Goal: Task Accomplishment & Management: Complete application form

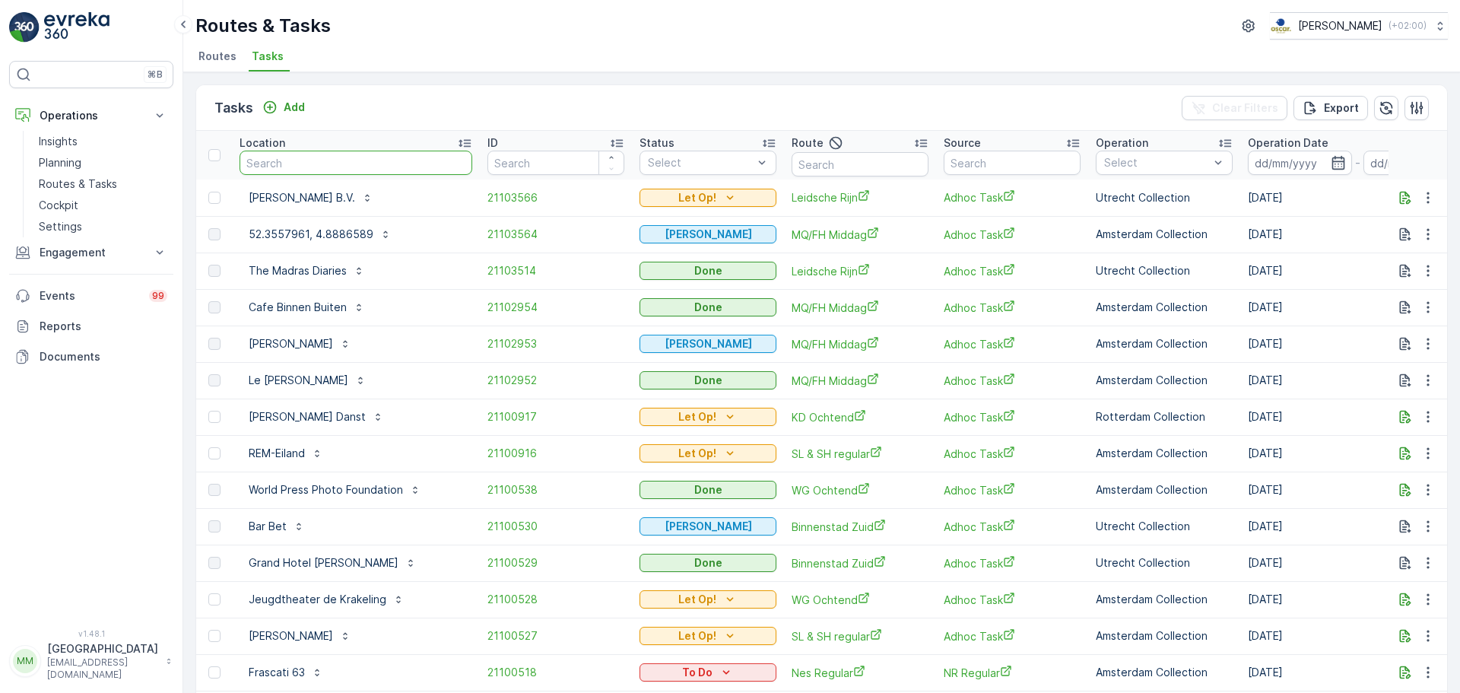
click at [353, 162] on input "text" at bounding box center [356, 163] width 233 height 24
type input "oudev"
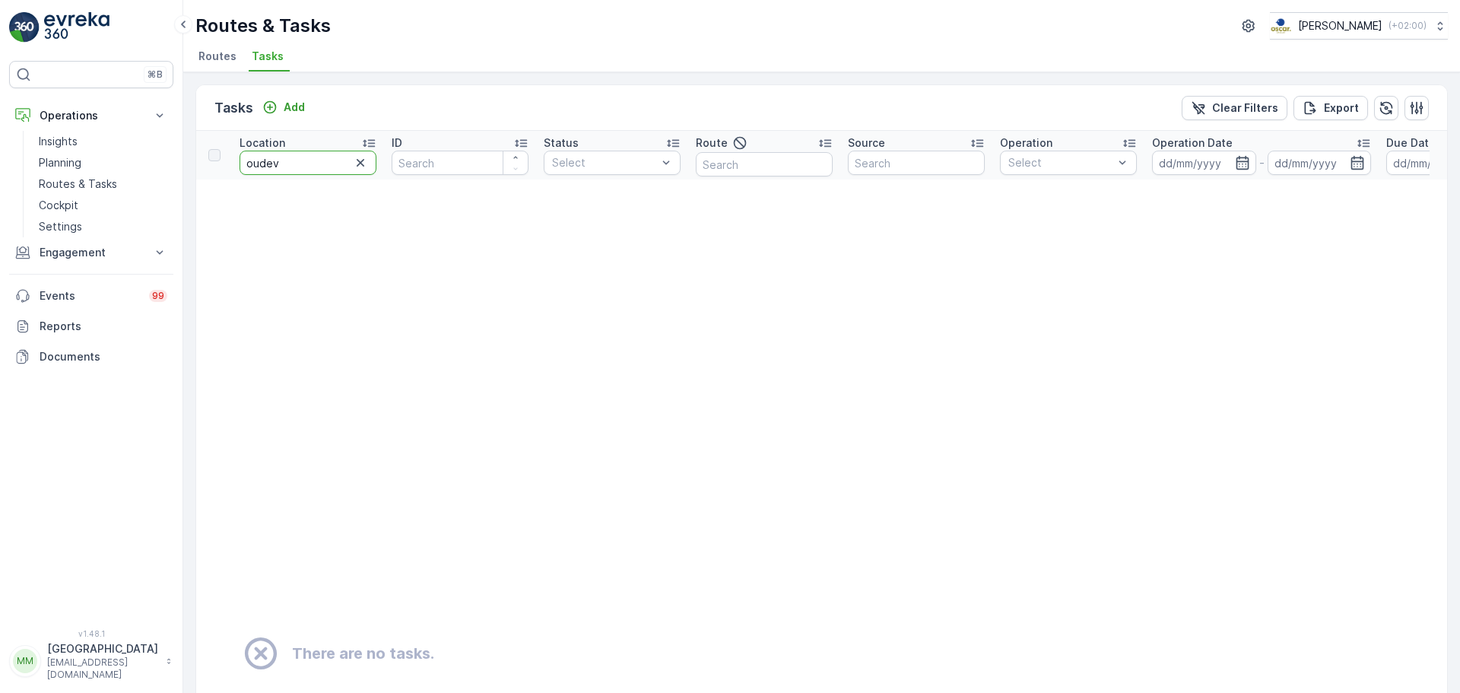
click at [292, 158] on input "oudev" at bounding box center [308, 163] width 137 height 24
type input "oude"
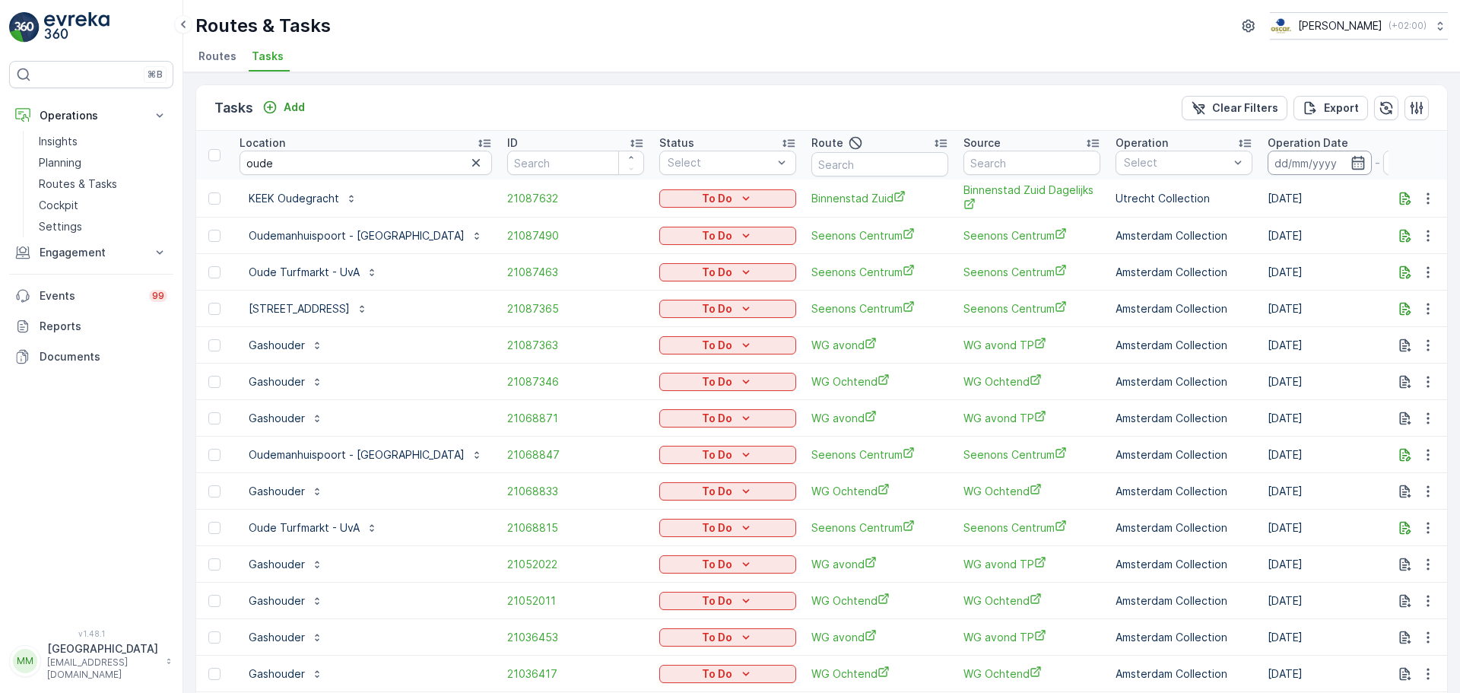
click at [1268, 165] on input at bounding box center [1320, 163] width 104 height 24
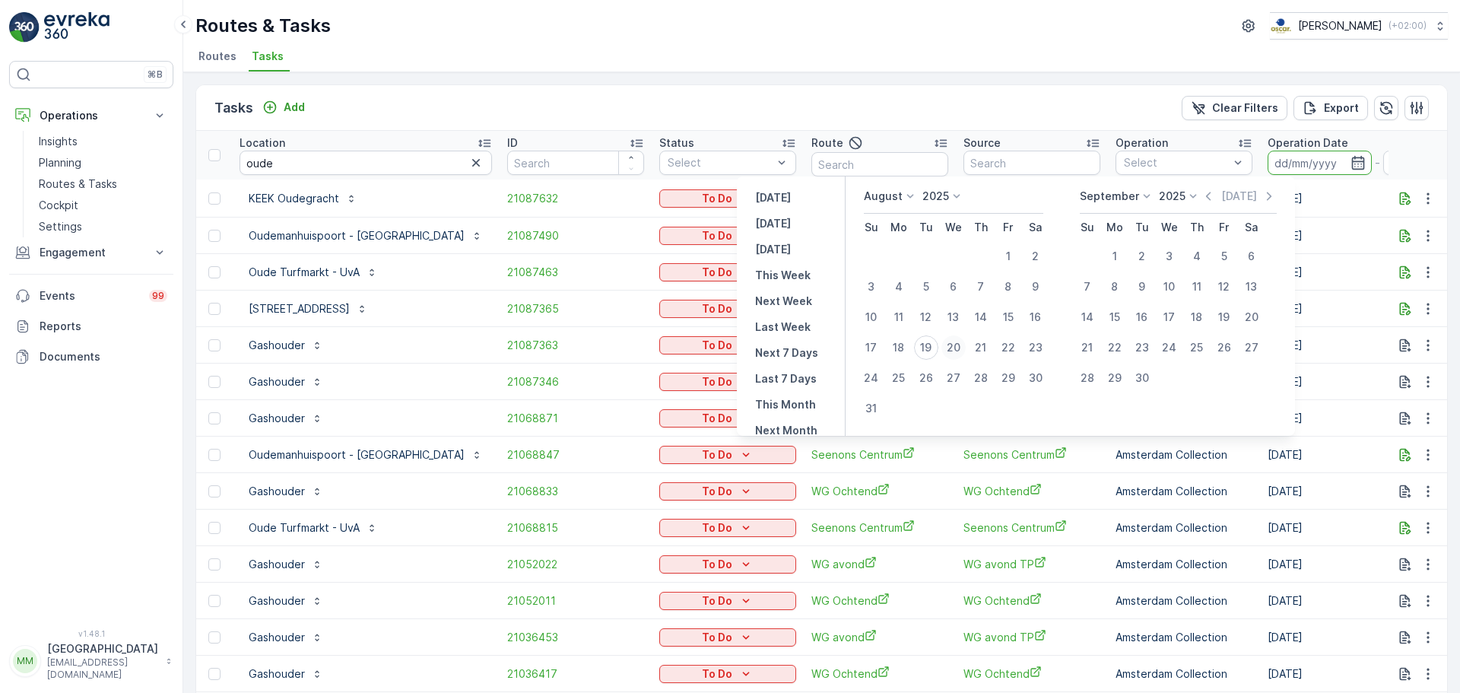
click at [961, 348] on div "20" at bounding box center [954, 347] width 24 height 24
type input "[DATE]"
click at [961, 348] on div "20" at bounding box center [954, 347] width 24 height 24
type input "[DATE]"
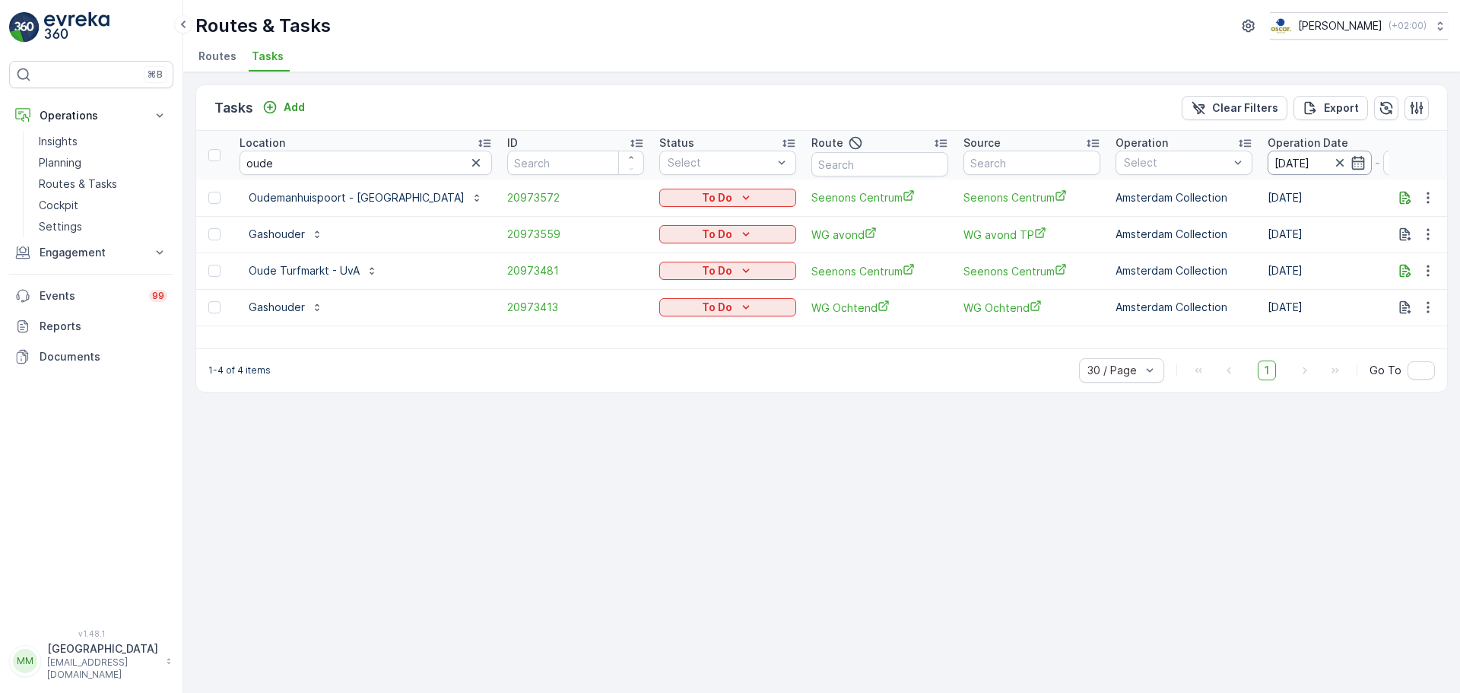
click at [1268, 160] on input "[DATE]" at bounding box center [1320, 163] width 104 height 24
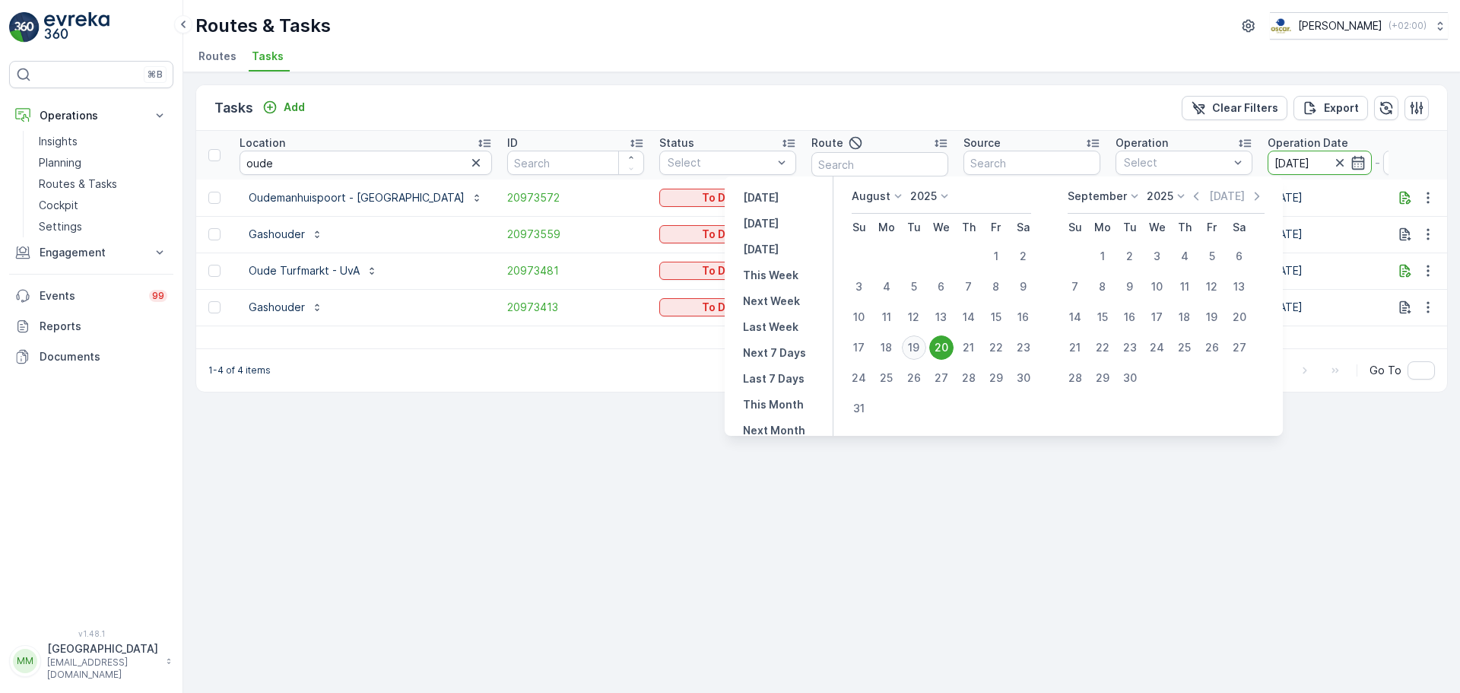
click at [921, 350] on div "19" at bounding box center [914, 347] width 24 height 24
type input "[DATE]"
click at [921, 350] on div "19" at bounding box center [914, 347] width 24 height 24
type input "[DATE]"
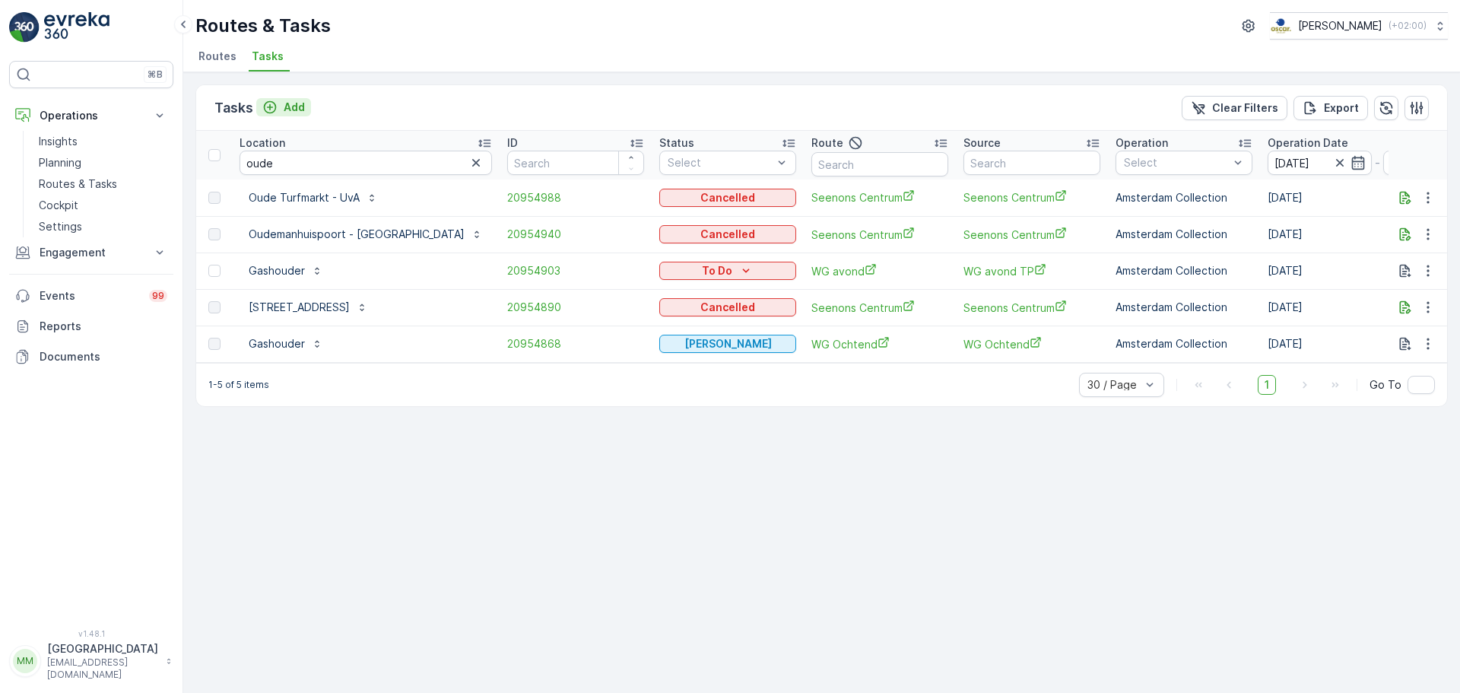
click at [288, 104] on p "Add" at bounding box center [294, 107] width 21 height 15
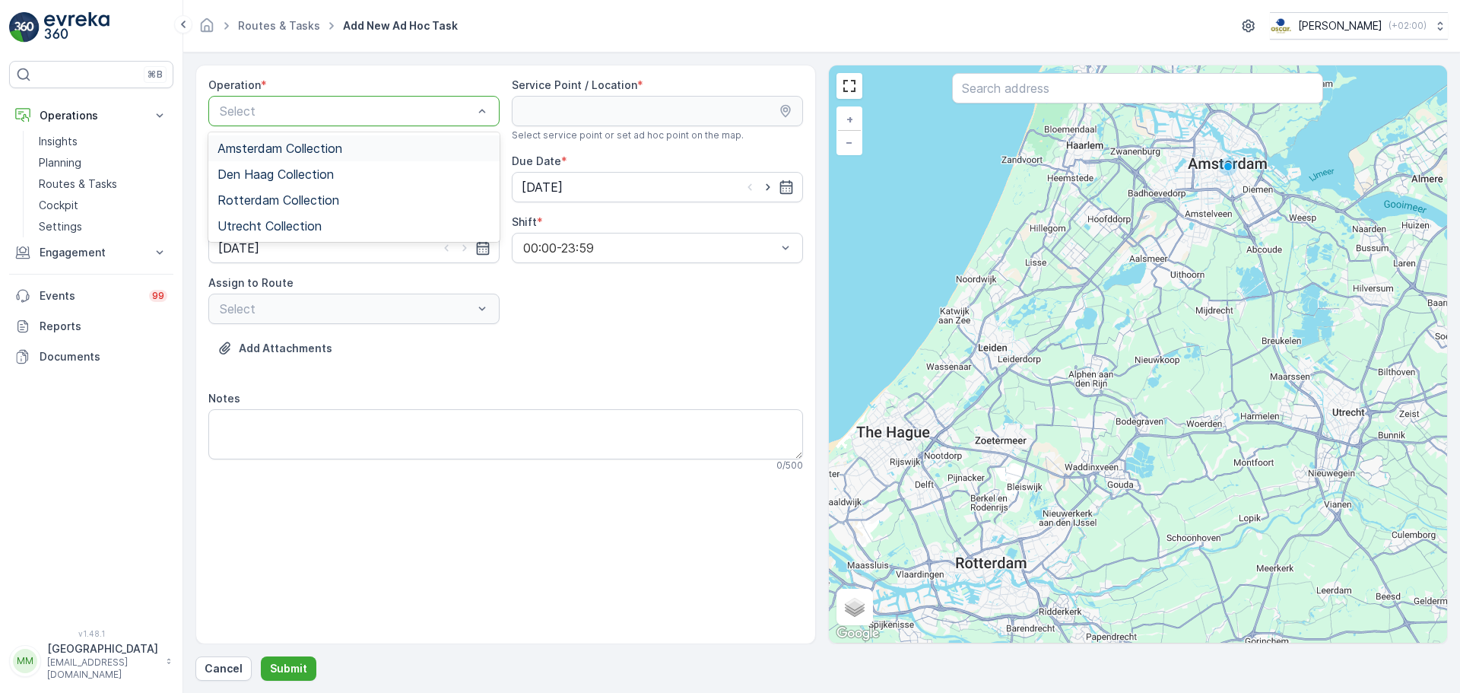
click at [303, 148] on span "Amsterdam Collection" at bounding box center [280, 148] width 125 height 14
click at [1101, 97] on input "text" at bounding box center [1137, 88] width 371 height 30
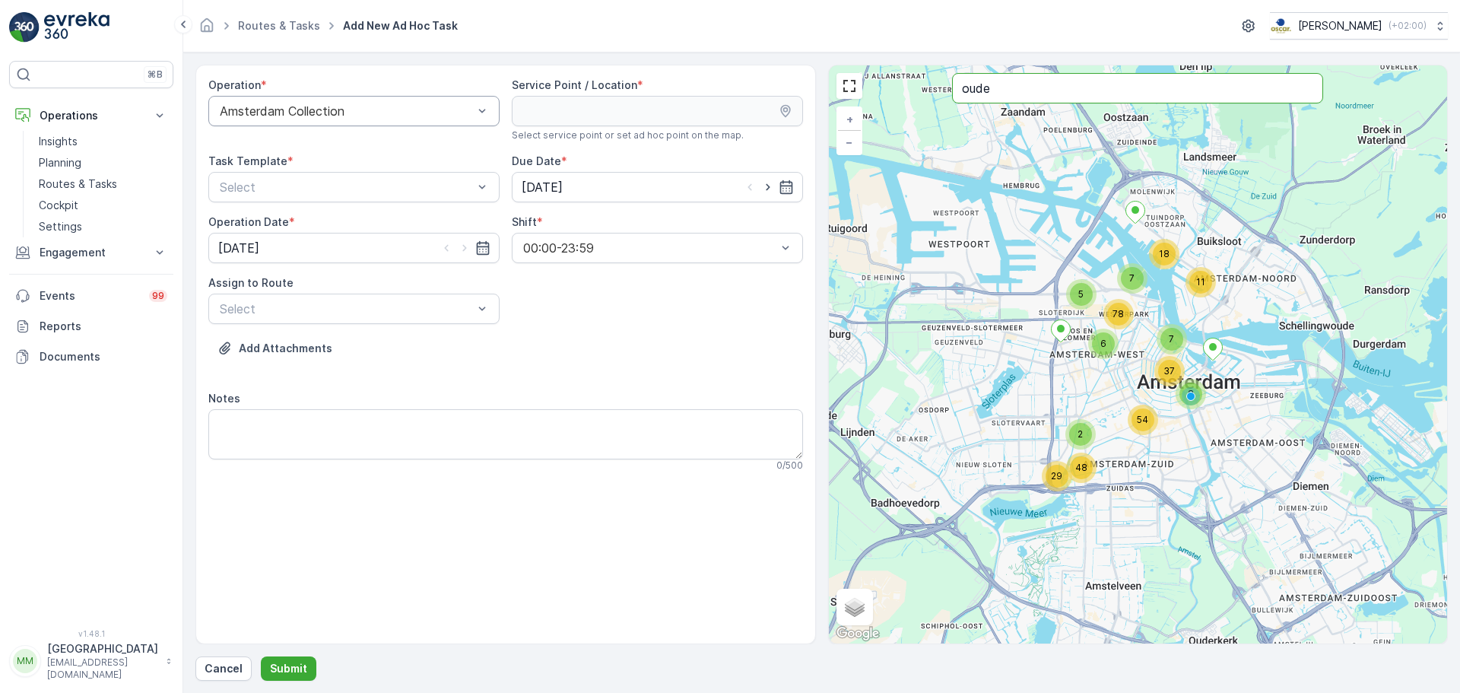
type input "oude"
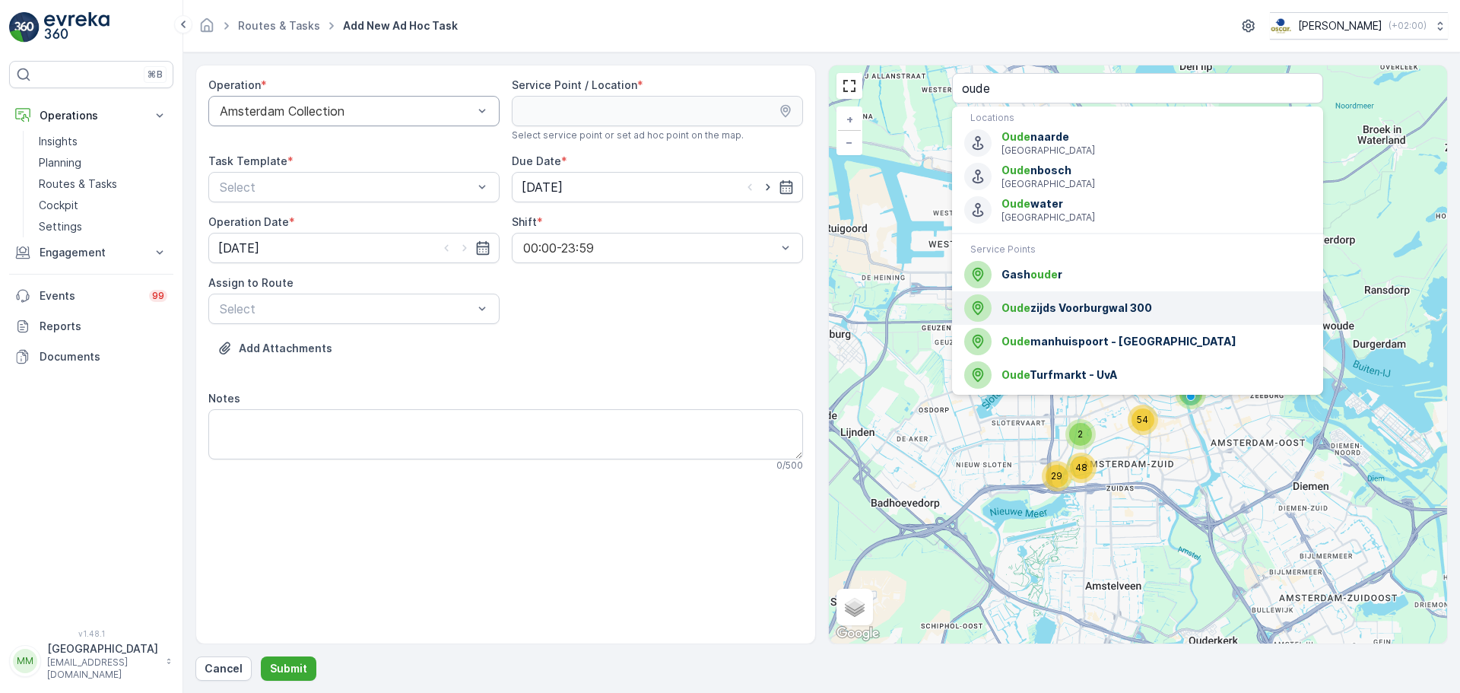
click at [1075, 310] on span "Oude zijds Voorburgwal 300" at bounding box center [1157, 307] width 310 height 15
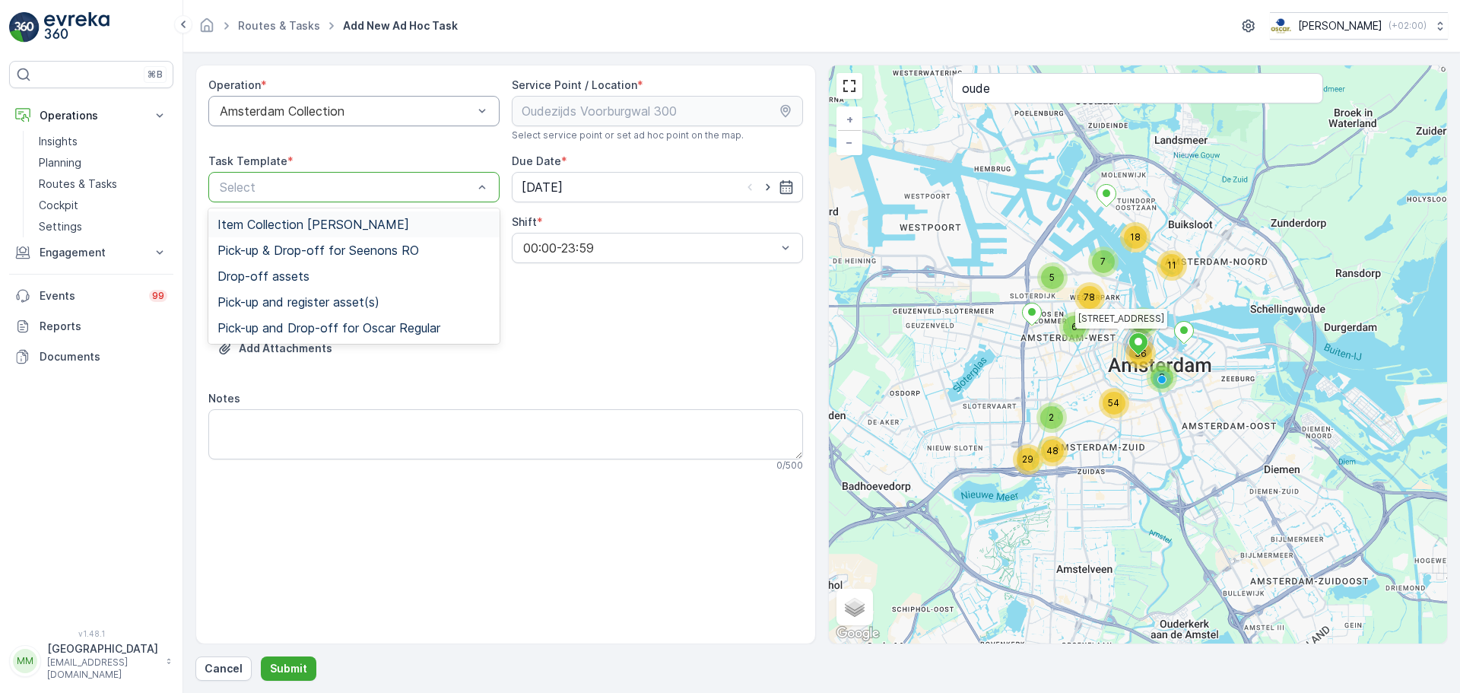
click at [298, 189] on div at bounding box center [346, 187] width 256 height 14
click at [297, 213] on div "Item Collection [PERSON_NAME]" at bounding box center [353, 224] width 291 height 26
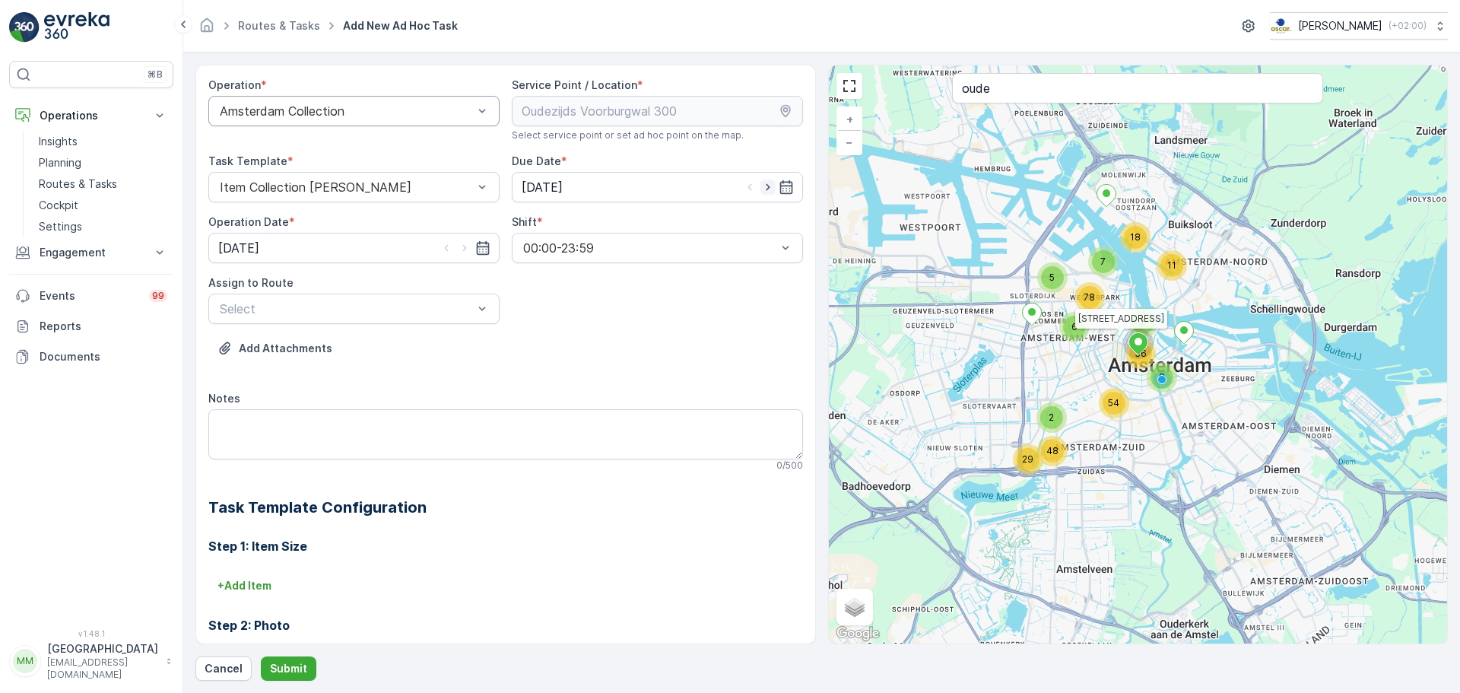
click at [762, 189] on icon "button" at bounding box center [768, 187] width 15 height 15
type input "20.08.2025"
click at [466, 246] on icon "button" at bounding box center [464, 247] width 15 height 15
type input "20.08.2025"
click at [338, 319] on div "Select" at bounding box center [353, 309] width 291 height 30
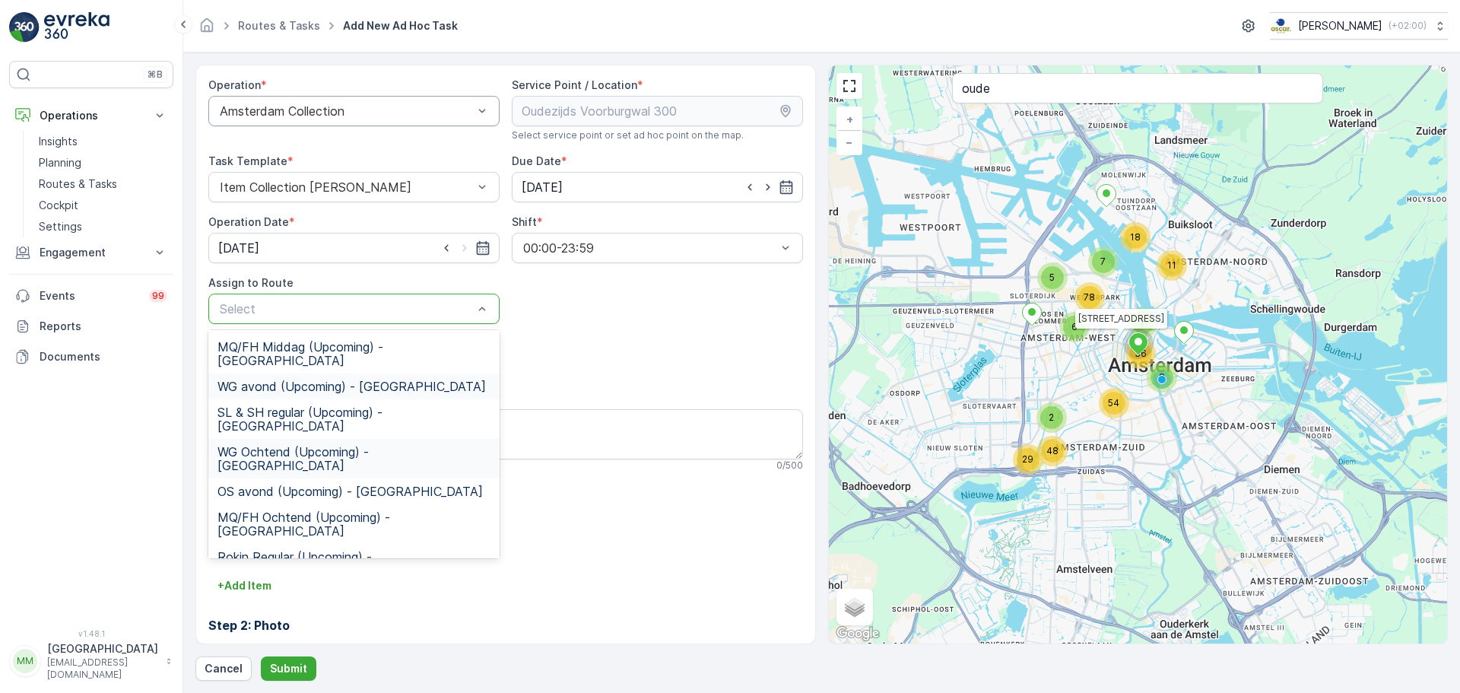
scroll to position [166, 0]
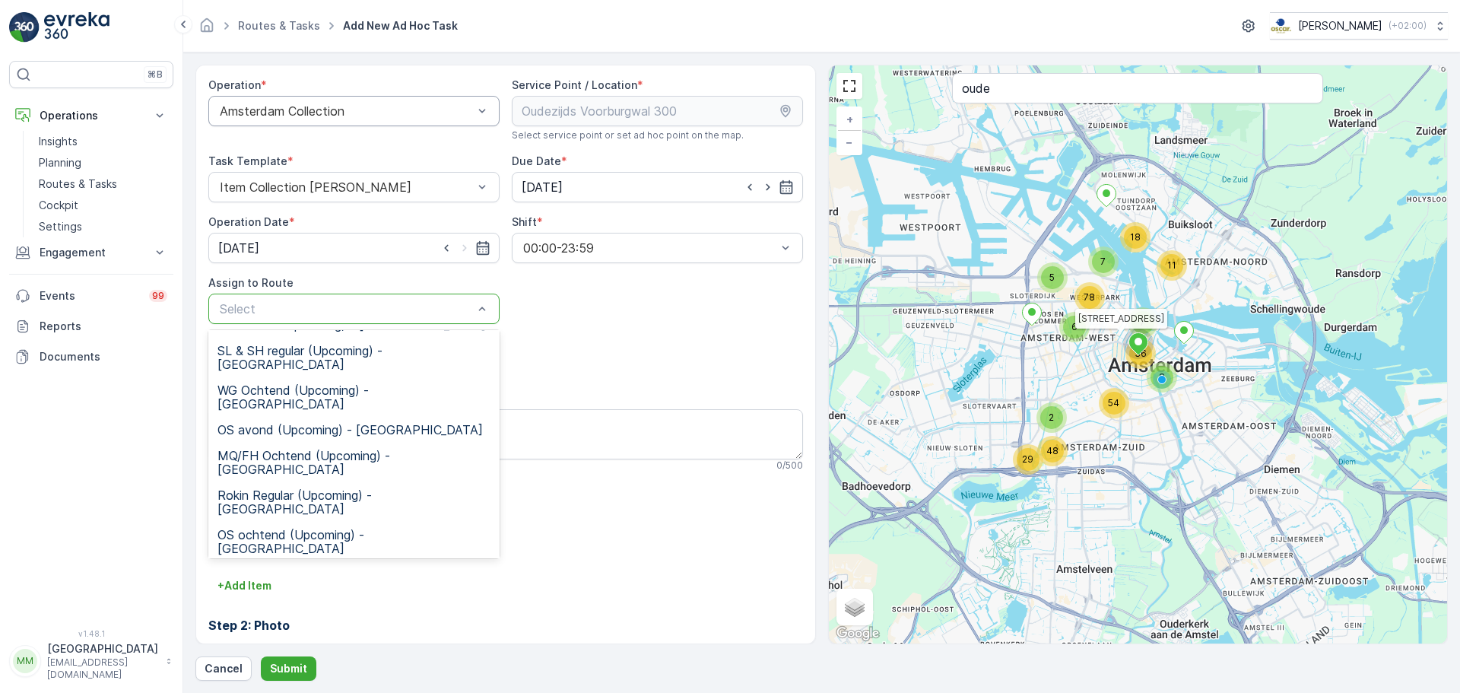
click at [342, 672] on span "Seenons Centrum (Upcoming) - Amsterdam" at bounding box center [354, 685] width 273 height 27
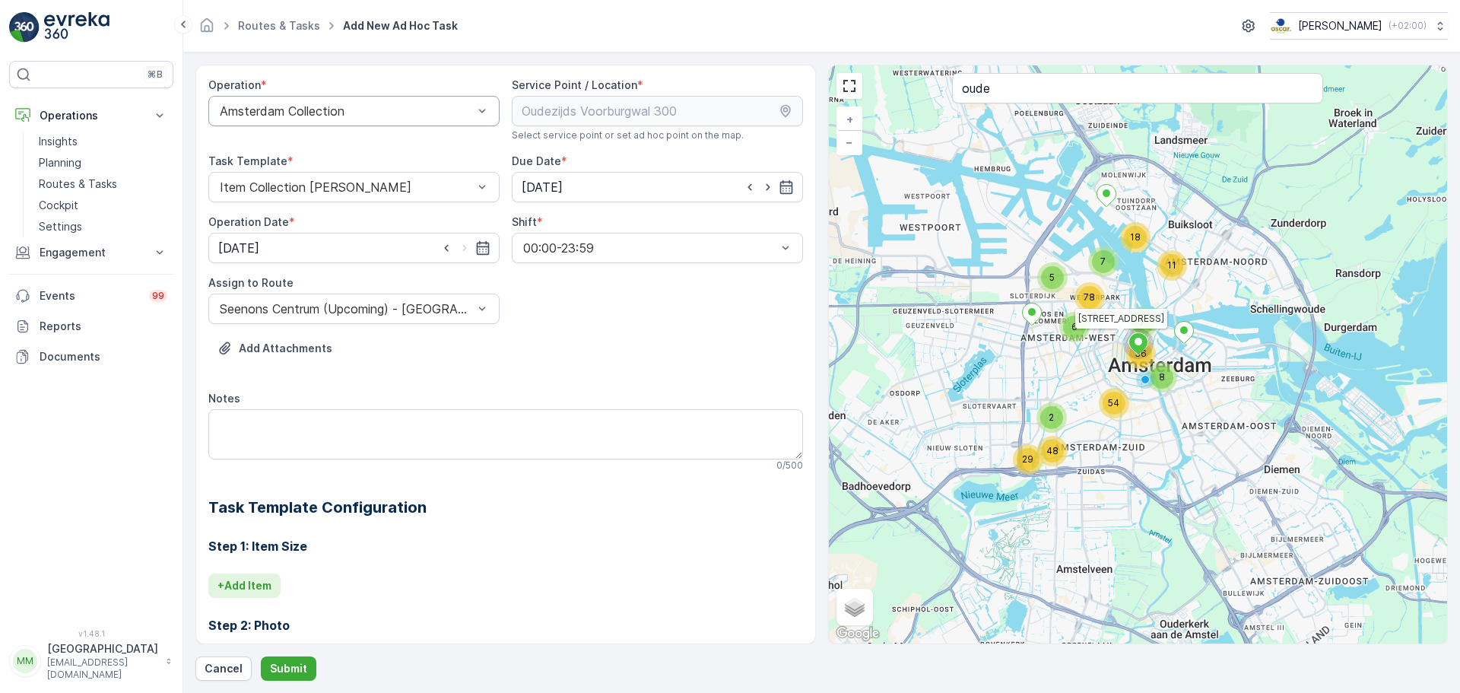
click at [254, 581] on p "+ Add Item" at bounding box center [245, 585] width 54 height 15
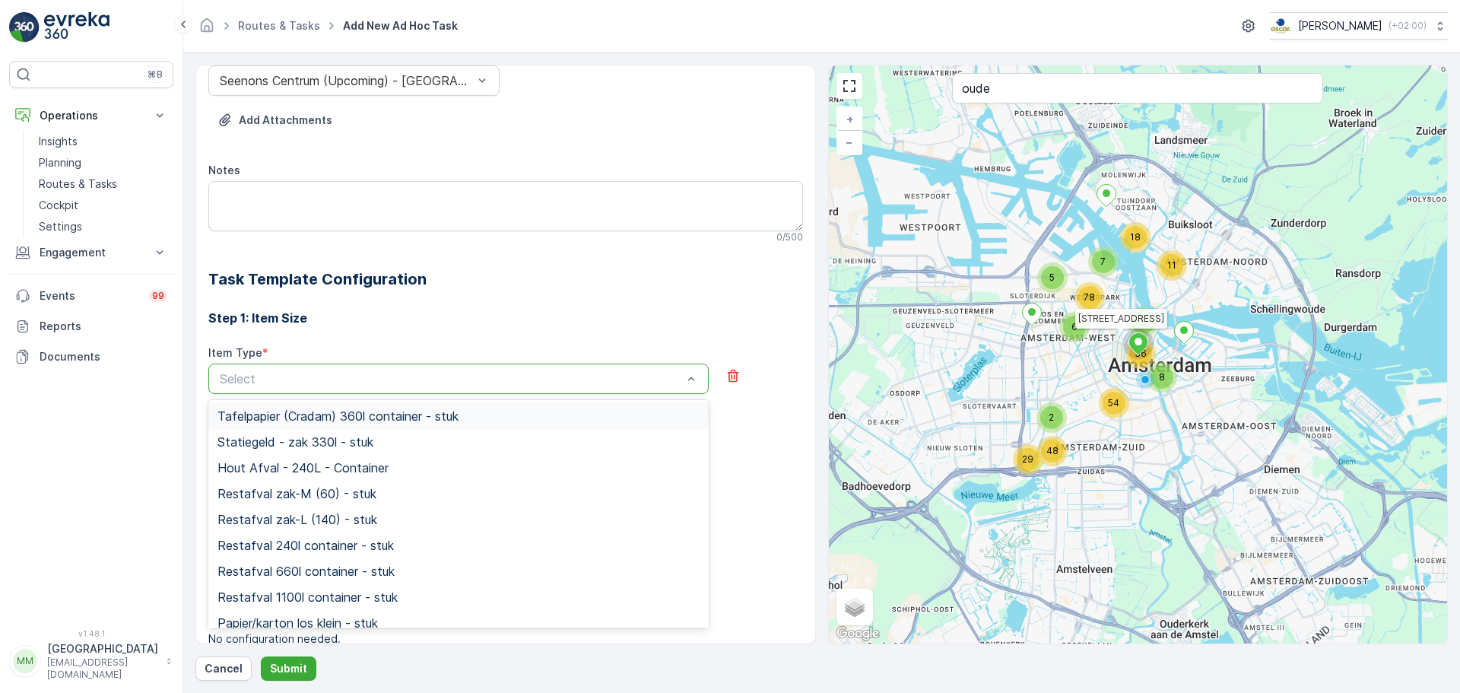
click at [272, 377] on div at bounding box center [451, 379] width 466 height 14
type input "rest"
click at [448, 464] on div "Restafval 240l container - stuk" at bounding box center [459, 468] width 482 height 14
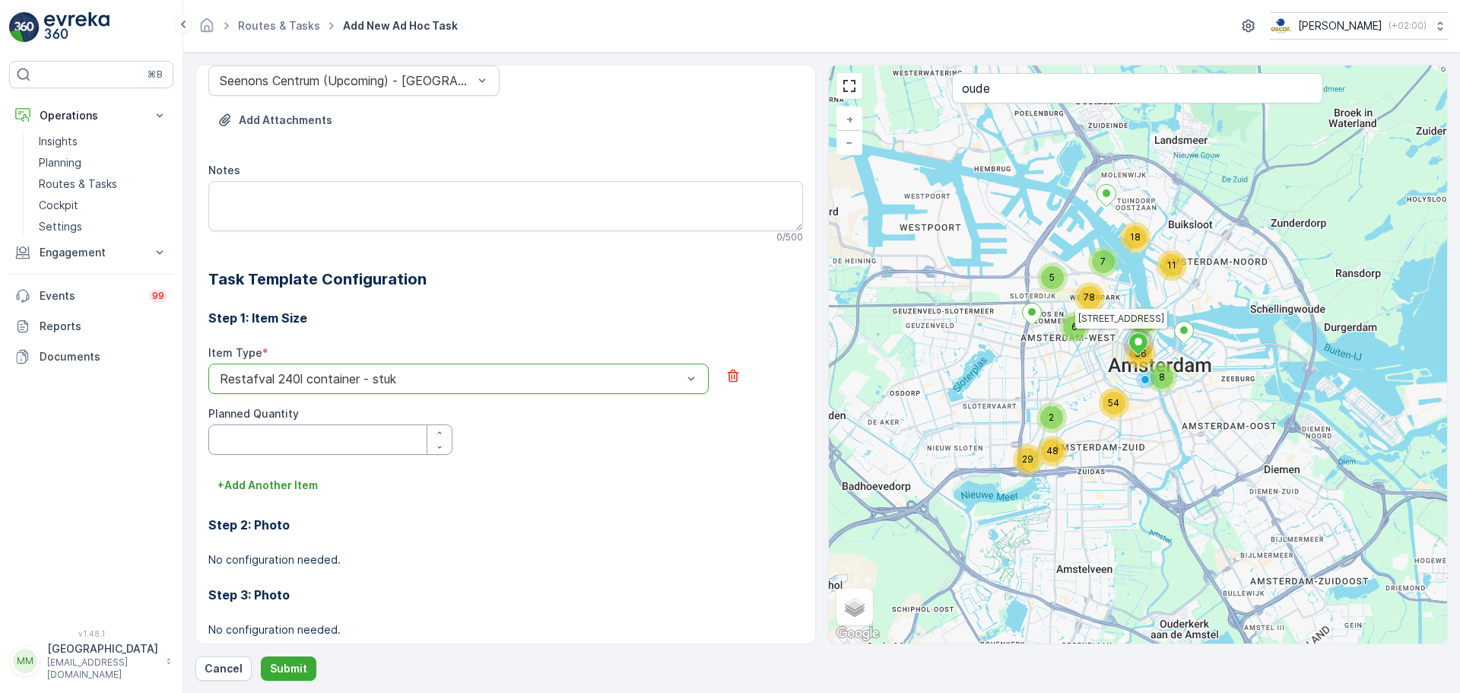
click at [320, 442] on Quantity "Planned Quantity" at bounding box center [330, 439] width 244 height 30
type Quantity "1"
click at [292, 472] on div "Item Type * Restafval 240l container - stuk Planned Quantity 1" at bounding box center [505, 409] width 595 height 128
click at [294, 478] on button "+ Add Another Item" at bounding box center [267, 485] width 119 height 24
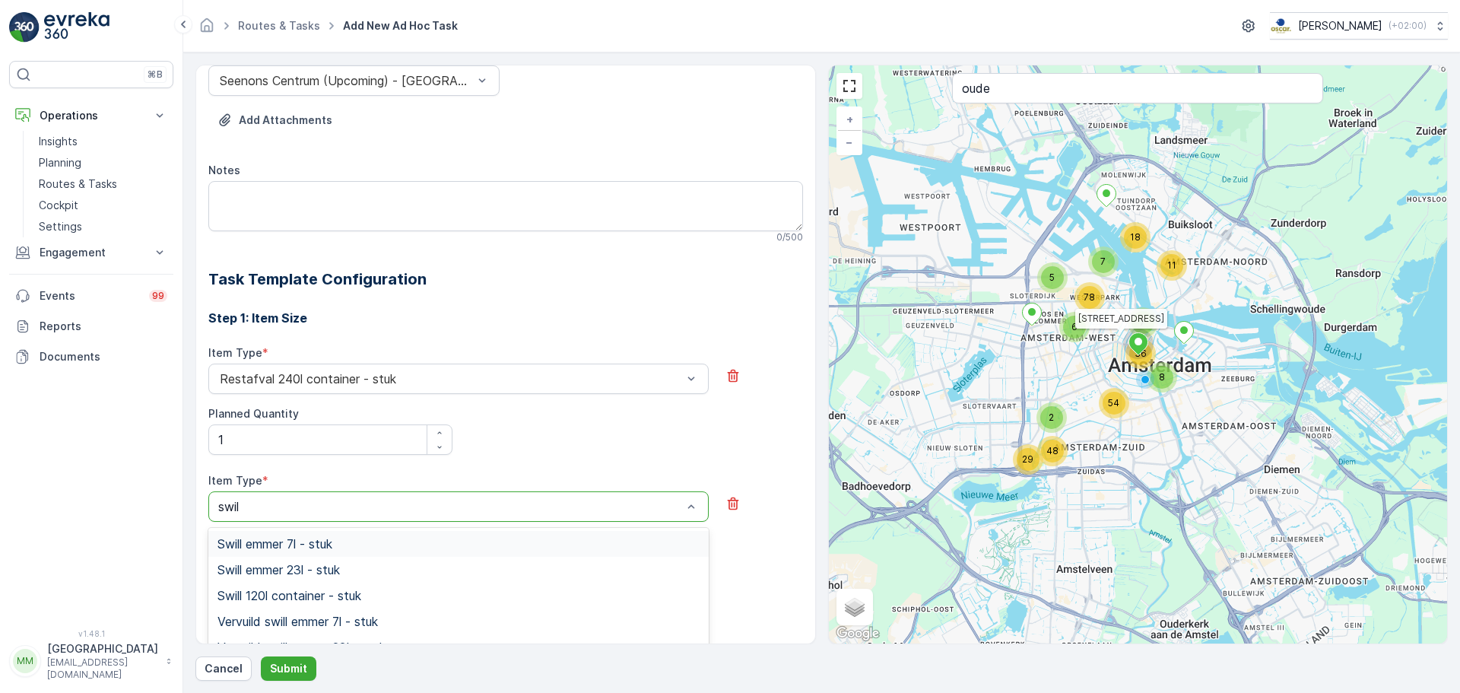
type input "swill"
click at [332, 563] on span "Swill emmer 23l - stuk" at bounding box center [279, 570] width 122 height 14
click at [302, 562] on Quantity "Planned Quantity" at bounding box center [330, 567] width 244 height 30
type Quantity "1"
click at [281, 618] on p "+ Add Another Item" at bounding box center [268, 612] width 100 height 15
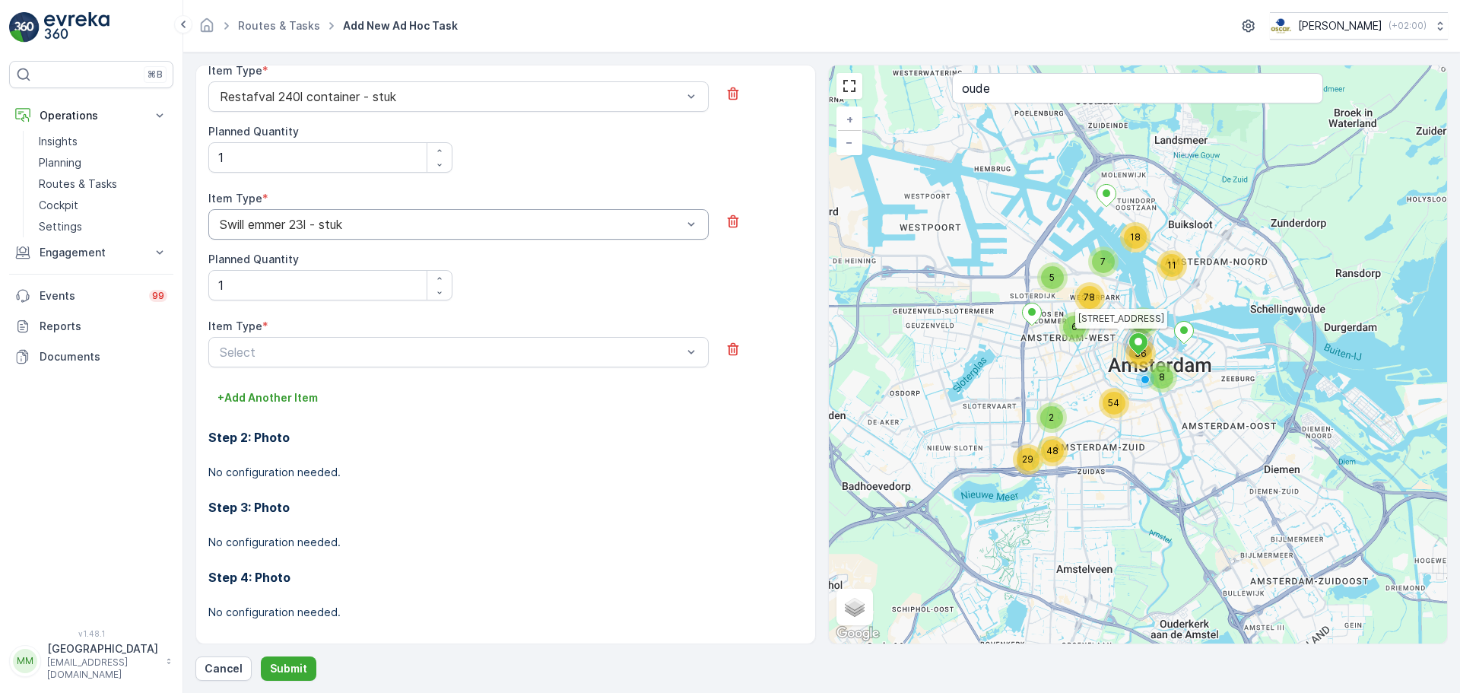
scroll to position [523, 0]
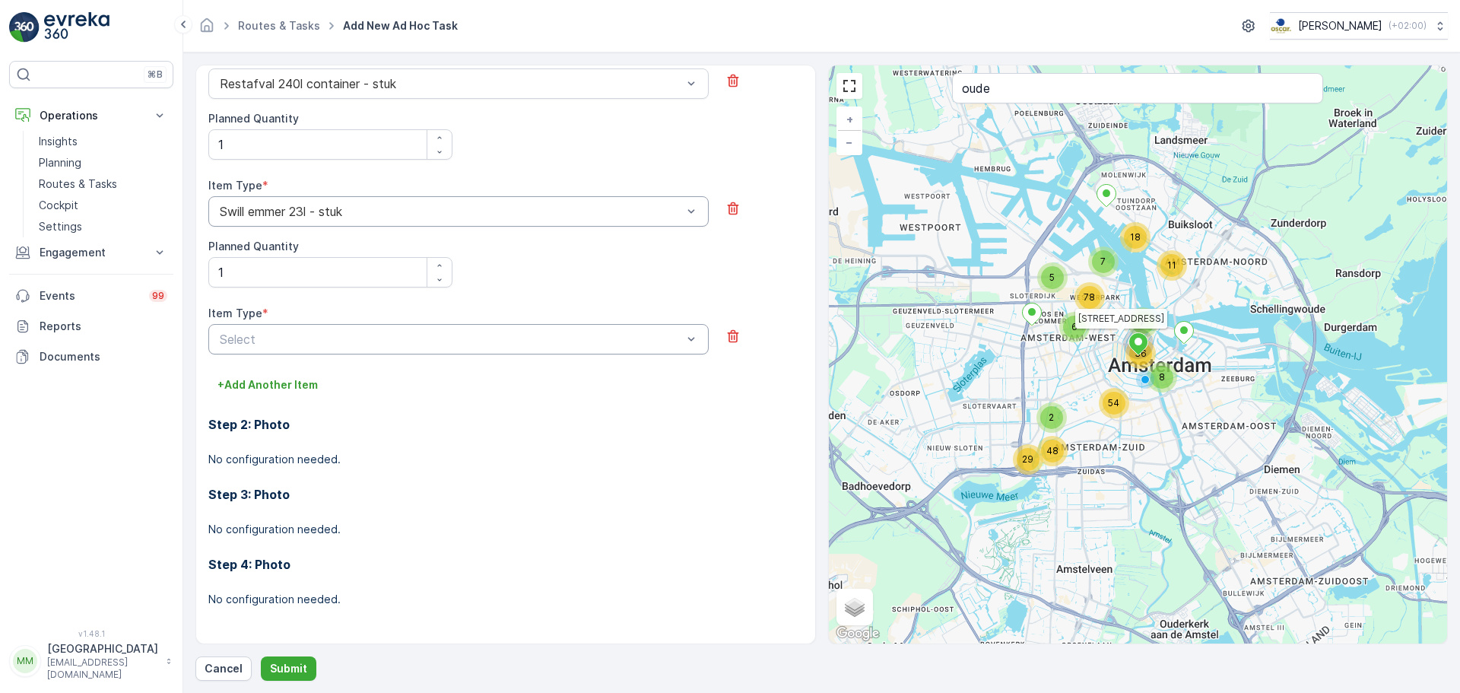
click at [332, 345] on div at bounding box center [451, 339] width 466 height 14
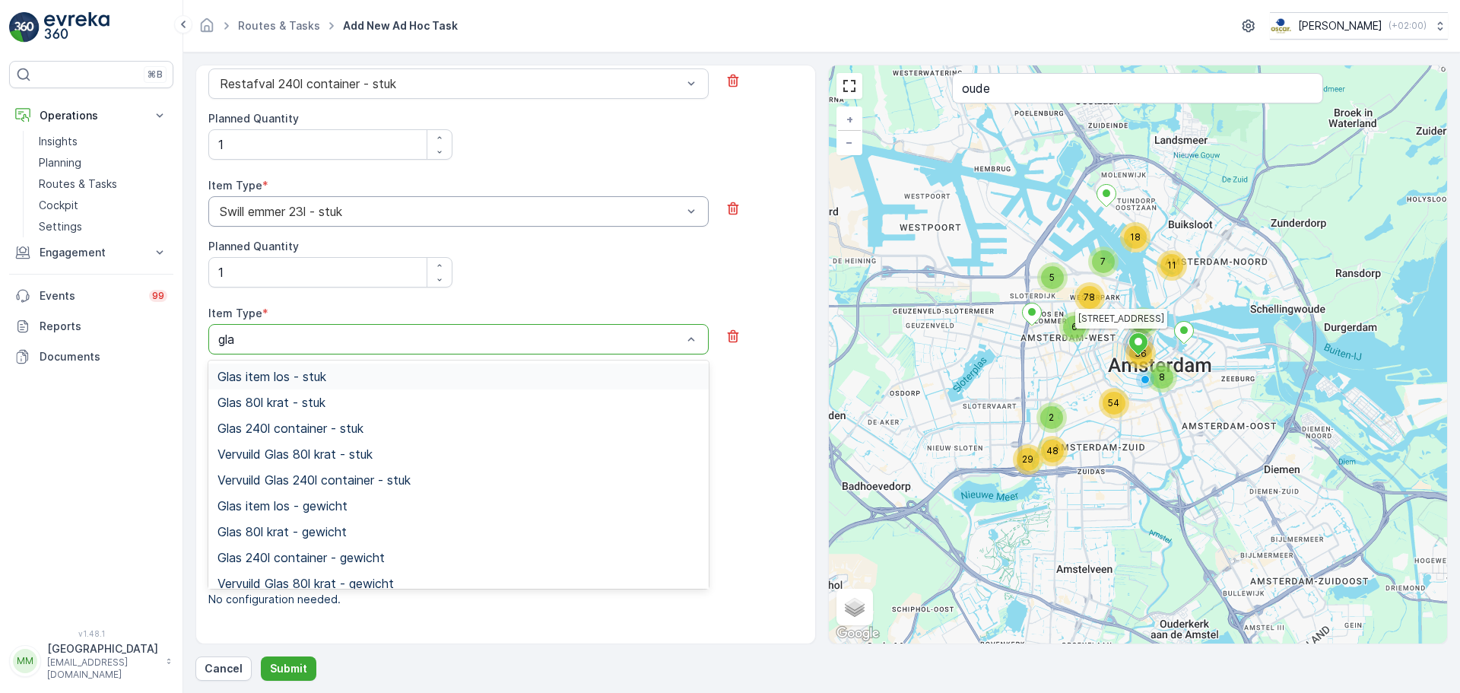
type input "glas"
click at [335, 393] on div "Glas 80l krat - stuk" at bounding box center [458, 402] width 501 height 26
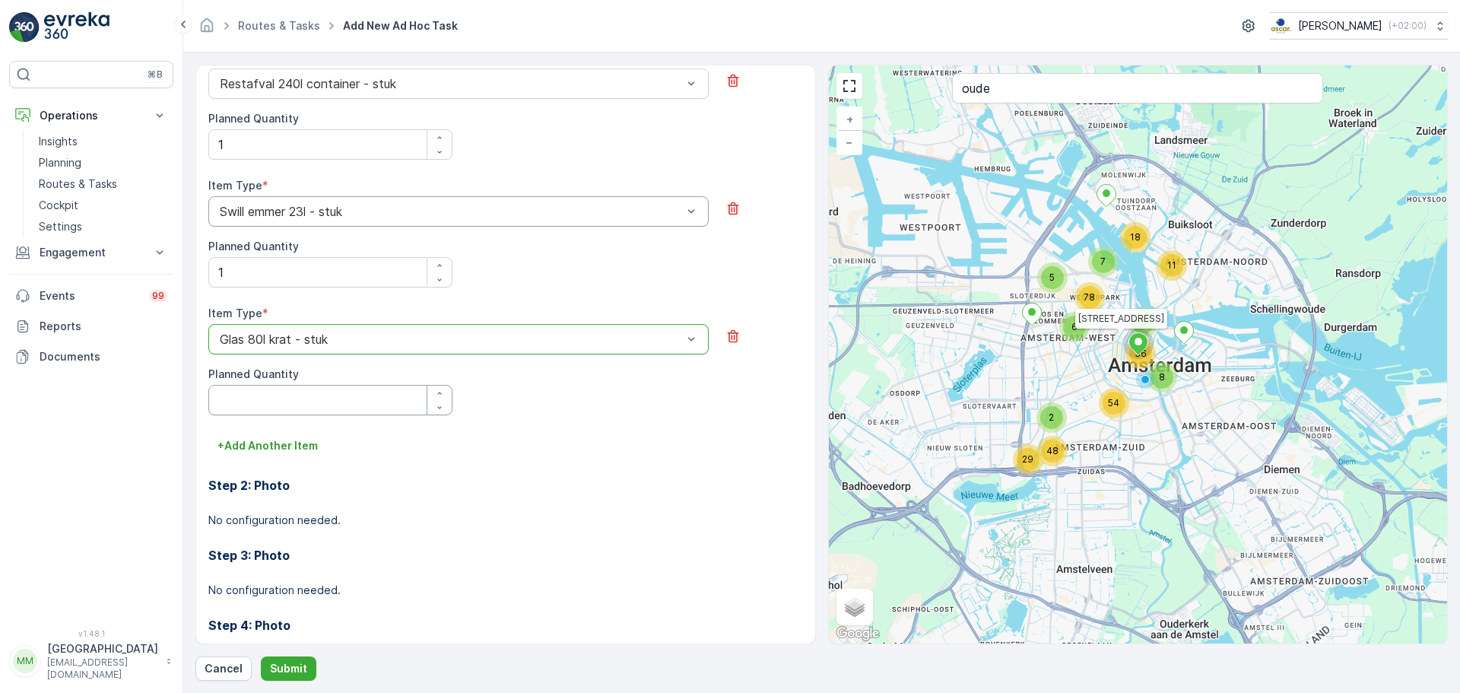
click at [317, 390] on Quantity "Planned Quantity" at bounding box center [330, 400] width 244 height 30
type Quantity "1"
click at [300, 448] on p "+ Add Another Item" at bounding box center [268, 445] width 100 height 15
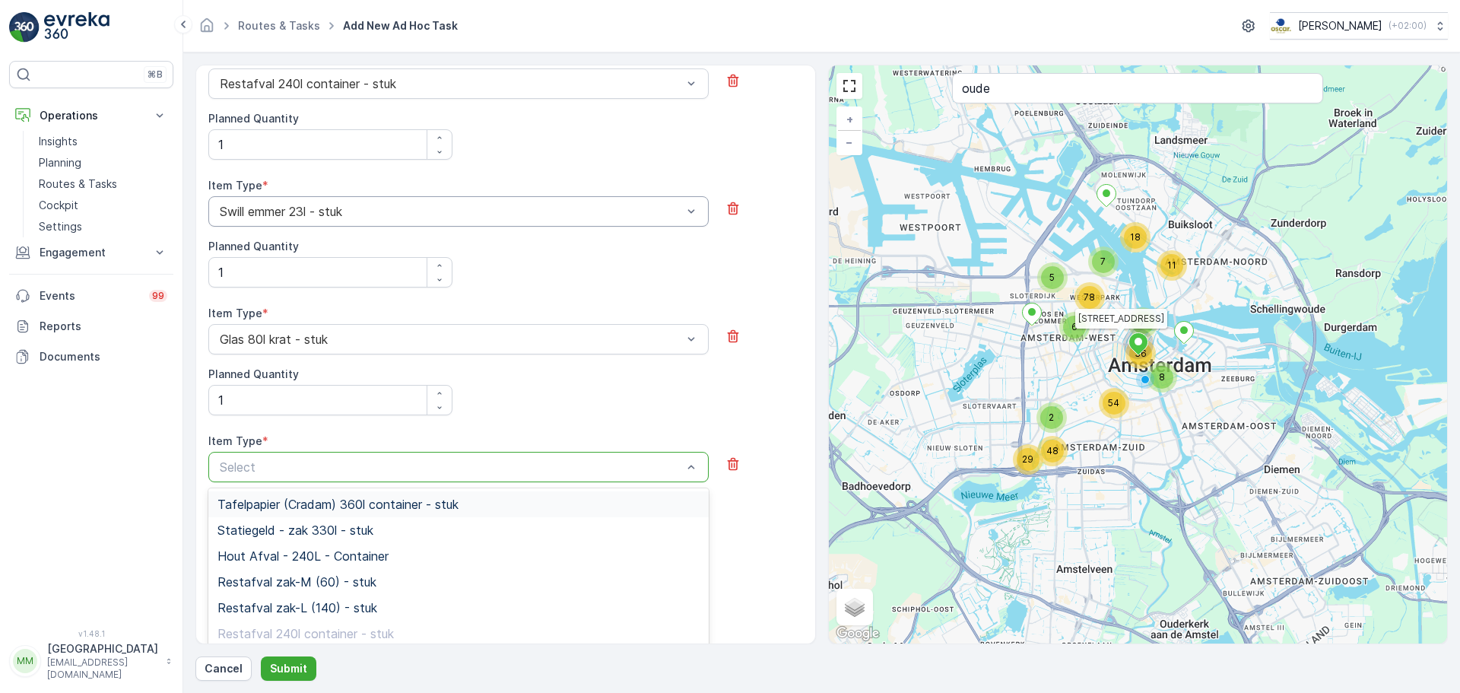
click at [323, 460] on div at bounding box center [451, 467] width 466 height 14
type input "papier"
click at [411, 596] on div "Papier/karton 240l container - stuk" at bounding box center [458, 608] width 501 height 26
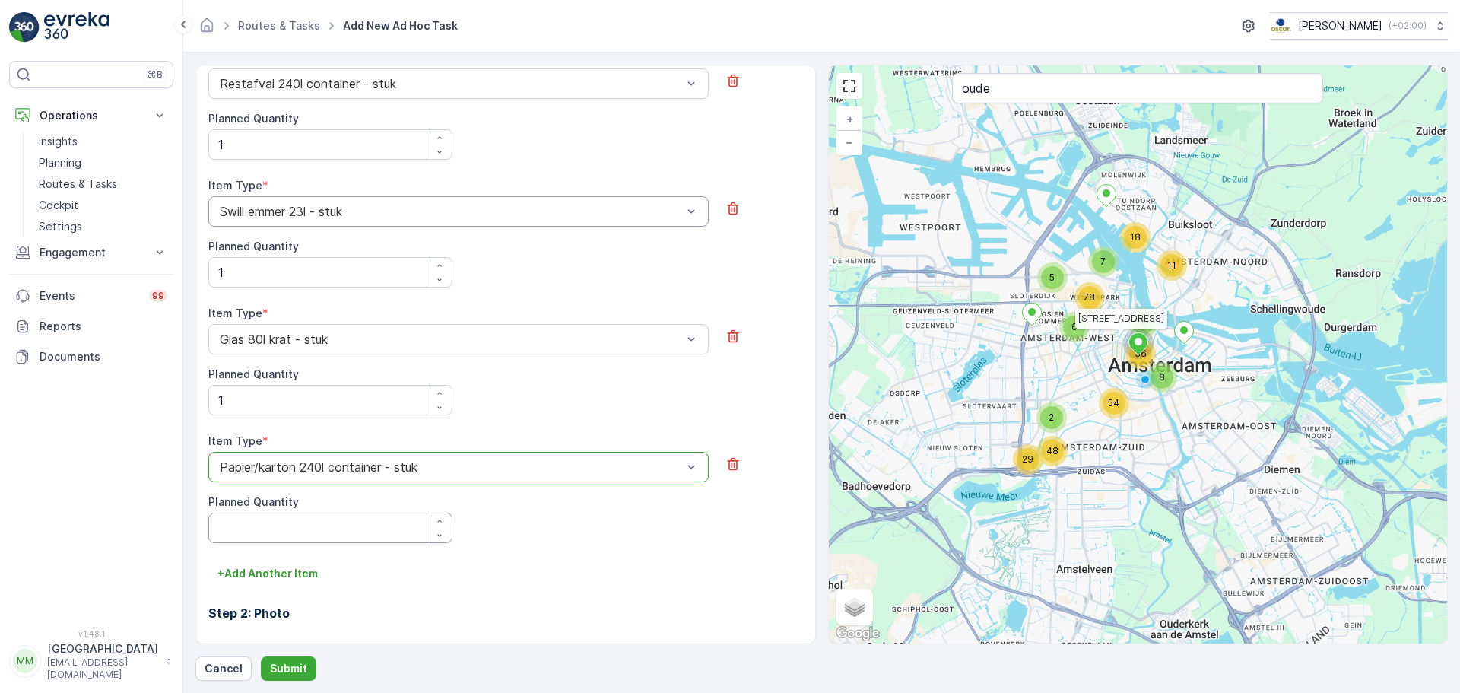
click at [339, 529] on Quantity "Planned Quantity" at bounding box center [330, 528] width 244 height 30
type Quantity "1"
click at [297, 568] on p "+ Add Another Item" at bounding box center [268, 573] width 100 height 15
click at [269, 598] on div at bounding box center [451, 595] width 466 height 14
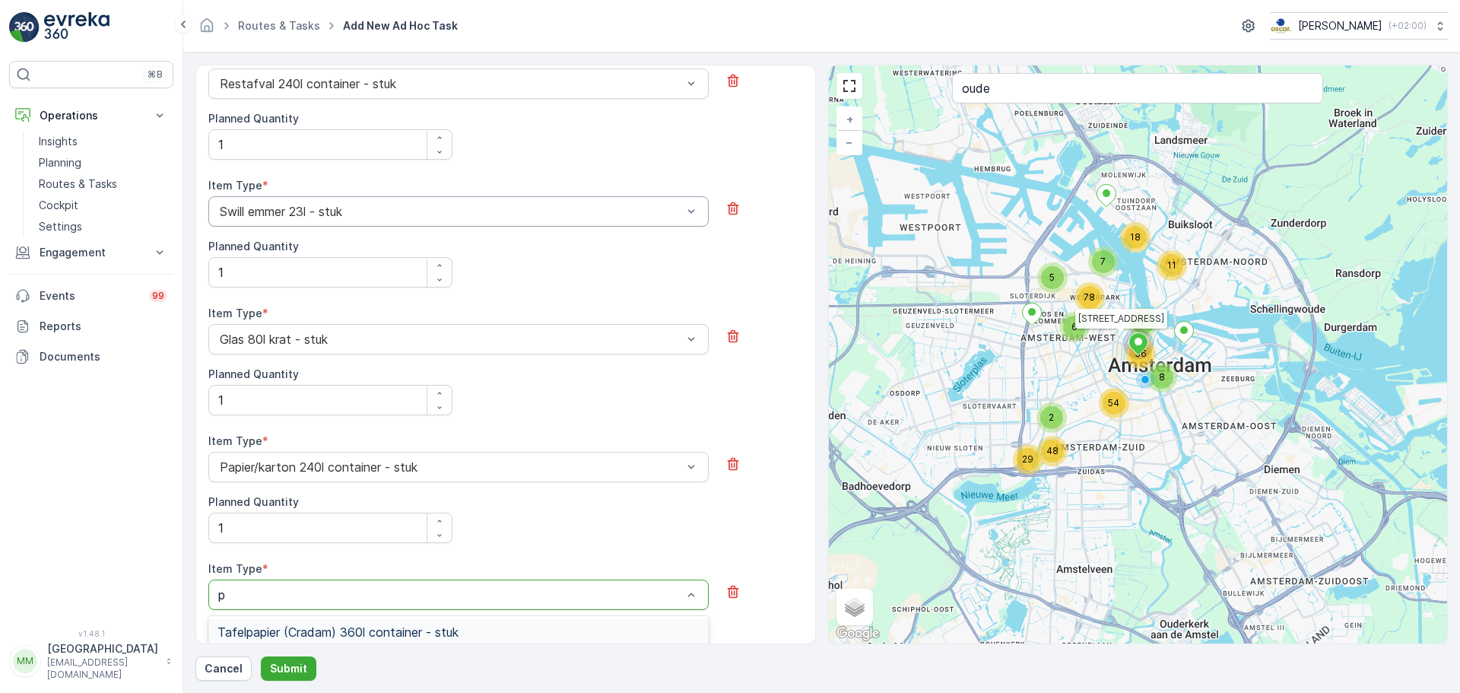
type input "pd"
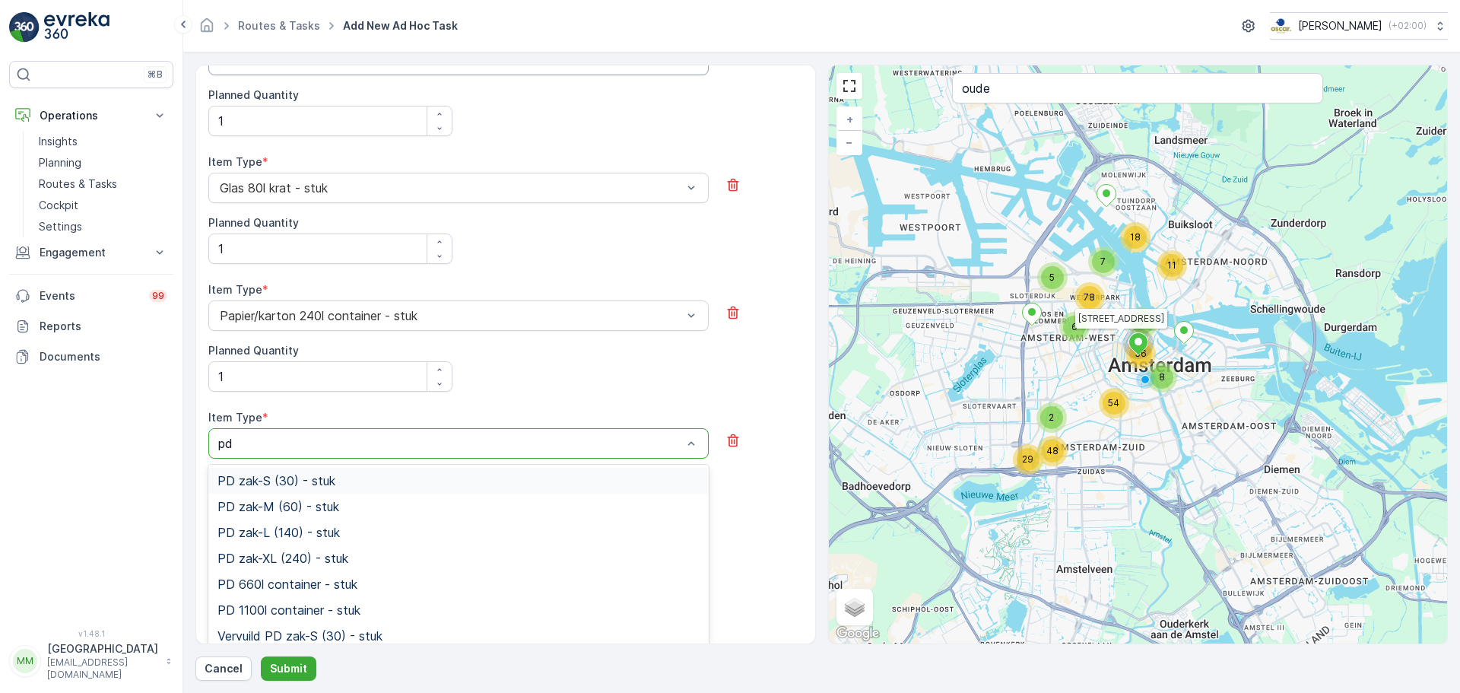
scroll to position [675, 0]
click at [325, 537] on span "PD zak-L (140) - stuk" at bounding box center [279, 532] width 122 height 14
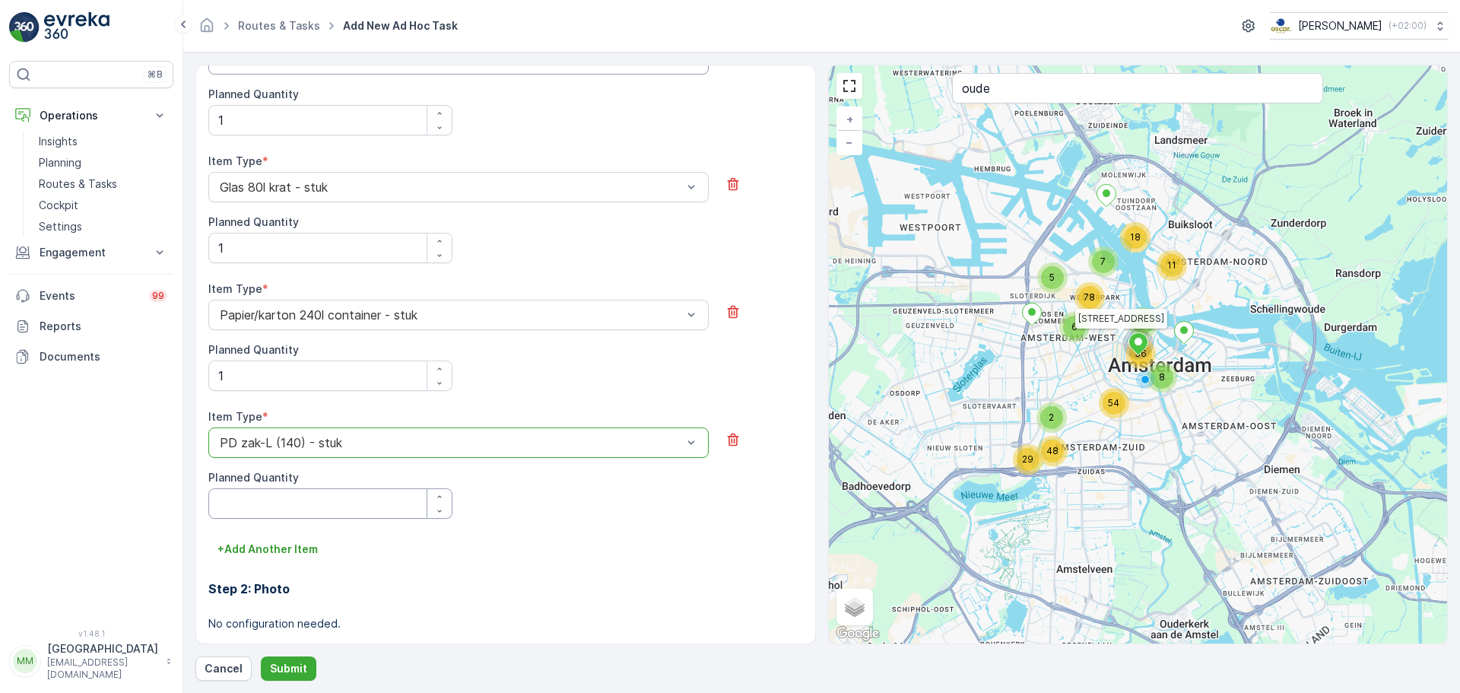
click at [317, 515] on Quantity "Planned Quantity" at bounding box center [330, 503] width 244 height 30
type Quantity "1"
click at [294, 658] on button "Submit" at bounding box center [289, 668] width 56 height 24
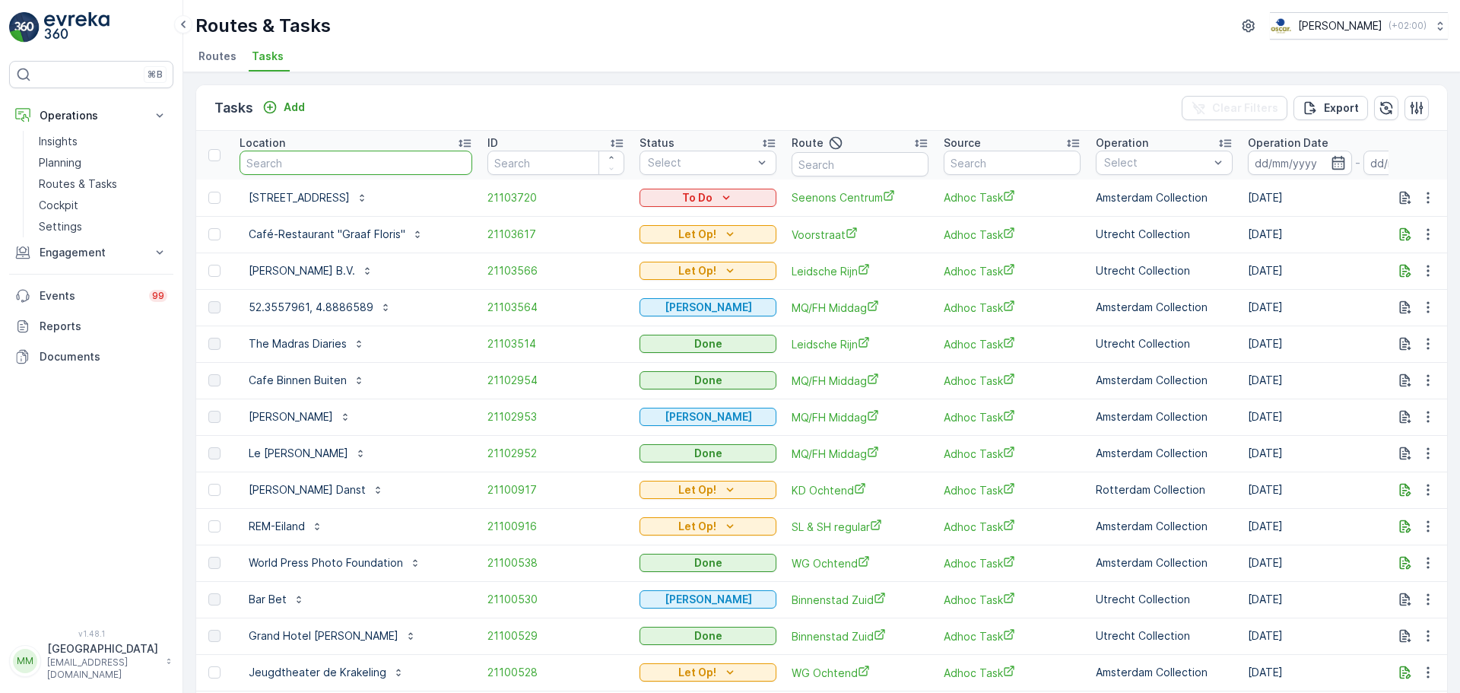
click at [373, 164] on input "text" at bounding box center [356, 163] width 233 height 24
type input "statiegeld"
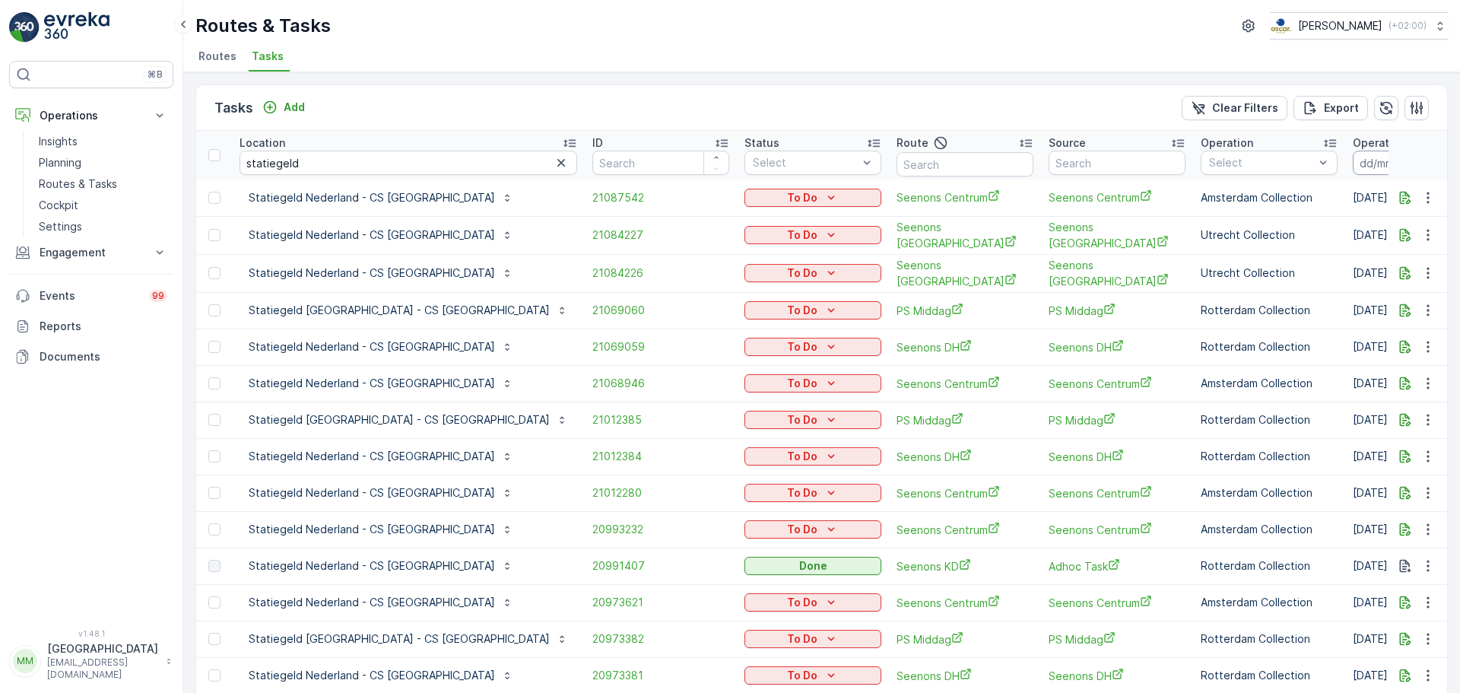
click at [1353, 160] on input at bounding box center [1405, 163] width 104 height 24
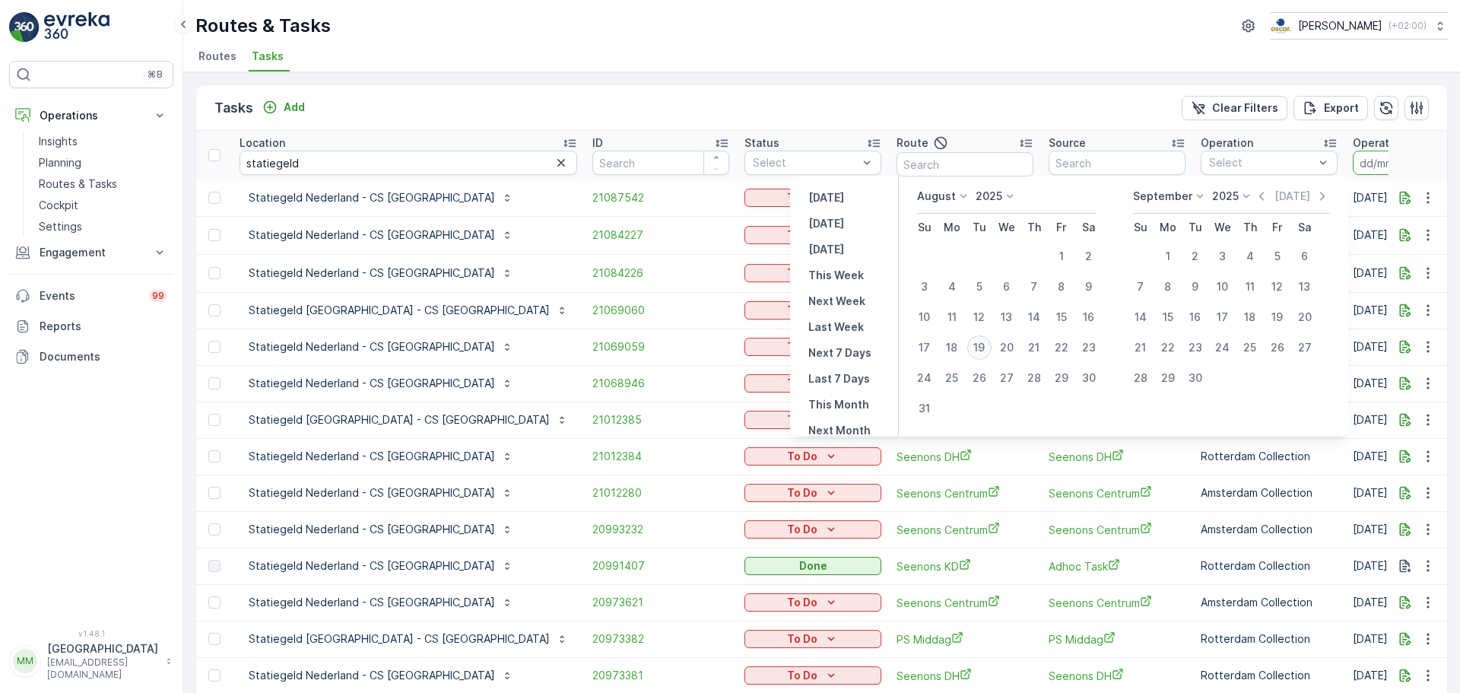
click at [992, 355] on div "19" at bounding box center [980, 347] width 24 height 24
type input "[DATE]"
click at [992, 355] on div "19" at bounding box center [980, 347] width 24 height 24
type input "[DATE]"
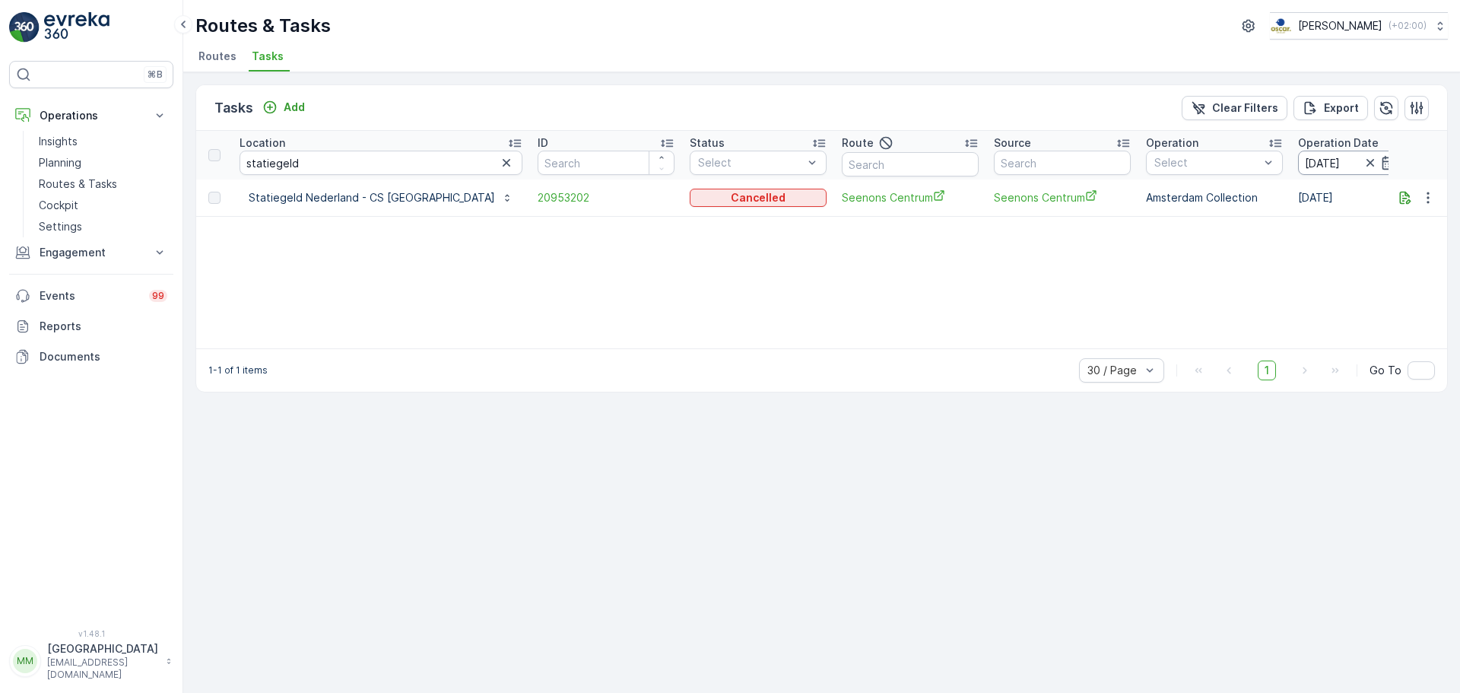
click at [1298, 160] on input "[DATE]" at bounding box center [1350, 163] width 104 height 24
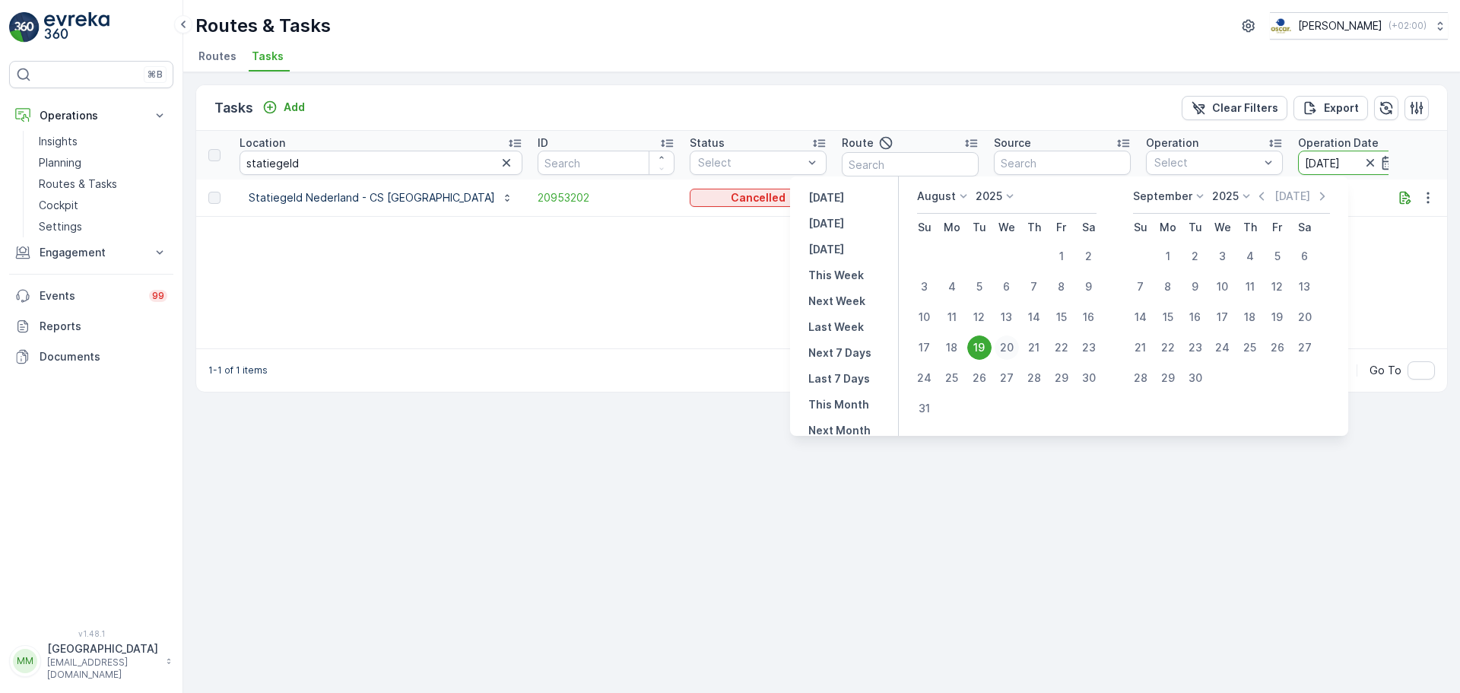
click at [1019, 343] on div "20" at bounding box center [1007, 347] width 24 height 24
type input "[DATE]"
click at [1019, 343] on div "20" at bounding box center [1007, 347] width 24 height 24
type input "[DATE]"
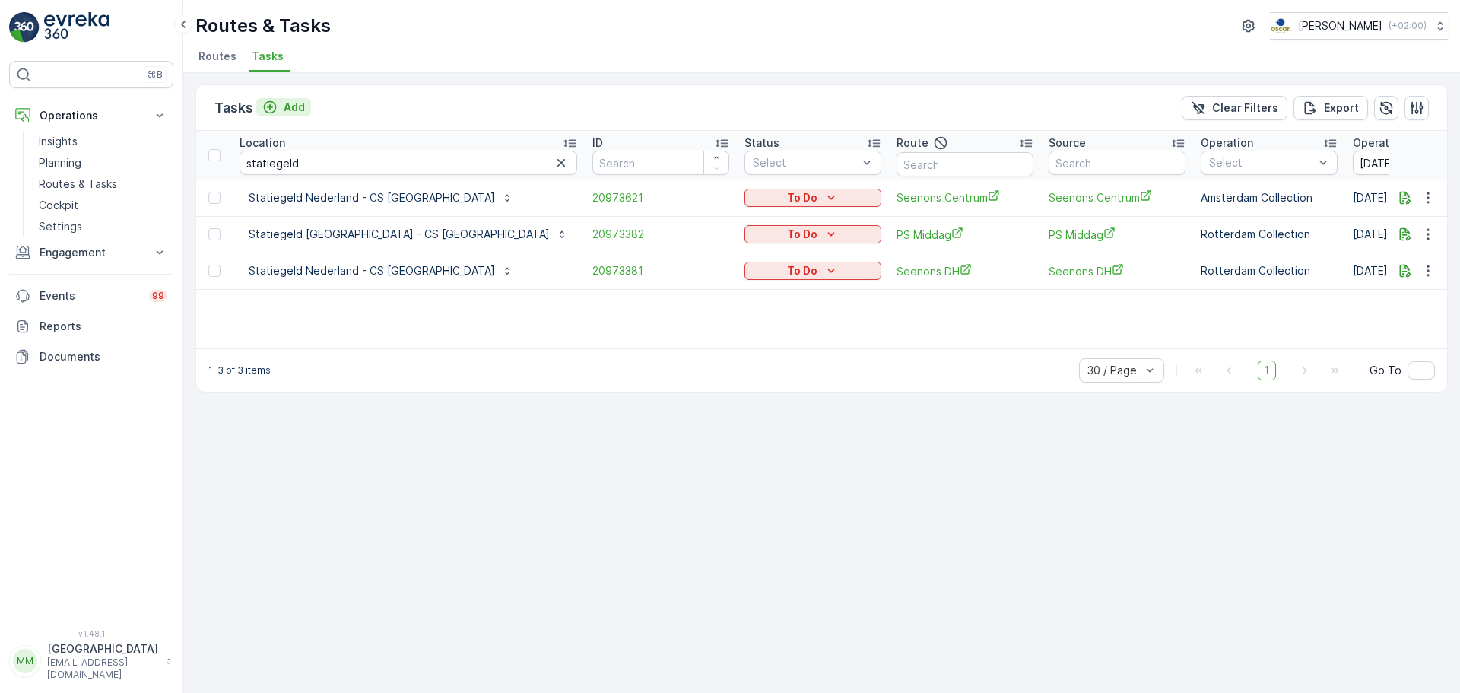
click at [290, 101] on p "Add" at bounding box center [294, 107] width 21 height 15
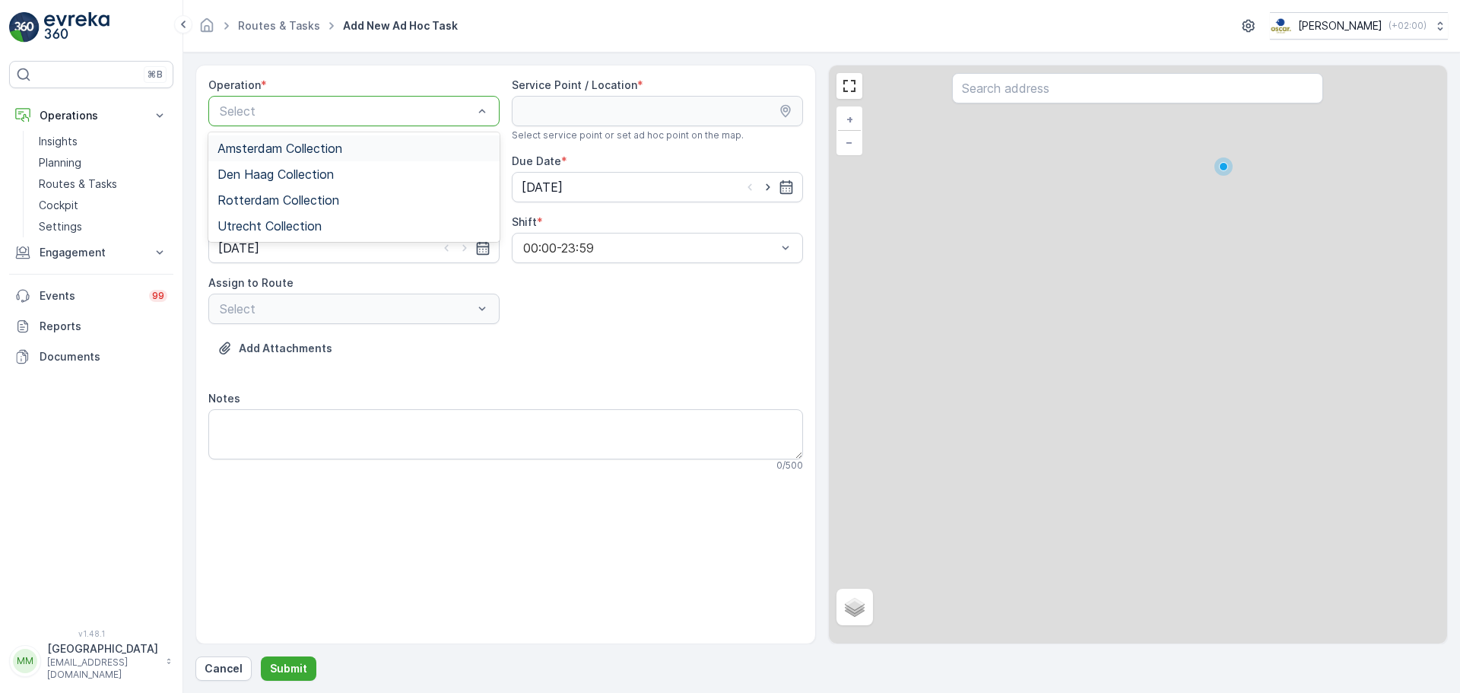
click at [366, 113] on div at bounding box center [346, 111] width 256 height 14
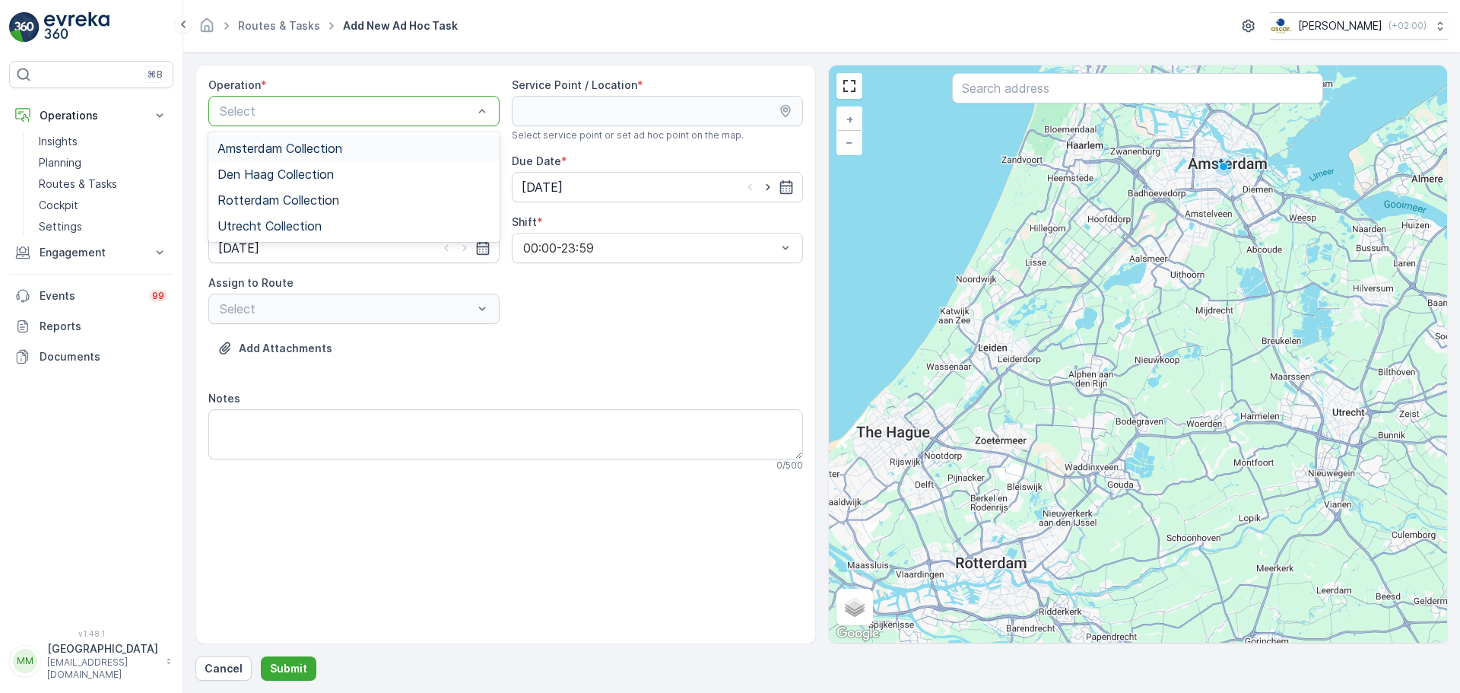
click at [347, 143] on div "Amsterdam Collection" at bounding box center [354, 148] width 273 height 14
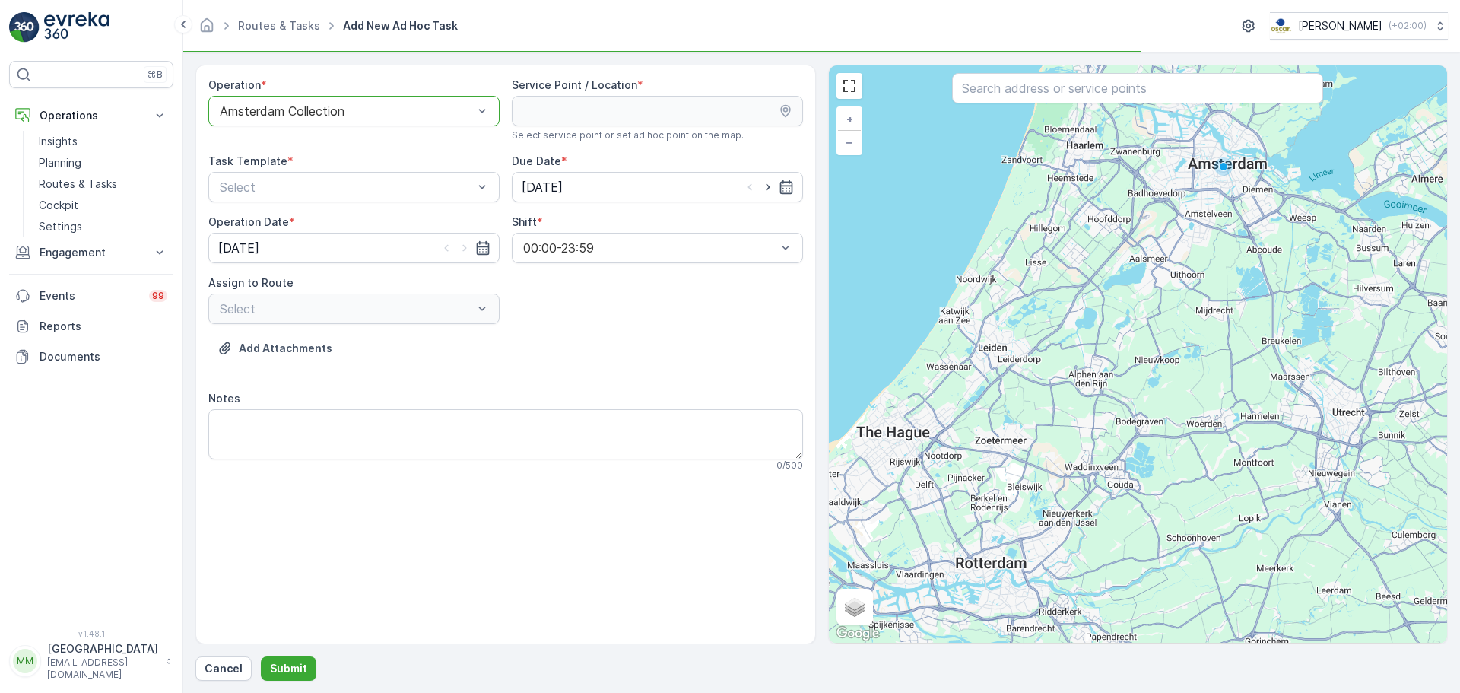
click at [1022, 81] on input "text" at bounding box center [1137, 88] width 371 height 30
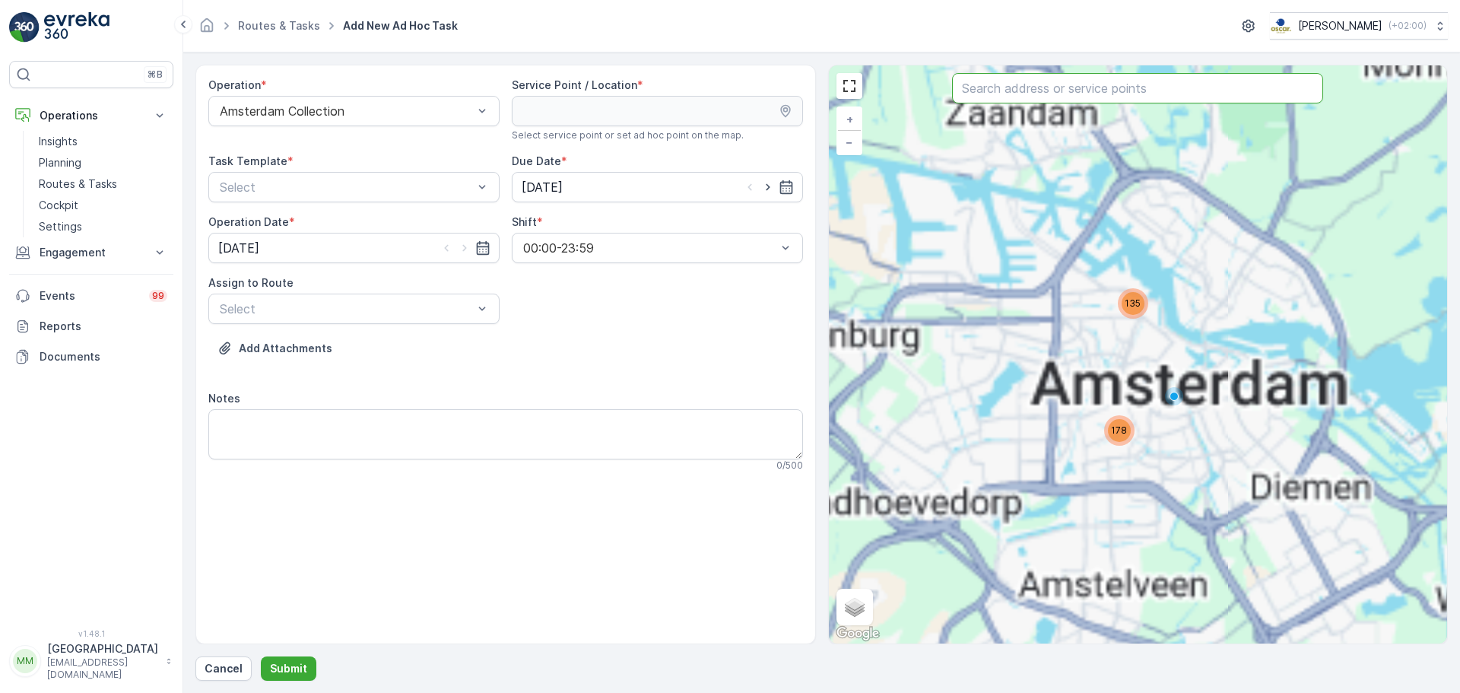
click at [1015, 86] on input "text" at bounding box center [1137, 88] width 371 height 30
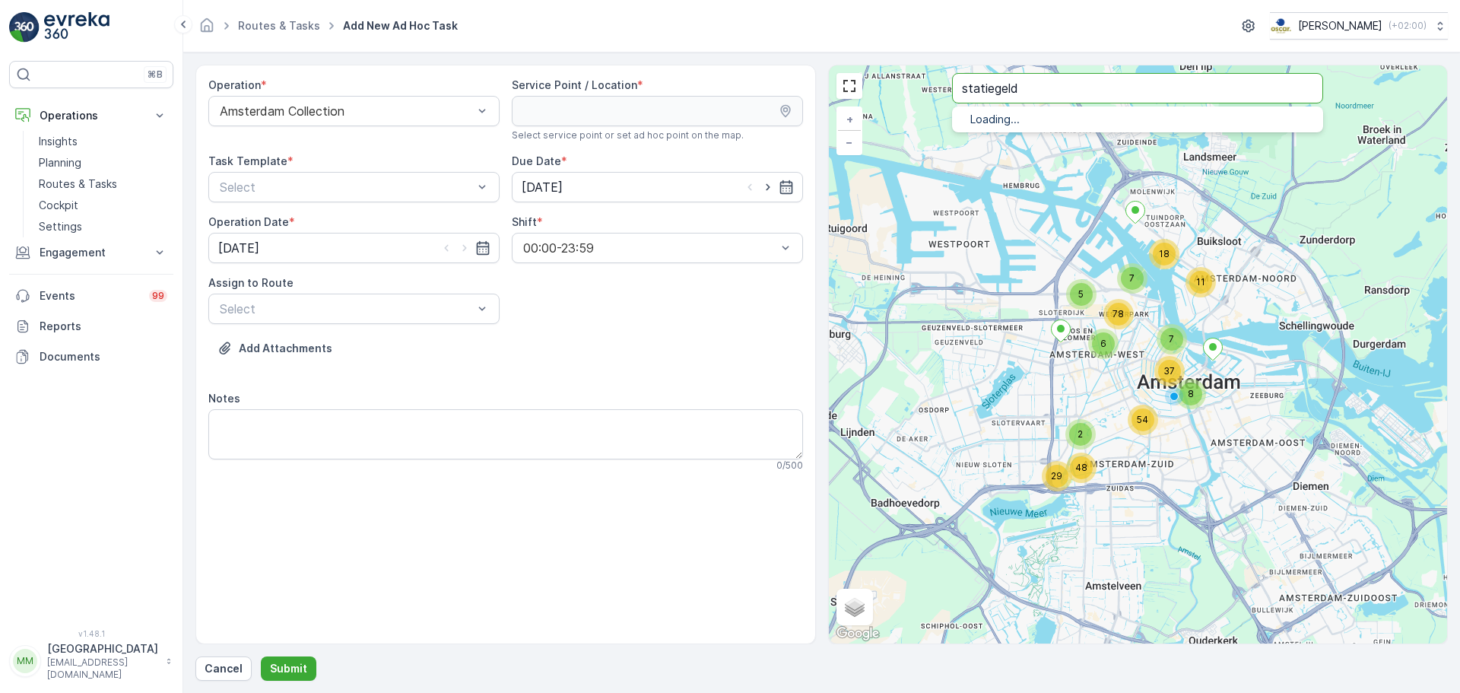
type input "statiegeld"
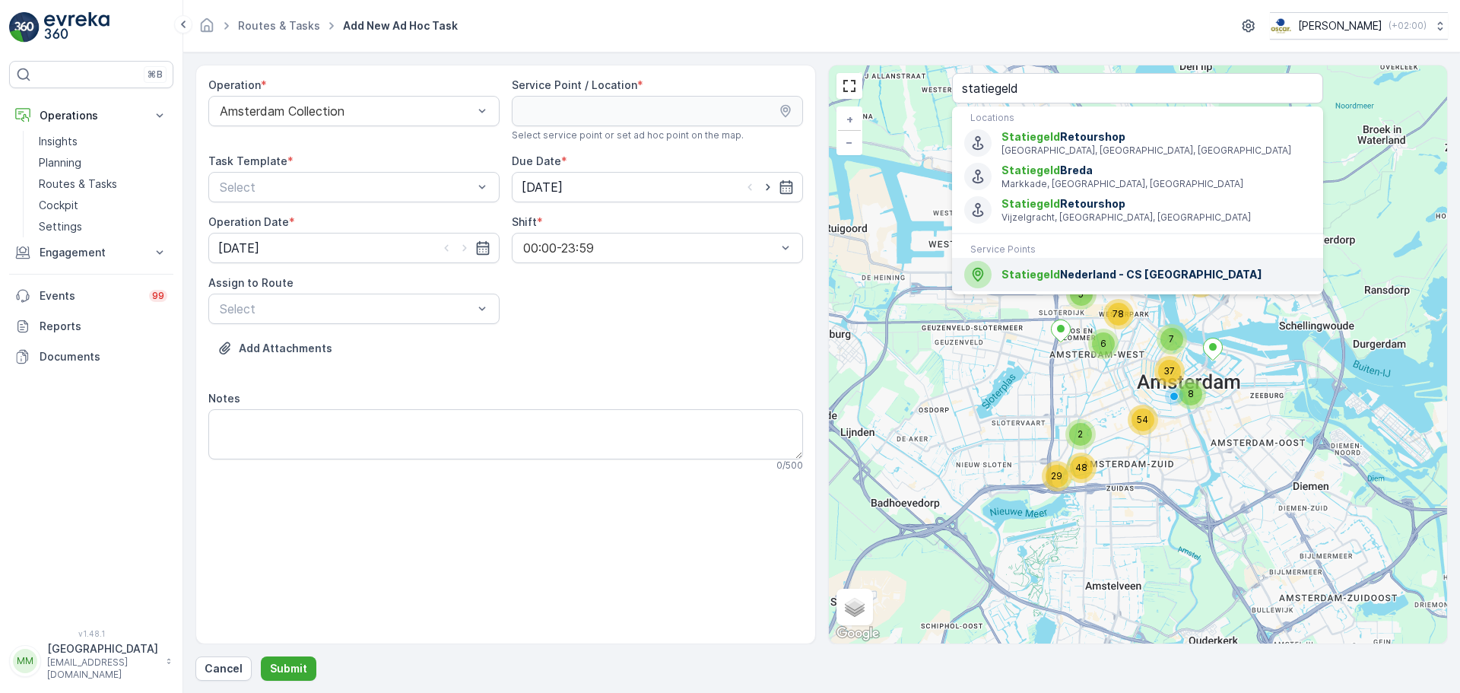
click at [1085, 281] on span "Statiegeld Nederland - CS Amsterdam" at bounding box center [1157, 274] width 310 height 15
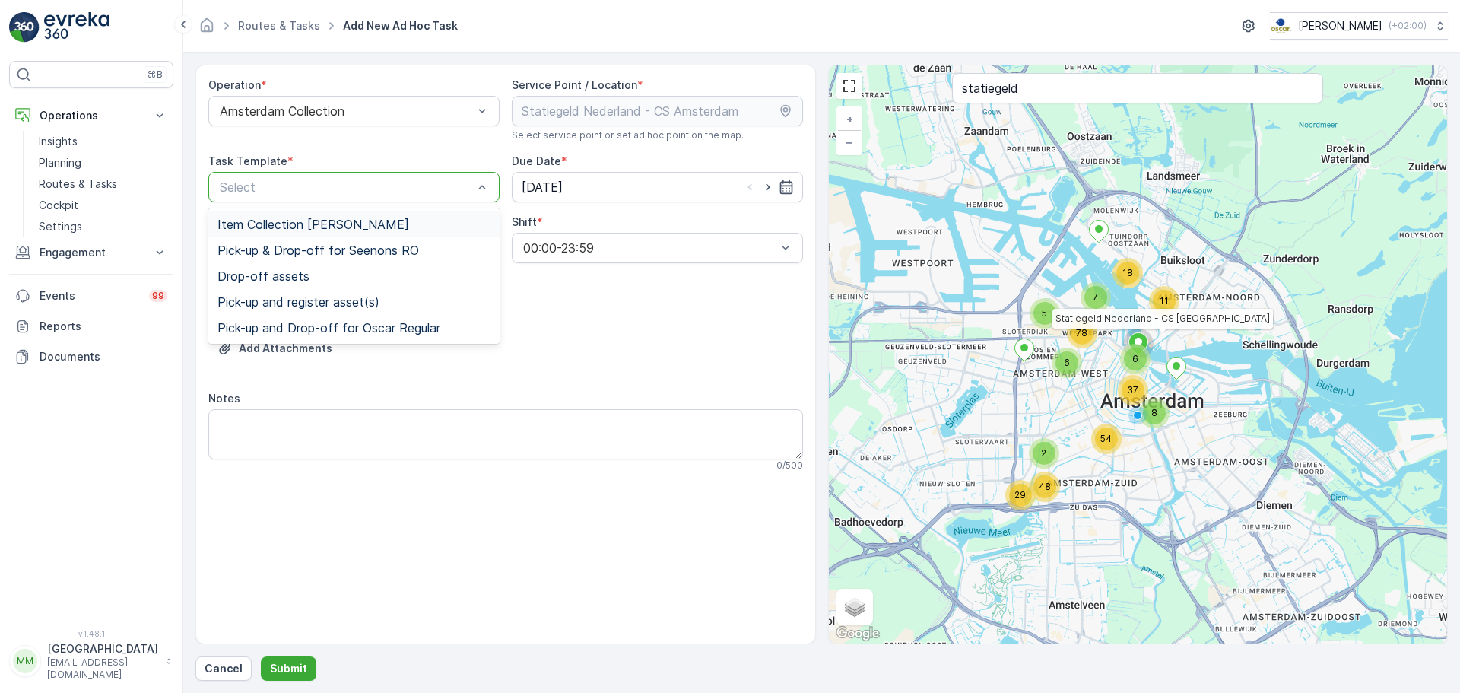
click at [326, 191] on div at bounding box center [346, 187] width 256 height 14
click at [323, 219] on span "Item Collection [PERSON_NAME]" at bounding box center [314, 225] width 192 height 14
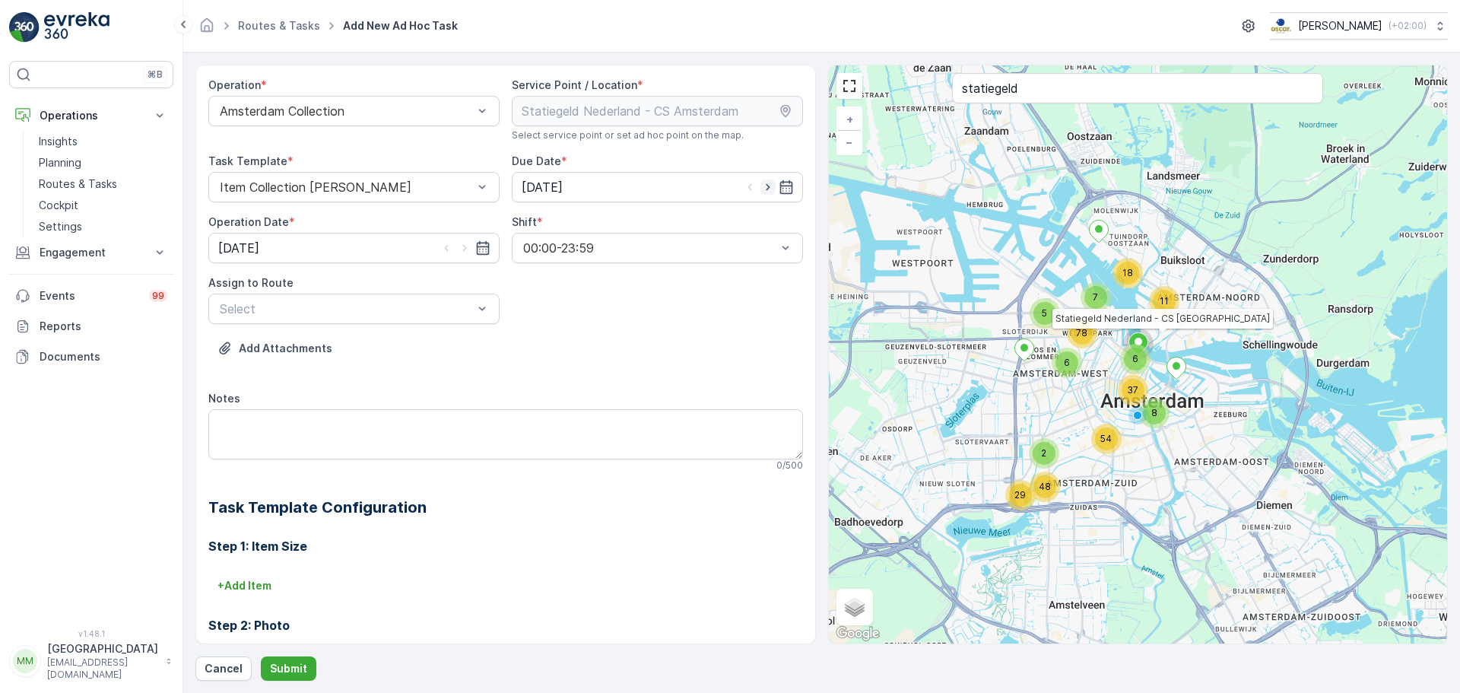
click at [761, 189] on icon "button" at bounding box center [768, 187] width 15 height 15
type input "[DATE]"
click at [464, 244] on icon "button" at bounding box center [464, 247] width 15 height 15
type input "20.08.2025"
click at [413, 303] on div at bounding box center [346, 309] width 256 height 14
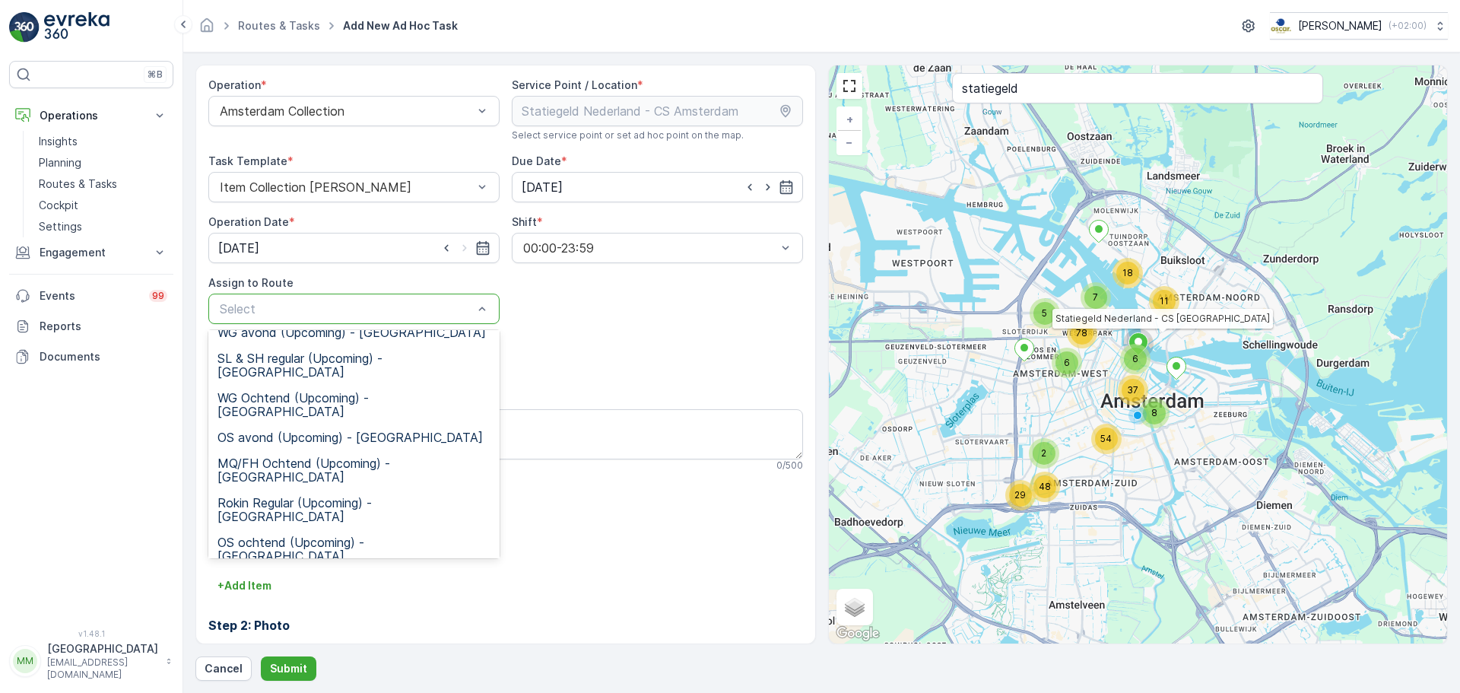
scroll to position [166, 0]
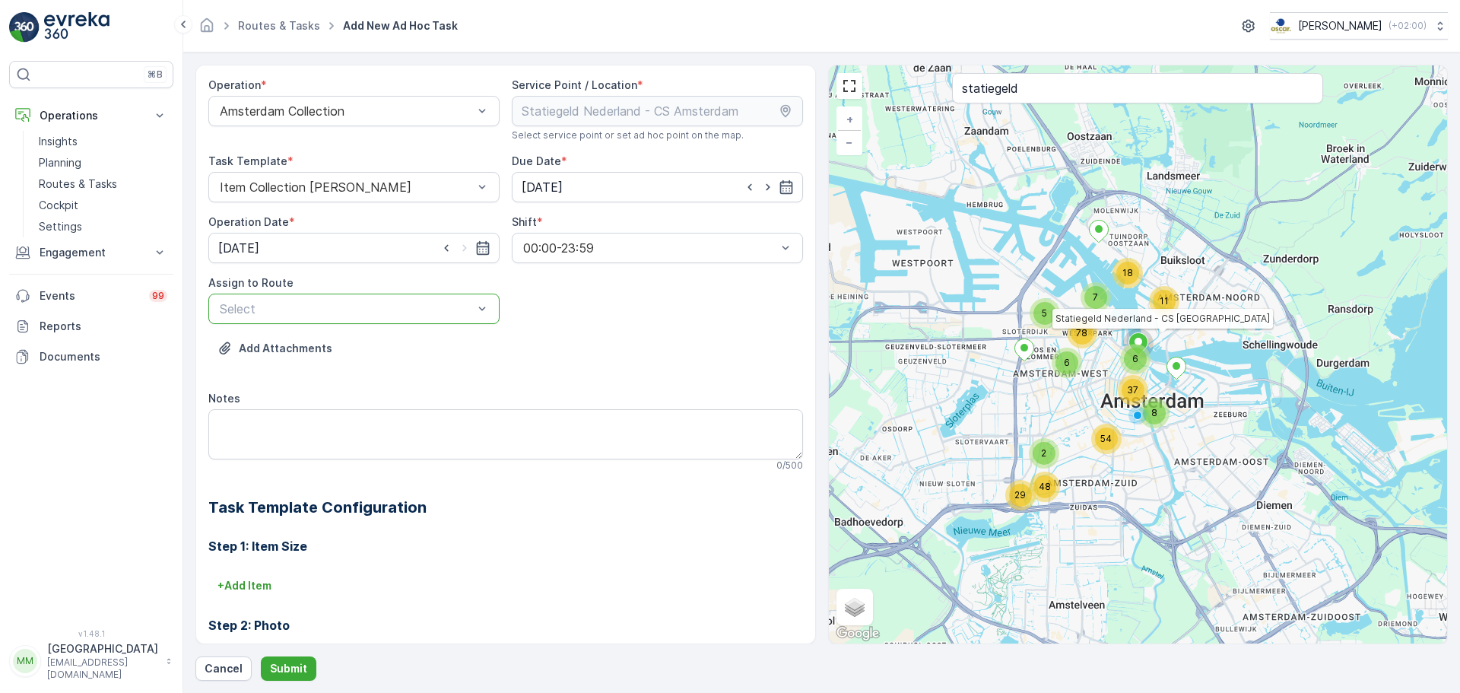
drag, startPoint x: 249, startPoint y: 310, endPoint x: 251, endPoint y: 323, distance: 13.1
click at [249, 310] on div at bounding box center [346, 309] width 256 height 14
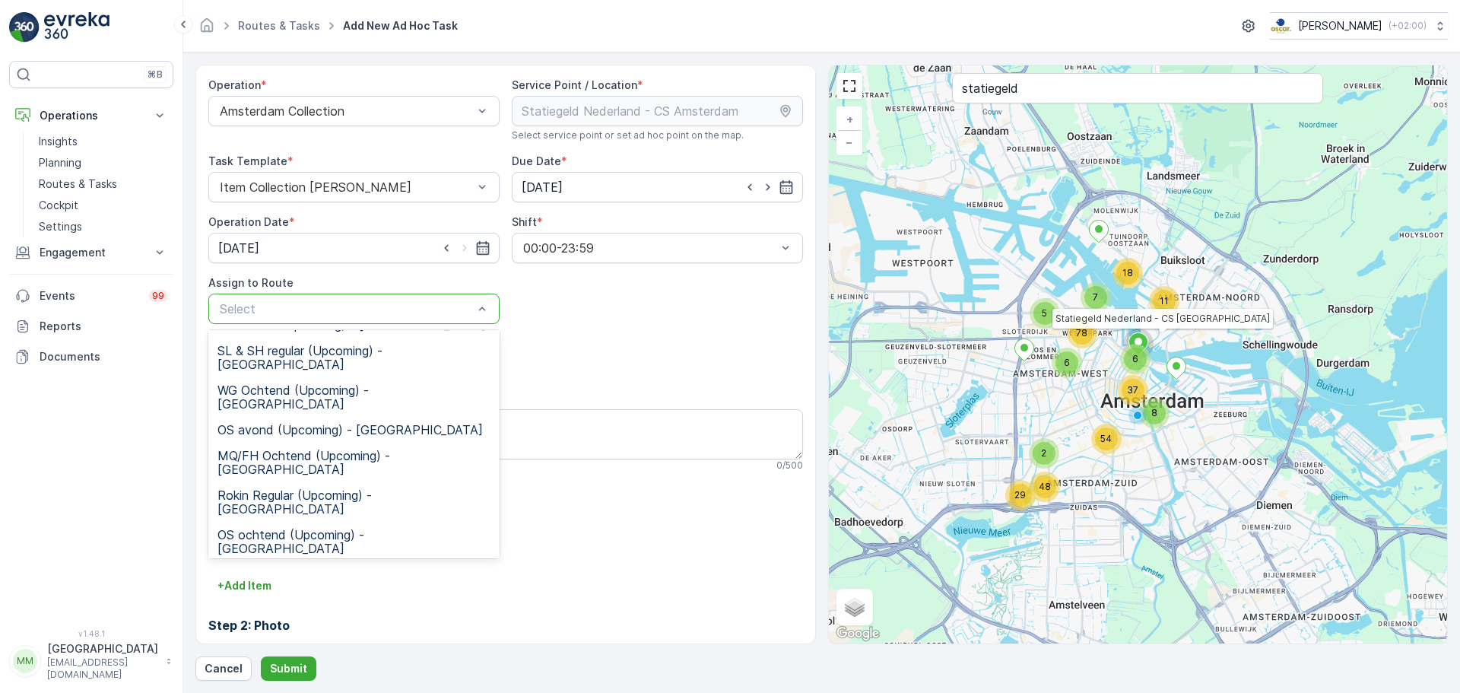
click at [291, 666] on div "Seenons Centrum (Upcoming) - Amsterdam" at bounding box center [353, 686] width 291 height 40
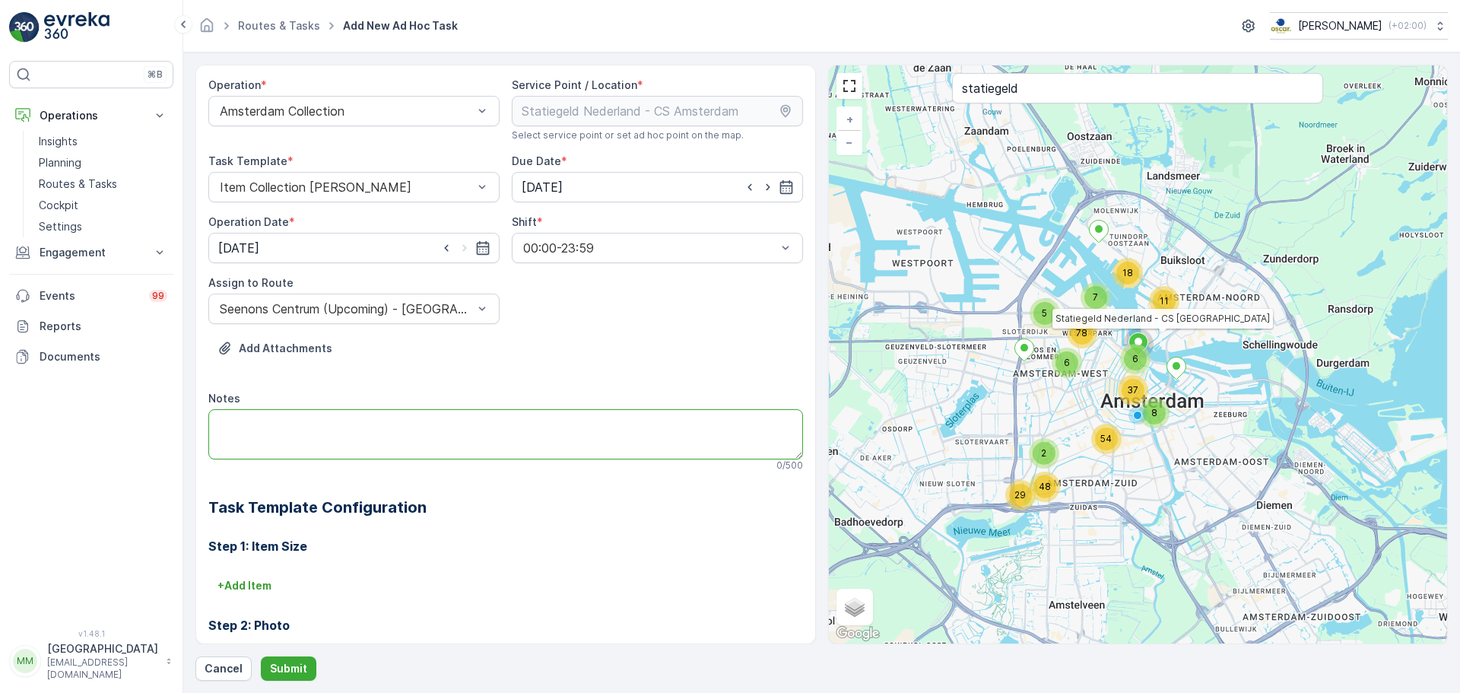
click at [326, 428] on textarea "Notes" at bounding box center [505, 434] width 595 height 50
type textarea "graag als eerste heengaan"
click at [285, 676] on button "Submit" at bounding box center [289, 668] width 56 height 24
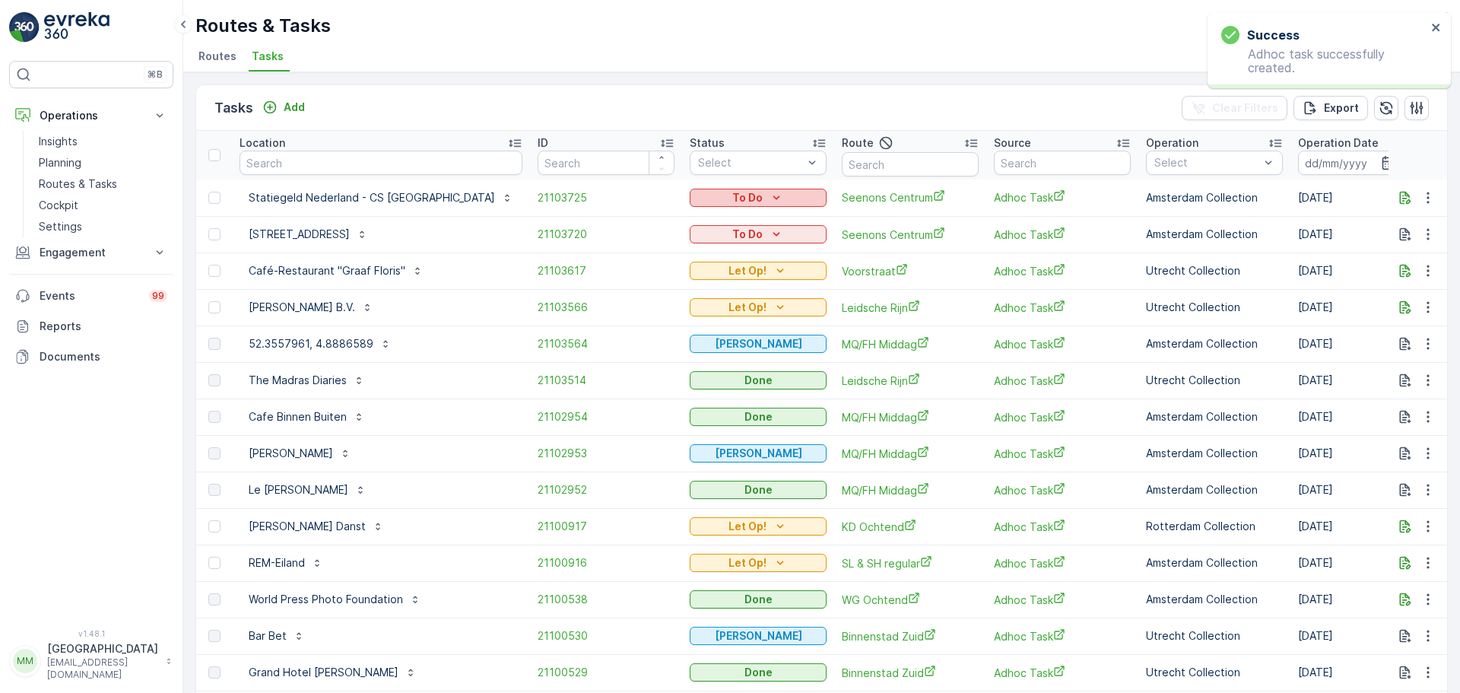
click at [733, 200] on p "To Do" at bounding box center [748, 197] width 30 height 15
click at [685, 222] on div "Let Op!" at bounding box center [687, 220] width 97 height 21
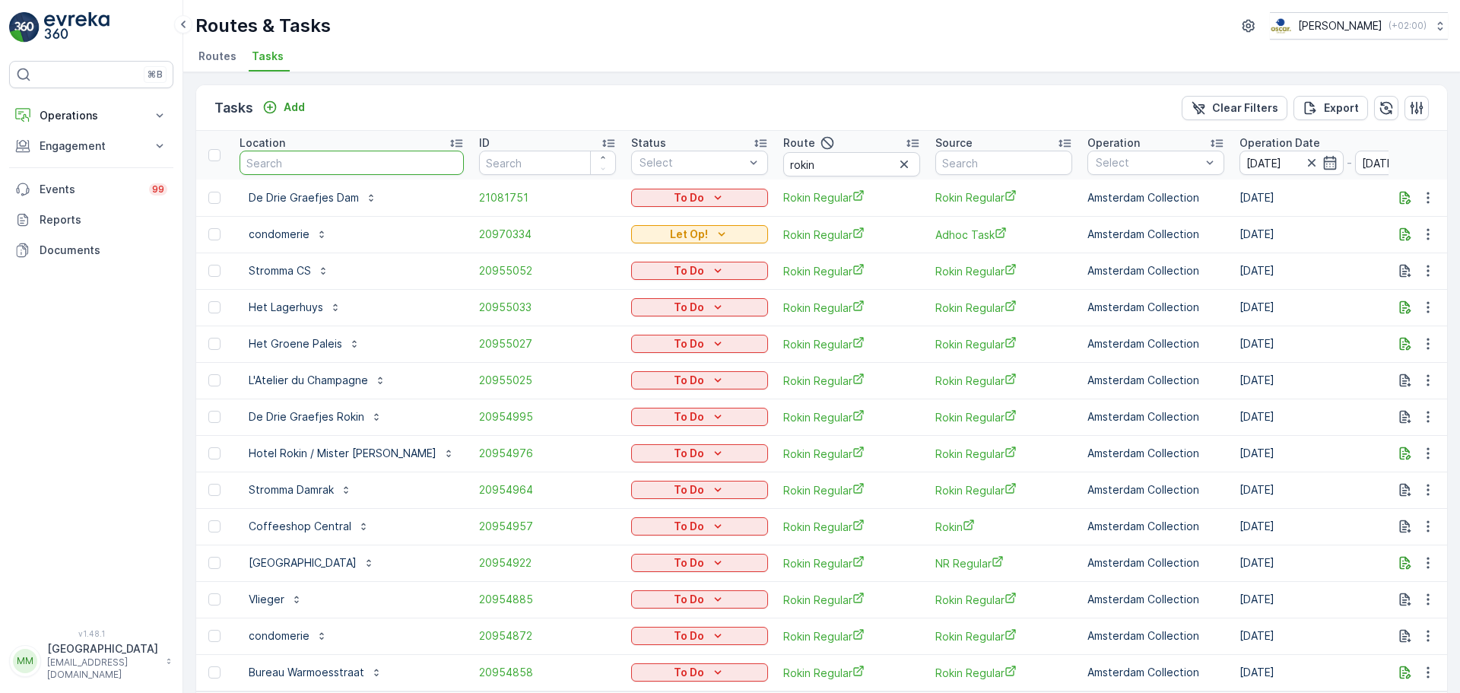
click at [337, 160] on input "text" at bounding box center [352, 163] width 224 height 24
click at [59, 27] on img at bounding box center [76, 27] width 65 height 30
click at [55, 24] on img at bounding box center [76, 27] width 65 height 30
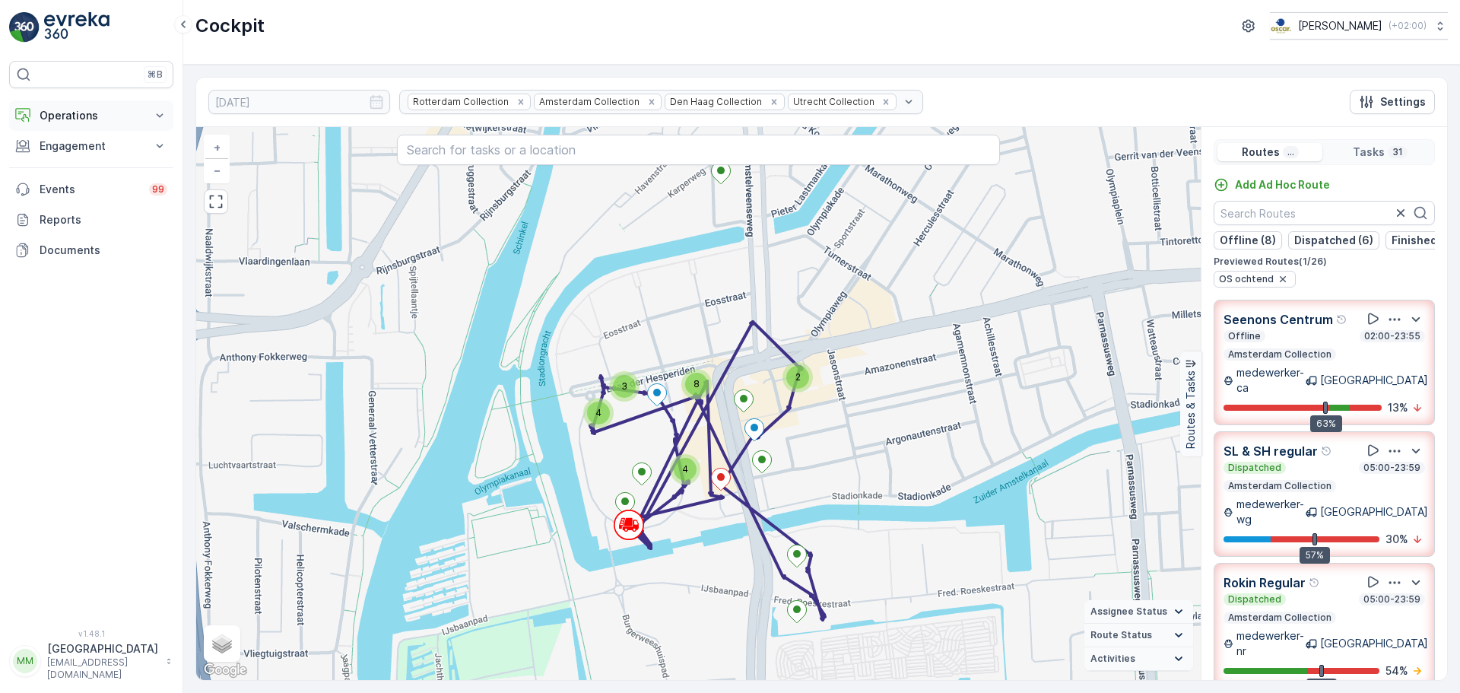
click at [88, 124] on button "Operations" at bounding box center [91, 115] width 164 height 30
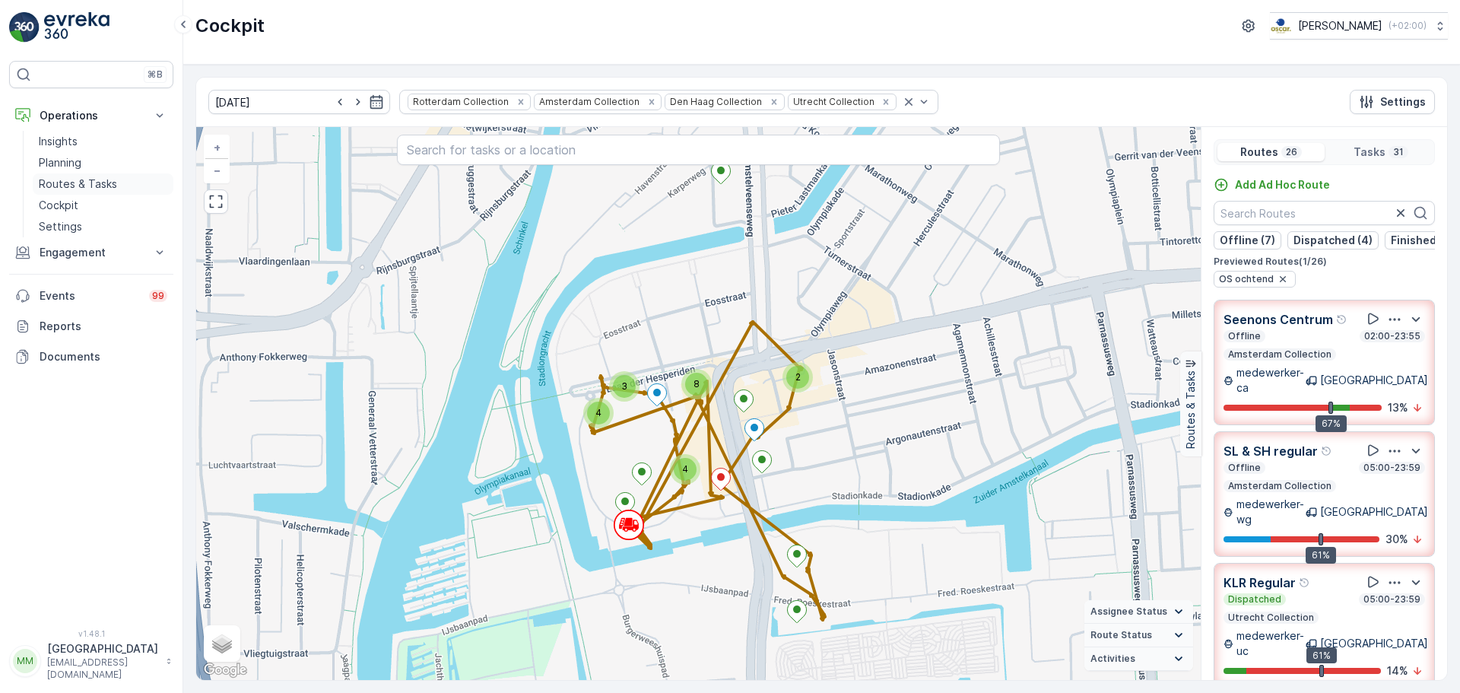
click at [92, 181] on p "Routes & Tasks" at bounding box center [78, 183] width 78 height 15
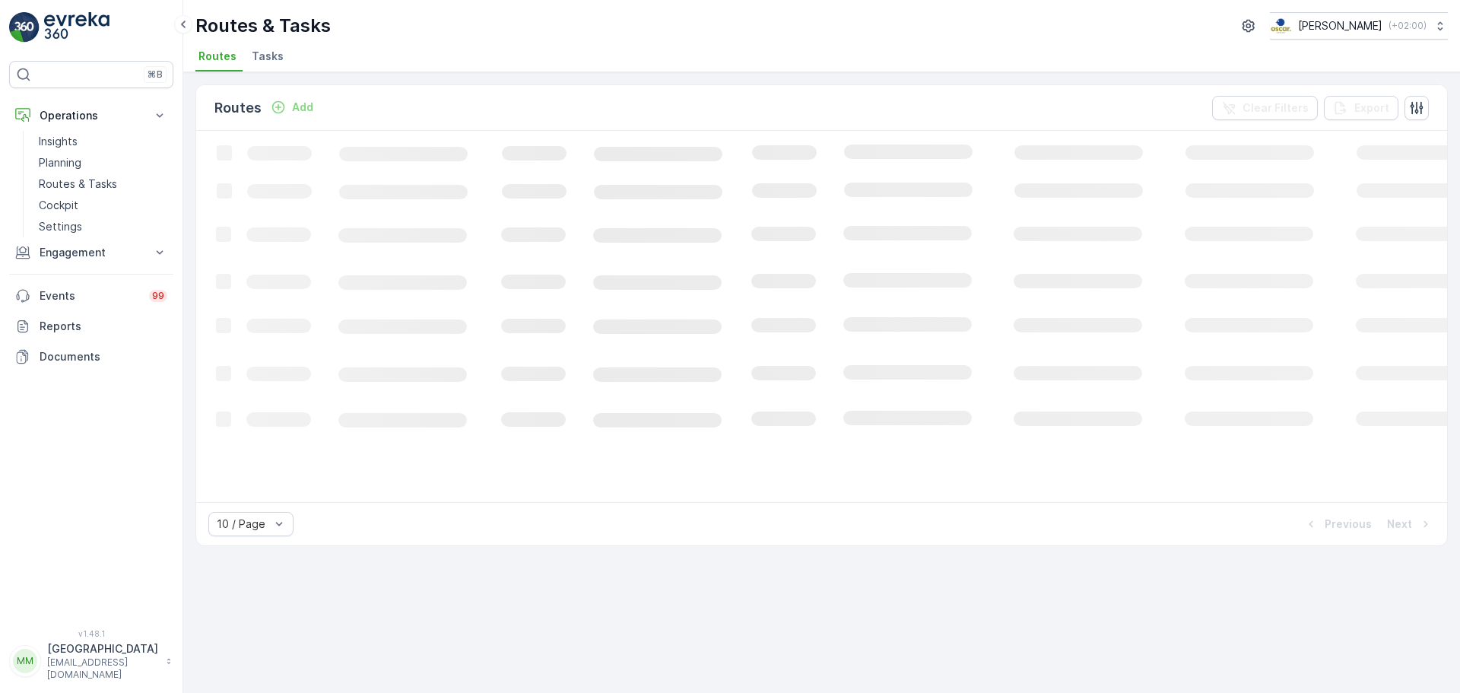
click at [266, 55] on span "Tasks" at bounding box center [268, 56] width 32 height 15
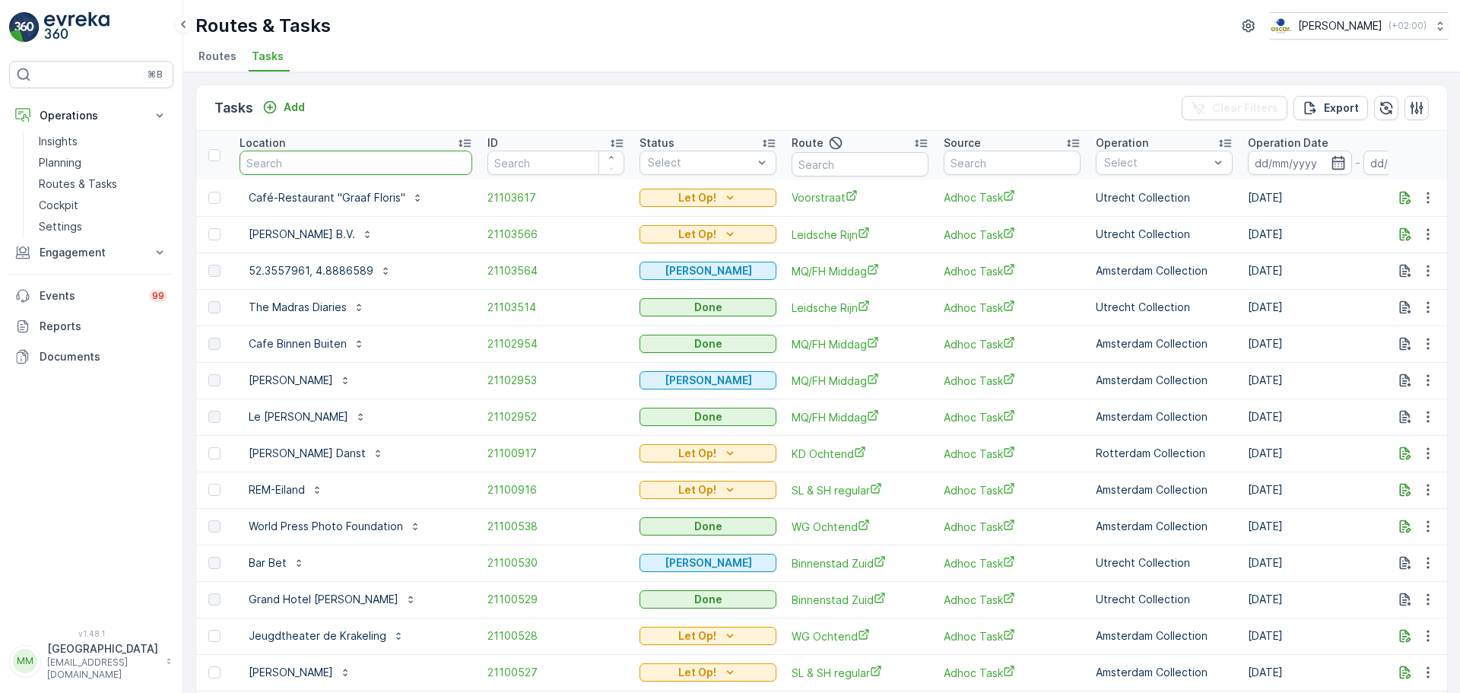
click at [347, 169] on input "text" at bounding box center [356, 163] width 233 height 24
type input "oude"
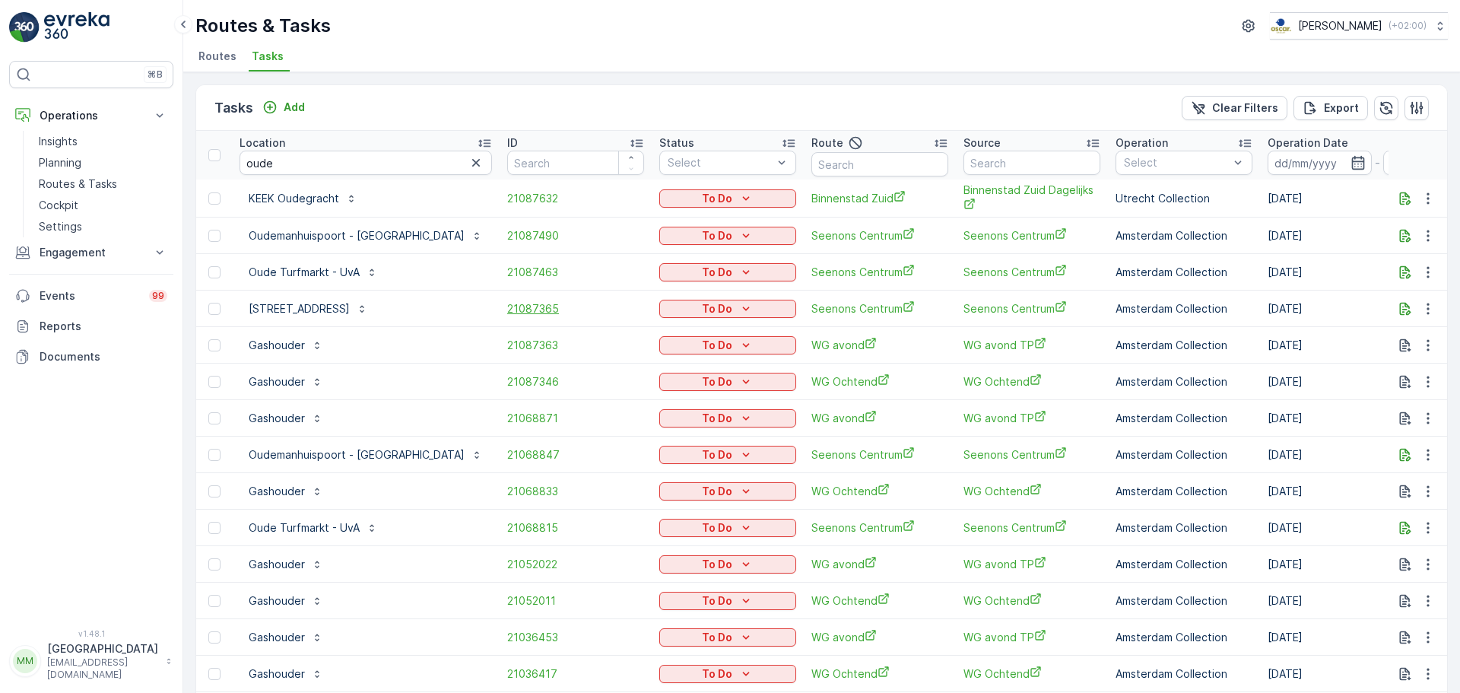
click at [507, 313] on span "21087365" at bounding box center [575, 308] width 137 height 15
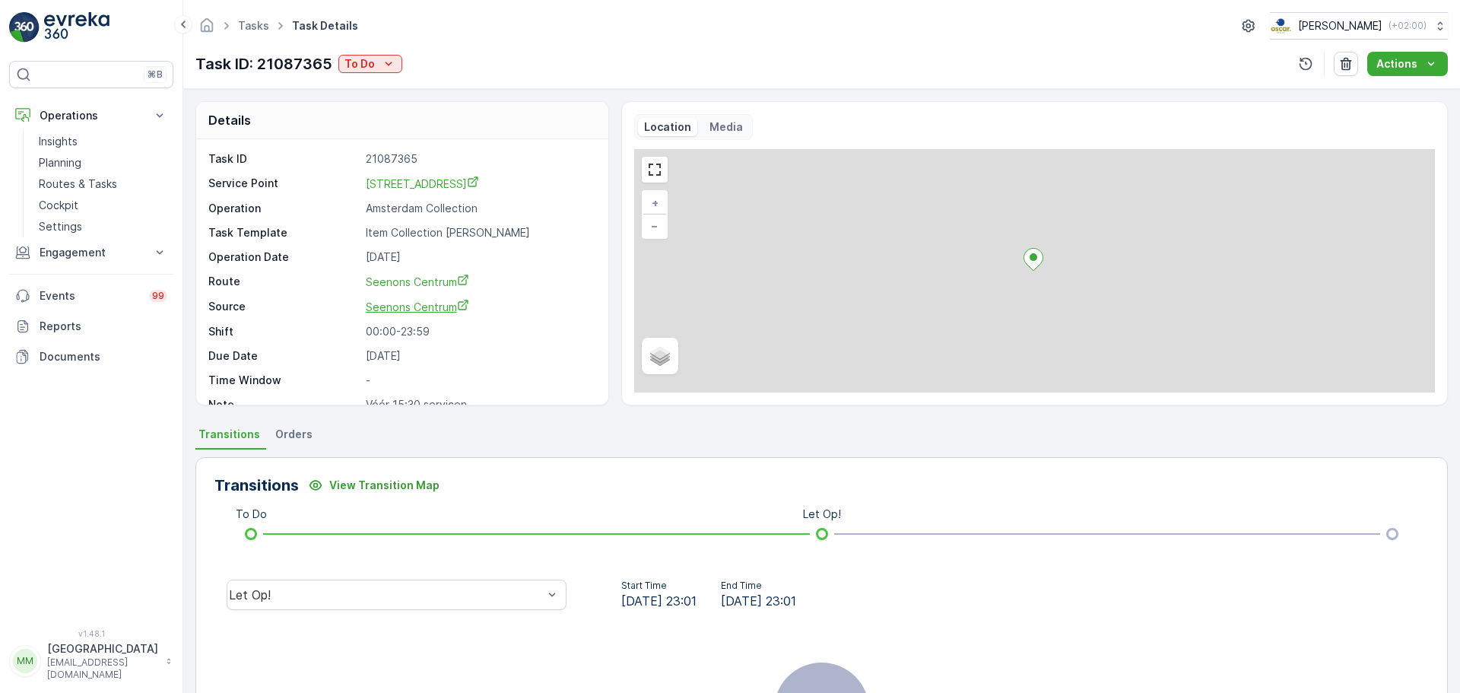
scroll to position [20, 0]
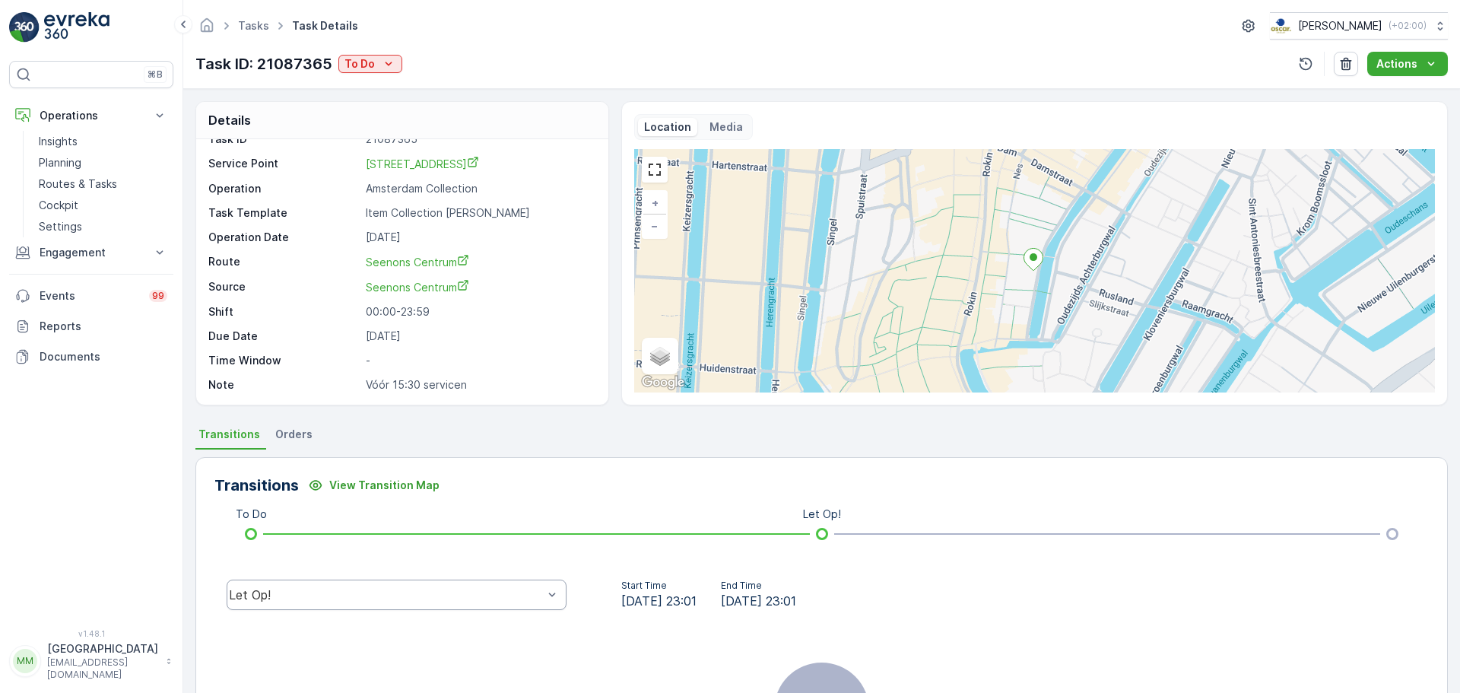
click at [465, 609] on div "Let Op!" at bounding box center [397, 595] width 340 height 30
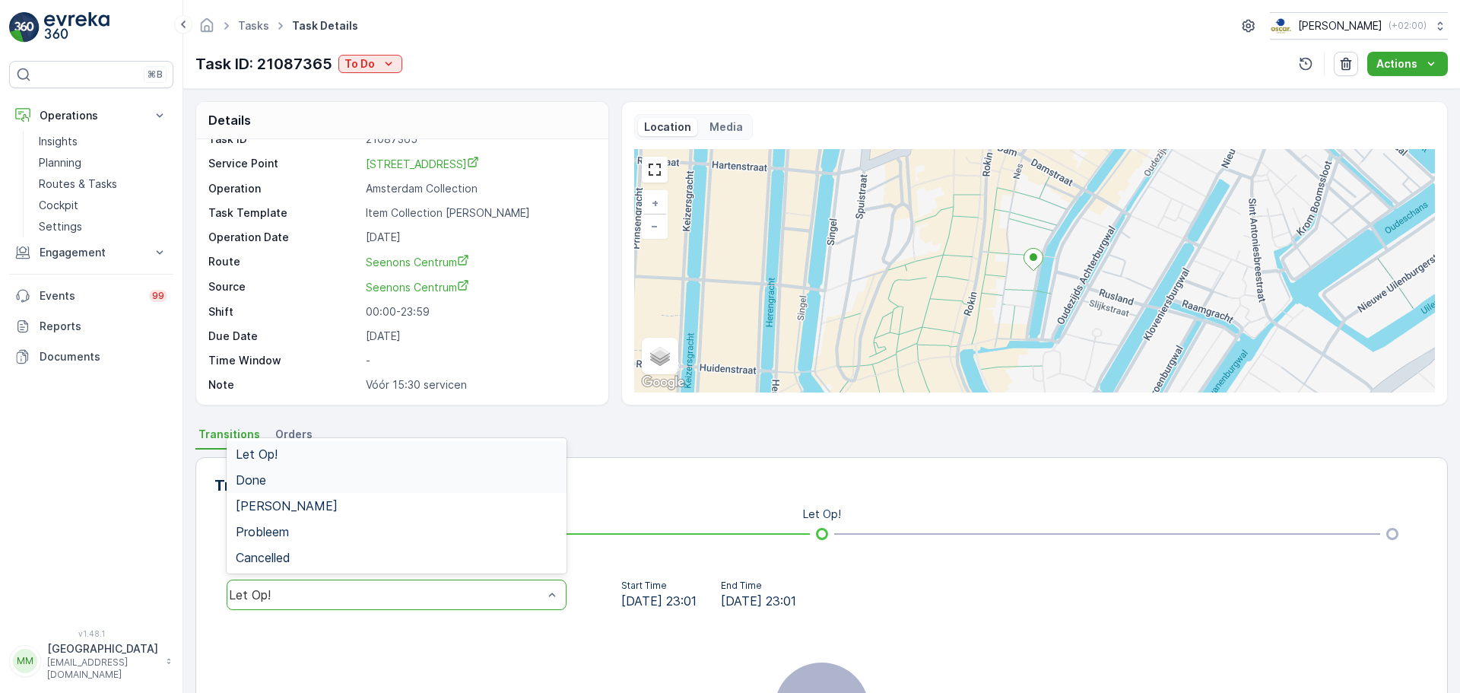
click at [291, 479] on div "Done" at bounding box center [397, 480] width 322 height 14
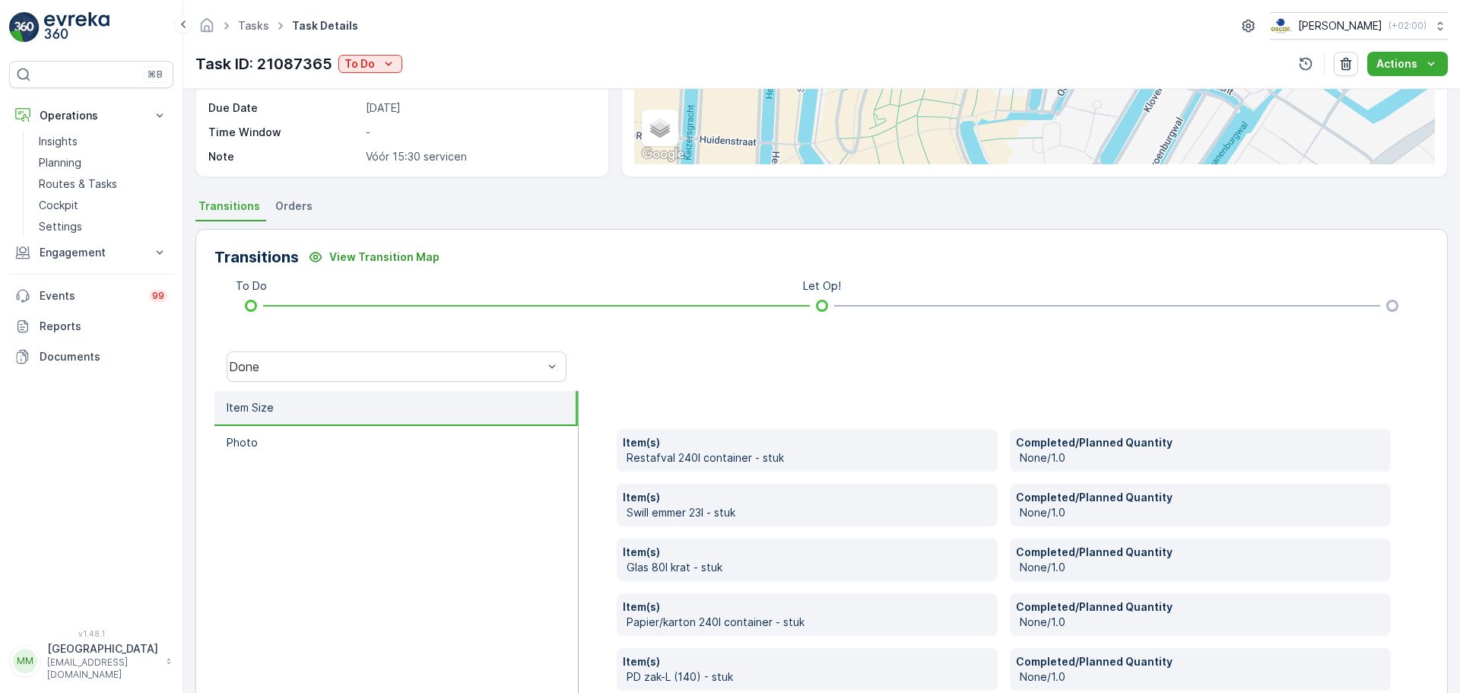
scroll to position [312, 0]
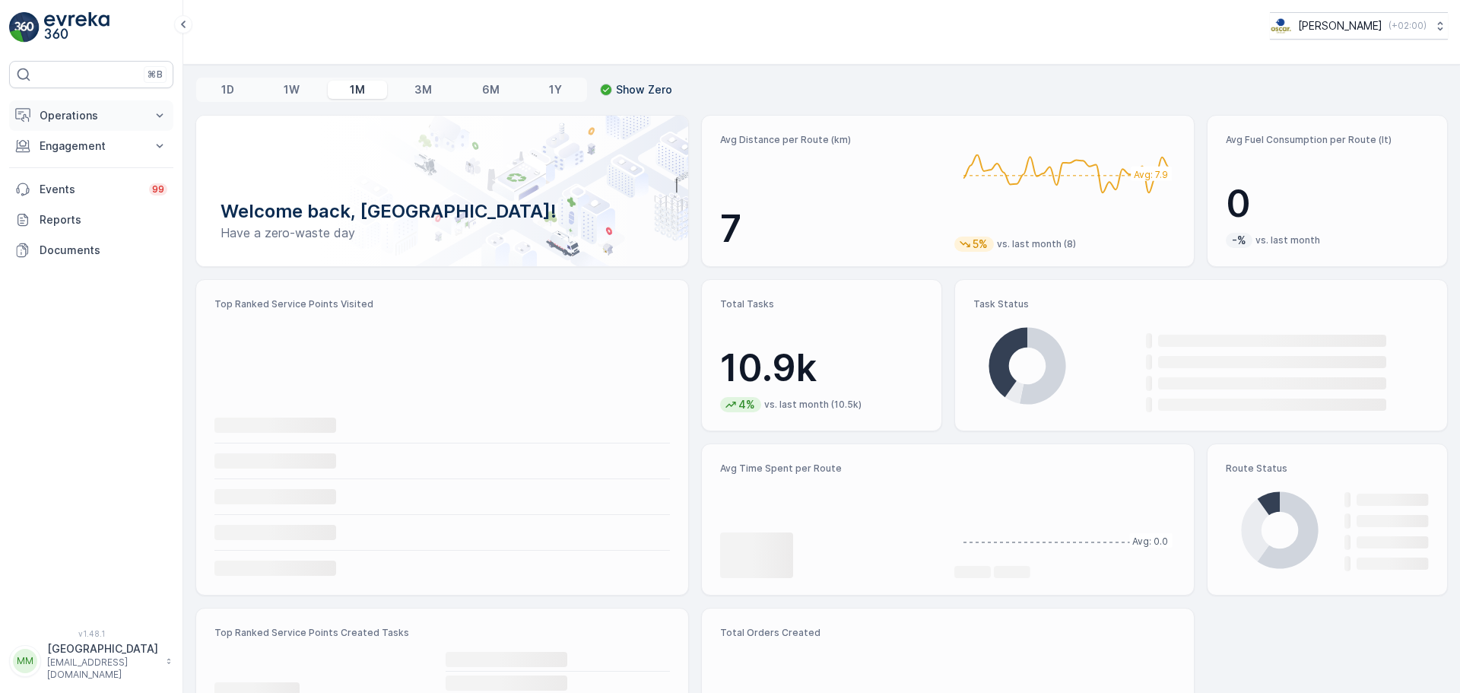
click at [72, 124] on button "Operations" at bounding box center [91, 115] width 164 height 30
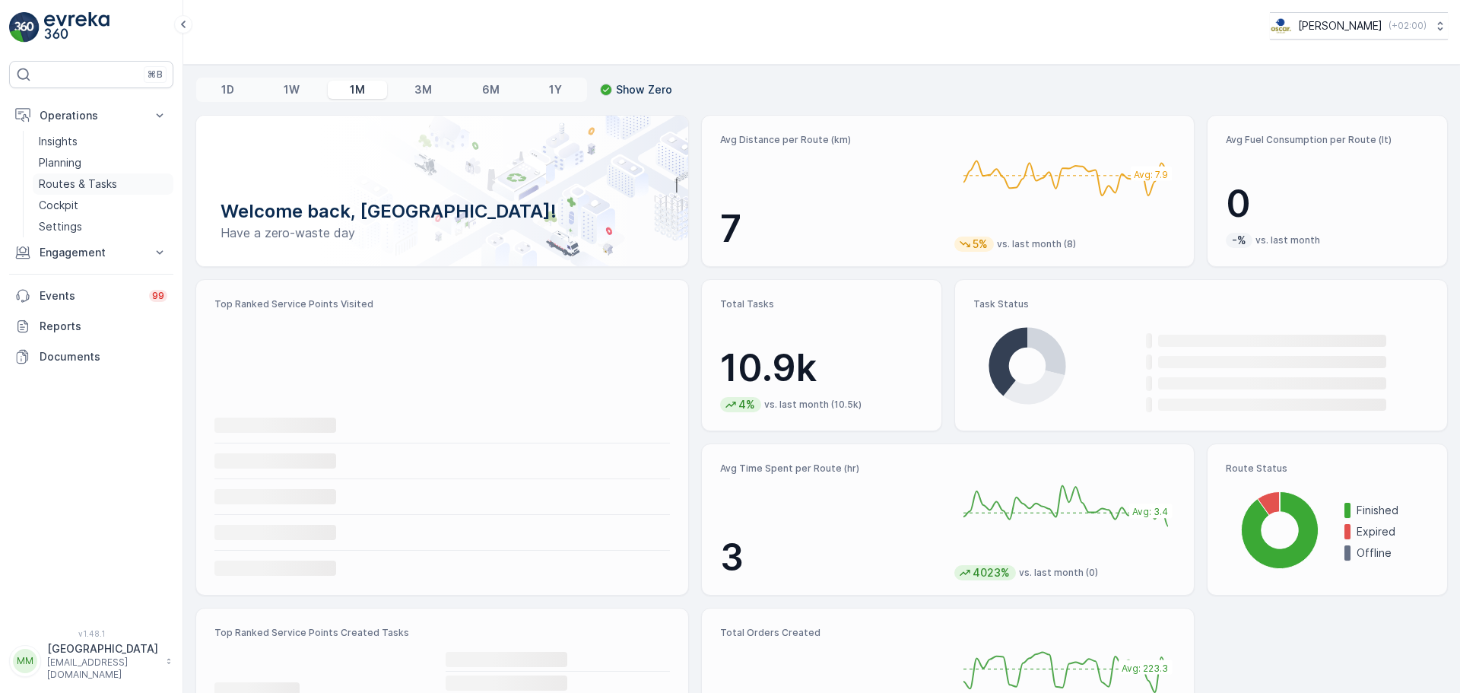
click at [96, 182] on p "Routes & Tasks" at bounding box center [78, 183] width 78 height 15
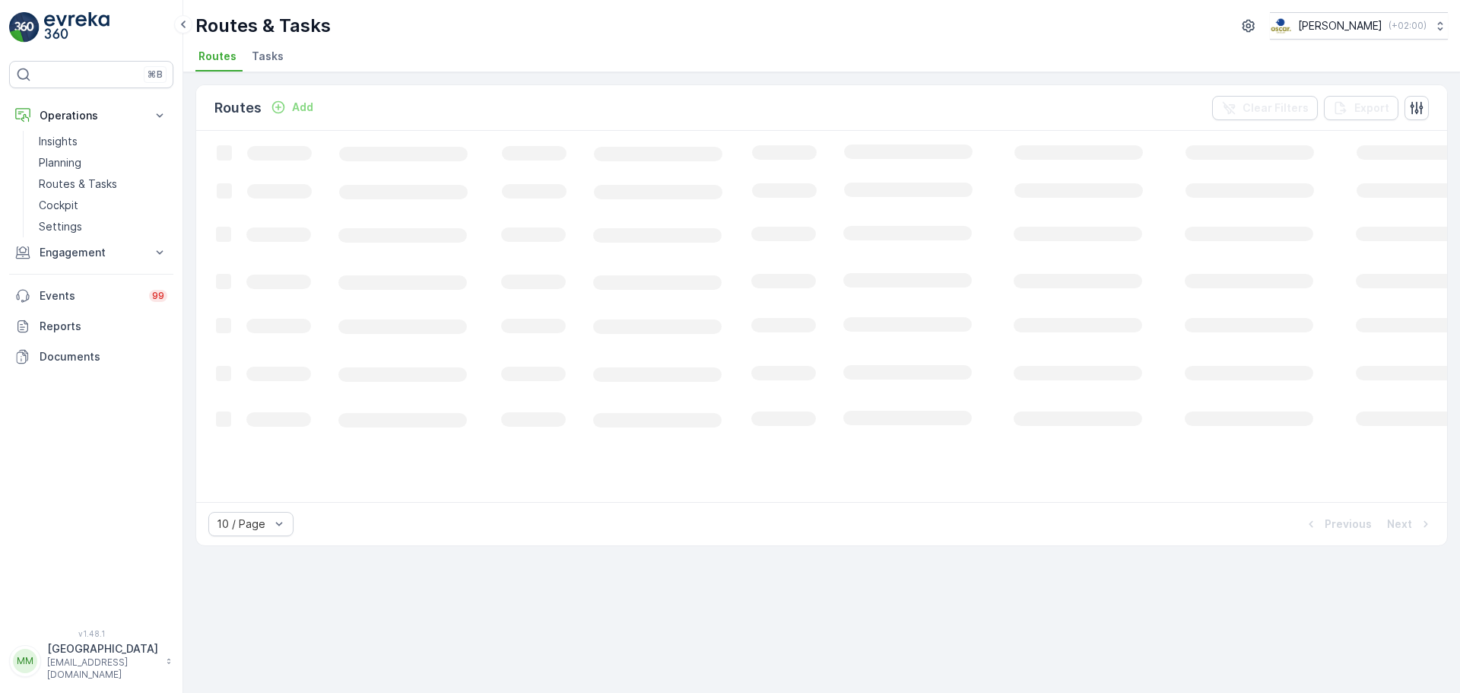
click at [259, 69] on li "Tasks" at bounding box center [269, 59] width 41 height 26
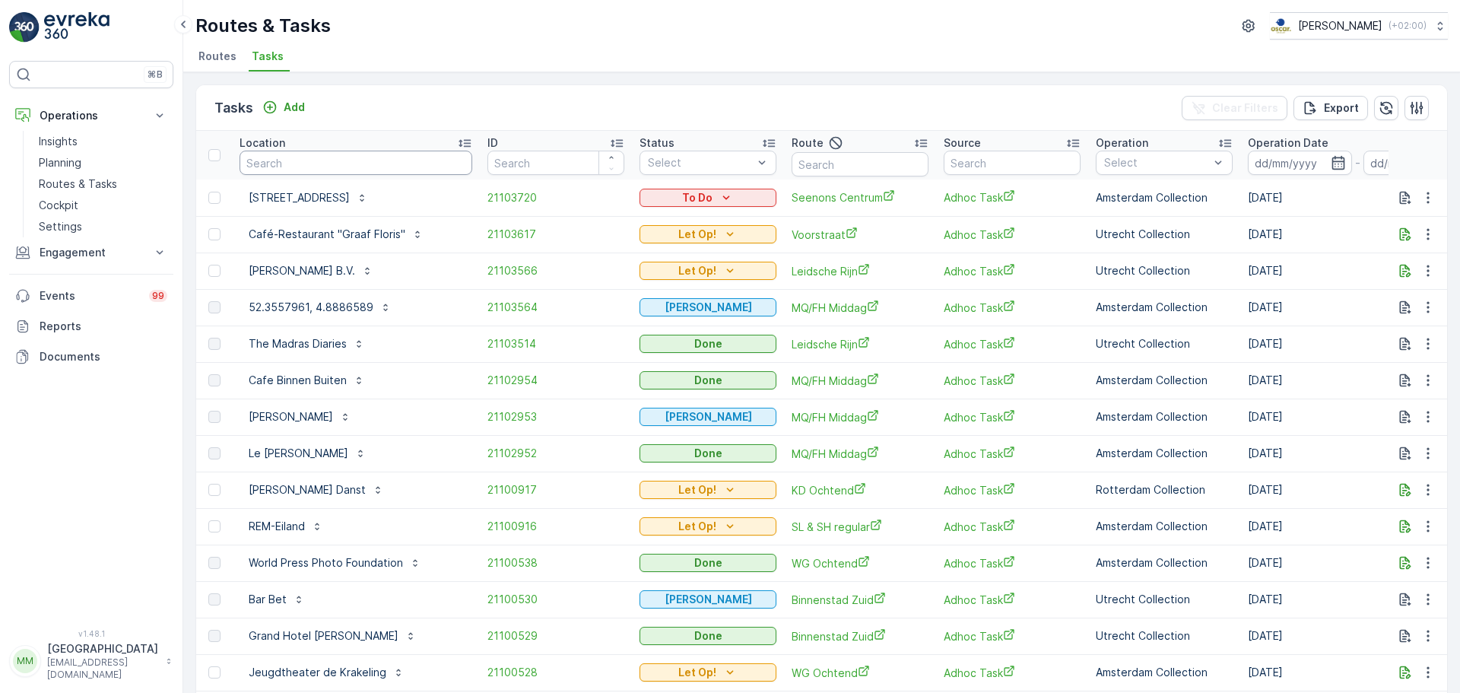
click at [332, 160] on input "text" at bounding box center [356, 163] width 233 height 24
type input "w5q5"
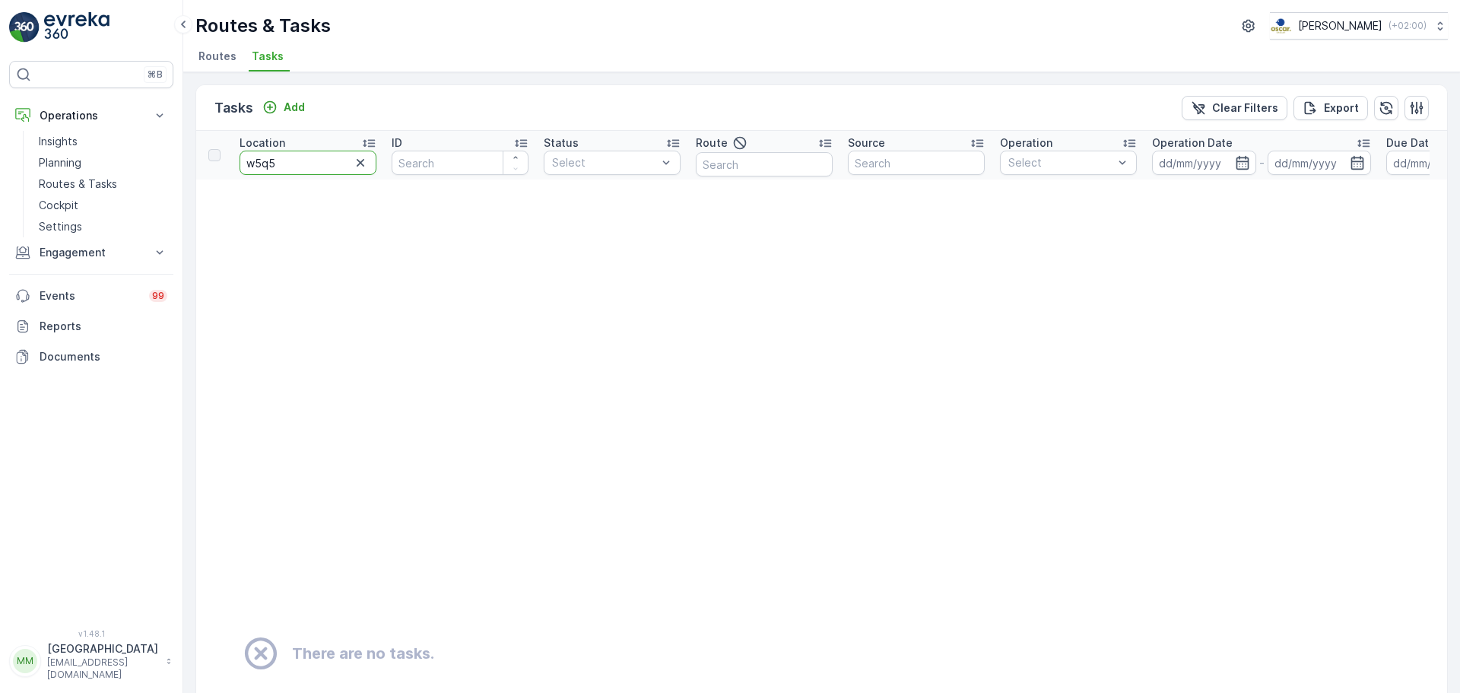
drag, startPoint x: 289, startPoint y: 157, endPoint x: 193, endPoint y: 148, distance: 96.2
click at [193, 148] on div "Tasks Add Clear Filters Export Location w5q5 ID Status Select Route Source Oper…" at bounding box center [821, 382] width 1277 height 621
type input "statiegeld"
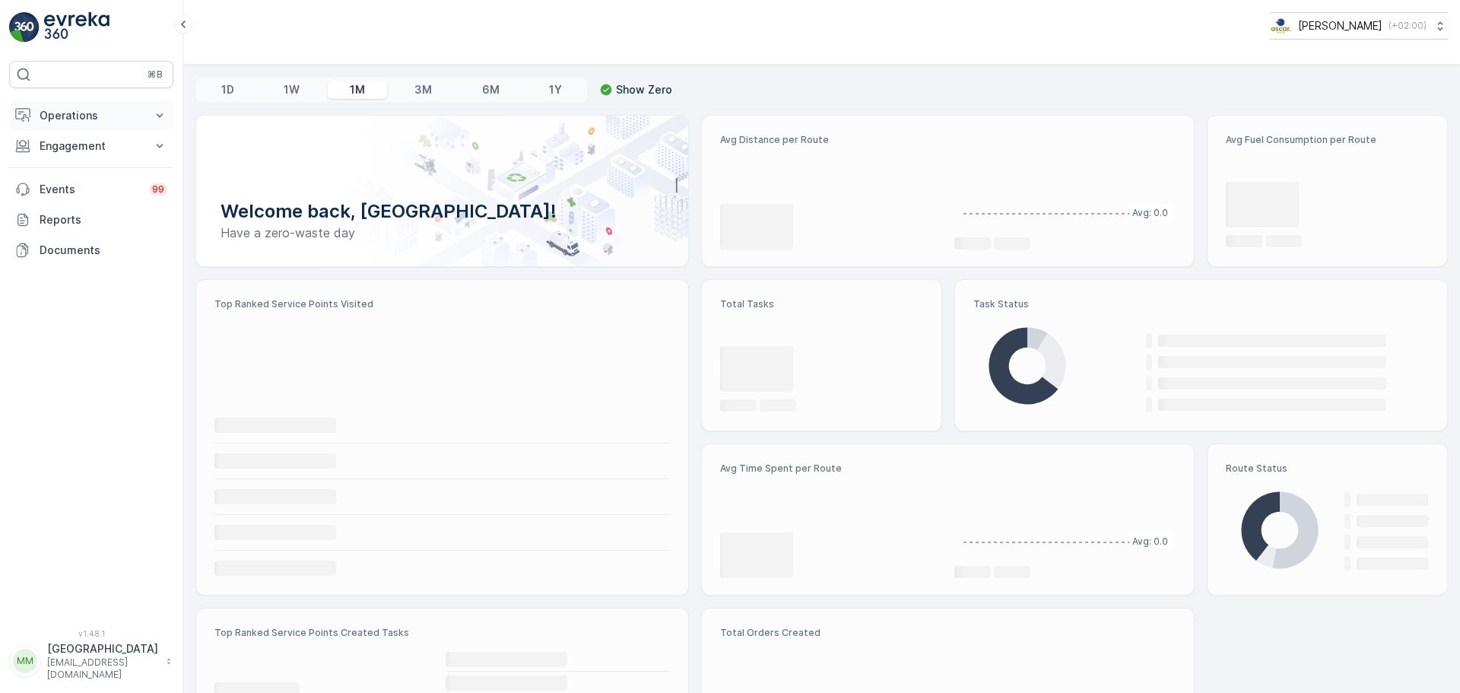
click at [110, 117] on p "Operations" at bounding box center [91, 115] width 103 height 15
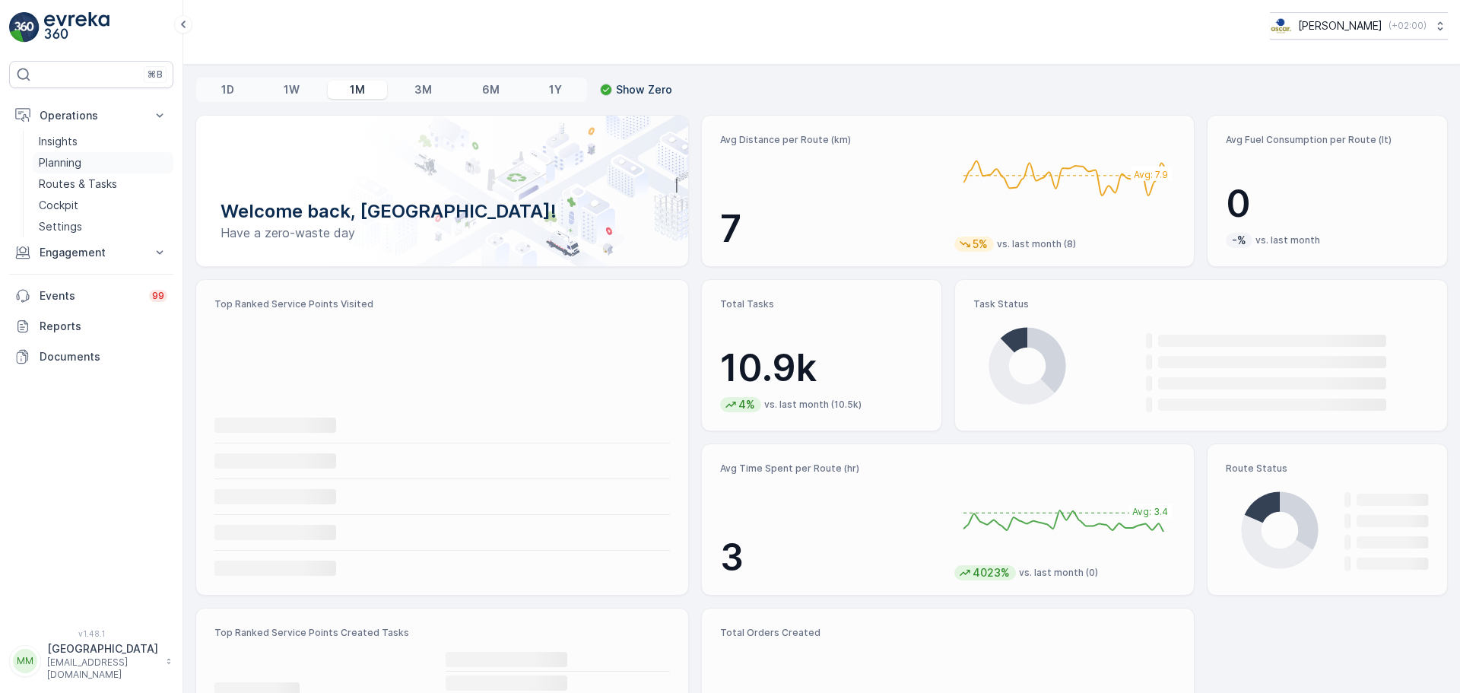
click at [95, 170] on link "Planning" at bounding box center [103, 162] width 141 height 21
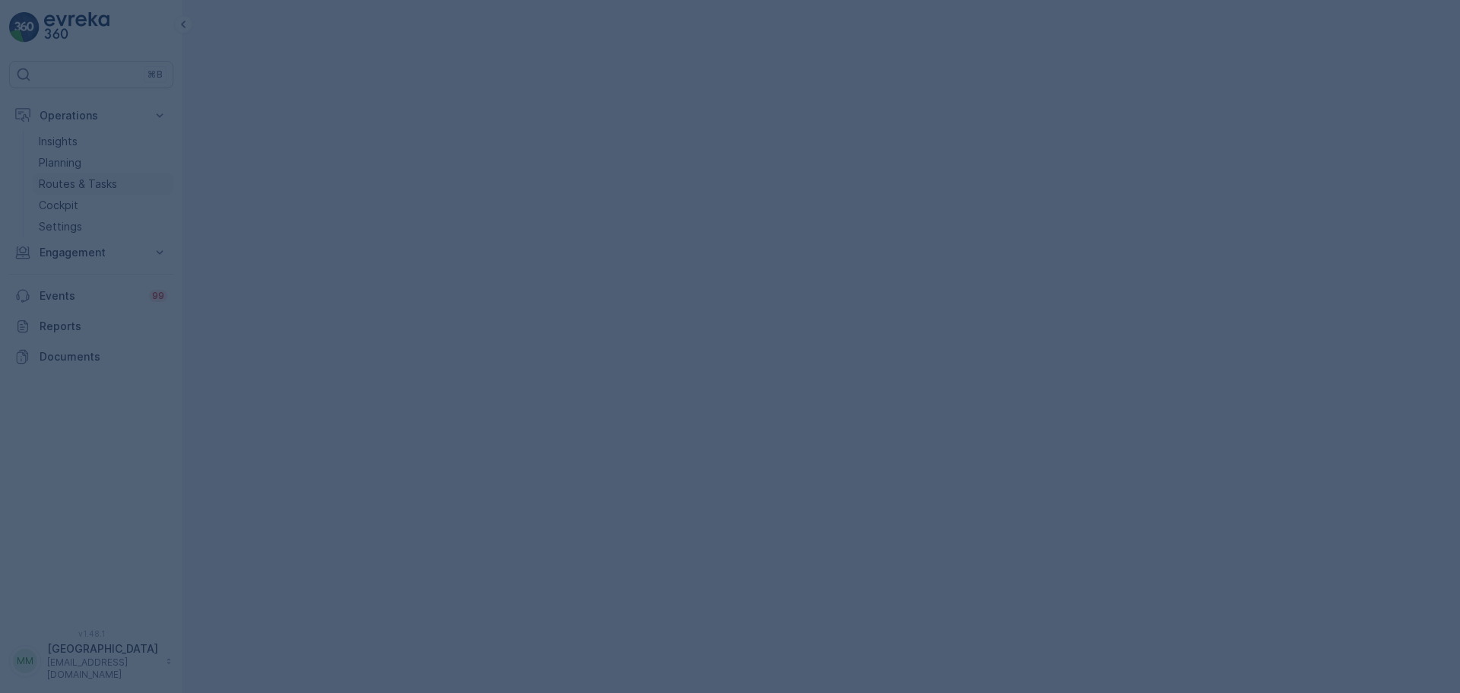
click at [95, 176] on p "Routes & Tasks" at bounding box center [78, 183] width 78 height 15
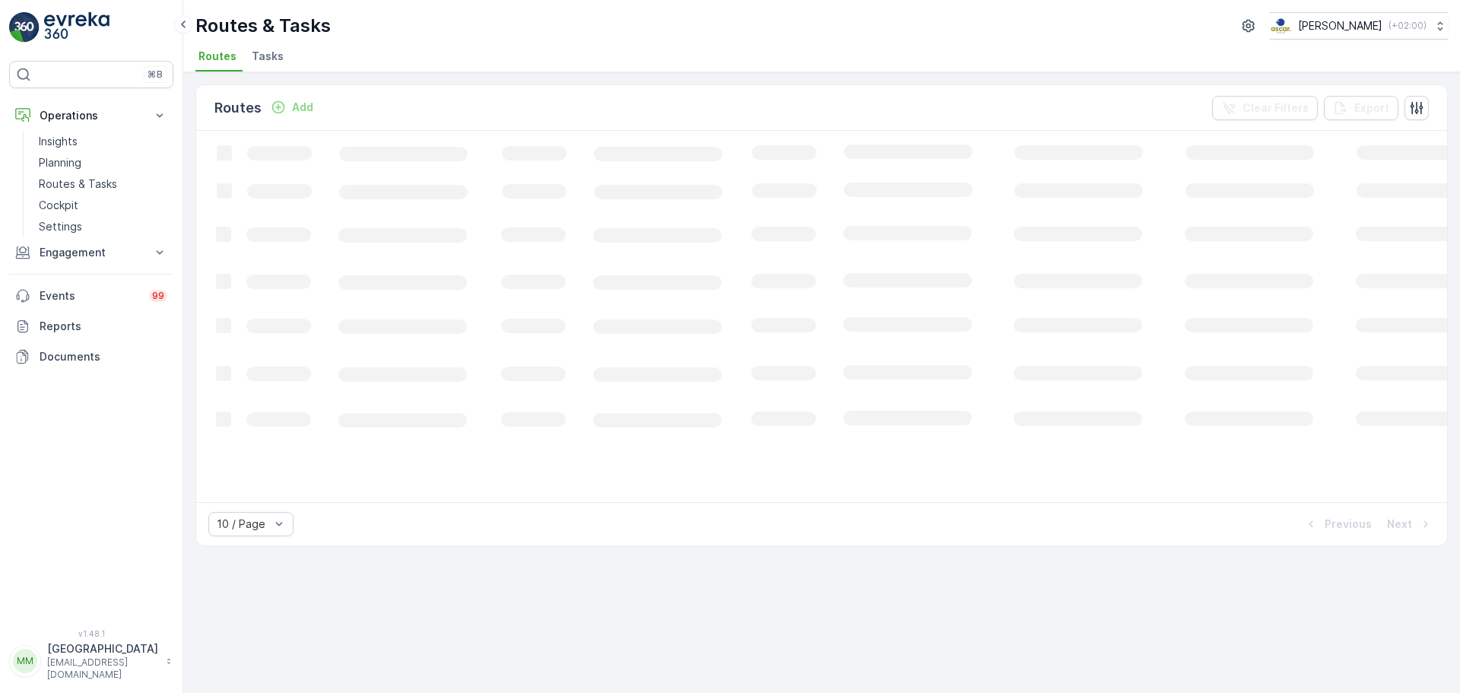
click at [278, 51] on span "Tasks" at bounding box center [268, 56] width 32 height 15
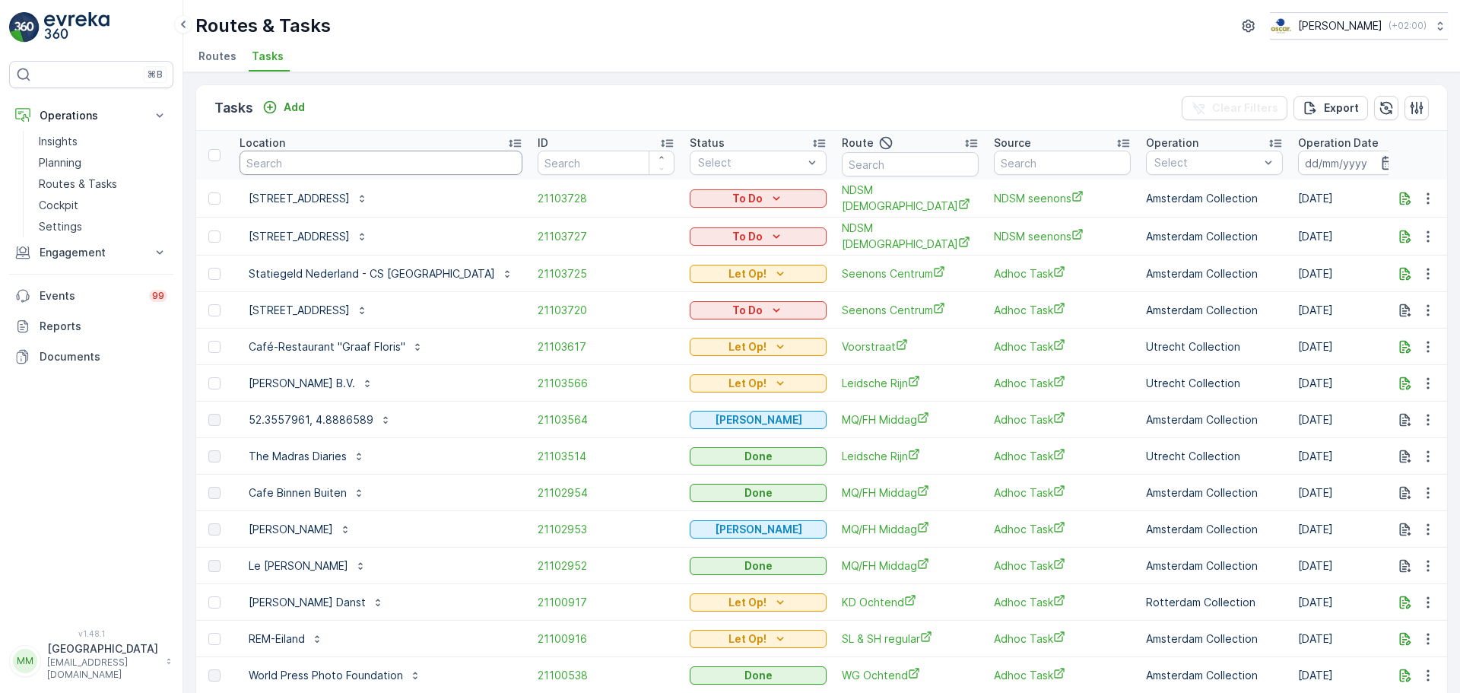
click at [399, 159] on input "text" at bounding box center [381, 163] width 283 height 24
type input "gassan"
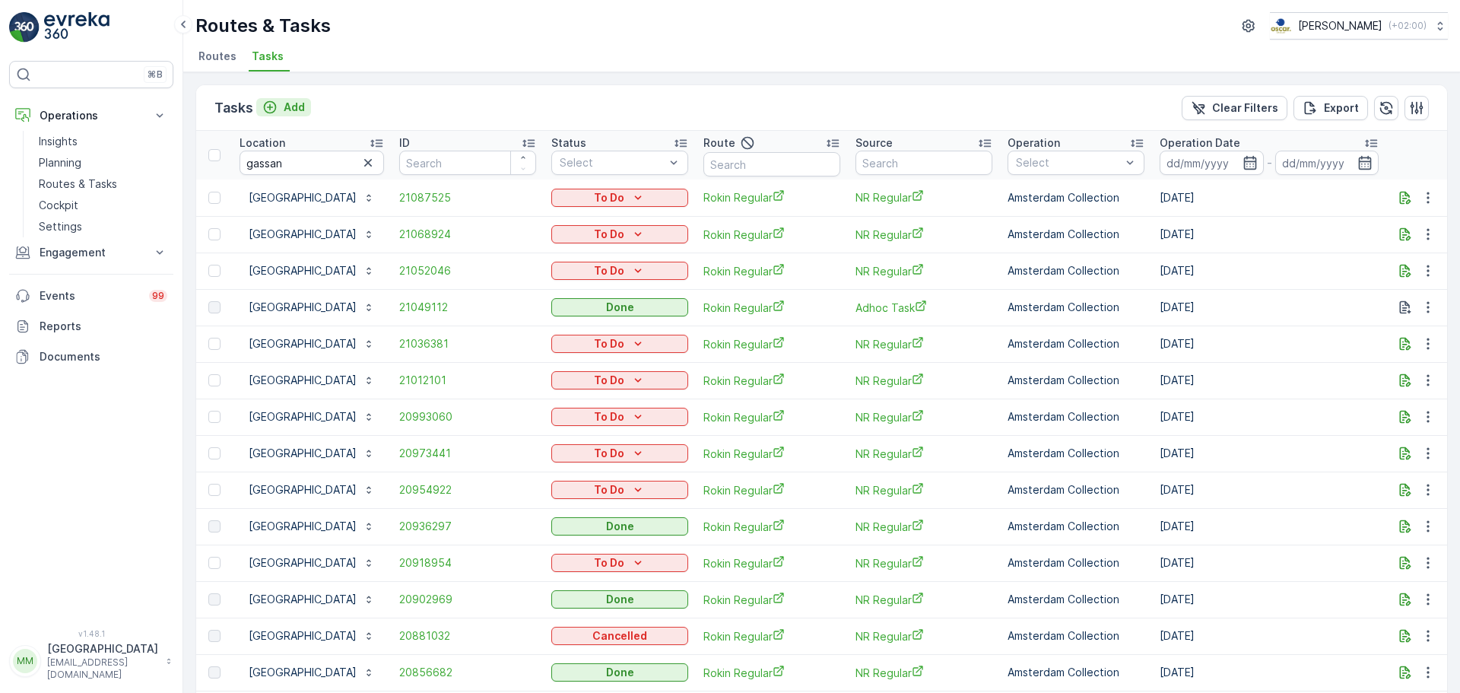
click at [294, 104] on p "Add" at bounding box center [294, 107] width 21 height 15
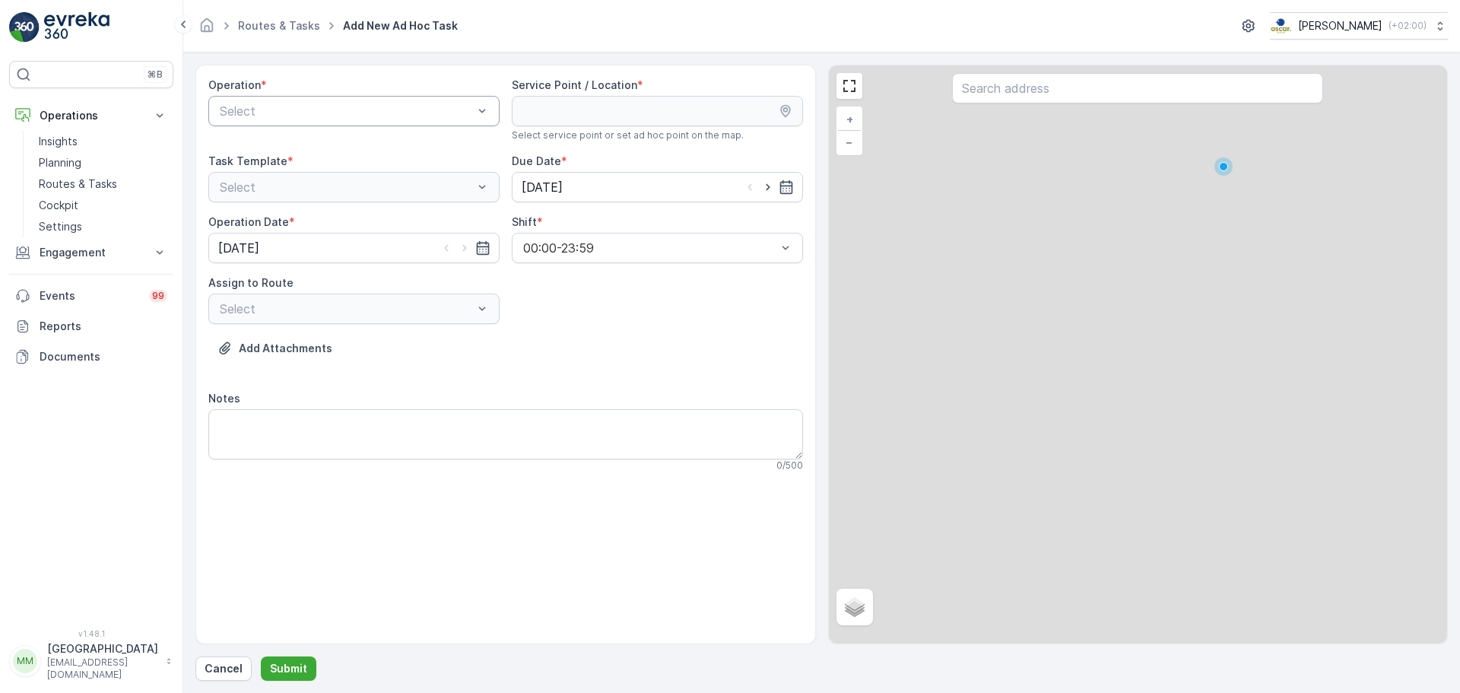
click at [305, 106] on div at bounding box center [346, 111] width 256 height 14
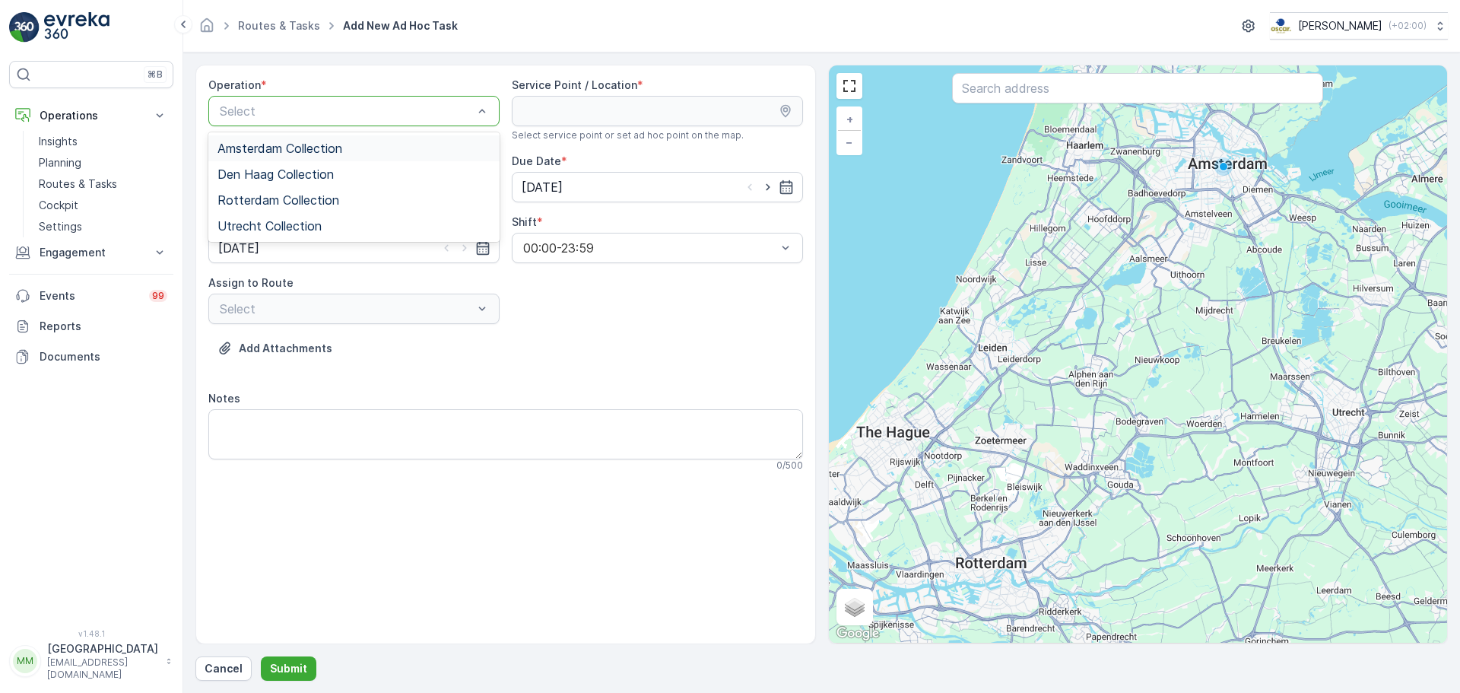
click at [291, 145] on span "Amsterdam Collection" at bounding box center [280, 148] width 125 height 14
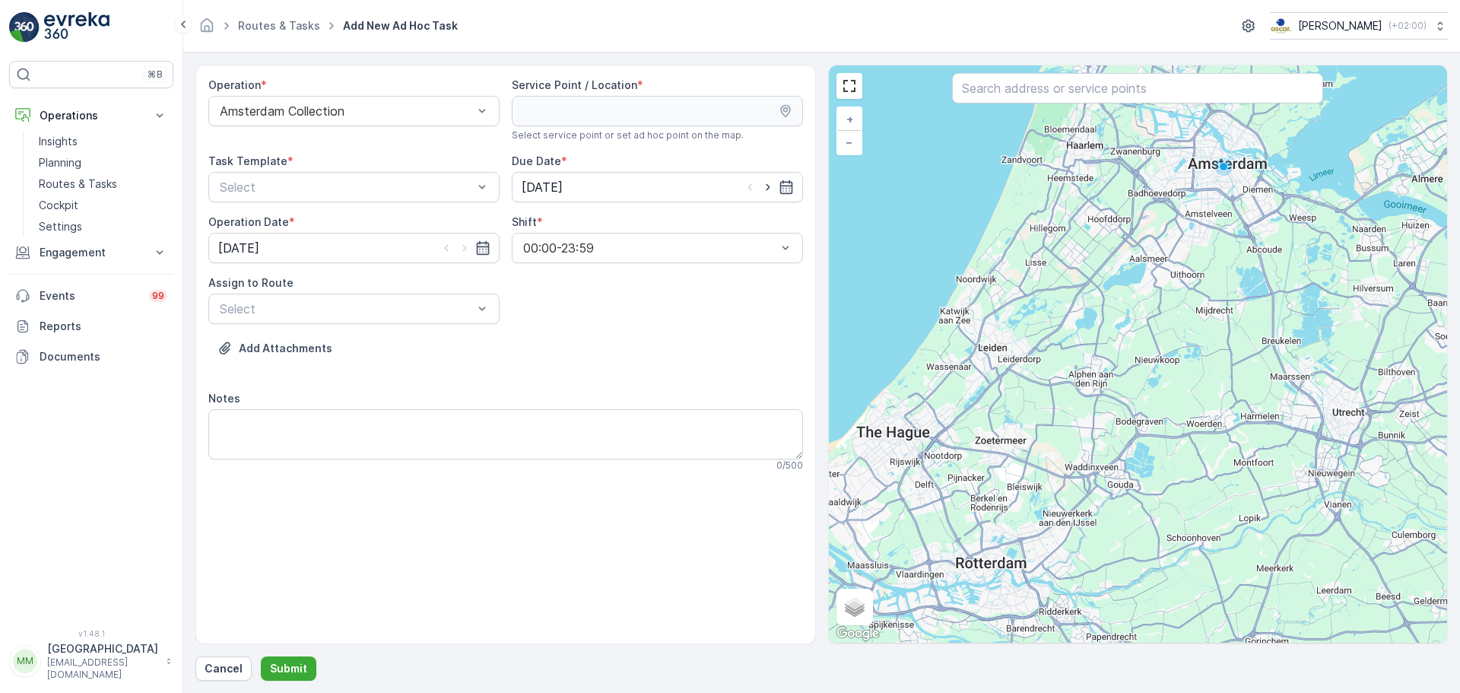
click at [1038, 103] on div at bounding box center [1137, 89] width 371 height 33
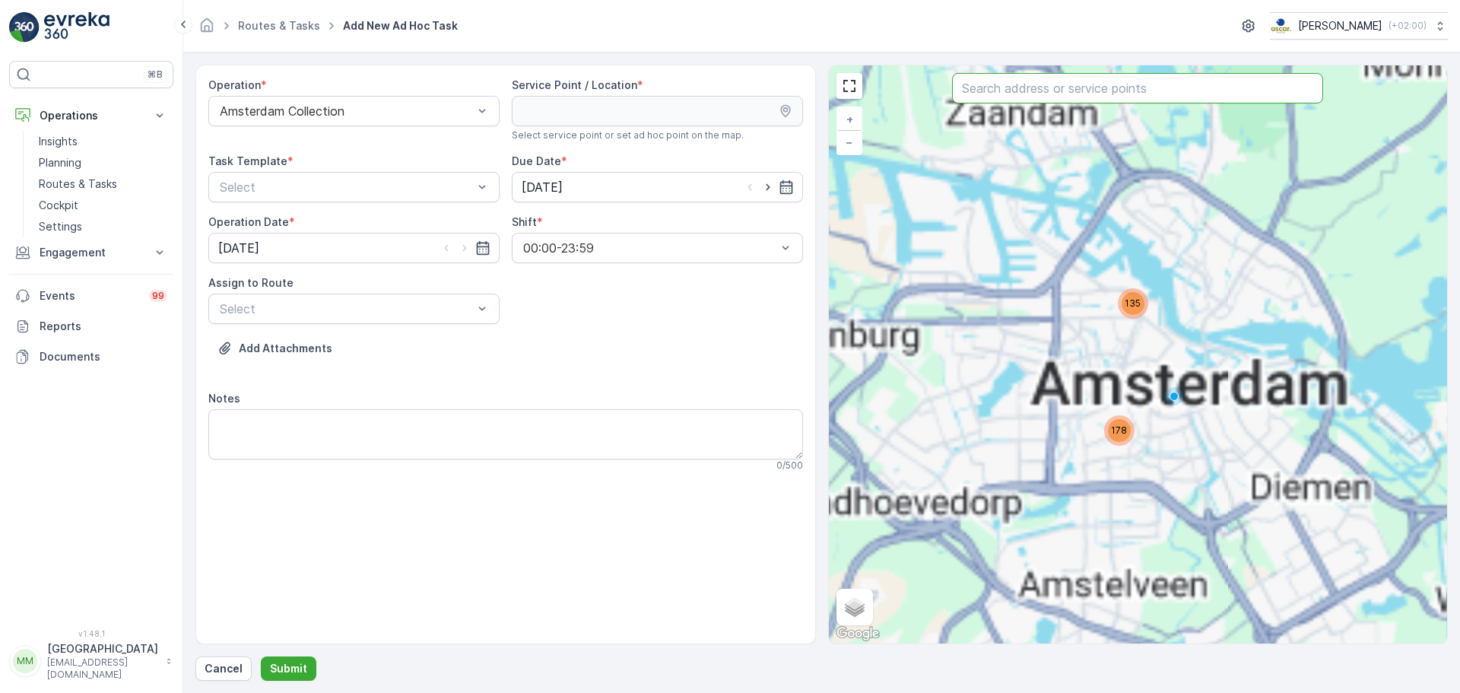
click at [1034, 95] on input "text" at bounding box center [1137, 88] width 371 height 30
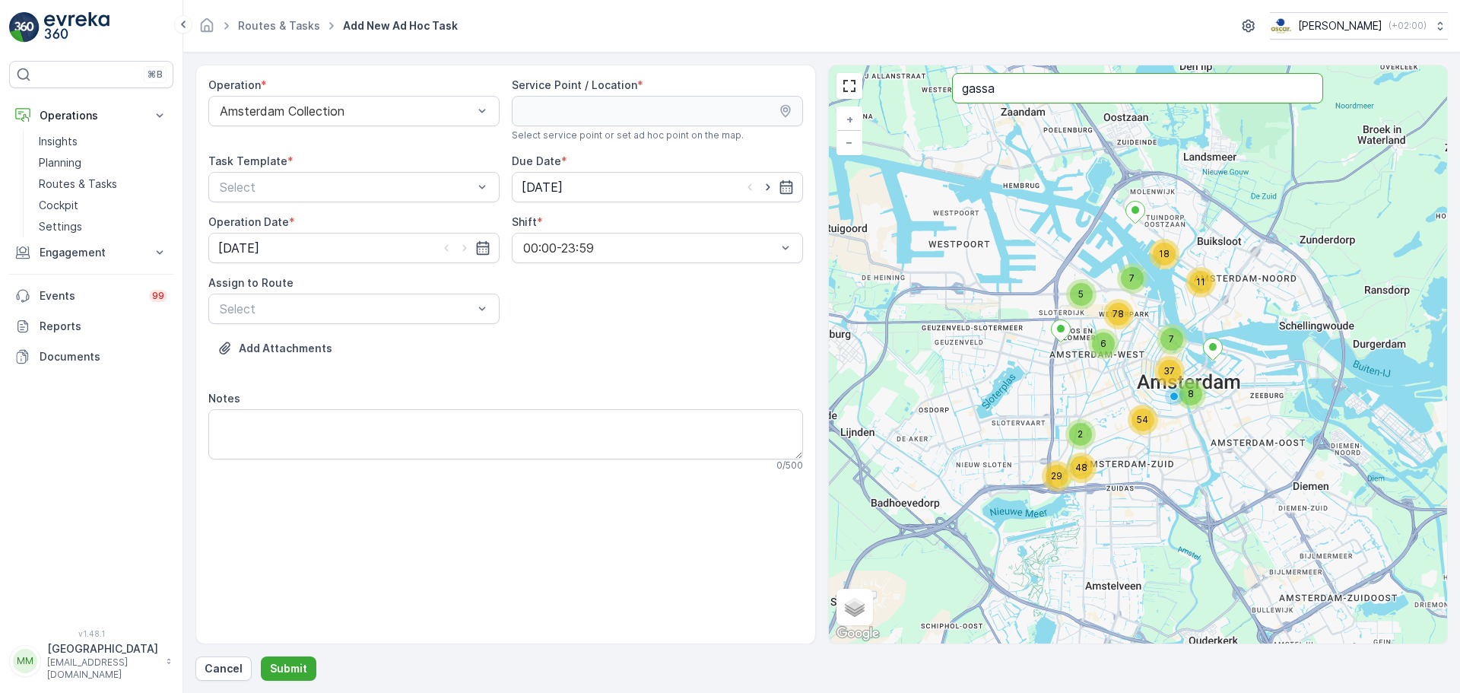
type input "gassa"
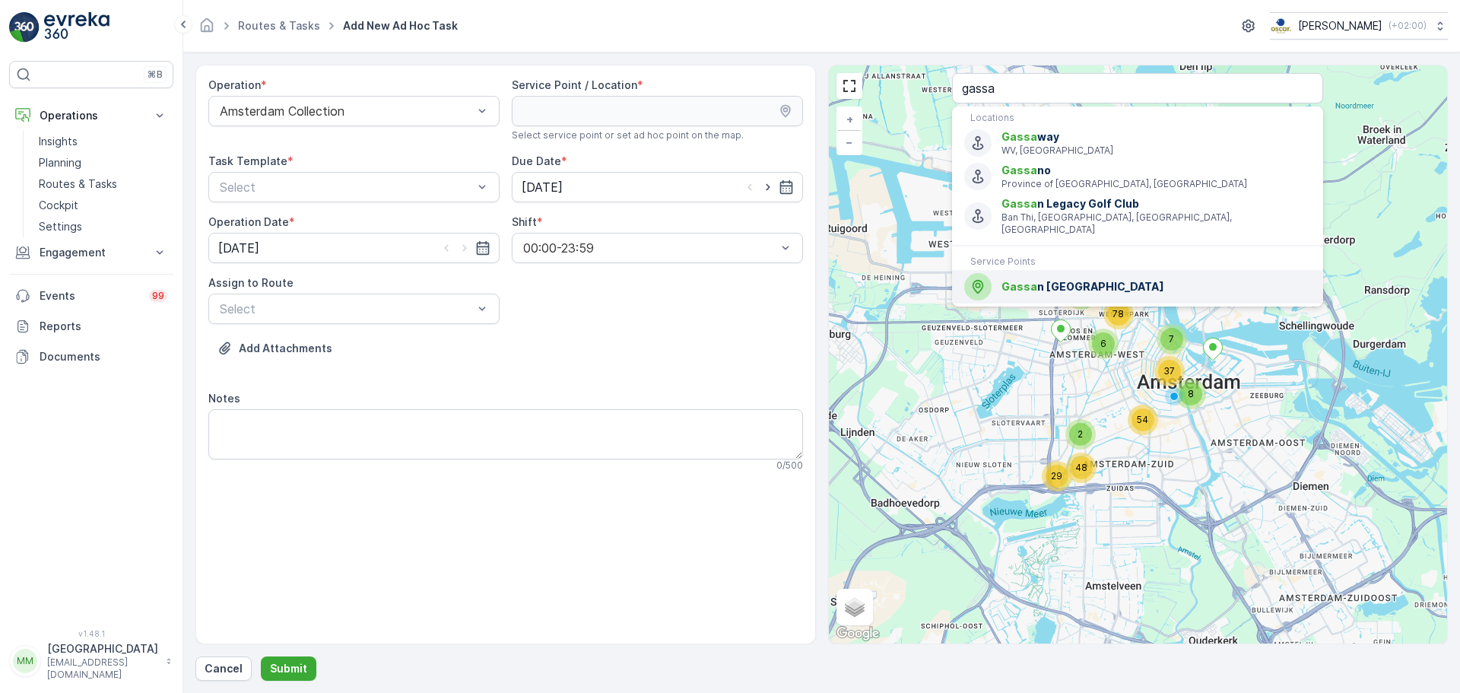
click at [1016, 282] on div "Gassa n Dam Square" at bounding box center [1138, 286] width 347 height 27
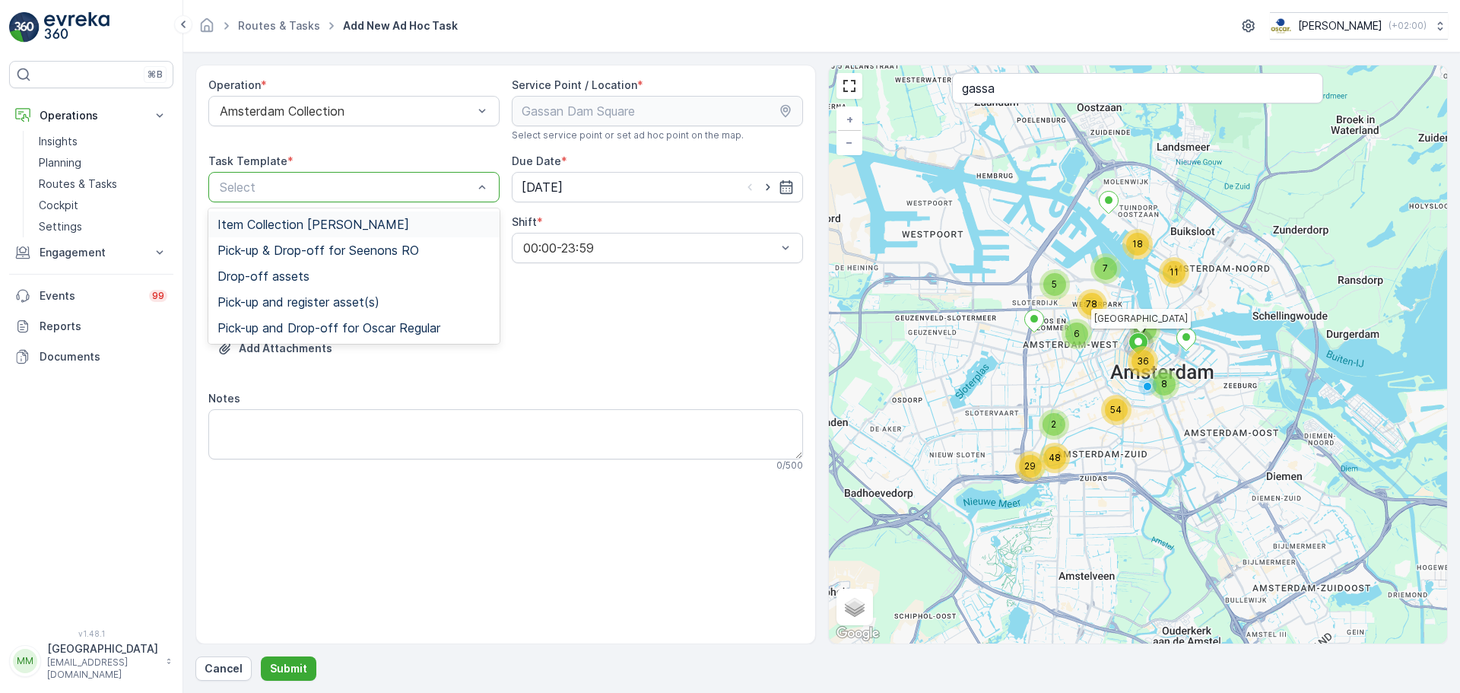
click at [299, 184] on div at bounding box center [346, 187] width 256 height 14
click at [286, 221] on span "Item Collection [PERSON_NAME]" at bounding box center [314, 225] width 192 height 14
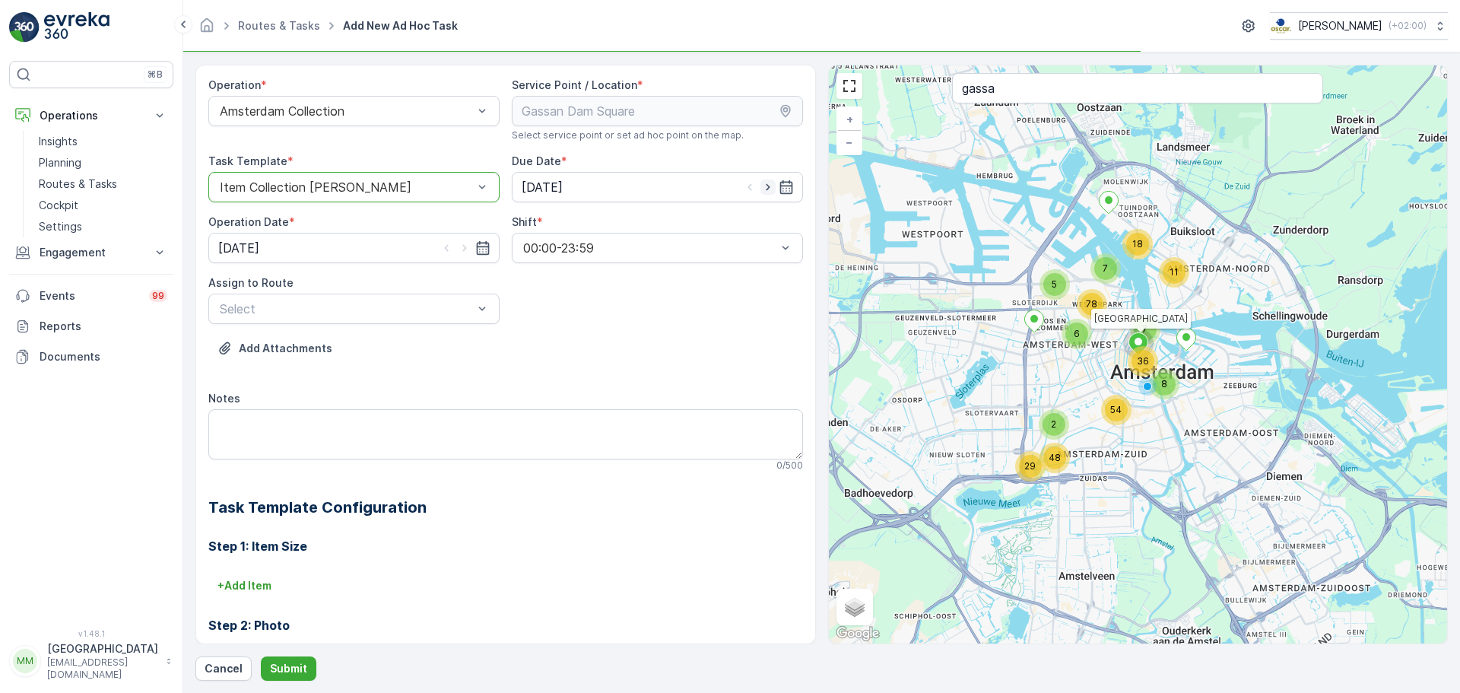
click at [763, 182] on icon "button" at bounding box center [768, 187] width 15 height 15
type input "21.08.2025"
click at [463, 248] on icon "button" at bounding box center [464, 248] width 4 height 7
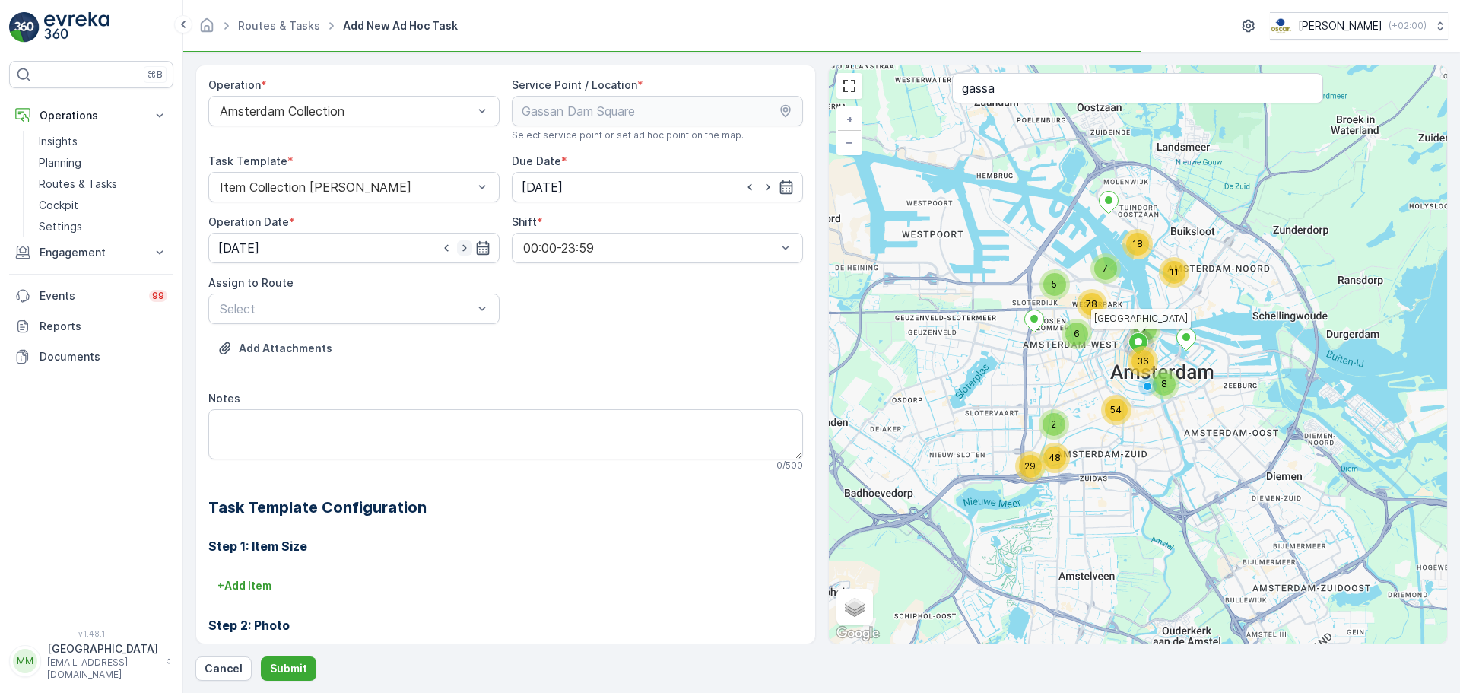
type input "[DATE]"
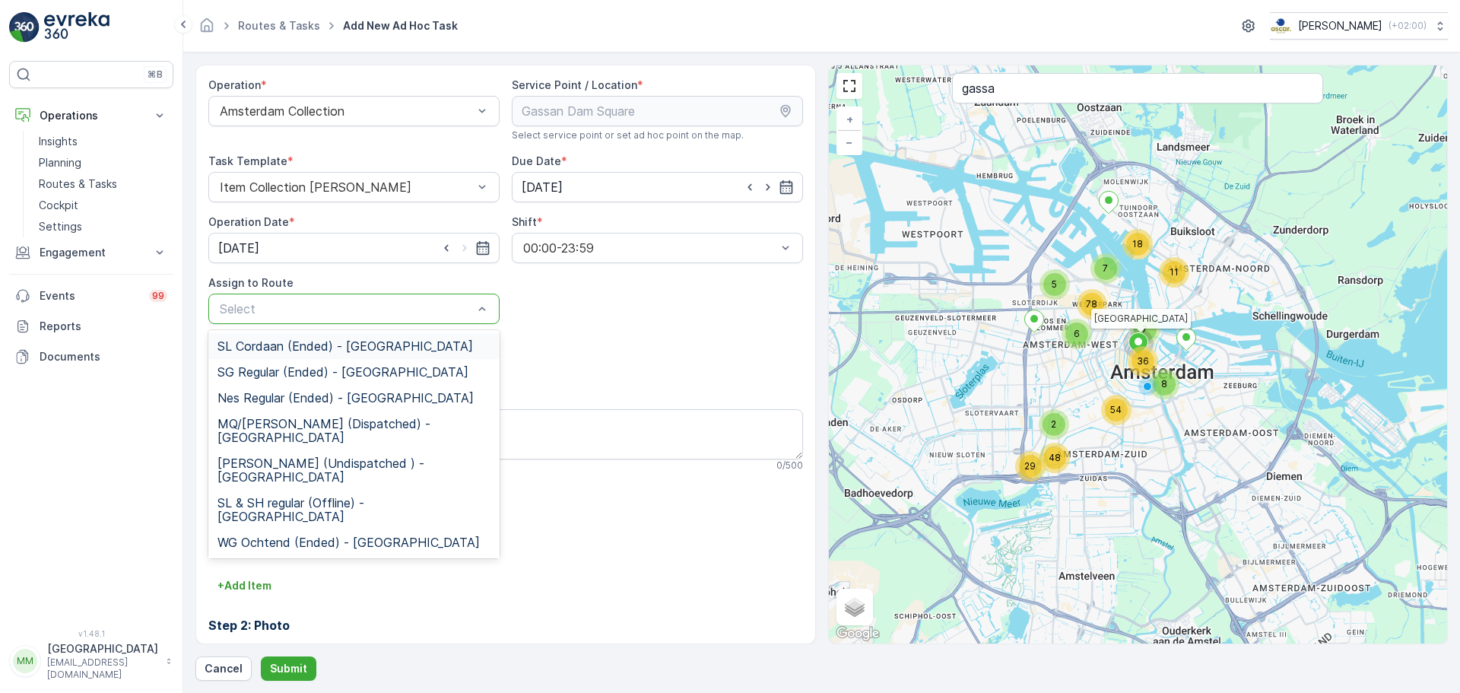
click at [394, 308] on div at bounding box center [346, 309] width 256 height 14
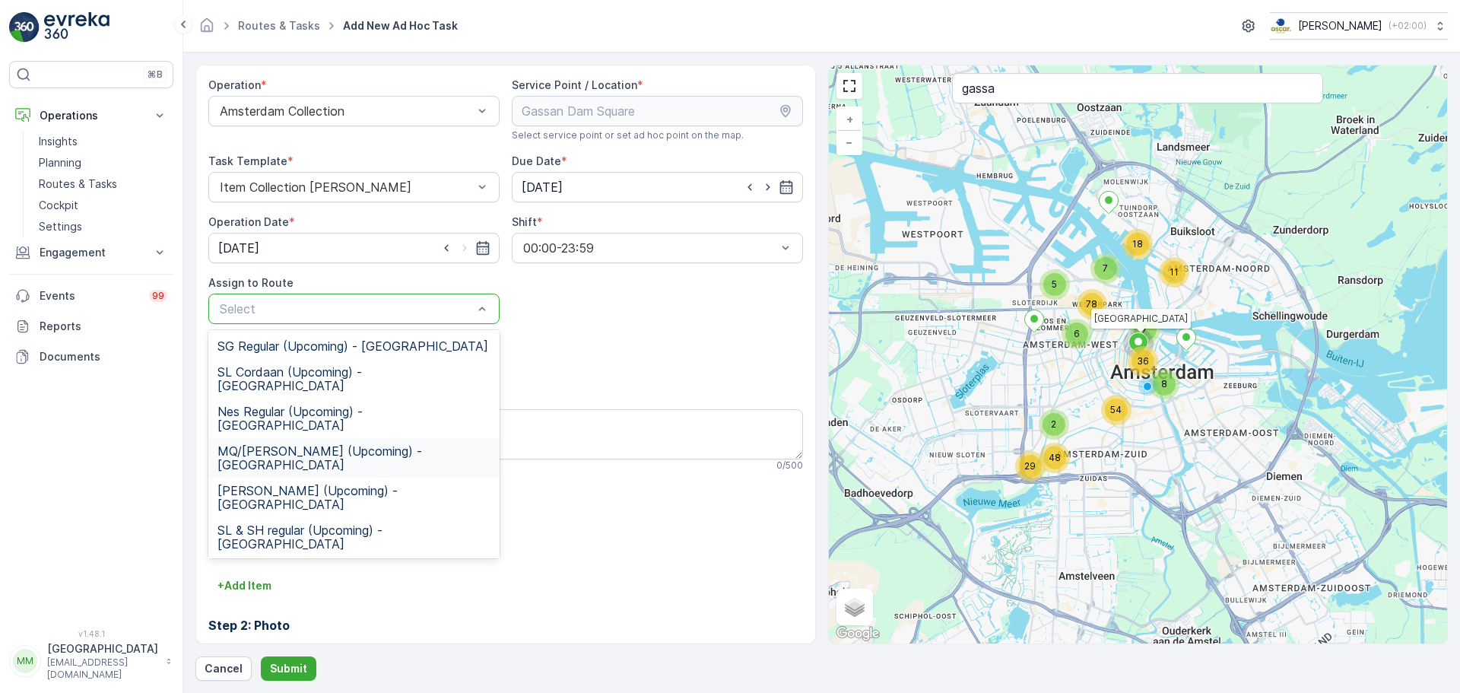
scroll to position [166, 0]
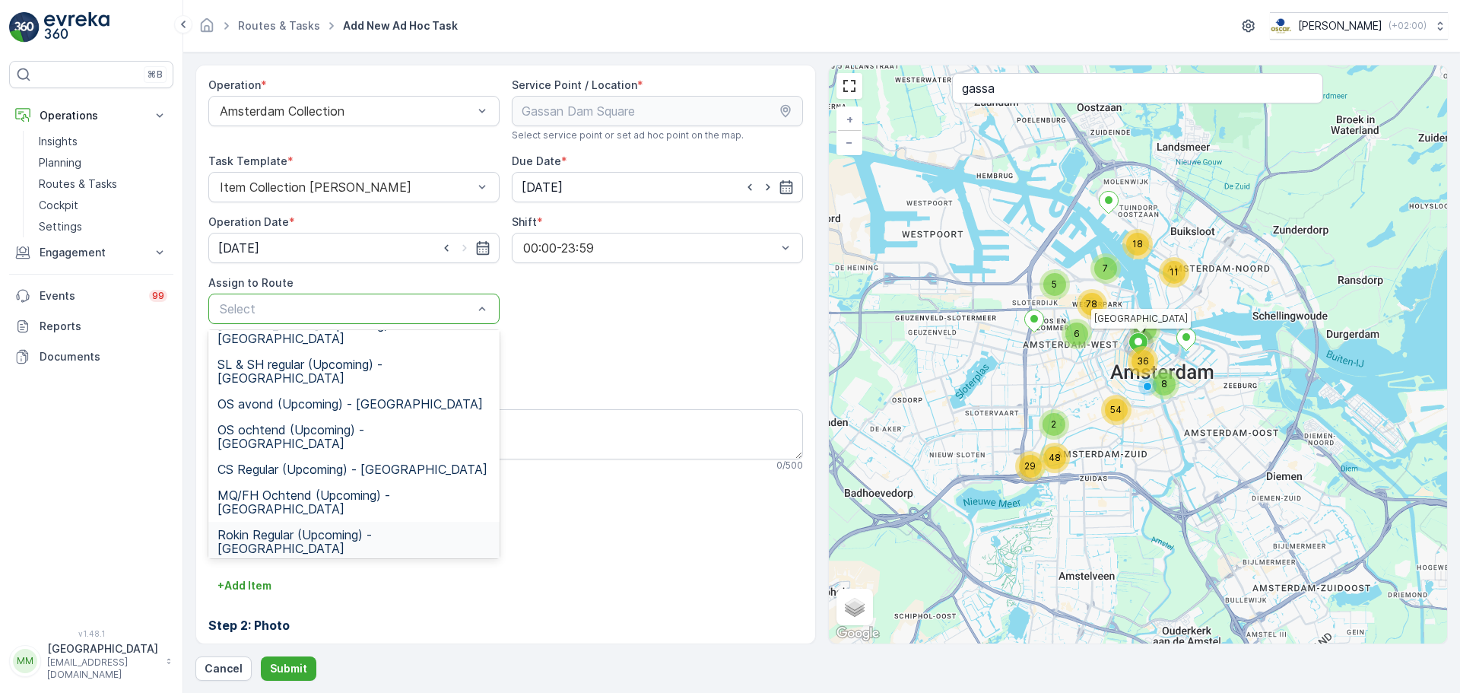
click at [277, 528] on span "Rokin Regular (Upcoming) - Amsterdam" at bounding box center [354, 541] width 273 height 27
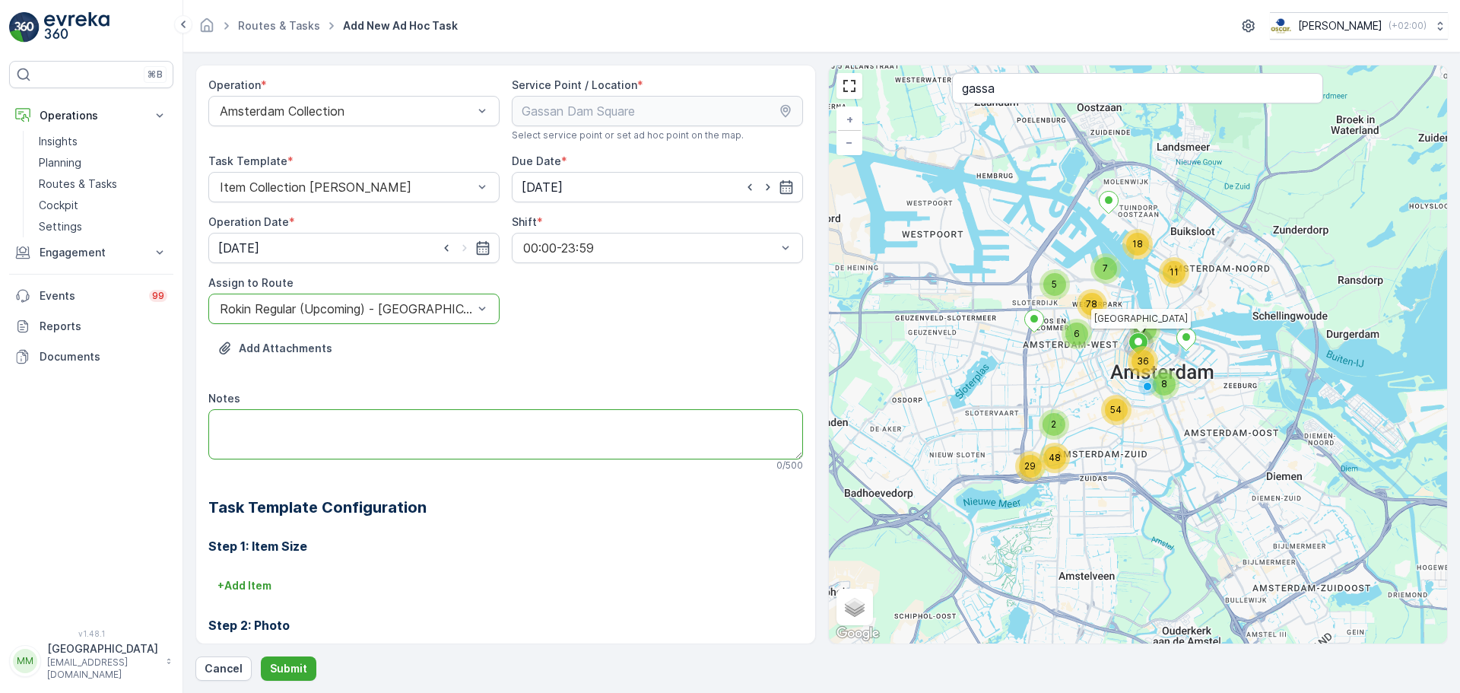
click at [280, 431] on textarea "Notes" at bounding box center [505, 434] width 595 height 50
type textarea "graag grofvuil meenemen (660L container)"
click at [243, 576] on button "+ Add Item" at bounding box center [244, 586] width 72 height 24
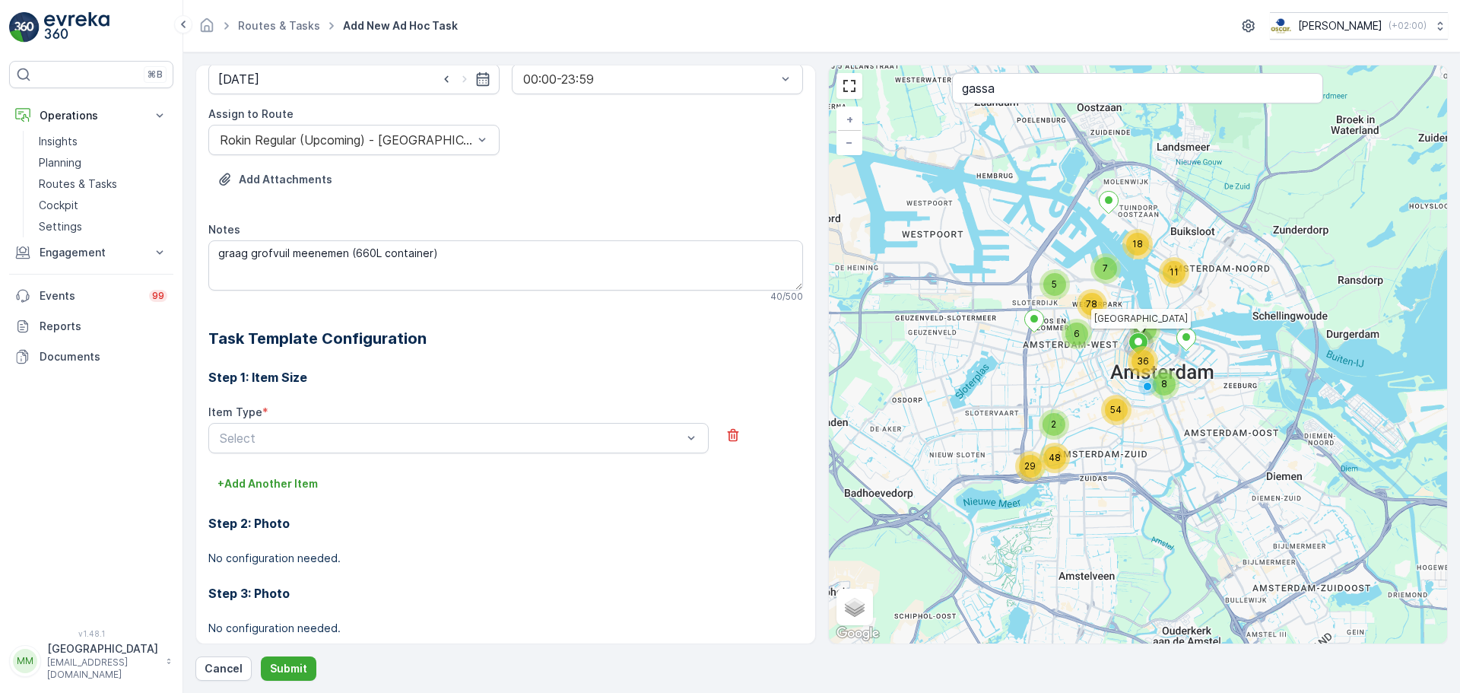
scroll to position [228, 0]
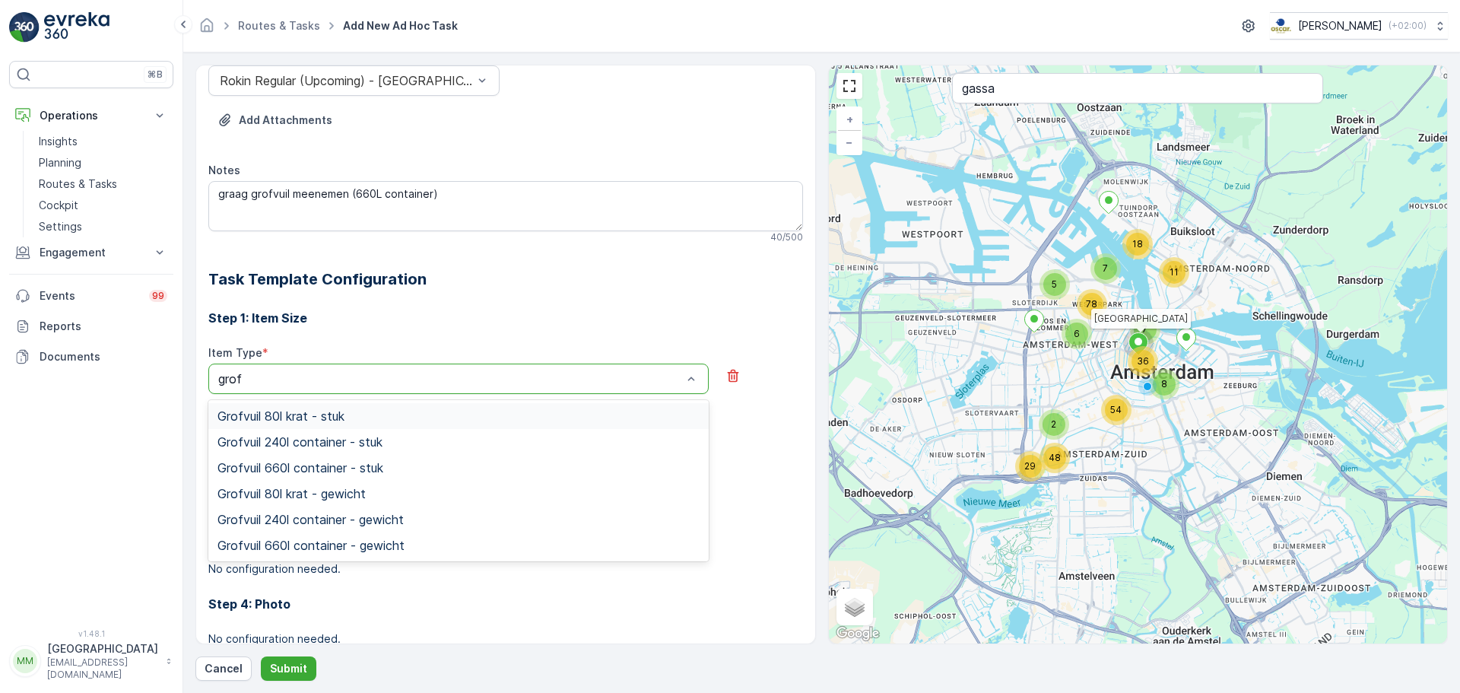
type input "grofv"
click at [451, 459] on div "Grofvuil 660l container - stuk" at bounding box center [458, 468] width 501 height 26
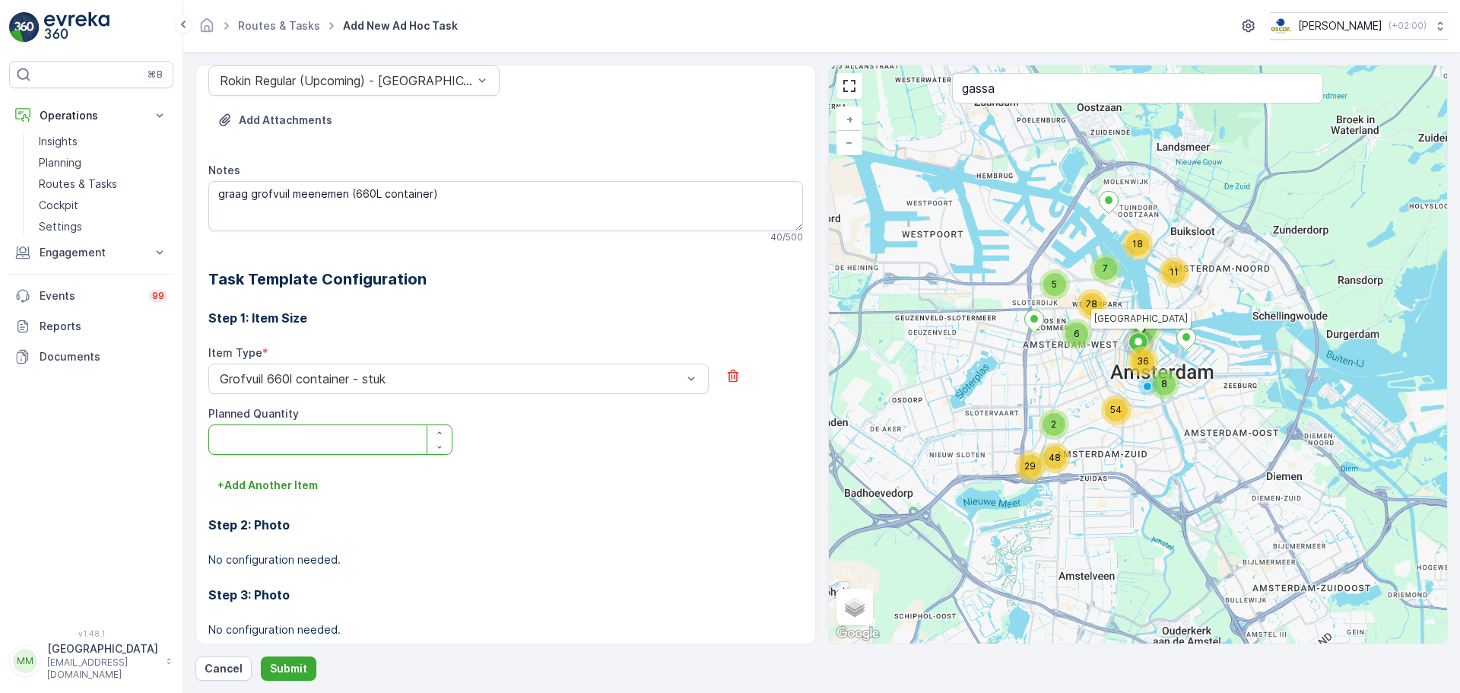
click at [379, 437] on Quantity "Planned Quantity" at bounding box center [330, 439] width 244 height 30
type Quantity "1"
click at [299, 669] on p "Submit" at bounding box center [288, 668] width 37 height 15
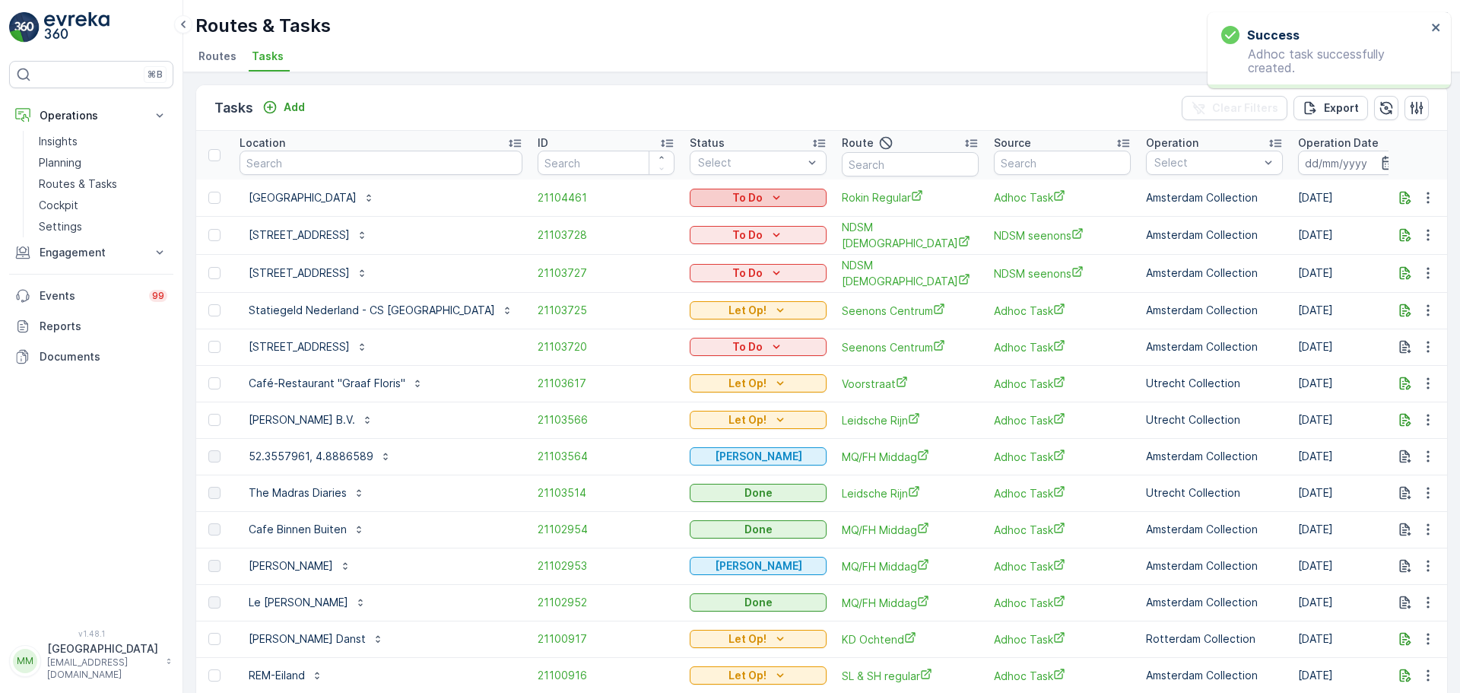
click at [733, 195] on p "To Do" at bounding box center [748, 197] width 30 height 15
click at [674, 222] on span "Let Op!" at bounding box center [664, 220] width 38 height 15
click at [63, 199] on p "Cockpit" at bounding box center [59, 205] width 40 height 15
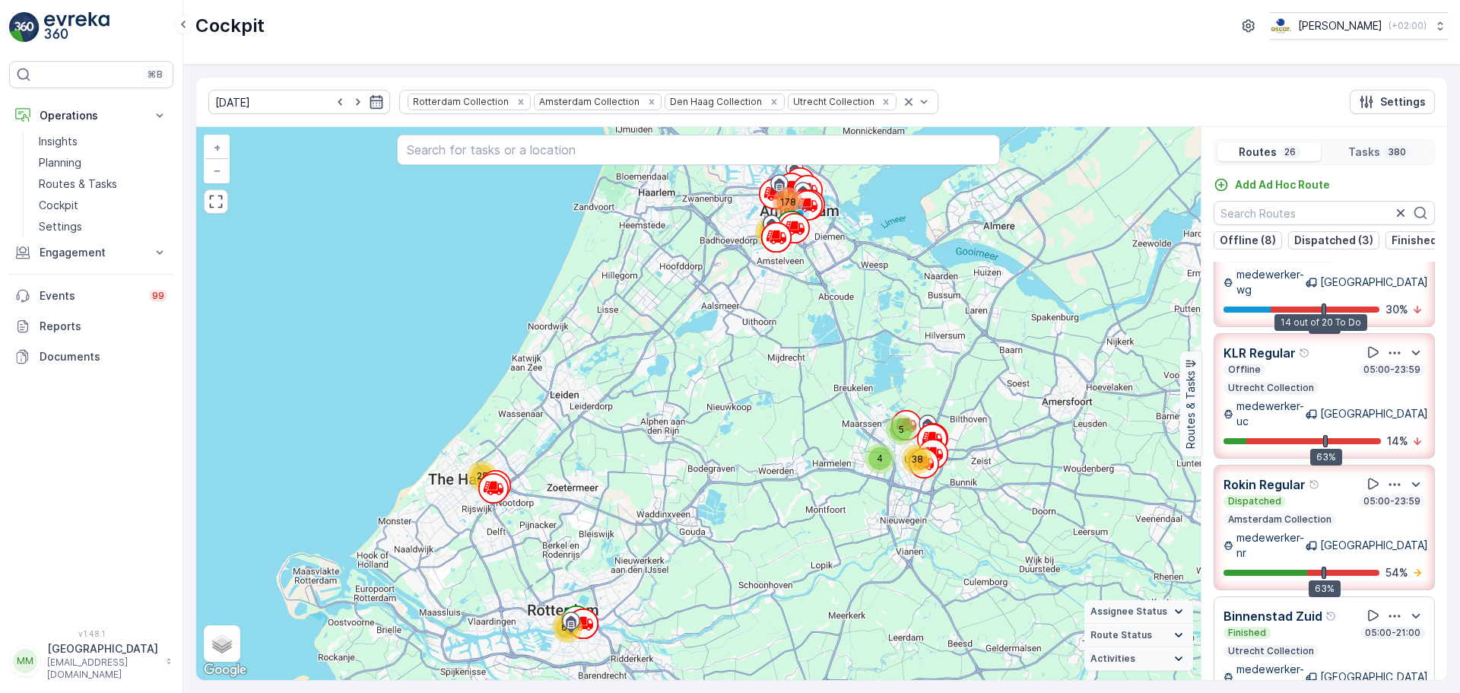
scroll to position [228, 0]
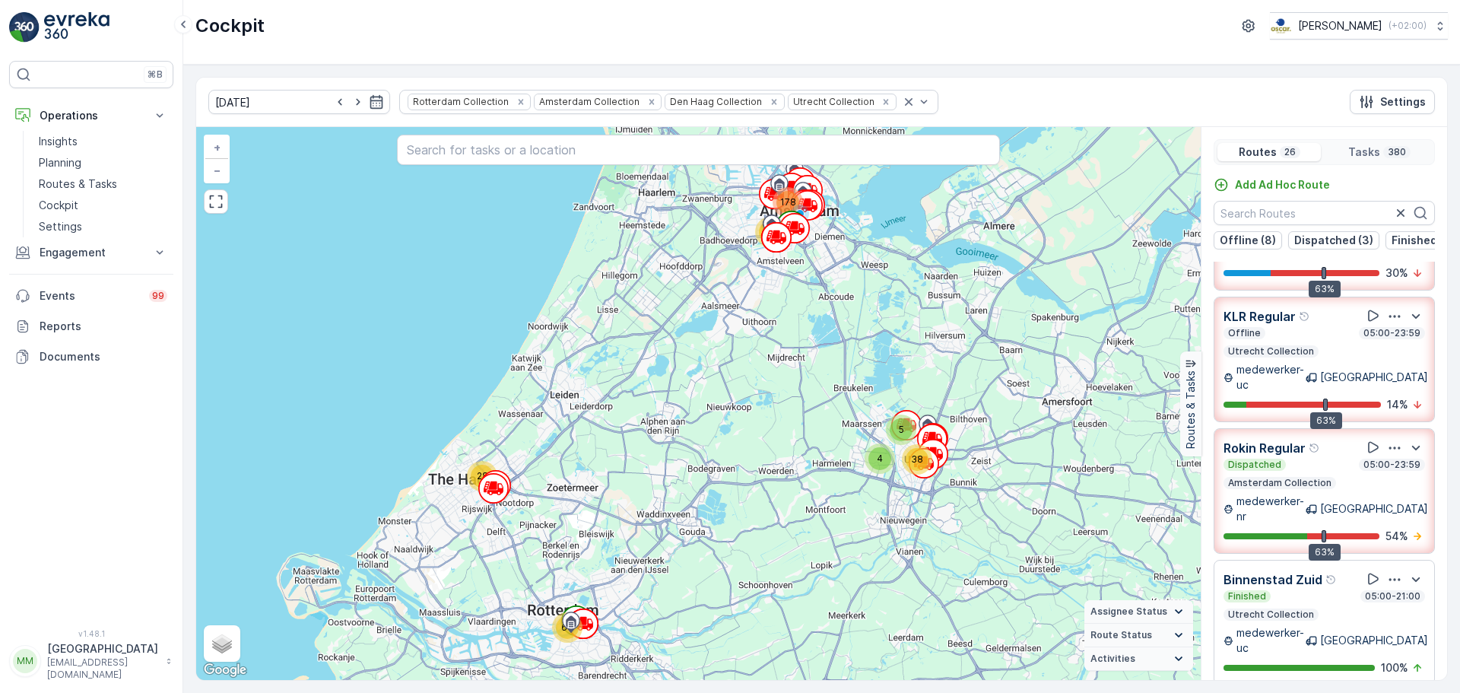
click at [42, 30] on link at bounding box center [91, 27] width 164 height 30
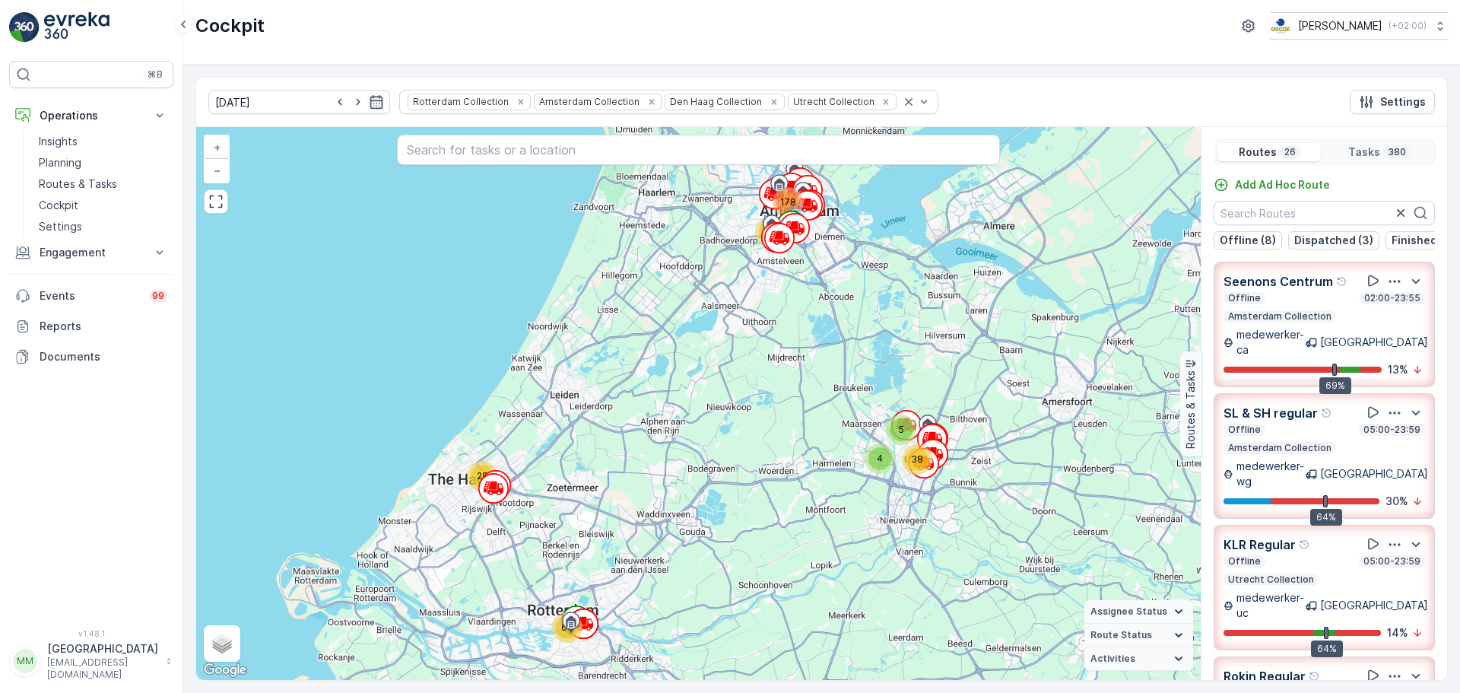
scroll to position [152, 0]
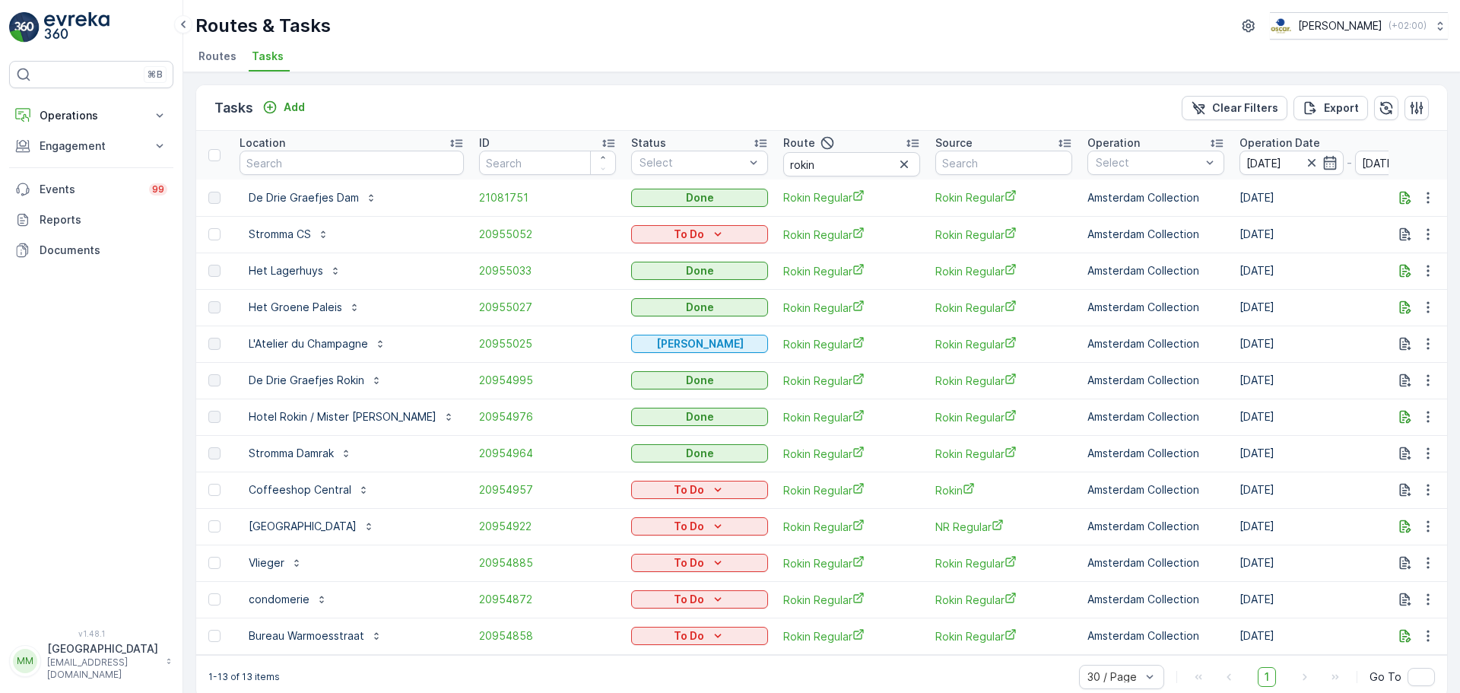
scroll to position [26, 0]
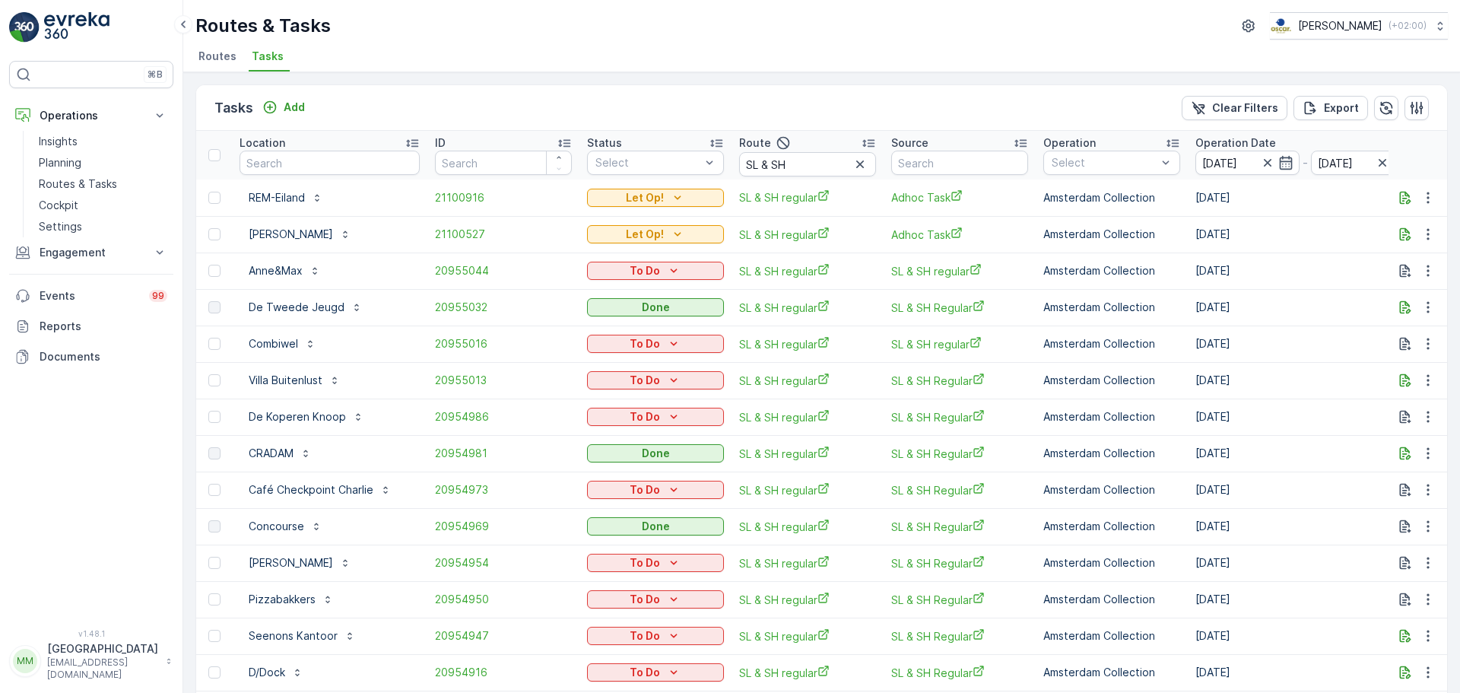
click at [73, 16] on img at bounding box center [76, 27] width 65 height 30
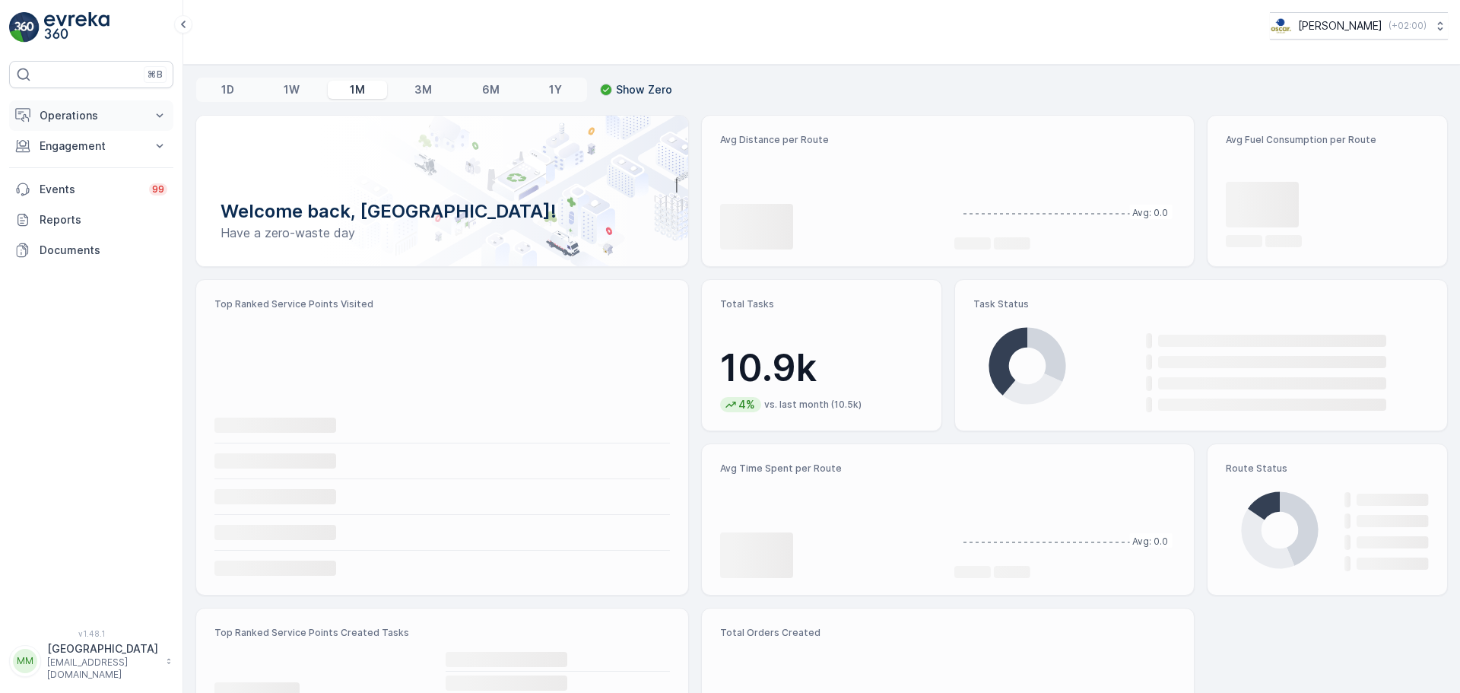
click at [74, 109] on p "Operations" at bounding box center [91, 115] width 103 height 15
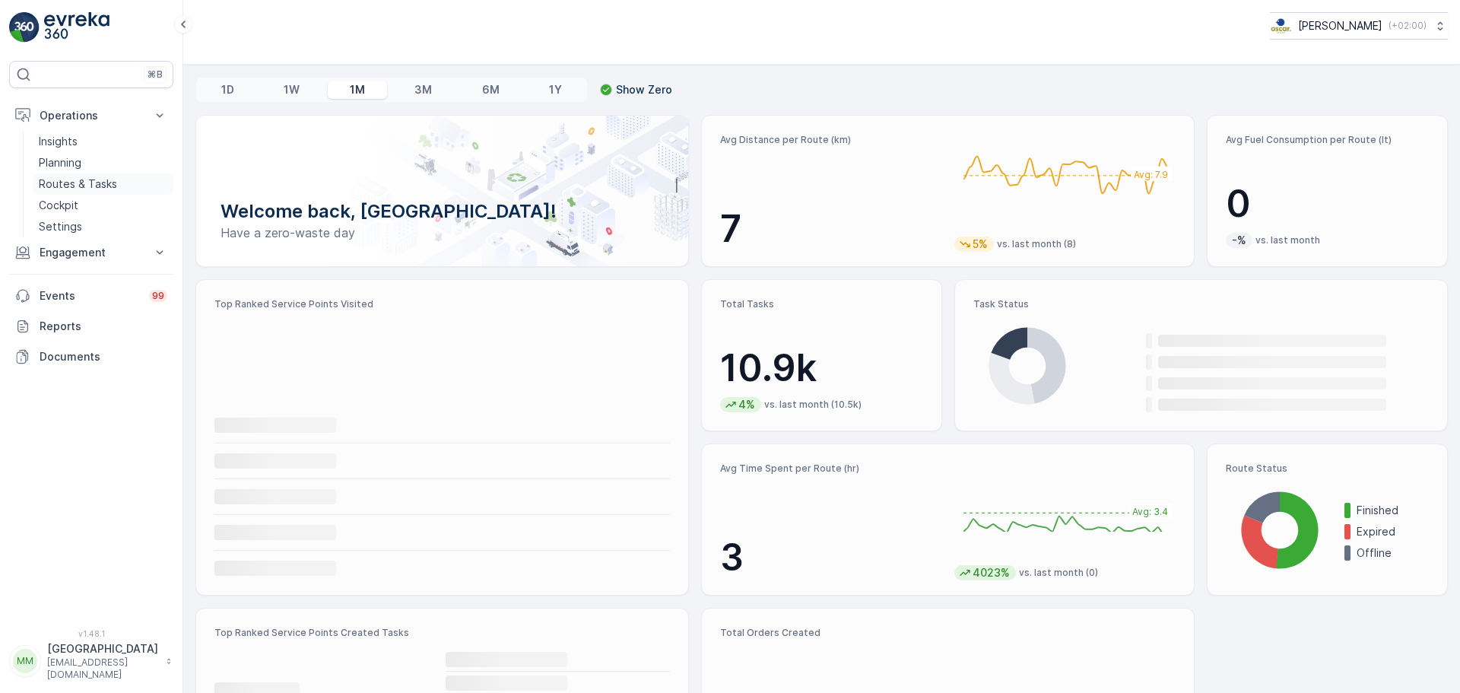
click at [78, 180] on p "Routes & Tasks" at bounding box center [78, 183] width 78 height 15
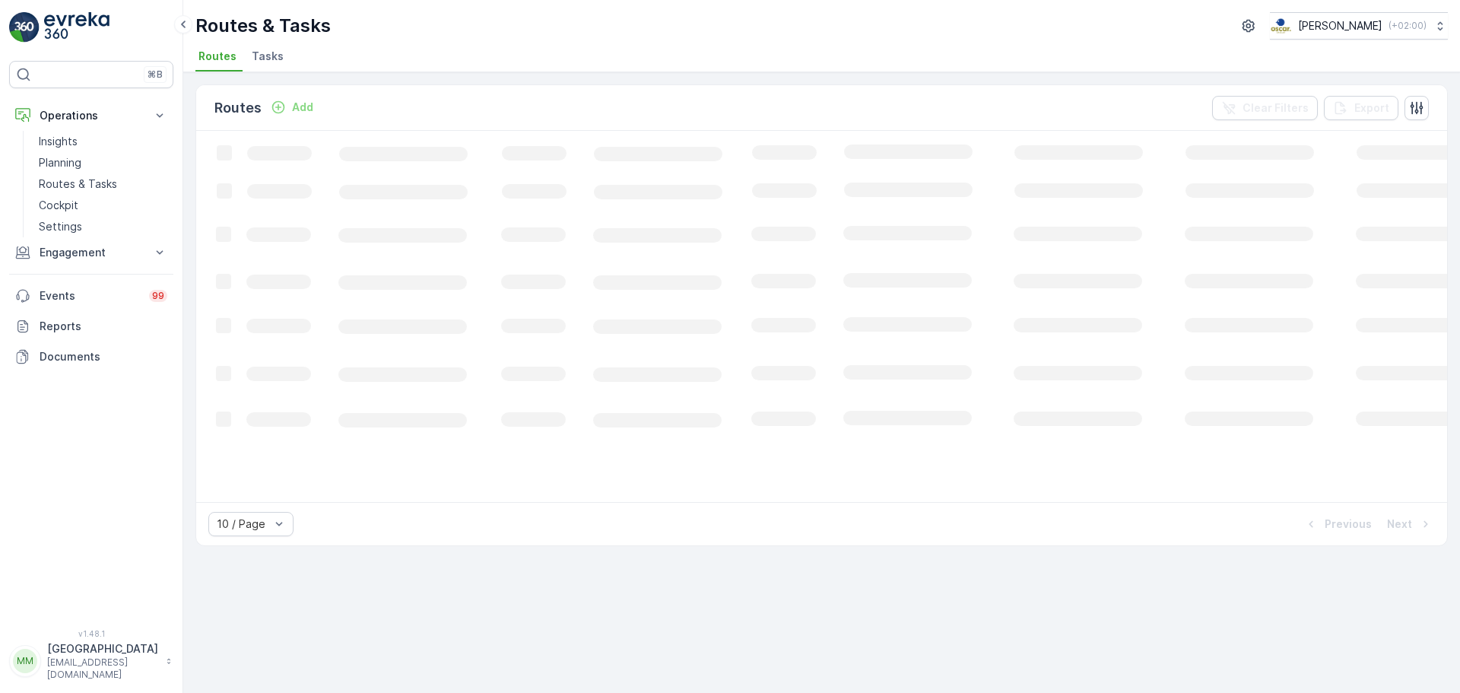
click at [278, 52] on span "Tasks" at bounding box center [268, 56] width 32 height 15
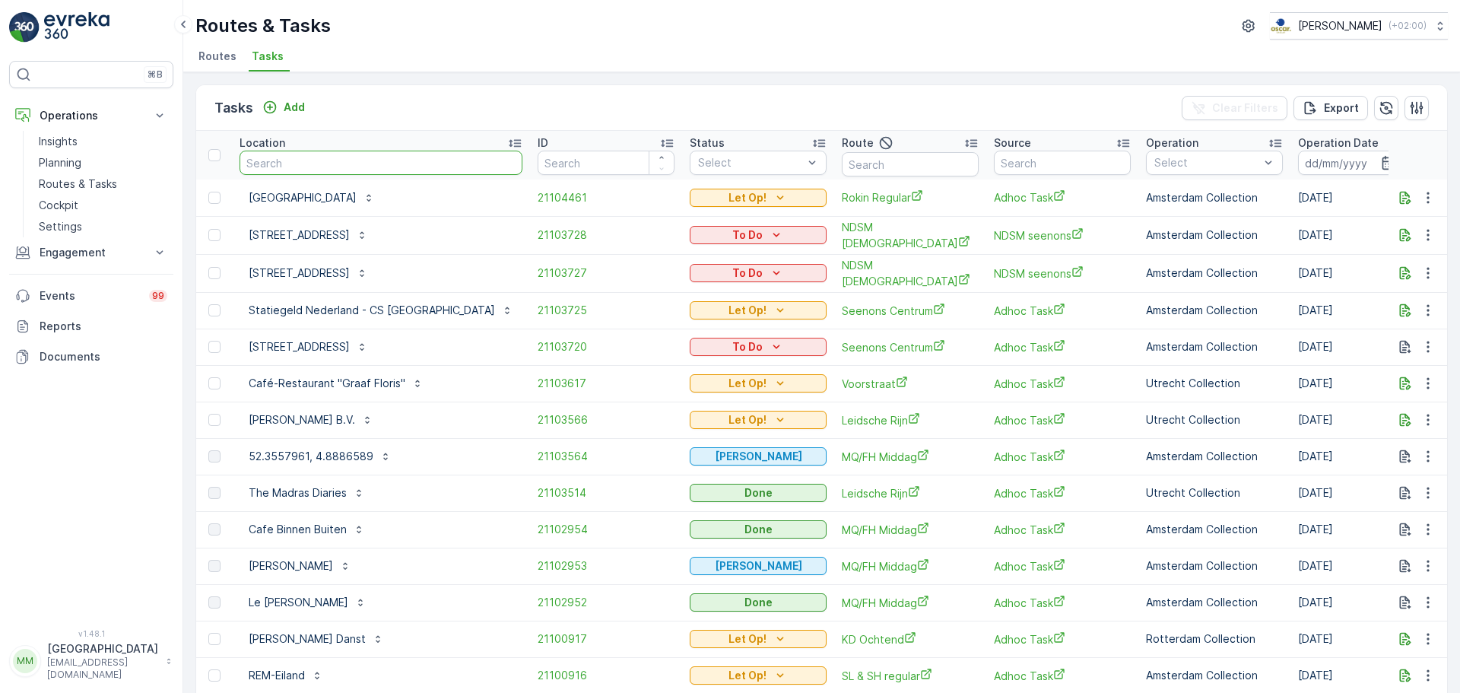
click at [294, 160] on input "text" at bounding box center [381, 163] width 283 height 24
type input "seenons"
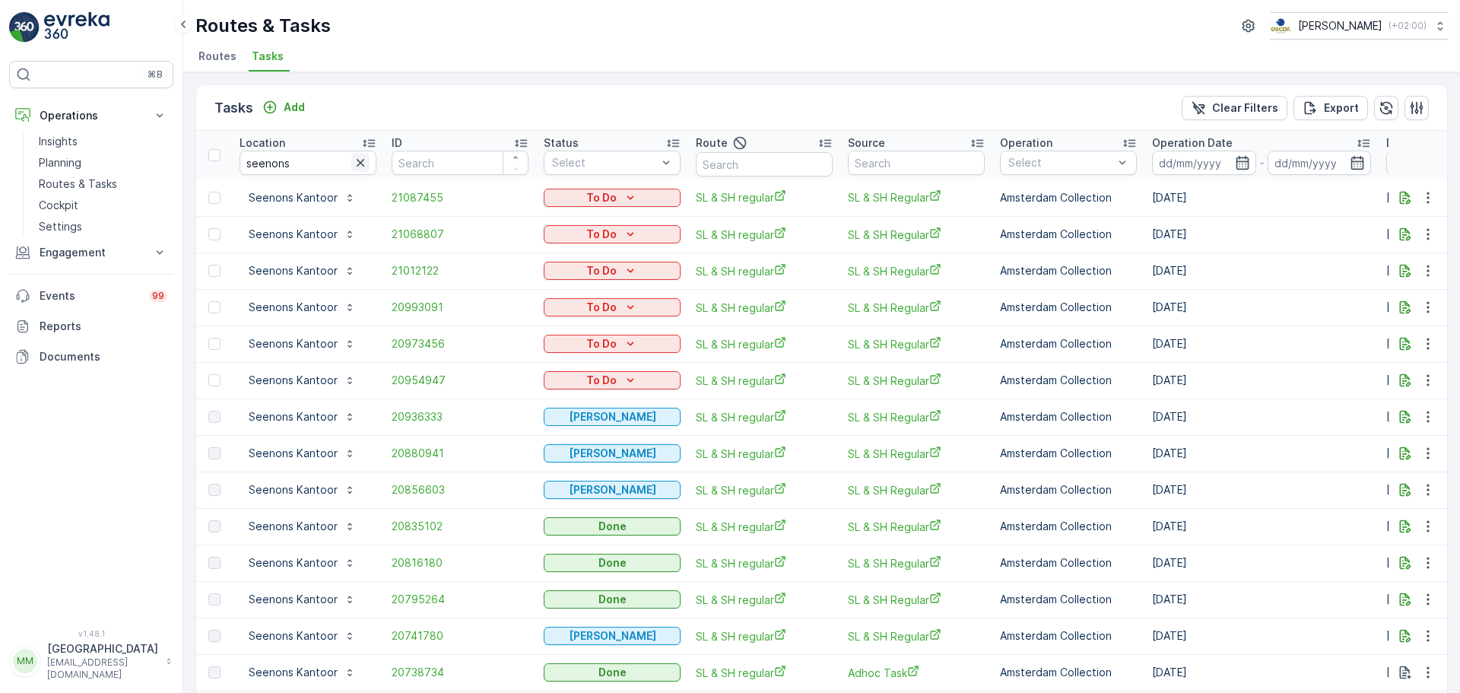
click at [361, 167] on icon "button" at bounding box center [360, 162] width 15 height 15
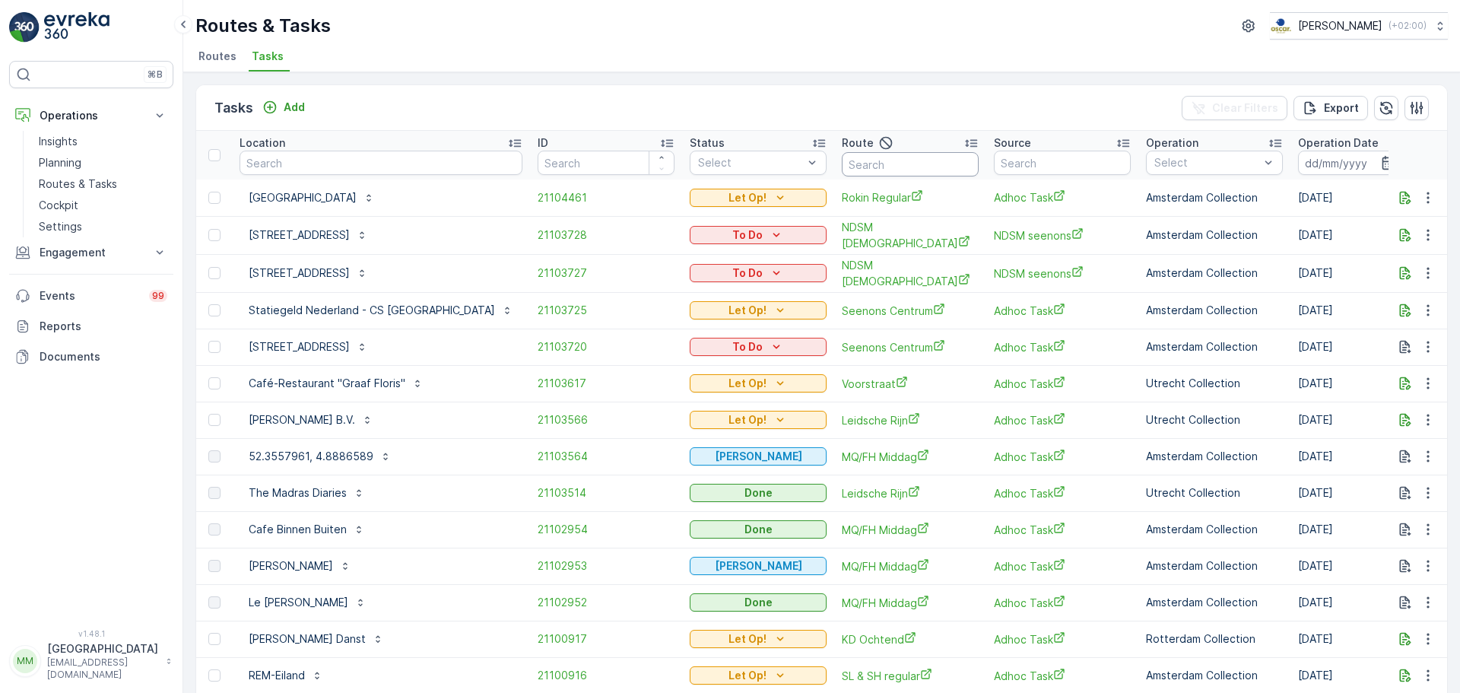
click at [853, 164] on input "text" at bounding box center [910, 164] width 137 height 24
type input "seenons c"
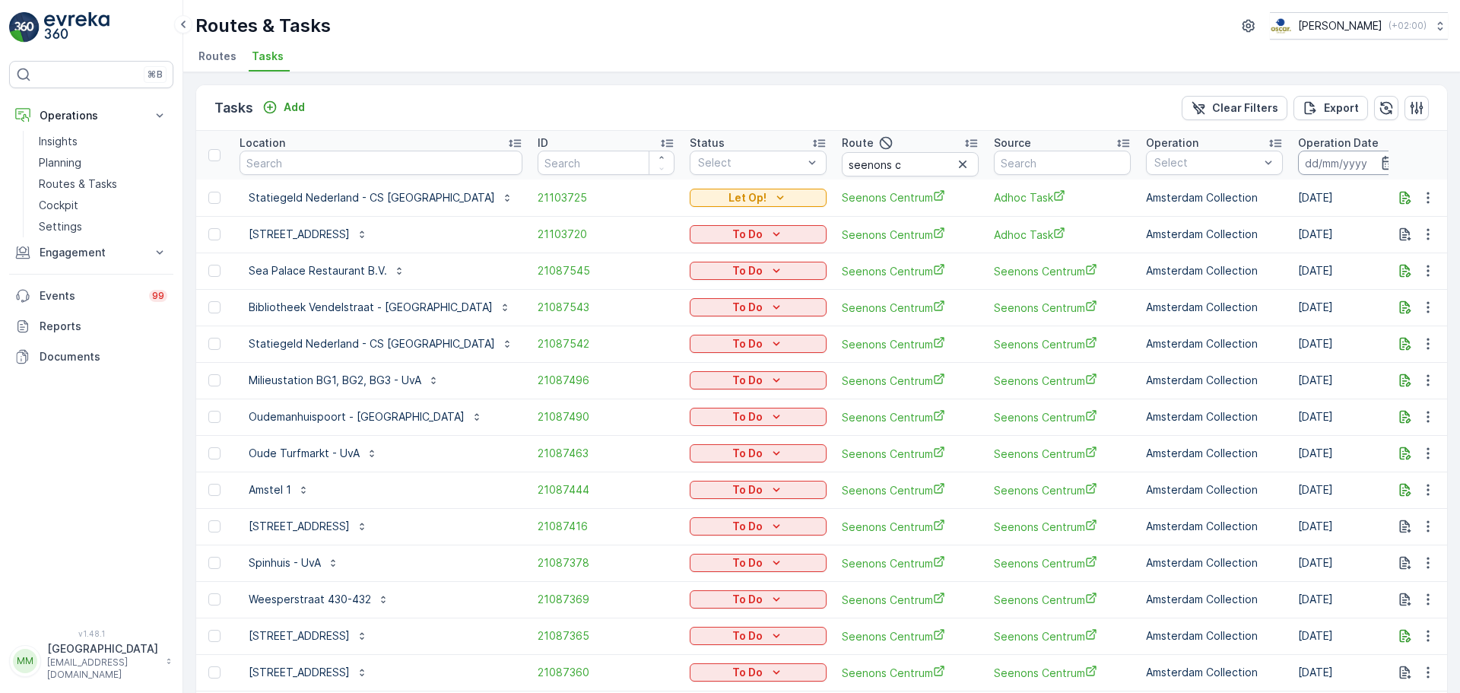
click at [1298, 164] on input at bounding box center [1350, 163] width 104 height 24
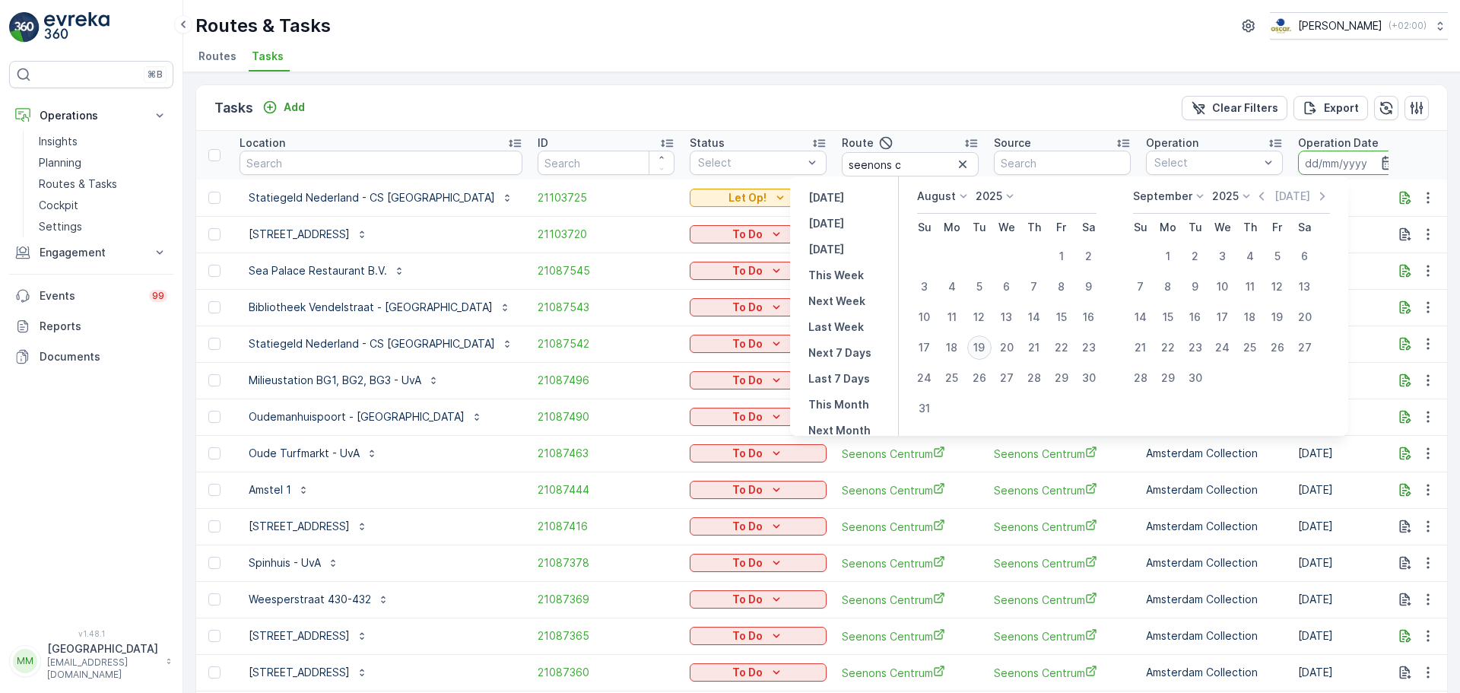
click at [987, 351] on div "19" at bounding box center [980, 347] width 24 height 24
type input "[DATE]"
click at [987, 351] on div "19" at bounding box center [980, 347] width 24 height 24
type input "[DATE]"
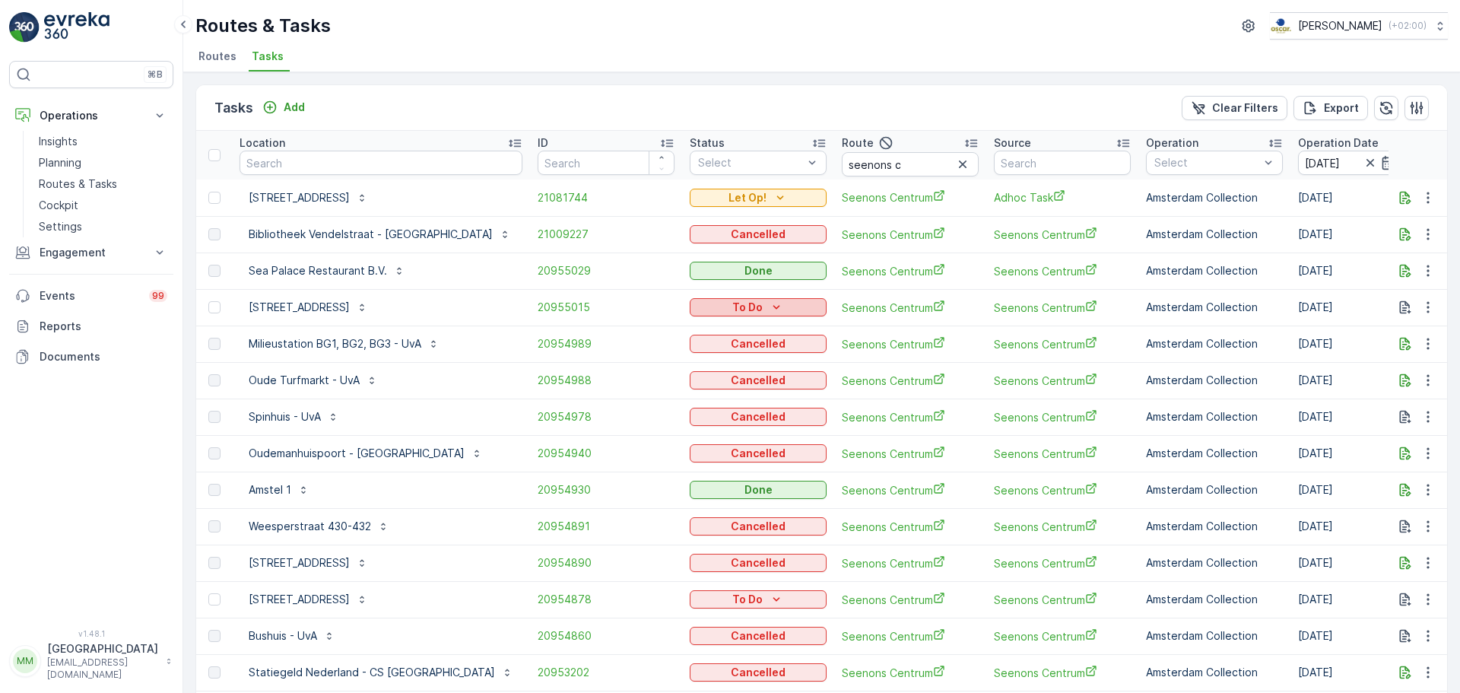
click at [733, 307] on p "To Do" at bounding box center [748, 307] width 30 height 15
click at [558, 340] on span "20954989" at bounding box center [606, 343] width 137 height 15
click at [769, 310] on icon "To Do" at bounding box center [776, 307] width 15 height 15
click at [671, 399] on span "Cancelled" at bounding box center [670, 393] width 51 height 15
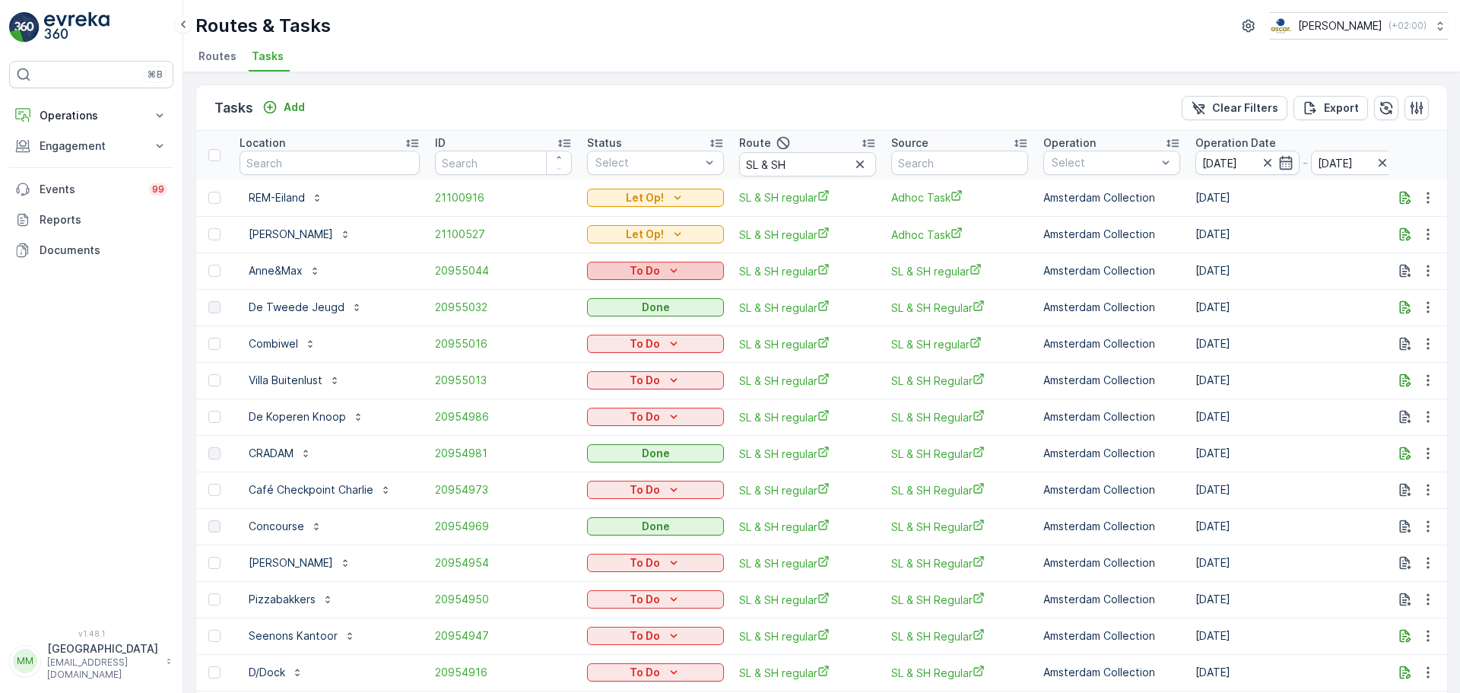
click at [659, 270] on div "To Do" at bounding box center [655, 270] width 125 height 15
click at [624, 358] on span "Cancelled" at bounding box center [617, 357] width 51 height 15
click at [621, 345] on div "To Do" at bounding box center [655, 343] width 125 height 15
click at [613, 428] on span "Cancelled" at bounding box center [617, 430] width 51 height 15
click at [659, 381] on div "To Do" at bounding box center [655, 380] width 125 height 15
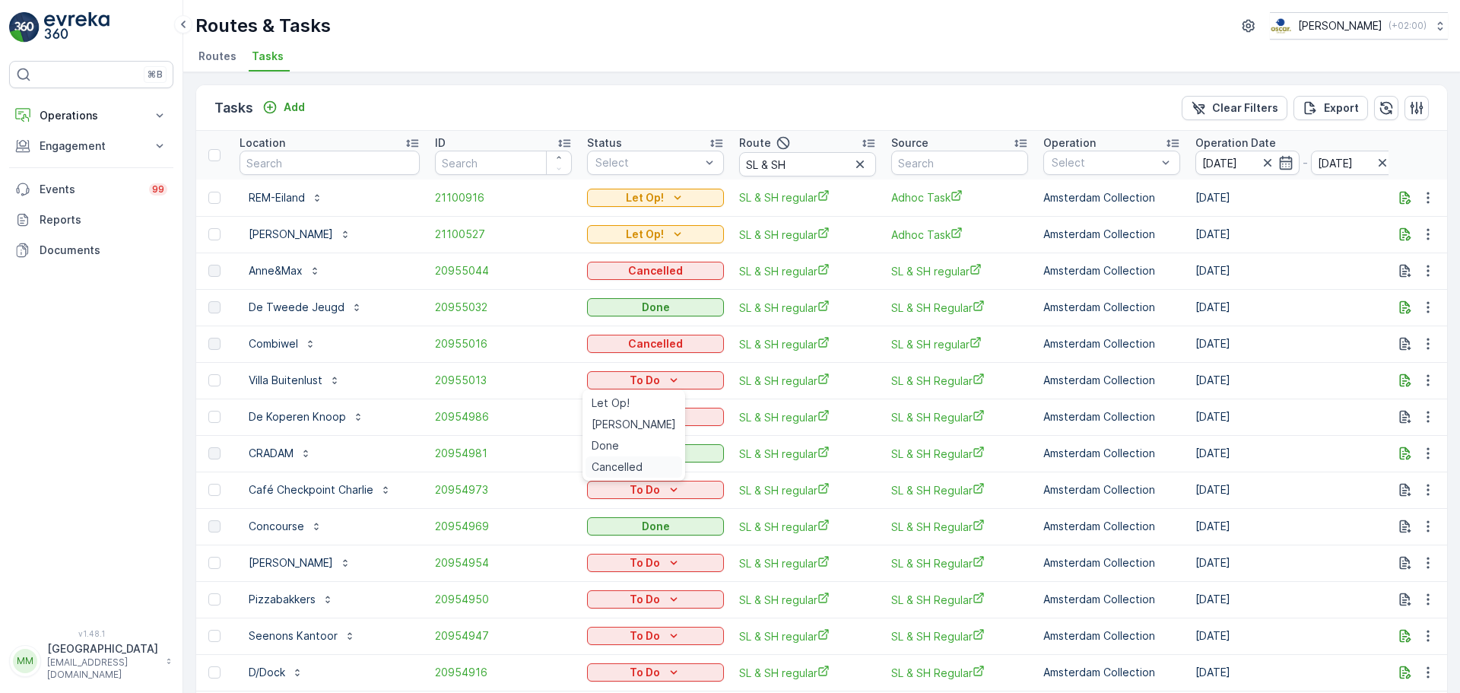
click at [625, 470] on span "Cancelled" at bounding box center [617, 466] width 51 height 15
click at [651, 421] on p "To Do" at bounding box center [645, 416] width 30 height 15
click at [631, 504] on span "Cancelled" at bounding box center [617, 503] width 51 height 15
click at [675, 481] on button "To Do" at bounding box center [655, 490] width 137 height 18
click at [637, 573] on span "Cancelled" at bounding box center [617, 576] width 51 height 15
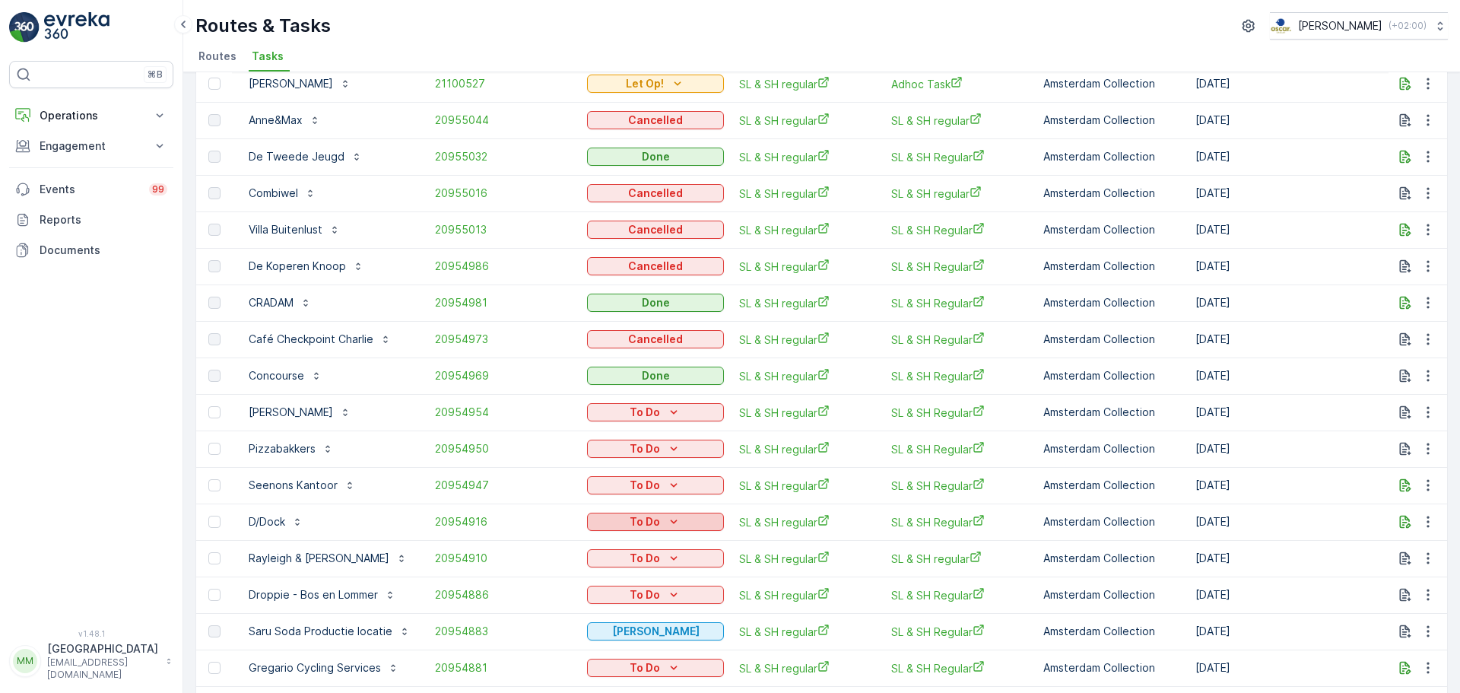
scroll to position [152, 0]
click at [655, 450] on p "To Do" at bounding box center [645, 447] width 30 height 15
click at [611, 532] on span "Cancelled" at bounding box center [617, 533] width 51 height 15
click at [622, 475] on button "To Do" at bounding box center [655, 484] width 137 height 18
click at [609, 574] on span "Cancelled" at bounding box center [617, 570] width 51 height 15
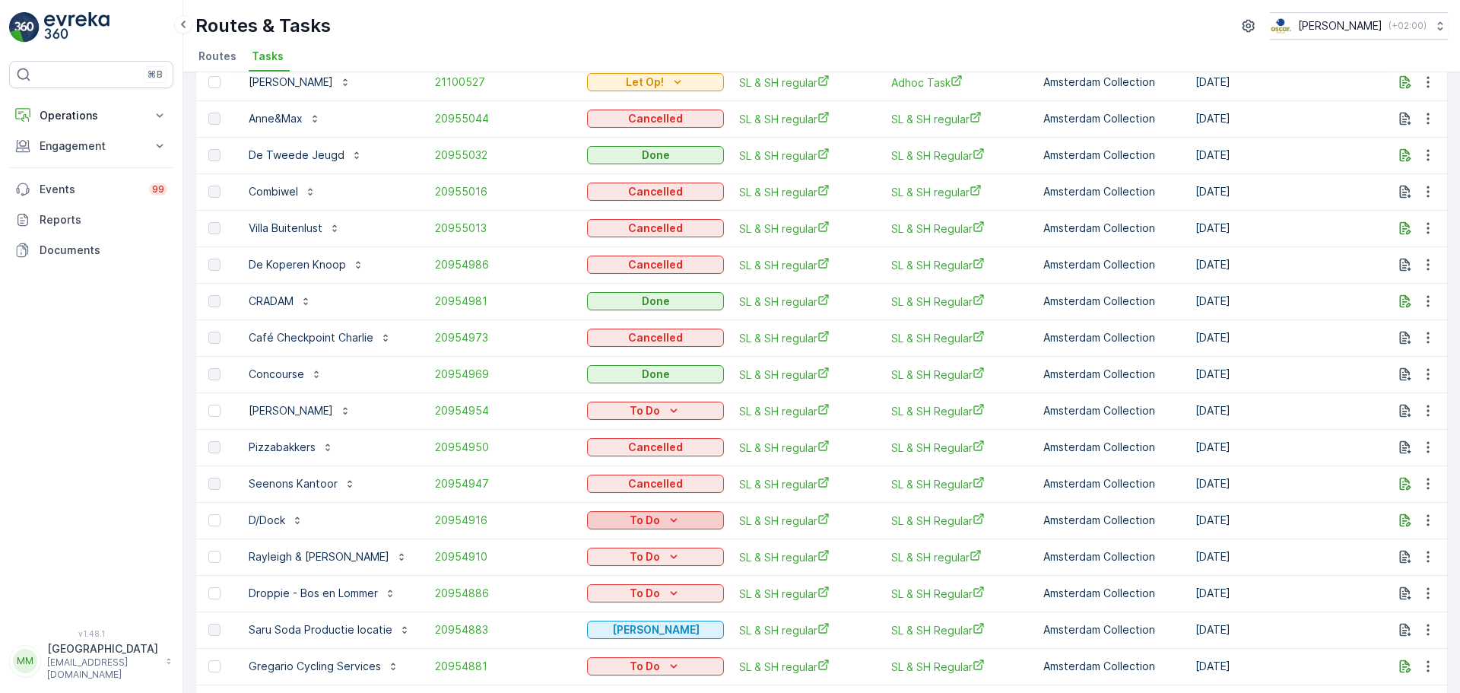
click at [666, 524] on icon "To Do" at bounding box center [673, 520] width 15 height 15
click at [626, 601] on span "Cancelled" at bounding box center [617, 606] width 51 height 15
click at [638, 556] on p "To Do" at bounding box center [645, 556] width 30 height 15
click at [605, 643] on span "Cancelled" at bounding box center [617, 643] width 51 height 15
click at [630, 596] on p "To Do" at bounding box center [645, 593] width 30 height 15
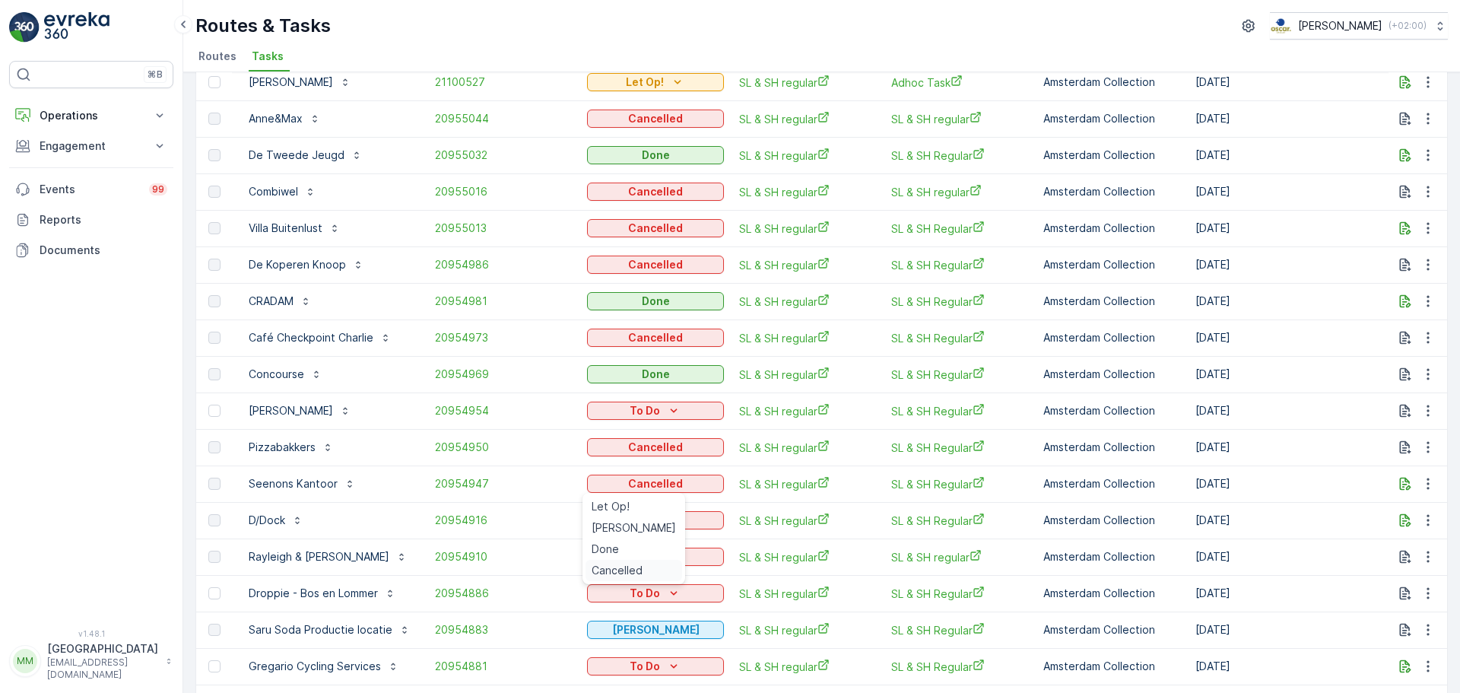
click at [611, 568] on span "Cancelled" at bounding box center [617, 570] width 51 height 15
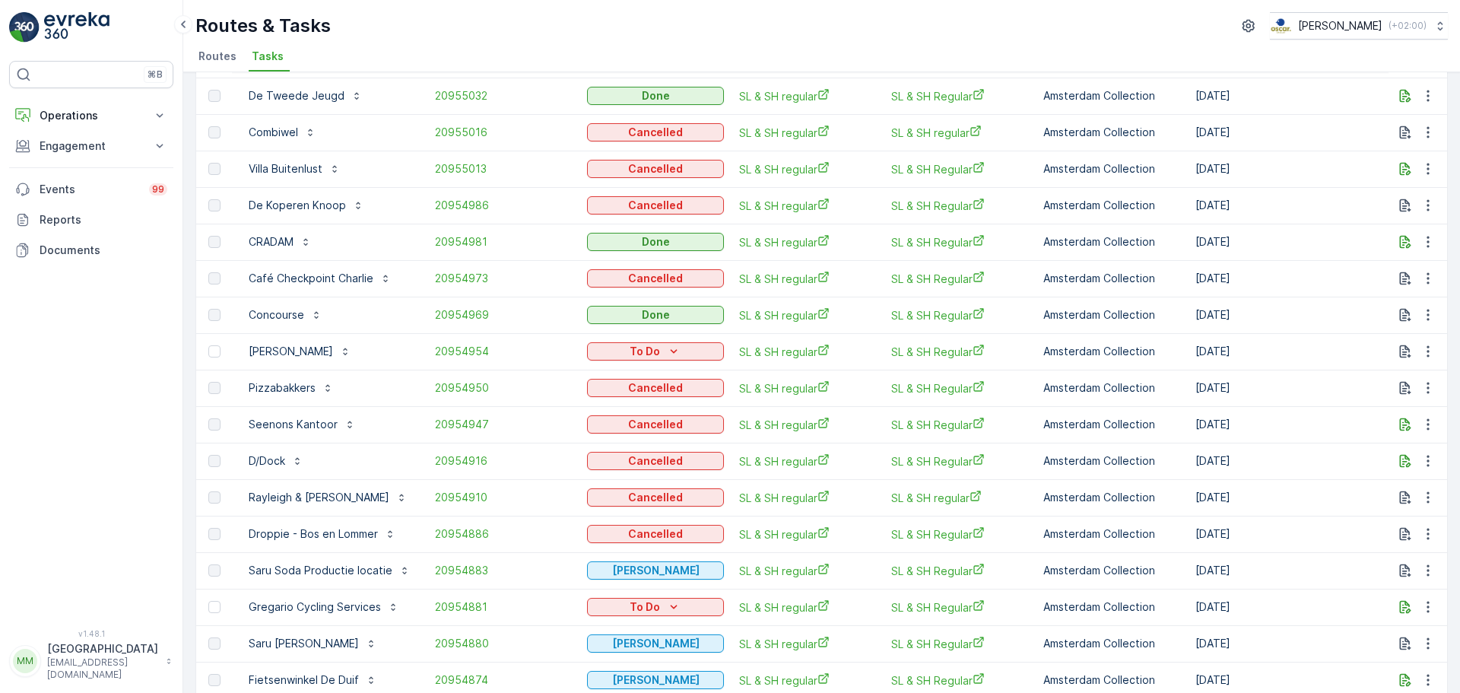
scroll to position [281, 0]
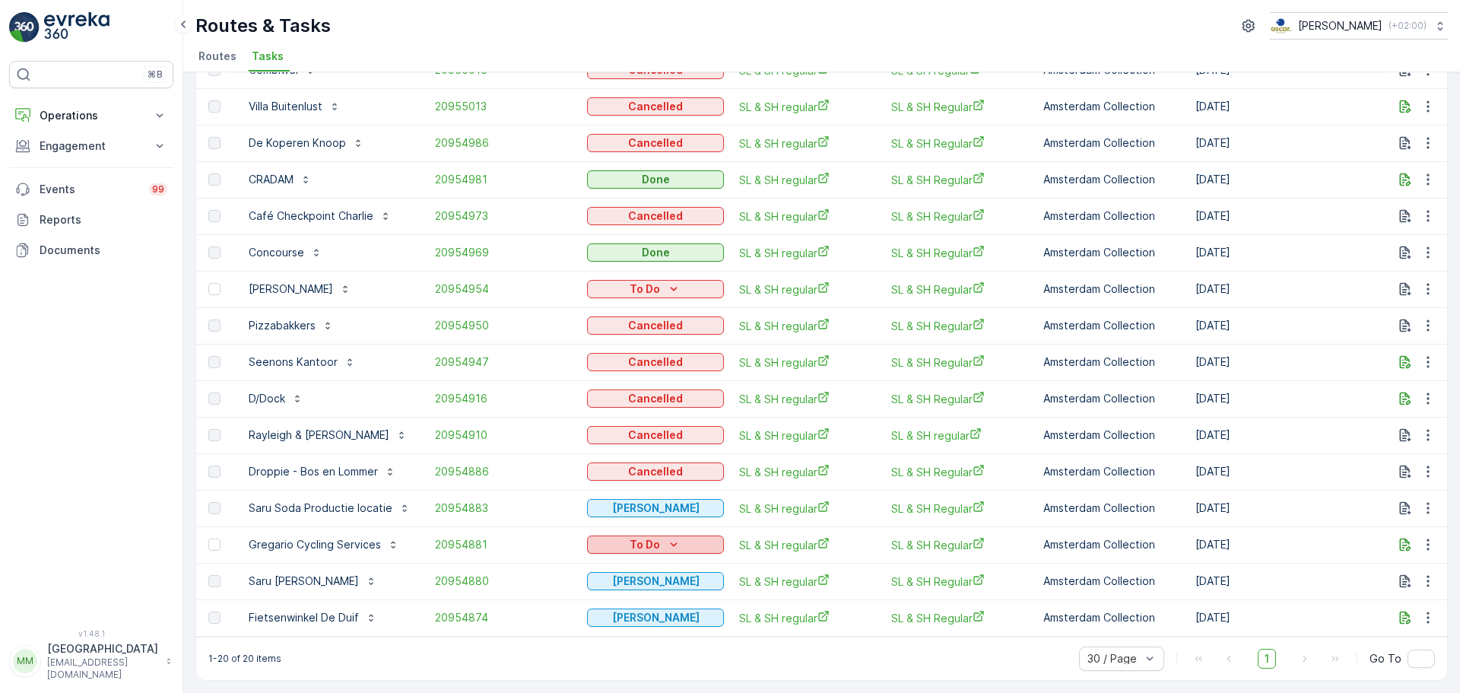
click at [653, 542] on p "To Do" at bounding box center [645, 544] width 30 height 15
click at [621, 624] on span "Cancelled" at bounding box center [617, 623] width 51 height 15
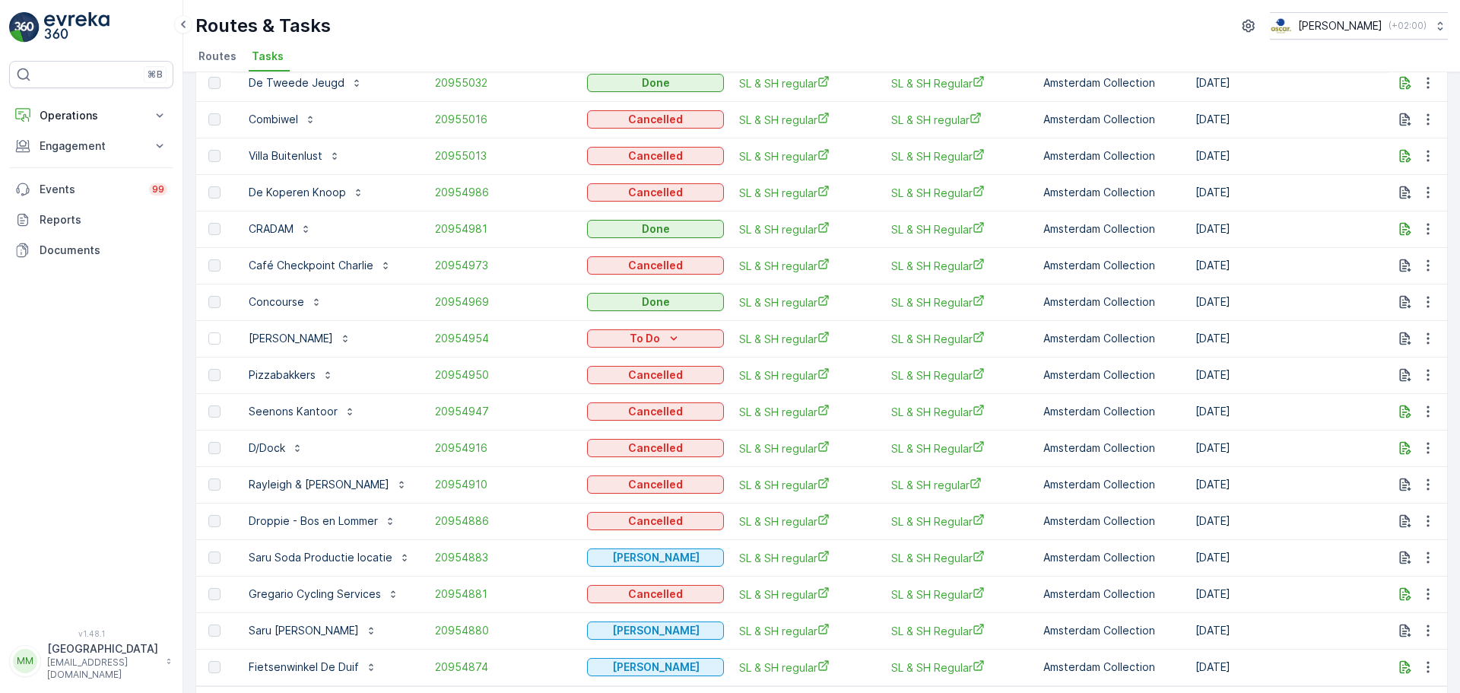
scroll to position [53, 0]
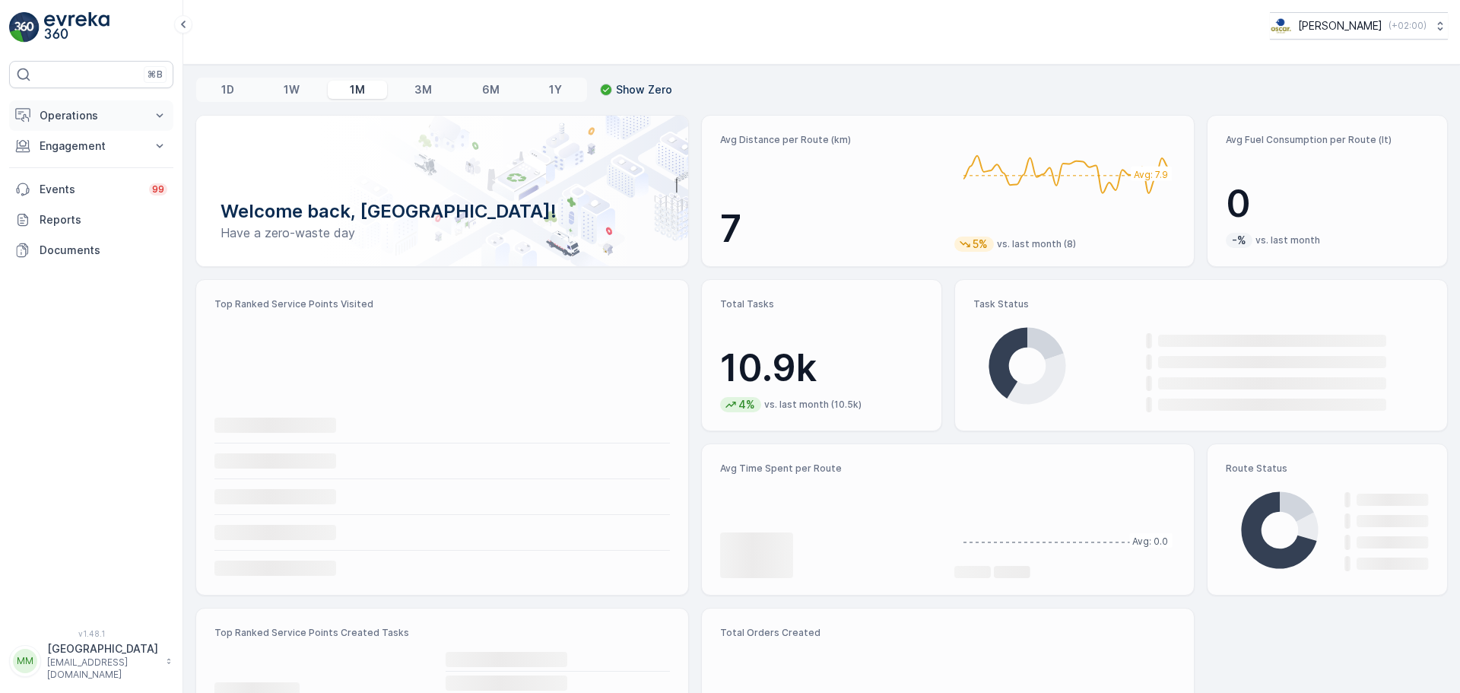
click at [86, 118] on p "Operations" at bounding box center [91, 115] width 103 height 15
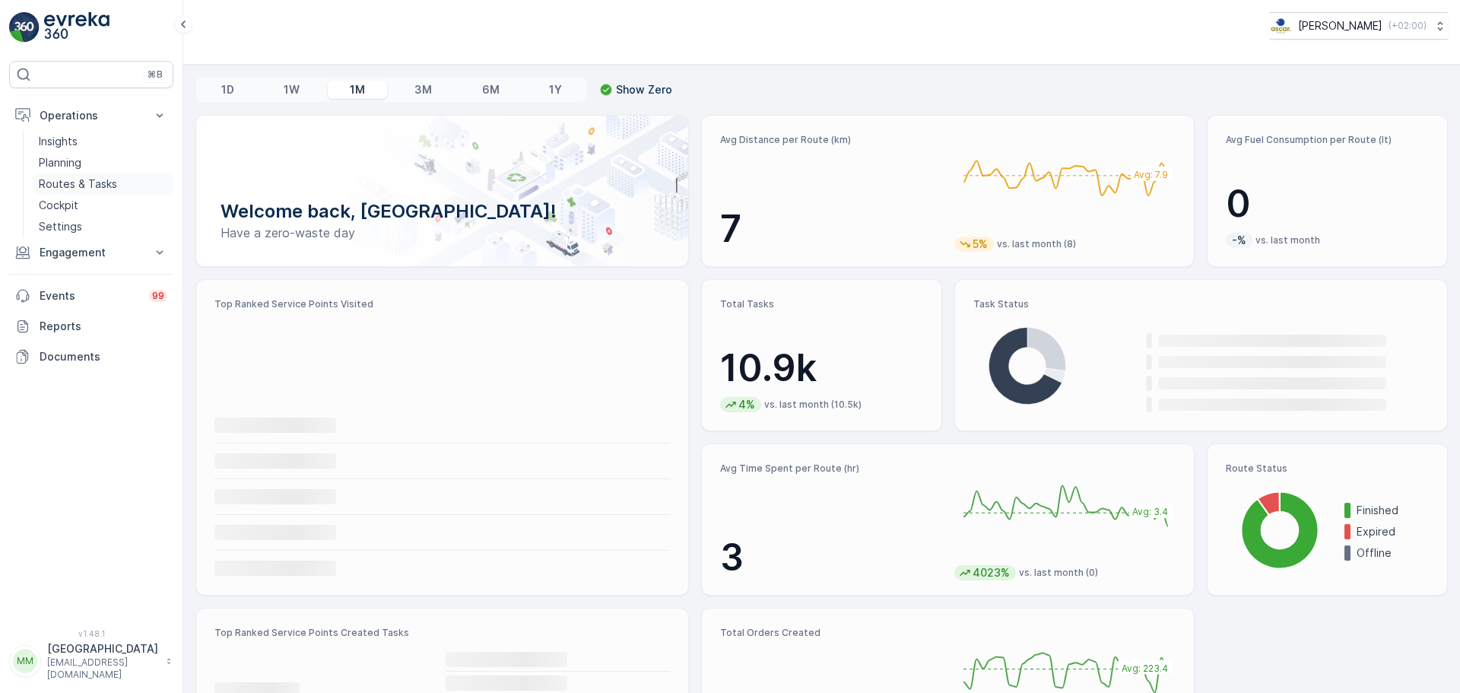
click at [80, 175] on link "Routes & Tasks" at bounding box center [103, 183] width 141 height 21
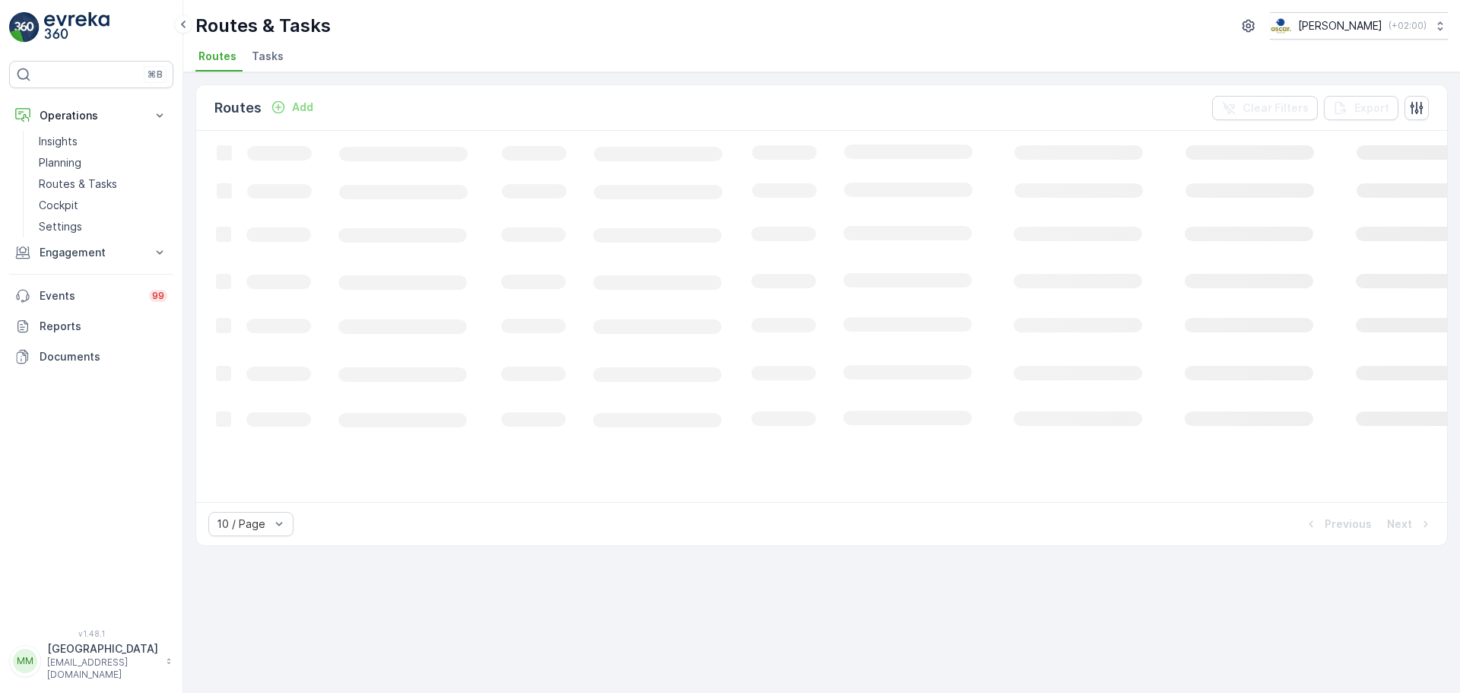
click at [264, 57] on span "Tasks" at bounding box center [268, 56] width 32 height 15
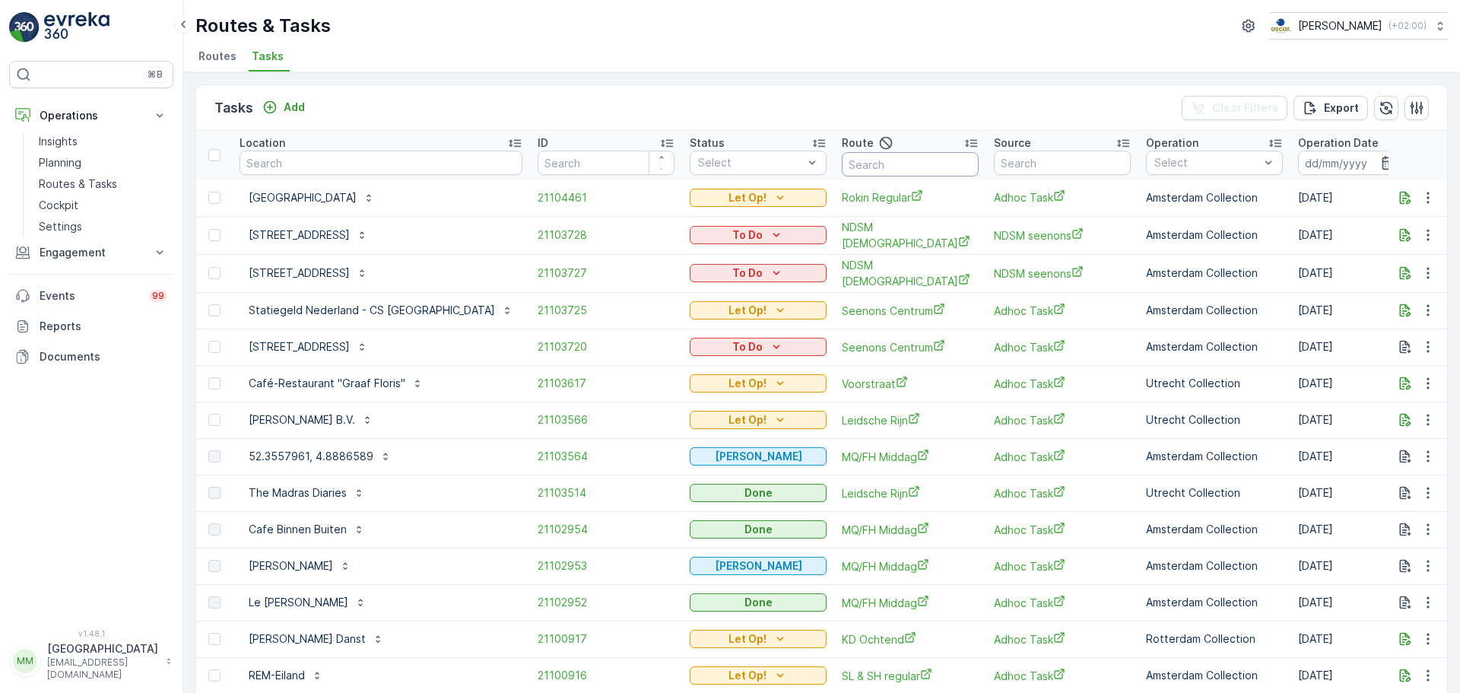
click at [872, 164] on input "text" at bounding box center [910, 164] width 137 height 24
type input "KLR"
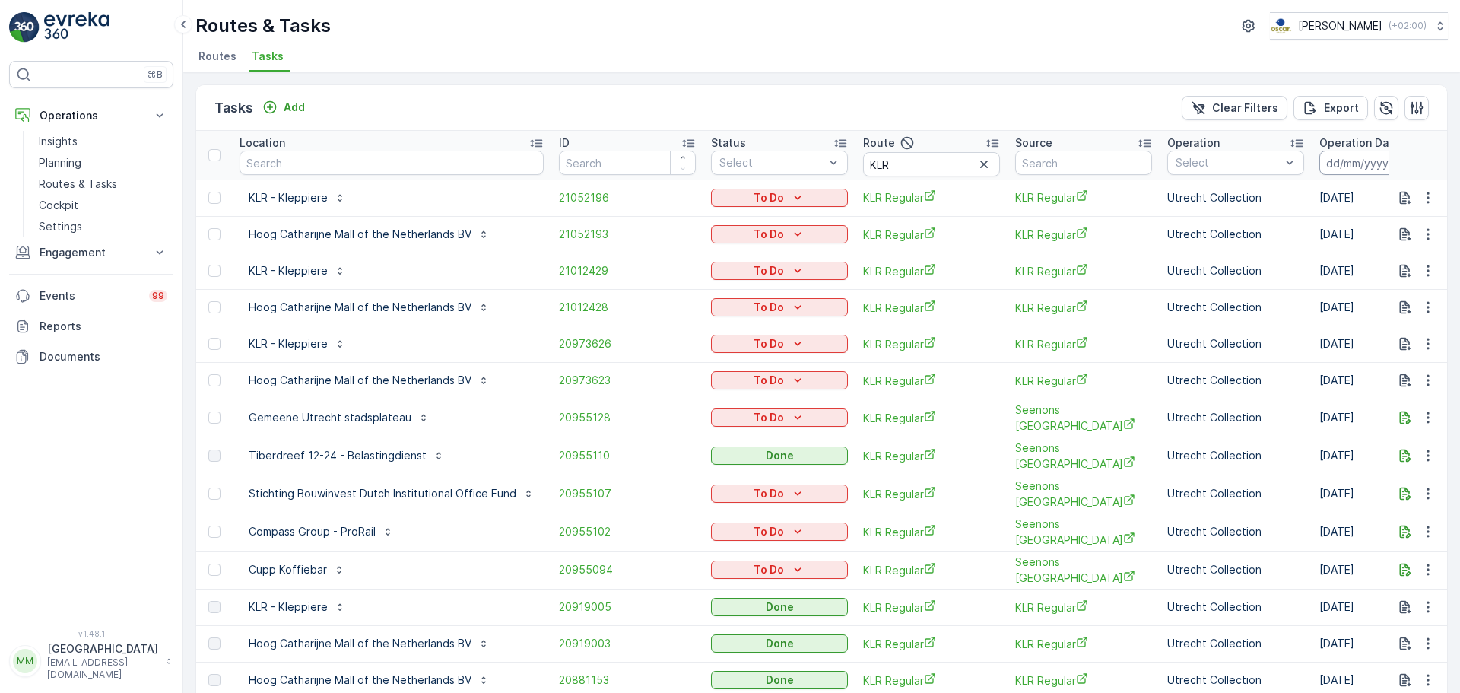
click at [1362, 157] on input at bounding box center [1372, 163] width 104 height 24
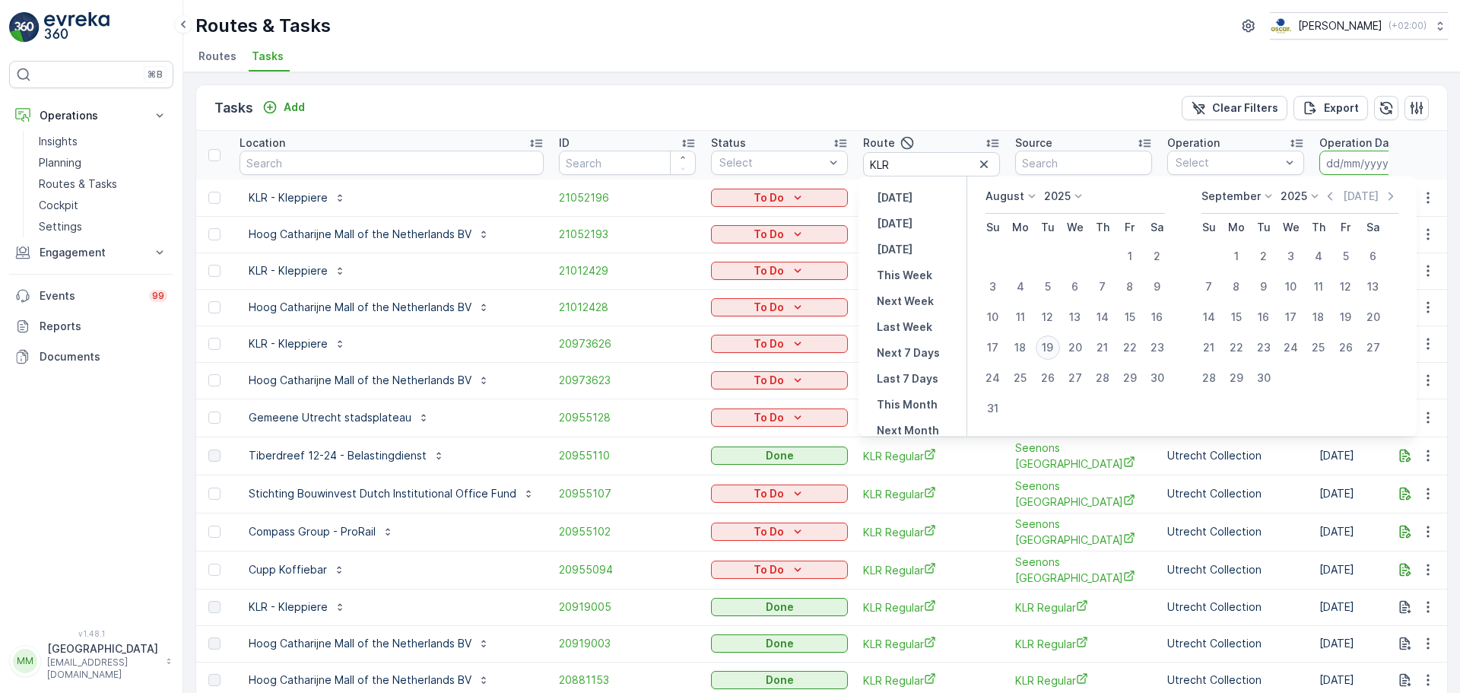
click at [1057, 344] on div "19" at bounding box center [1048, 347] width 24 height 24
type input "[DATE]"
click at [1057, 344] on div "19" at bounding box center [1048, 347] width 24 height 24
type input "[DATE]"
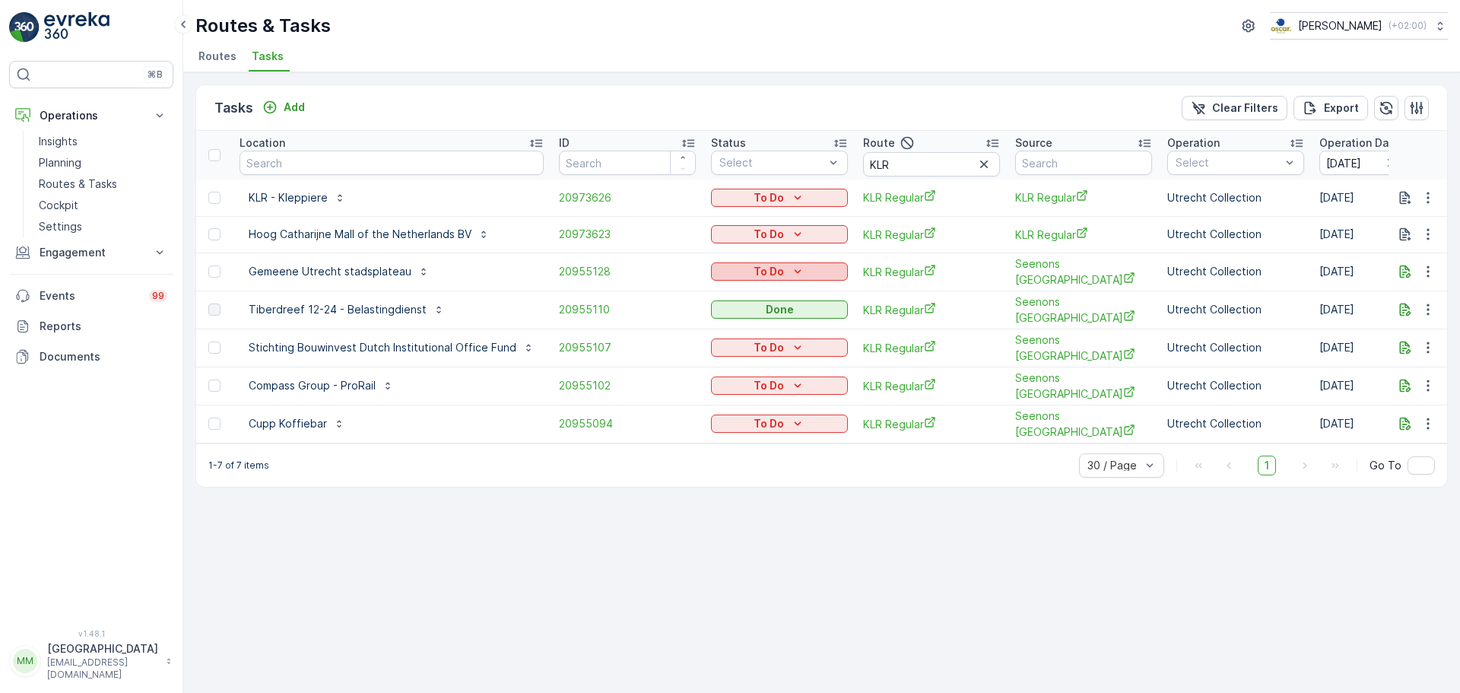
click at [774, 272] on p "To Do" at bounding box center [769, 271] width 30 height 15
click at [745, 358] on span "Cancelled" at bounding box center [739, 357] width 51 height 15
click at [780, 342] on div "To Do" at bounding box center [779, 347] width 125 height 15
click at [757, 431] on span "Cancelled" at bounding box center [739, 430] width 51 height 15
click at [770, 384] on p "To Do" at bounding box center [769, 385] width 30 height 15
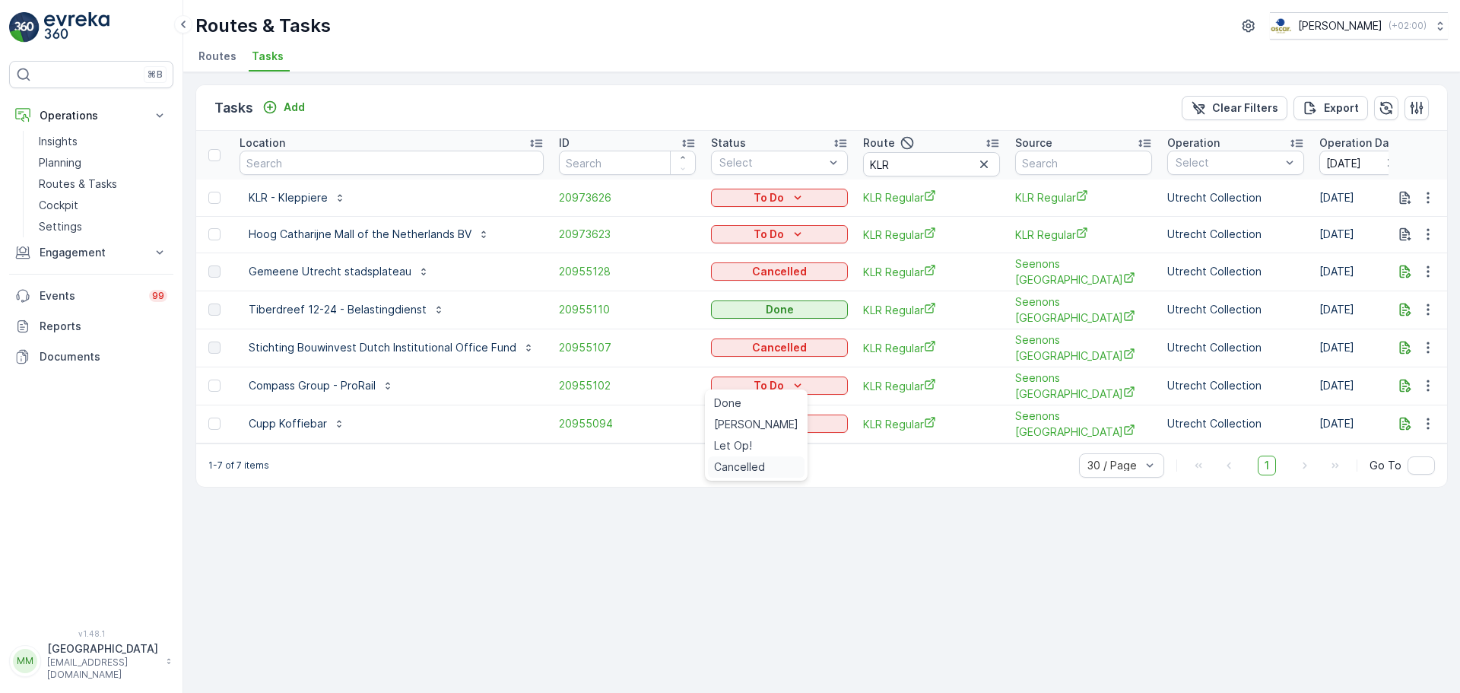
click at [763, 461] on span "Cancelled" at bounding box center [739, 466] width 51 height 15
click at [782, 416] on div "To Do" at bounding box center [779, 423] width 125 height 15
click at [765, 501] on div "Cancelled" at bounding box center [756, 503] width 97 height 21
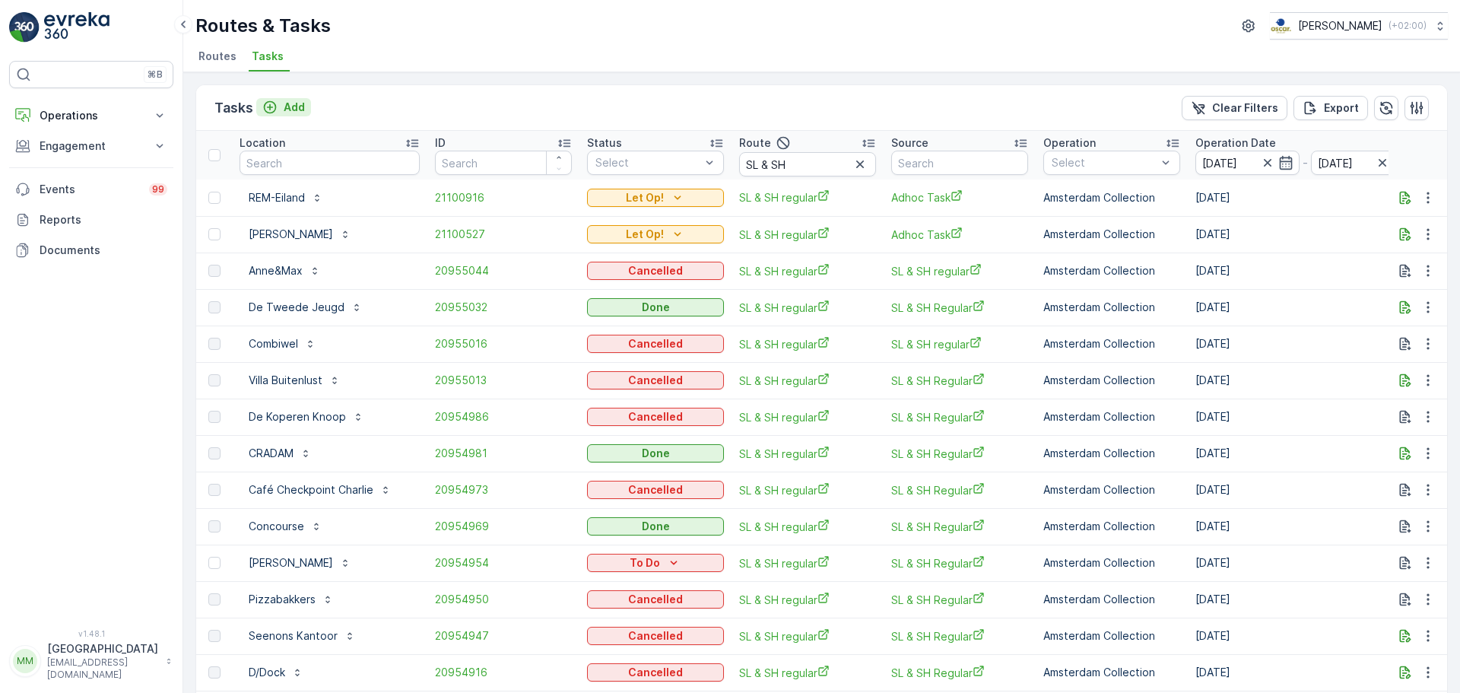
click at [291, 106] on p "Add" at bounding box center [294, 107] width 21 height 15
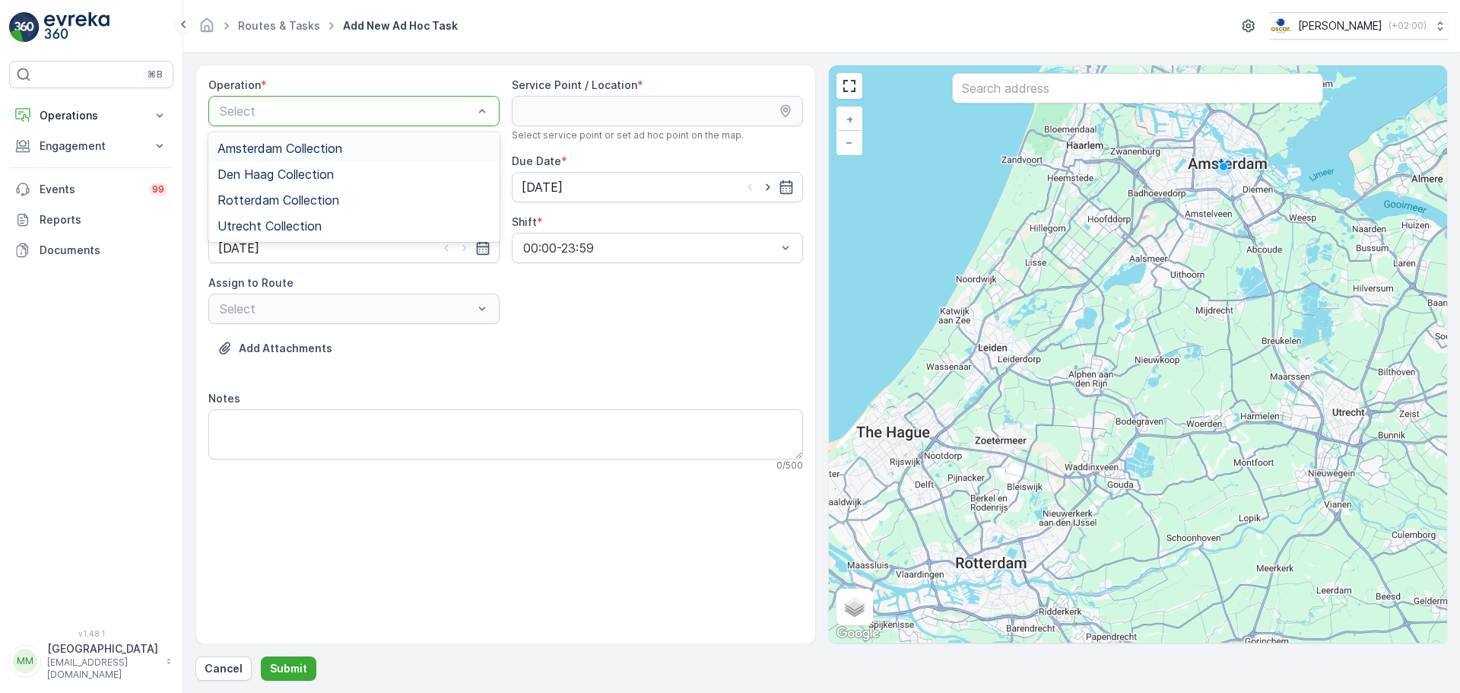
click at [288, 110] on div at bounding box center [346, 111] width 256 height 14
click at [272, 195] on span "Rotterdam Collection" at bounding box center [279, 200] width 122 height 14
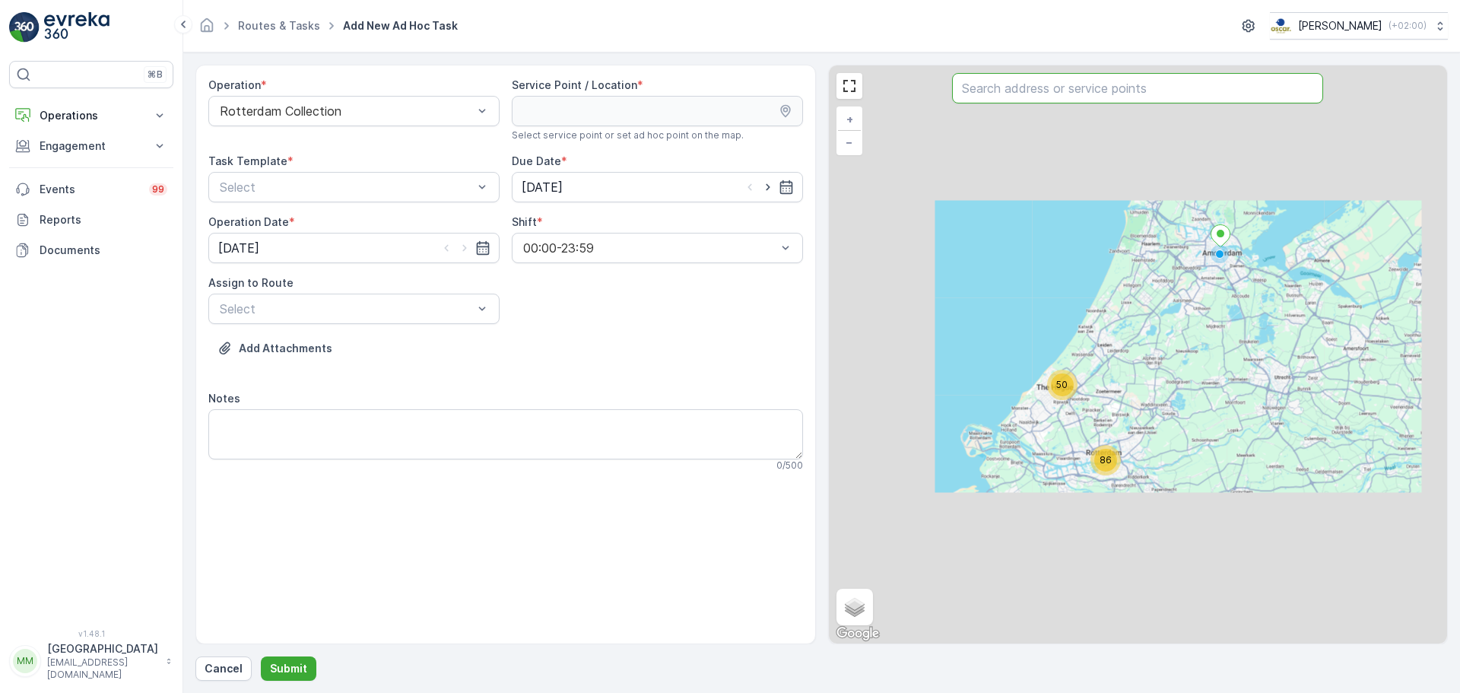
click at [996, 90] on input "text" at bounding box center [1137, 88] width 371 height 30
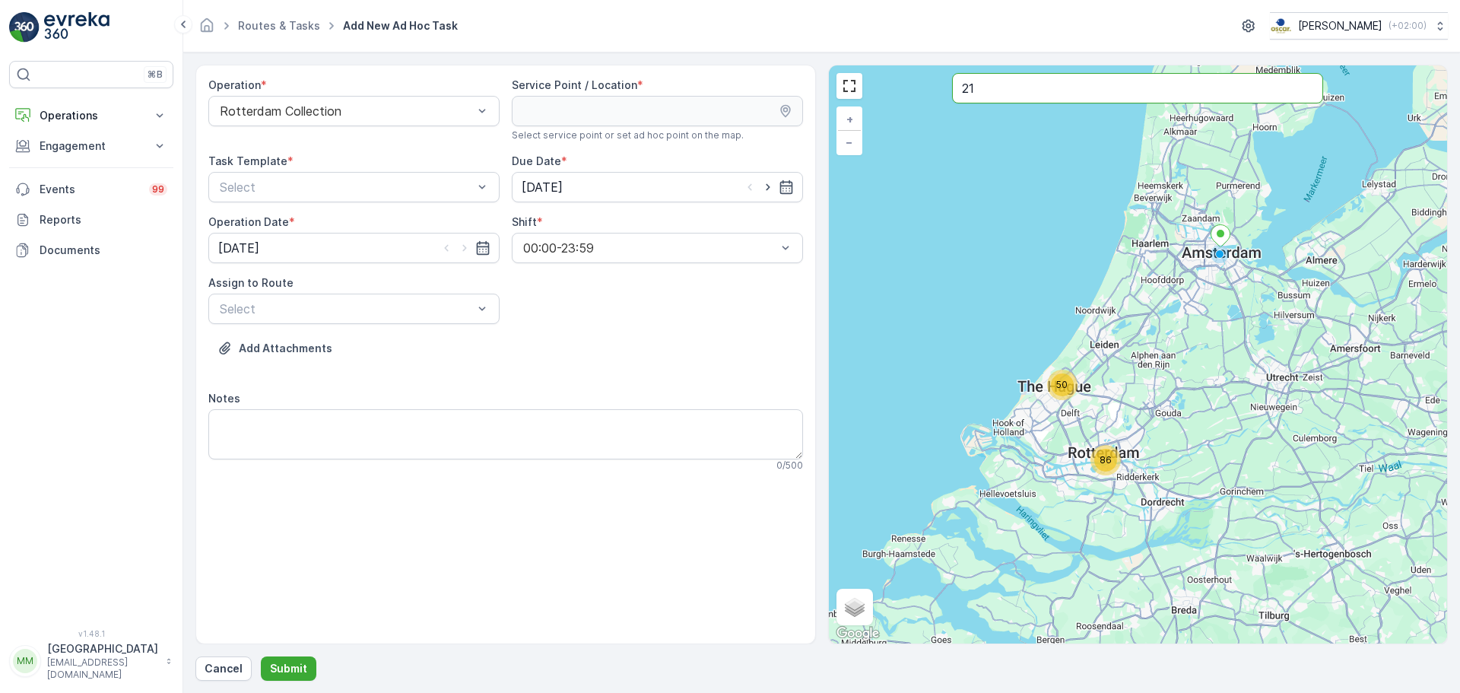
type input "21"
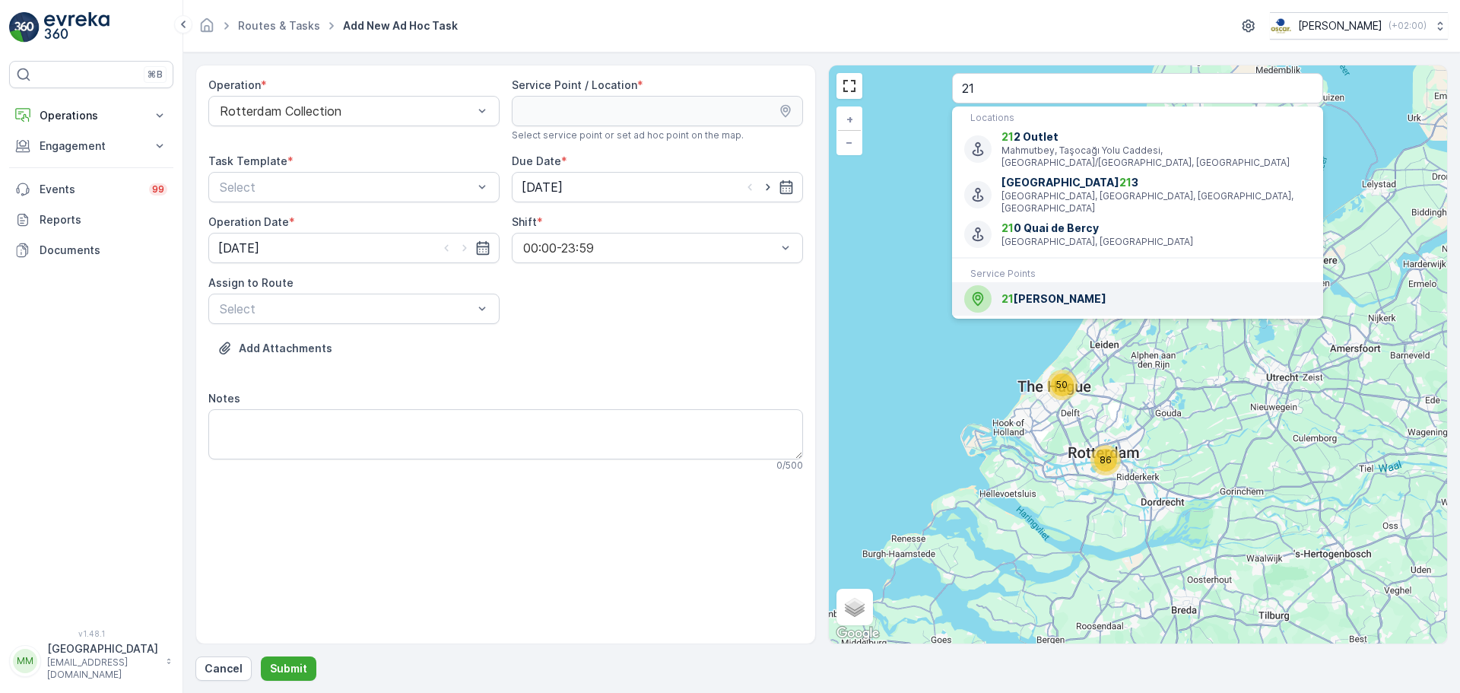
click at [1066, 285] on div "21 [PERSON_NAME]" at bounding box center [1138, 298] width 347 height 27
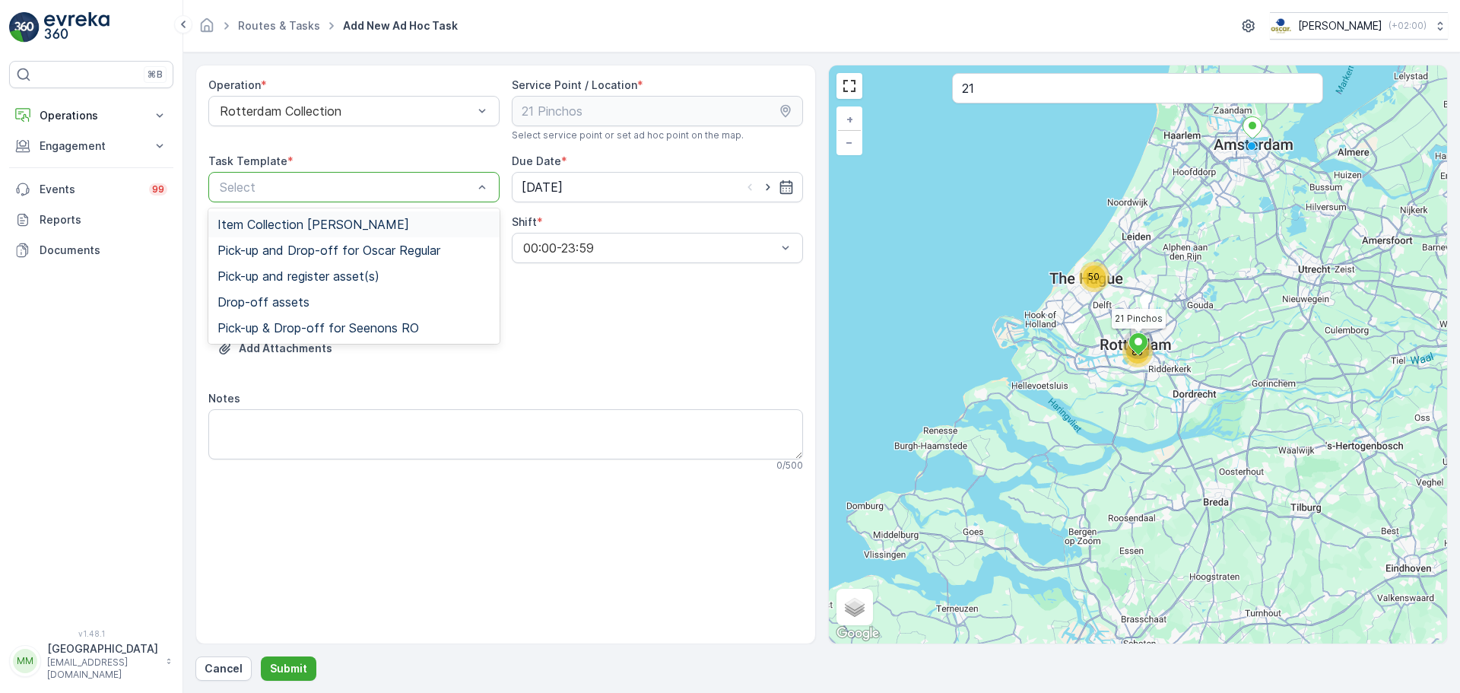
click at [421, 190] on div at bounding box center [346, 187] width 256 height 14
click at [383, 224] on span "Item Collection [PERSON_NAME]" at bounding box center [314, 225] width 192 height 14
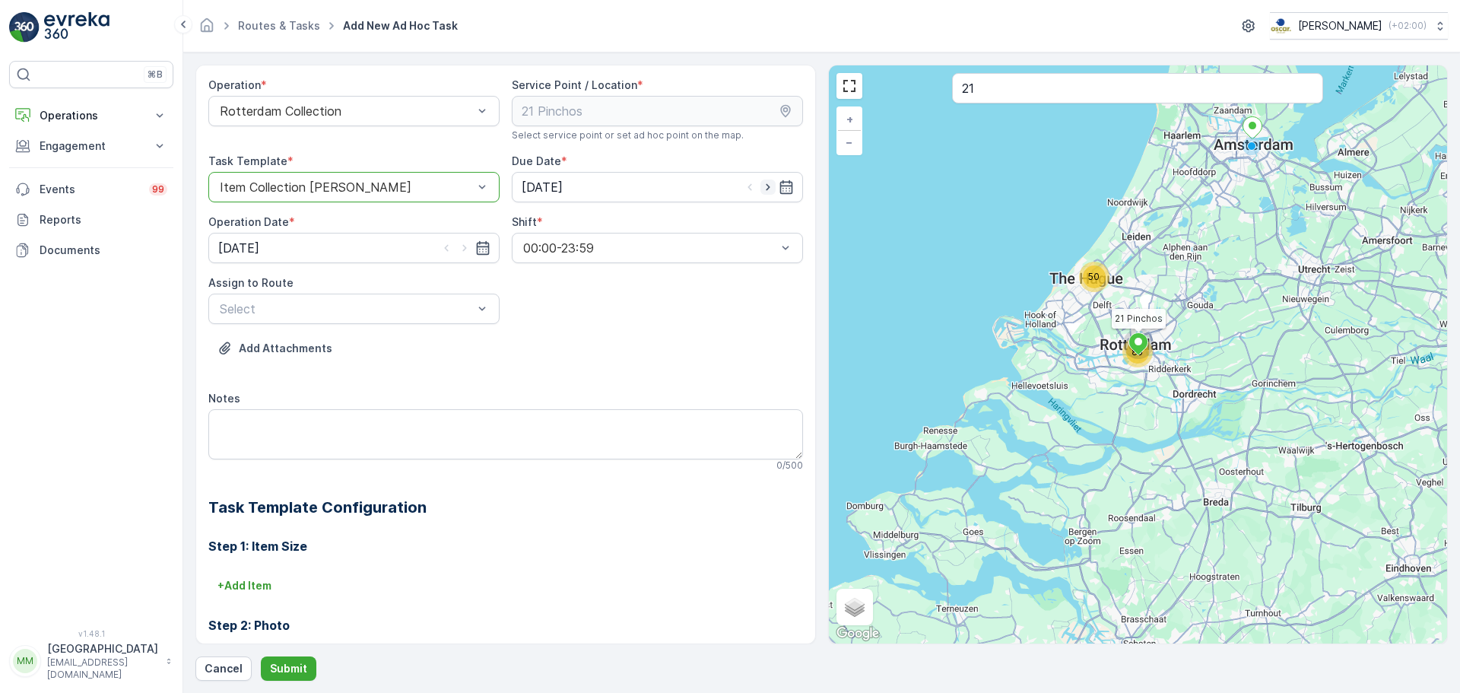
click at [764, 181] on icon "button" at bounding box center [768, 187] width 15 height 15
type input "[DATE]"
click at [463, 244] on icon "button" at bounding box center [464, 247] width 15 height 15
type input "[DATE]"
click at [368, 313] on div at bounding box center [346, 309] width 256 height 14
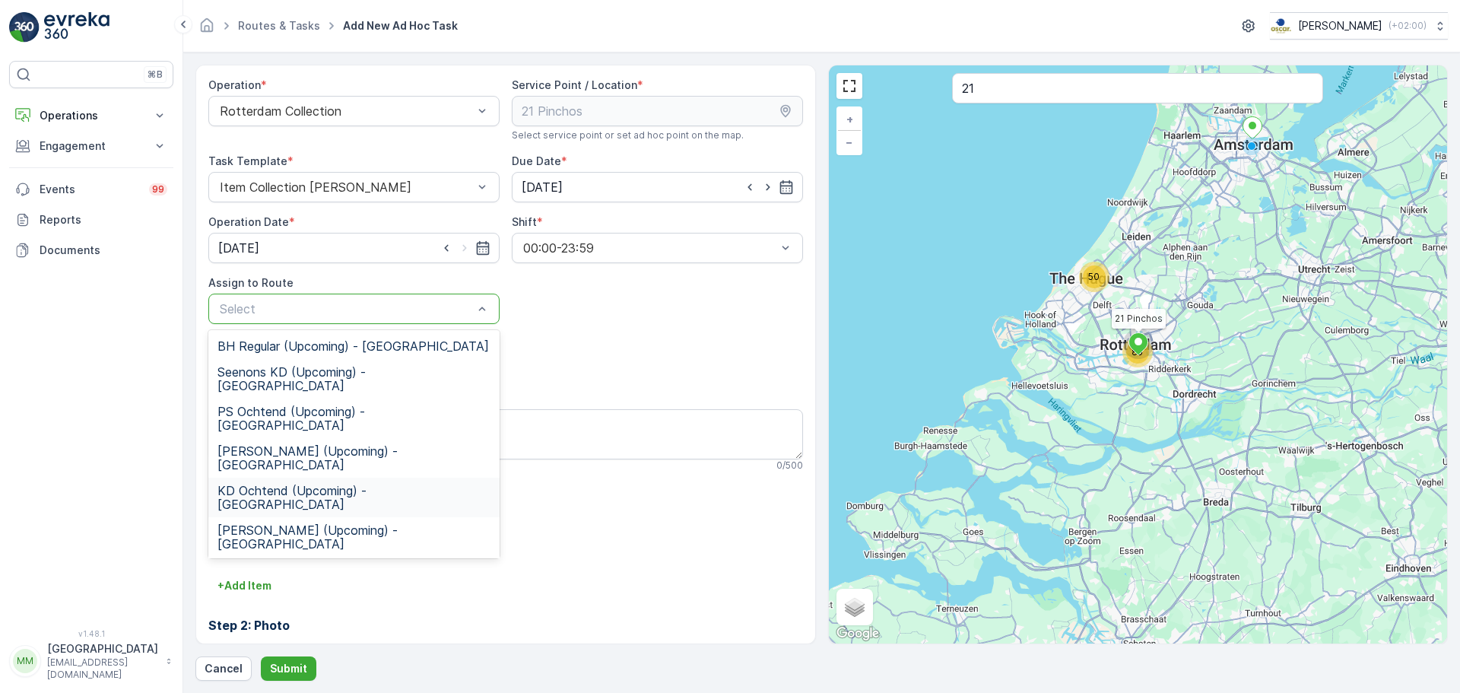
click at [291, 484] on span "KD Ochtend (Upcoming) - [GEOGRAPHIC_DATA]" at bounding box center [354, 497] width 273 height 27
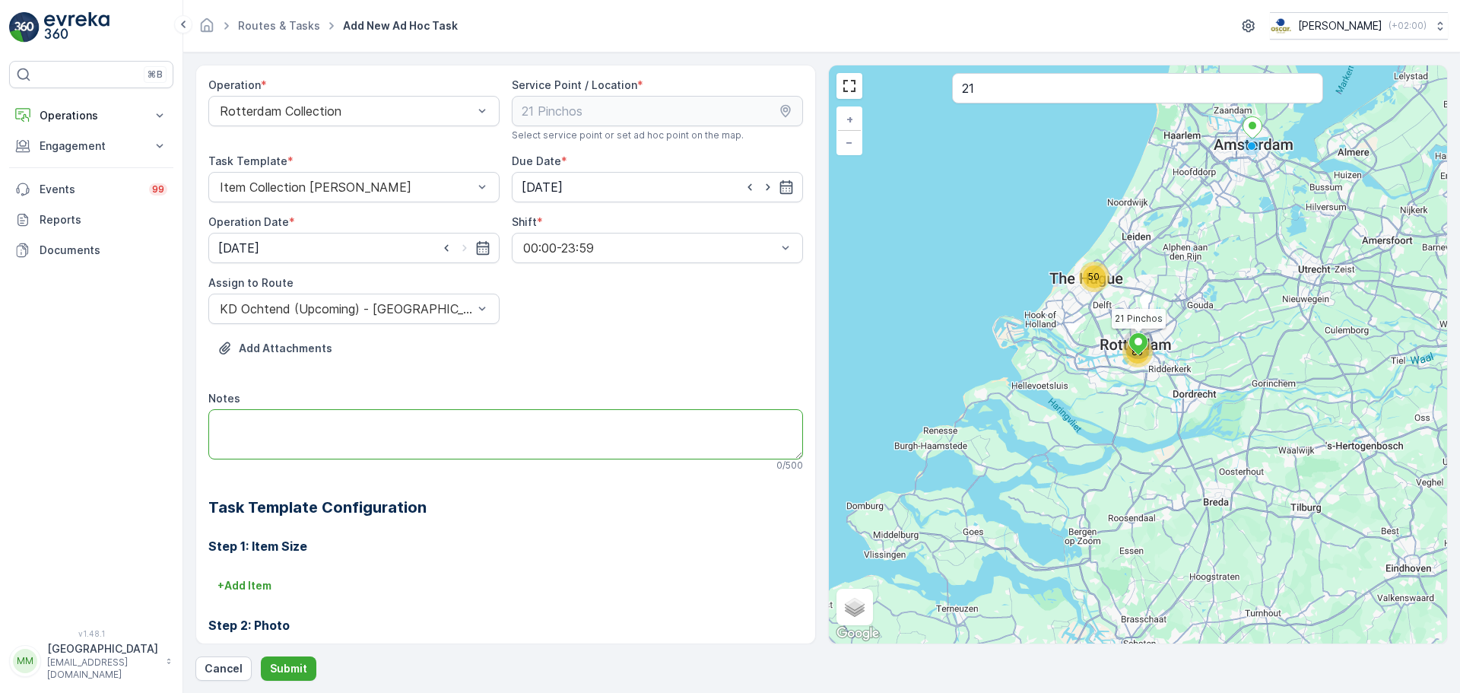
click at [283, 441] on textarea "Notes" at bounding box center [505, 434] width 595 height 50
type textarea "Graag pallet meenemen"
click at [262, 585] on p "+ Add Item" at bounding box center [245, 585] width 54 height 15
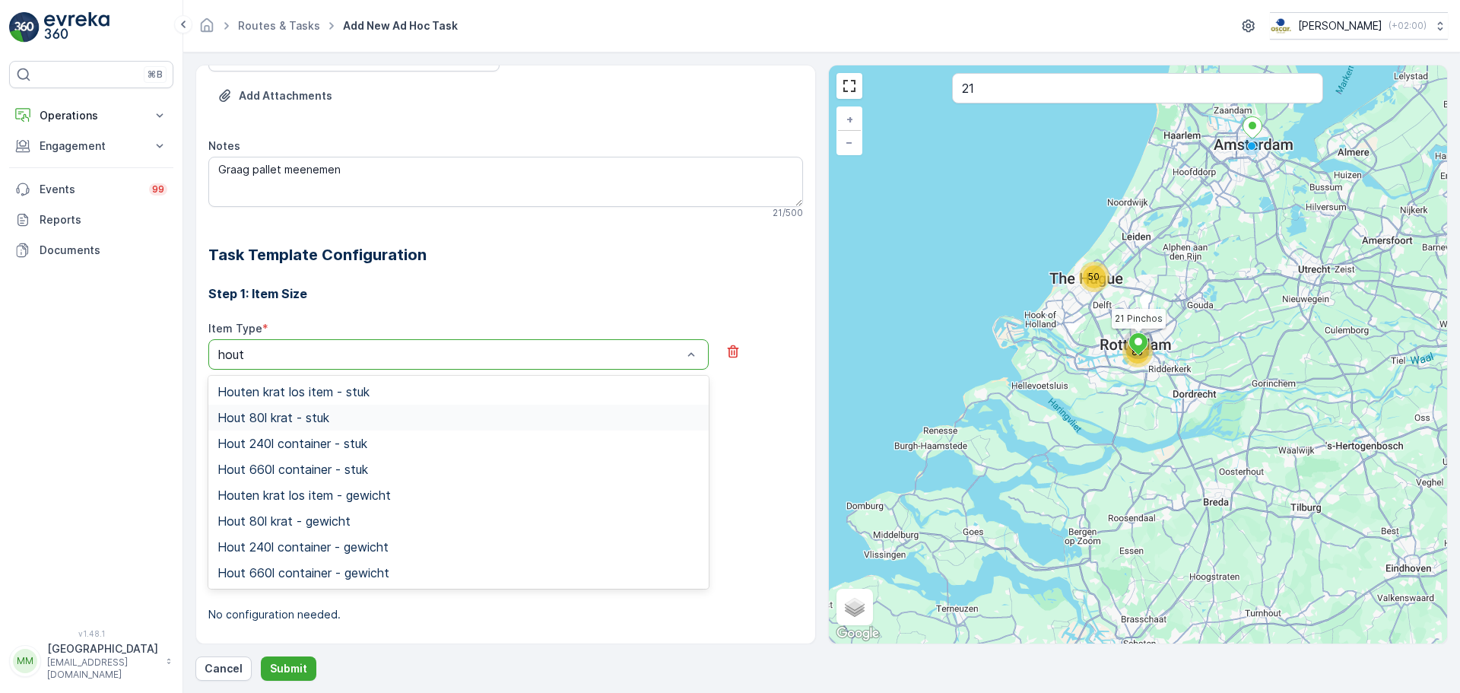
scroll to position [268, 0]
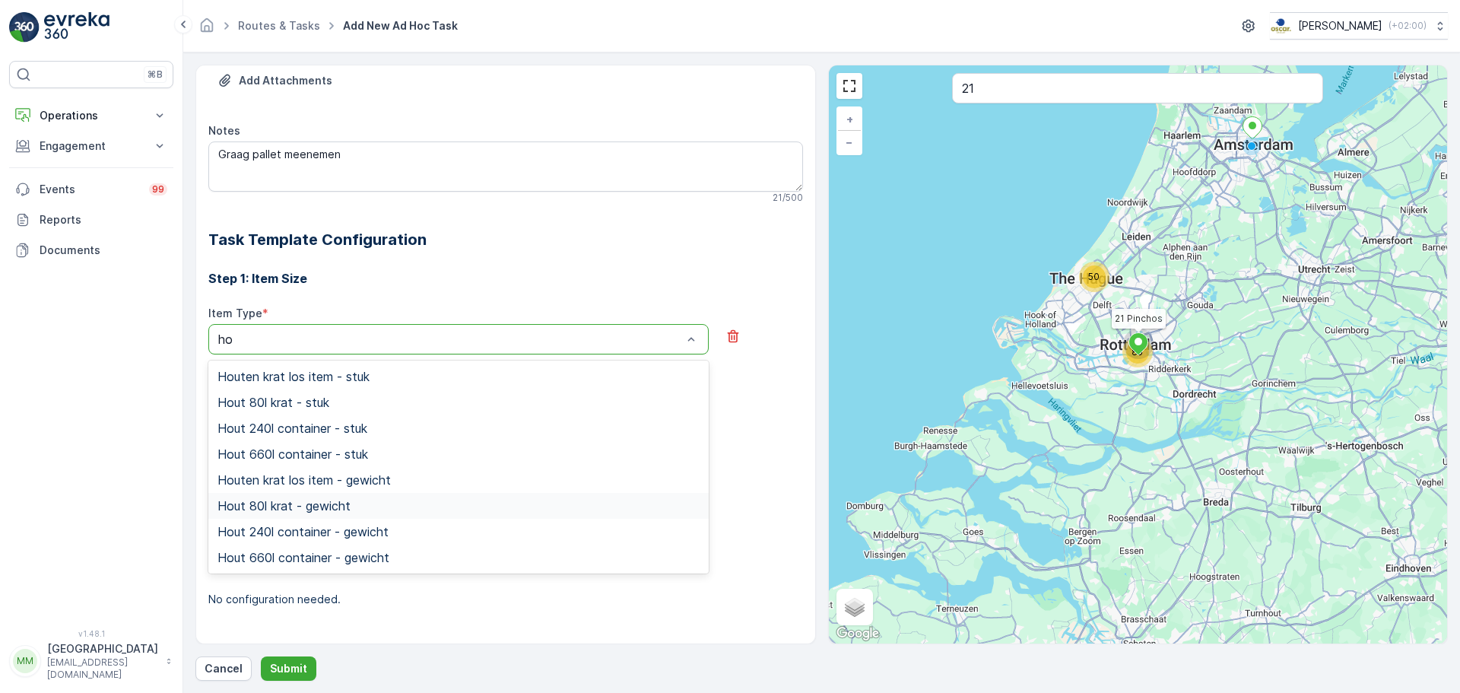
type input "h"
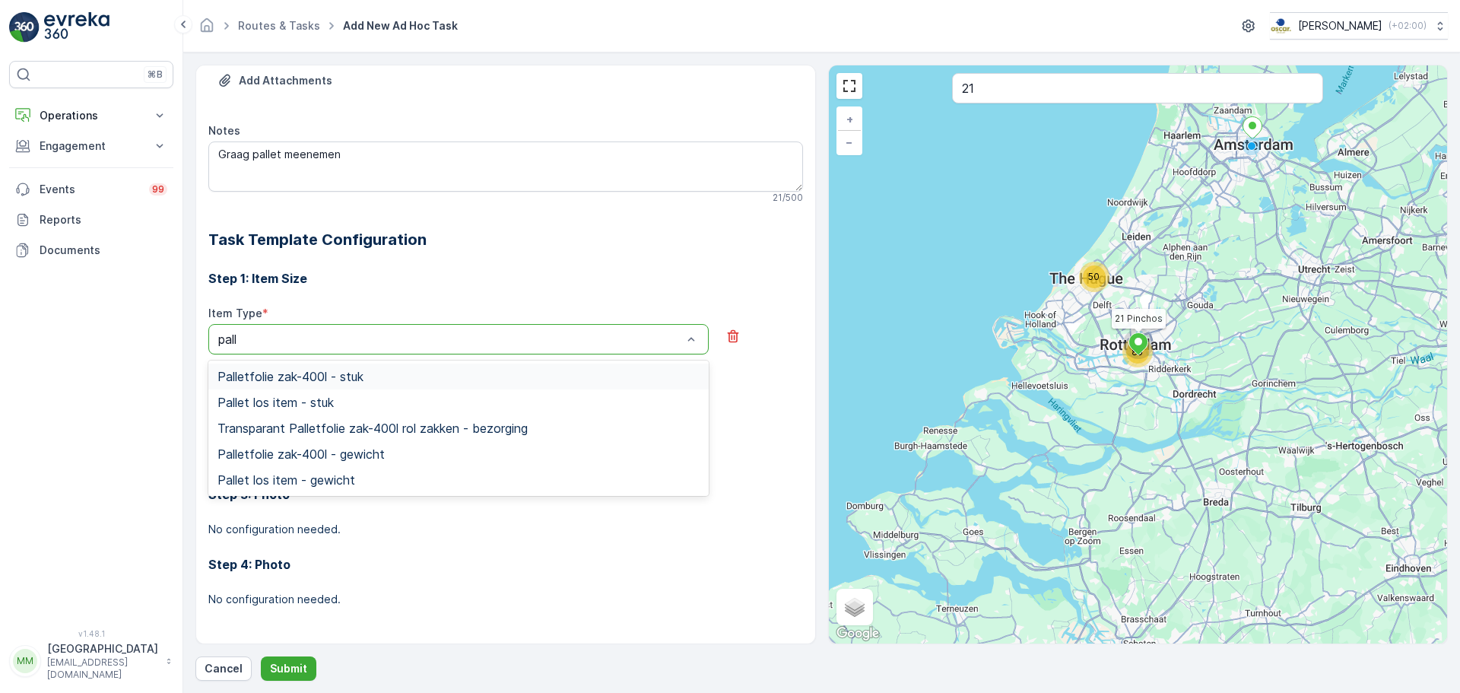
type input "palle"
click at [318, 404] on span "Pallet los item - stuk" at bounding box center [276, 403] width 116 height 14
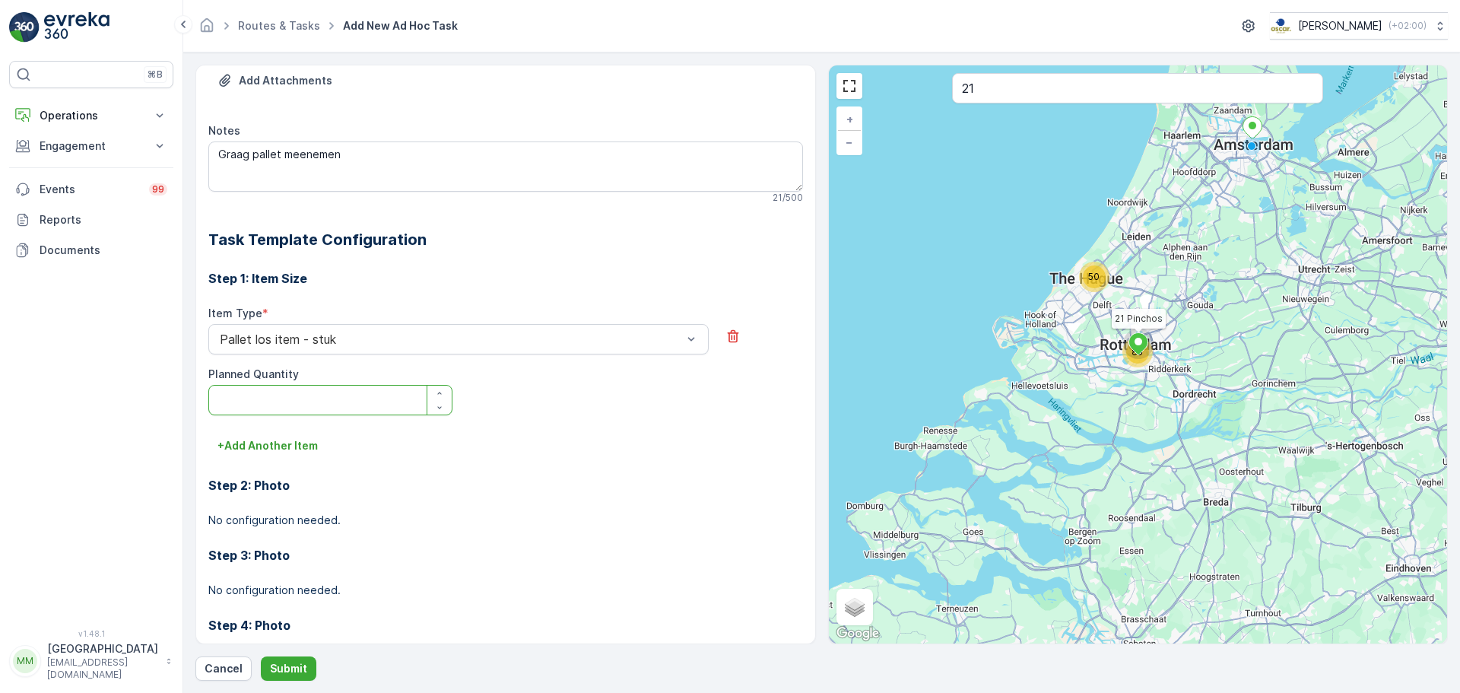
click at [311, 397] on Quantity "Planned Quantity" at bounding box center [330, 400] width 244 height 30
type Quantity "1"
click at [280, 663] on p "Submit" at bounding box center [288, 668] width 37 height 15
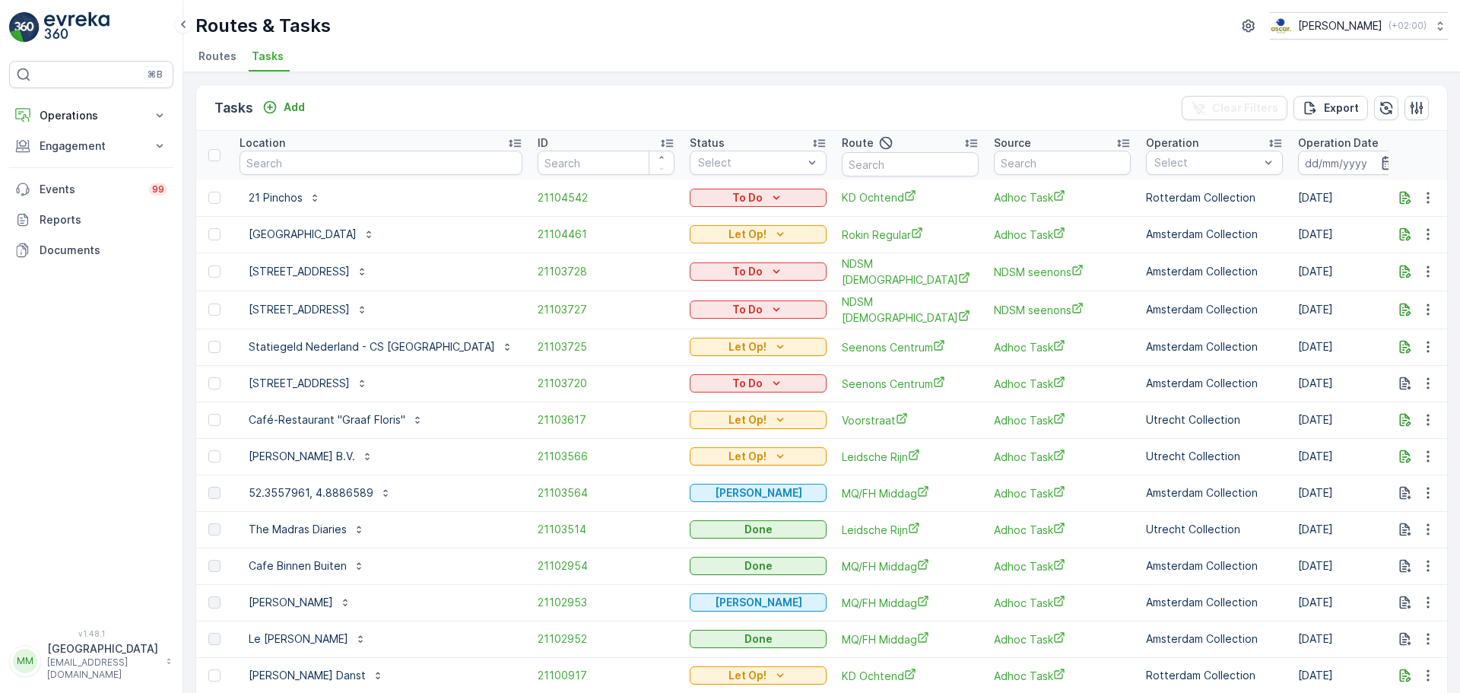
click at [84, 98] on div "⌘B Operations Insights Planning Routes & Tasks Cockpit Settings Engagement Insi…" at bounding box center [91, 336] width 164 height 550
click at [84, 117] on p "Operations" at bounding box center [91, 115] width 103 height 15
click at [1298, 167] on input at bounding box center [1350, 163] width 104 height 24
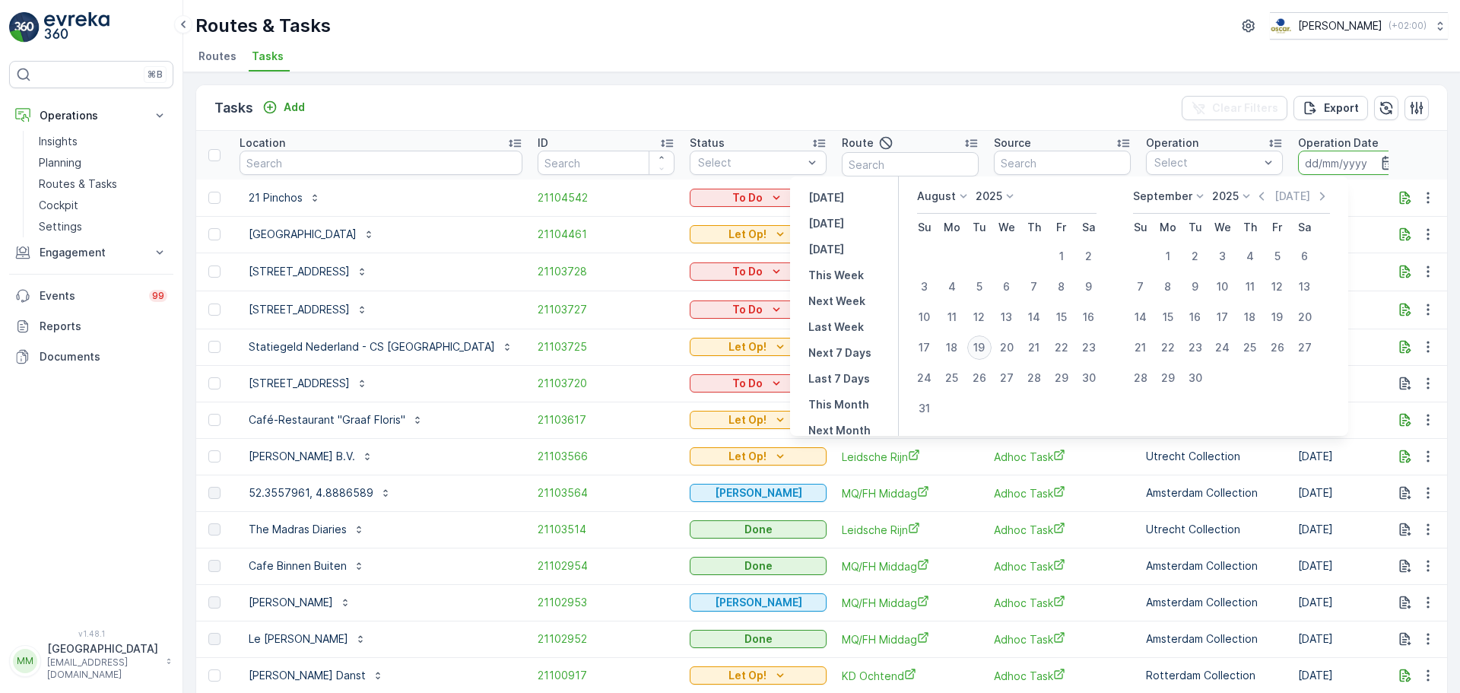
click at [984, 353] on div "19" at bounding box center [980, 347] width 24 height 24
type input "[DATE]"
click at [984, 353] on div "19" at bounding box center [980, 347] width 24 height 24
type input "[DATE]"
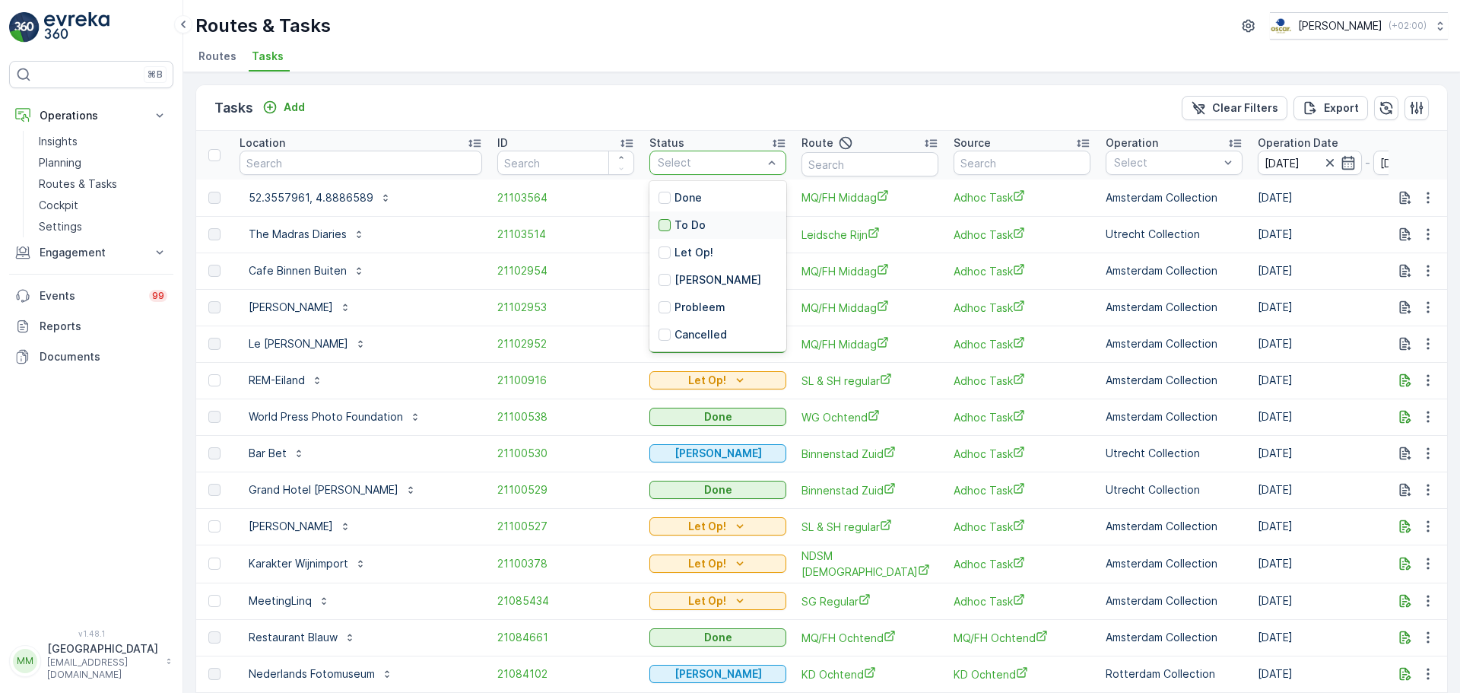
click at [659, 224] on div at bounding box center [665, 225] width 12 height 12
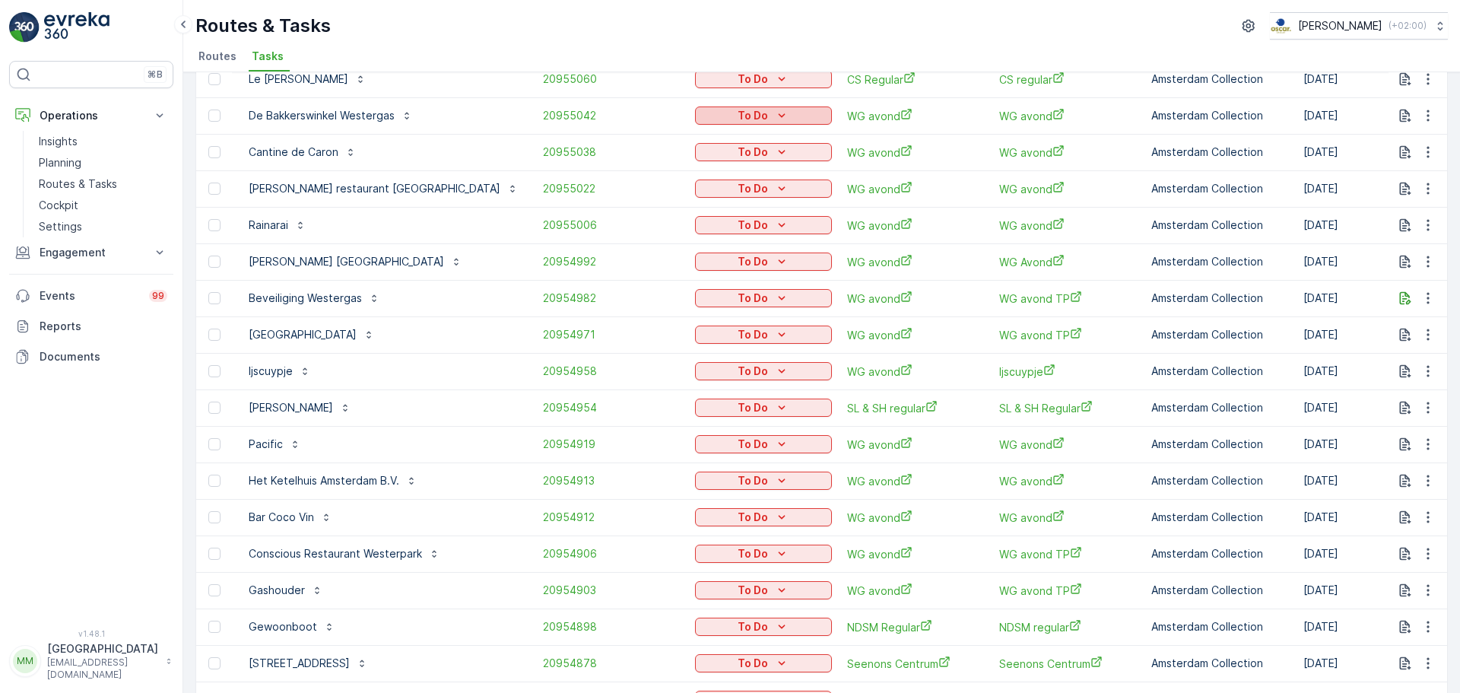
scroll to position [304, 0]
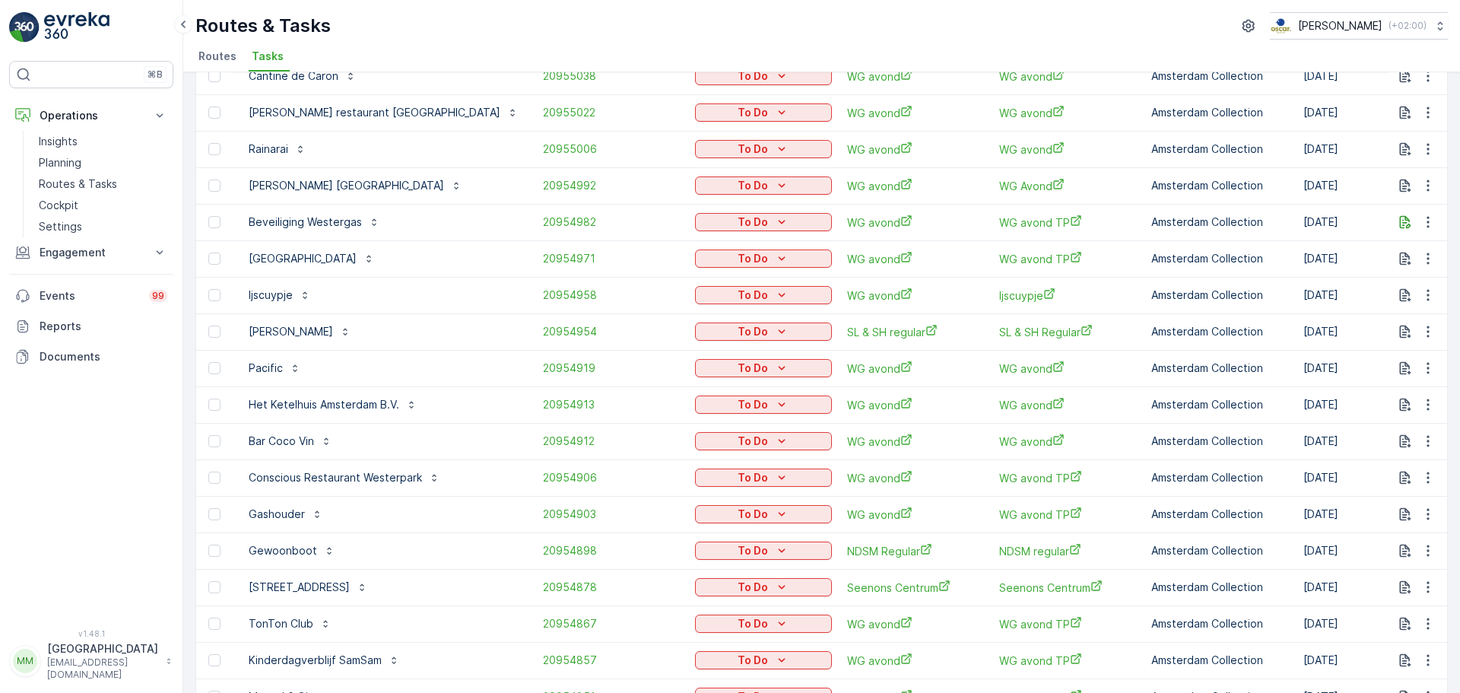
click at [701, 335] on div "To Do" at bounding box center [763, 331] width 125 height 15
click at [701, 418] on span "Cancelled" at bounding box center [697, 418] width 51 height 15
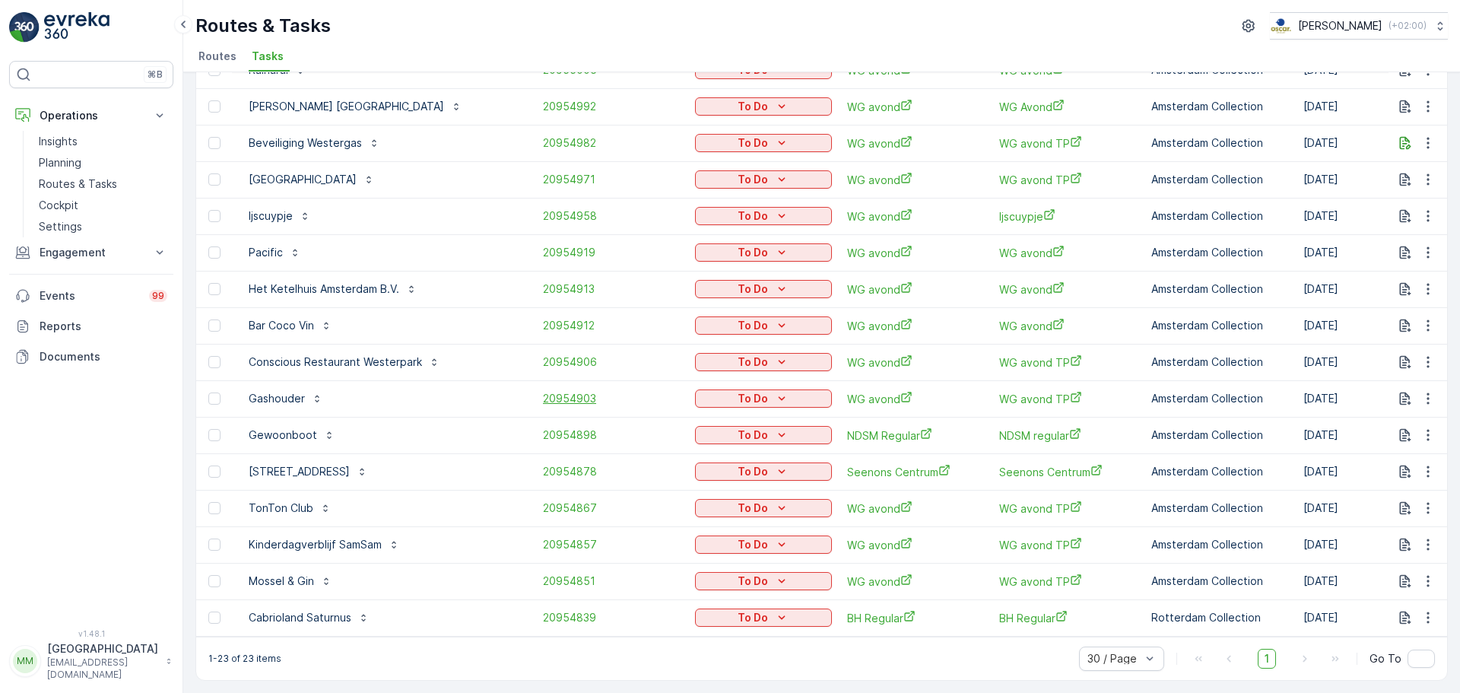
scroll to position [391, 0]
click at [736, 464] on div "To Do" at bounding box center [763, 471] width 125 height 15
click at [728, 550] on div "Cancelled" at bounding box center [714, 550] width 97 height 21
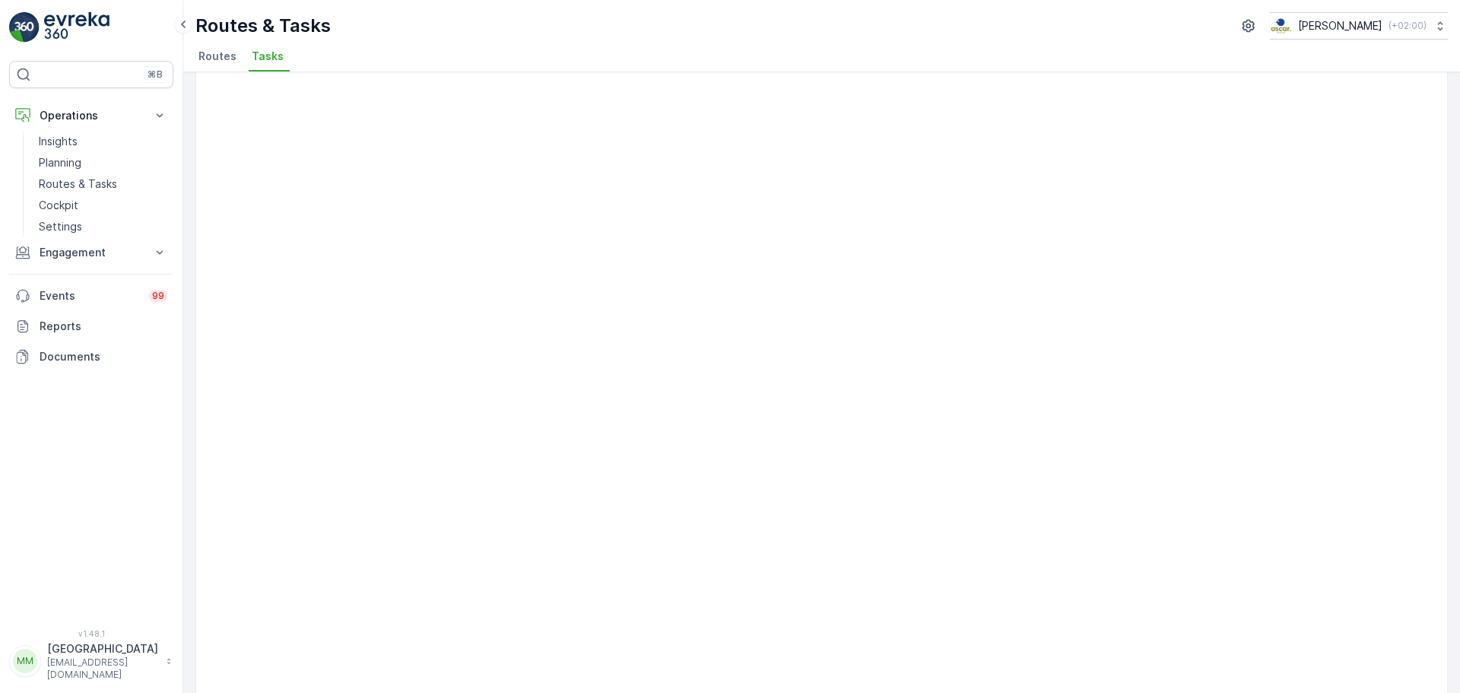
scroll to position [354, 0]
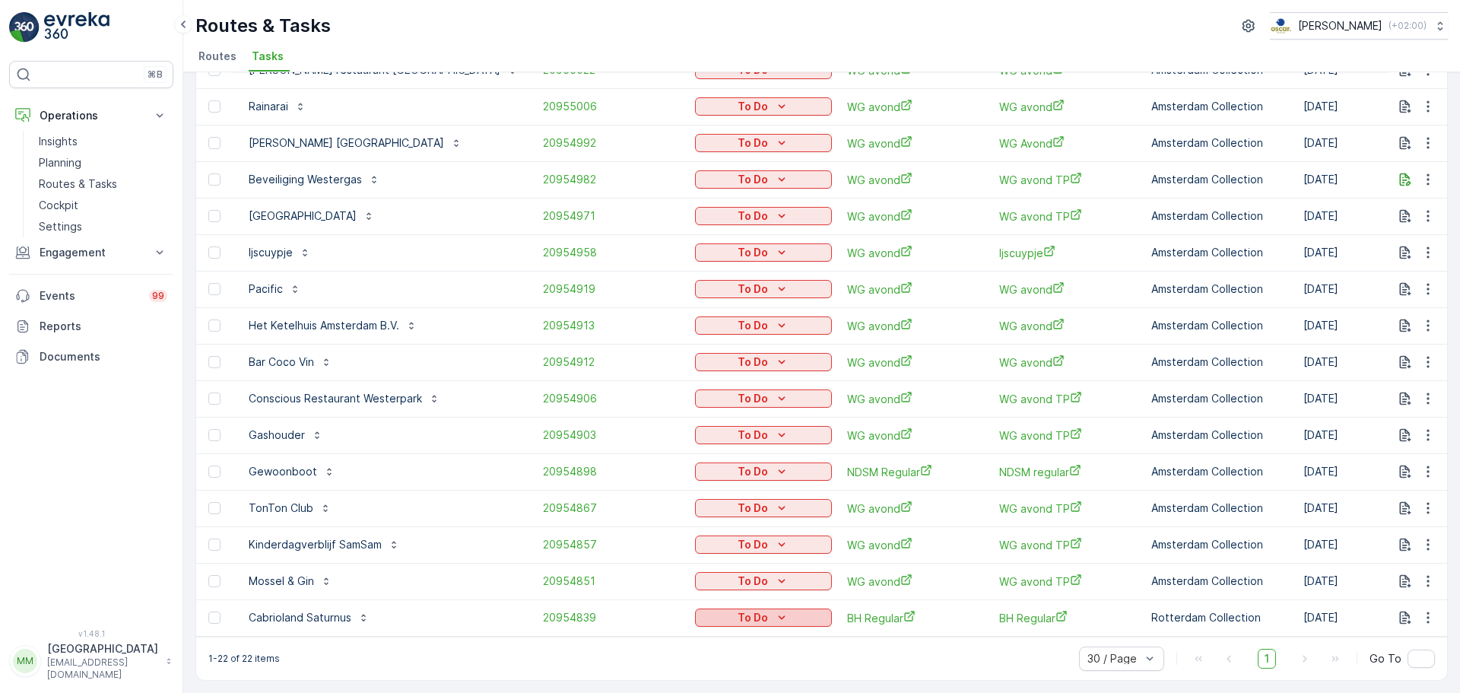
click at [782, 610] on div "To Do" at bounding box center [763, 617] width 125 height 15
click at [812, 658] on div "1-22 of 22 items 30 / Page 1 Go To" at bounding box center [821, 658] width 1251 height 43
drag, startPoint x: 97, startPoint y: 180, endPoint x: 142, endPoint y: 156, distance: 51.4
click at [97, 180] on p "Routes & Tasks" at bounding box center [78, 183] width 78 height 15
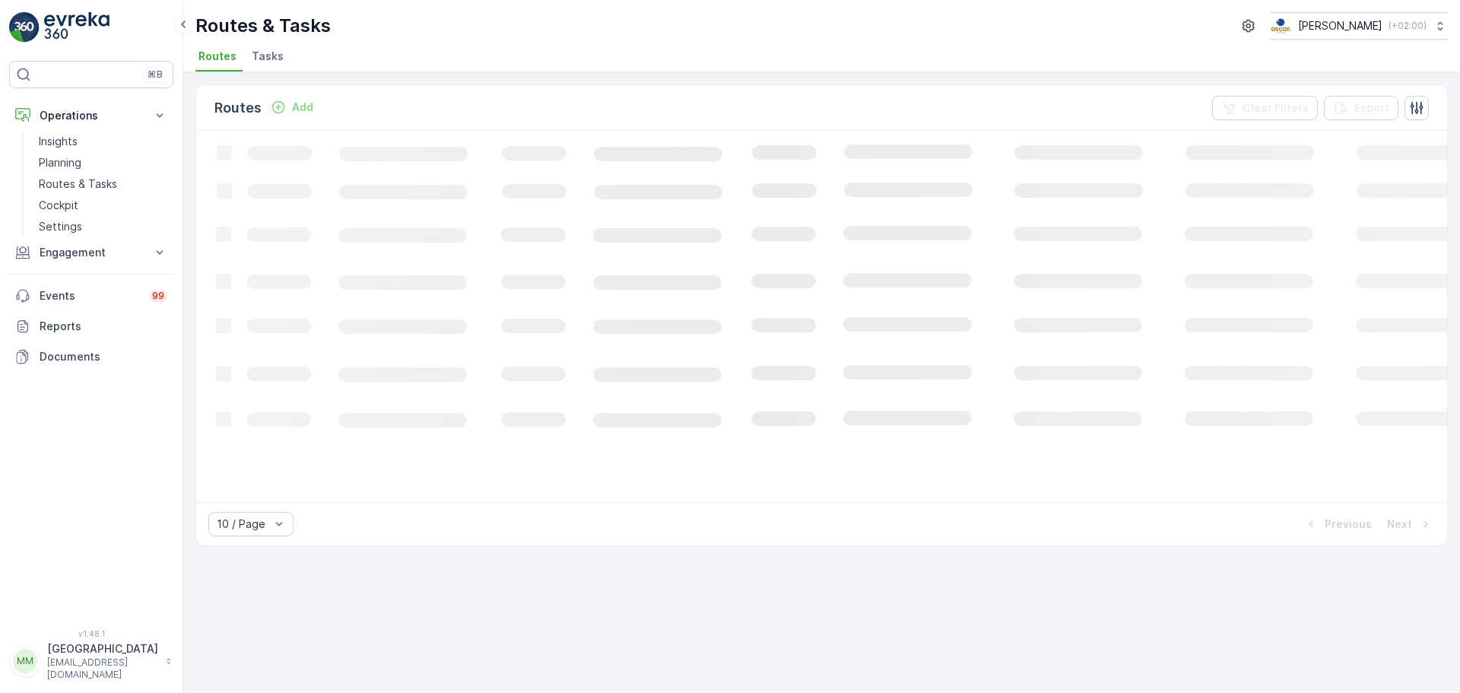
click at [275, 56] on span "Tasks" at bounding box center [268, 56] width 32 height 15
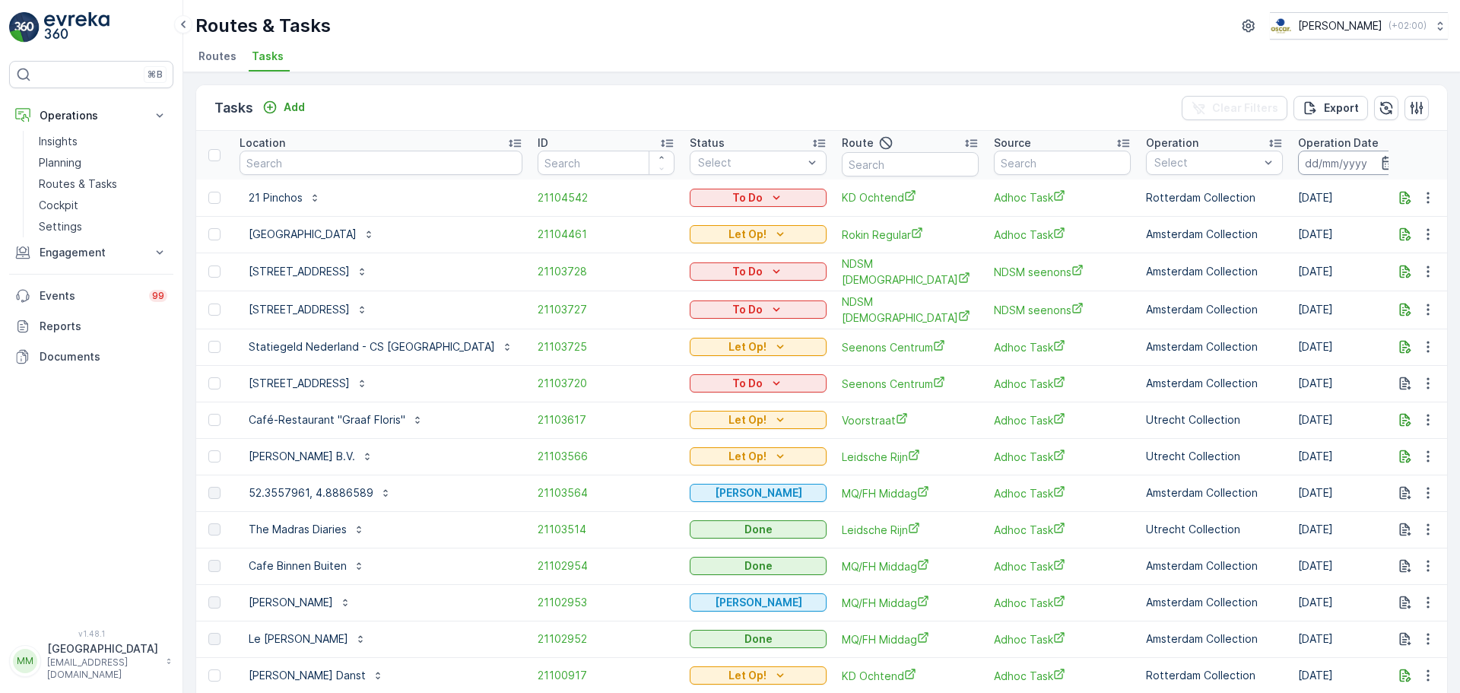
click at [1298, 164] on input at bounding box center [1350, 163] width 104 height 24
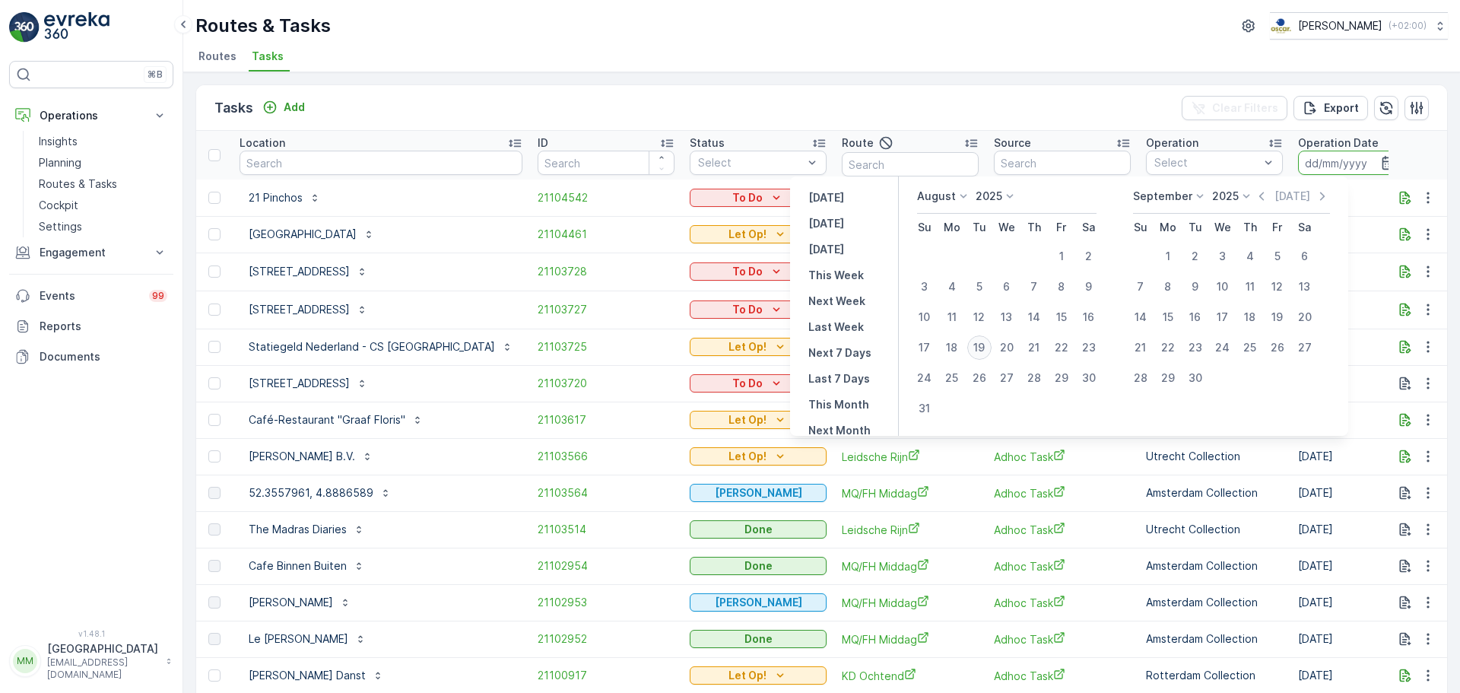
click at [987, 345] on div "19" at bounding box center [980, 347] width 24 height 24
type input "[DATE]"
click at [987, 345] on div "19" at bounding box center [980, 347] width 24 height 24
type input "[DATE]"
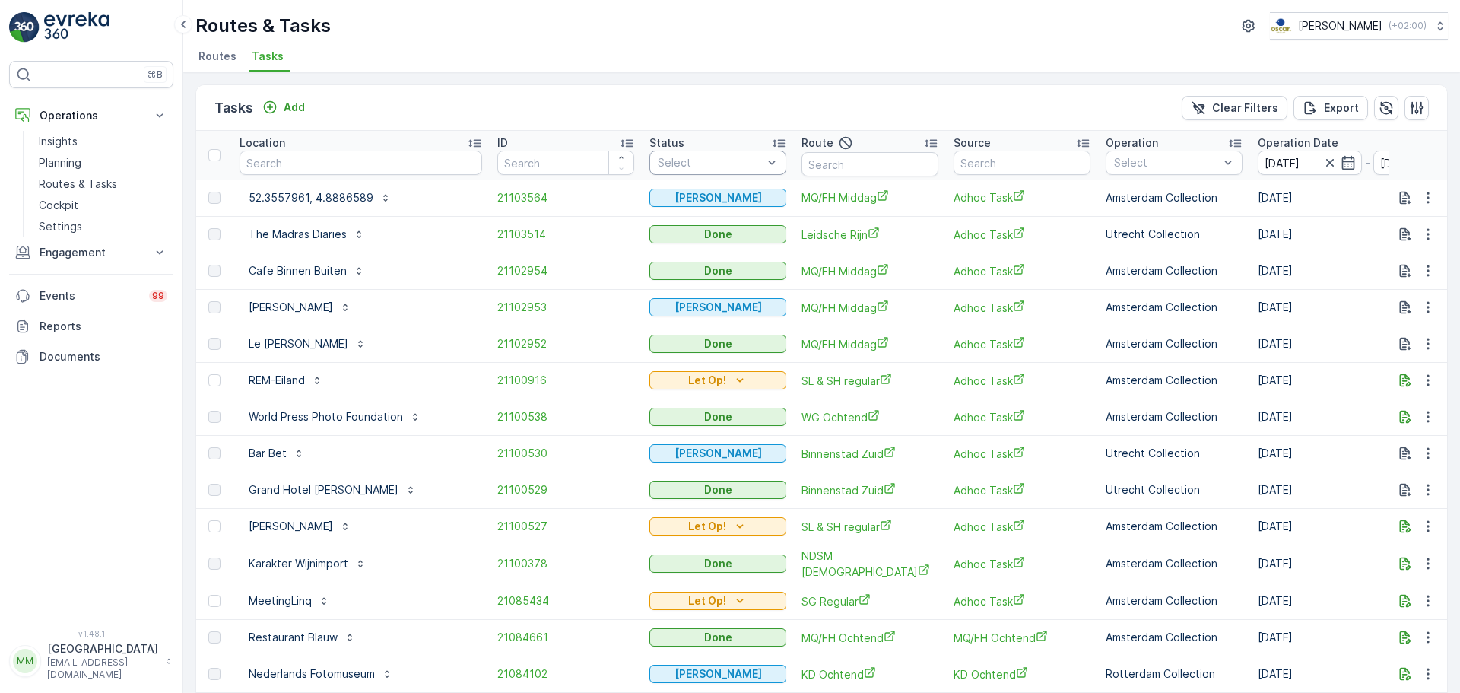
click at [721, 166] on div at bounding box center [710, 163] width 108 height 12
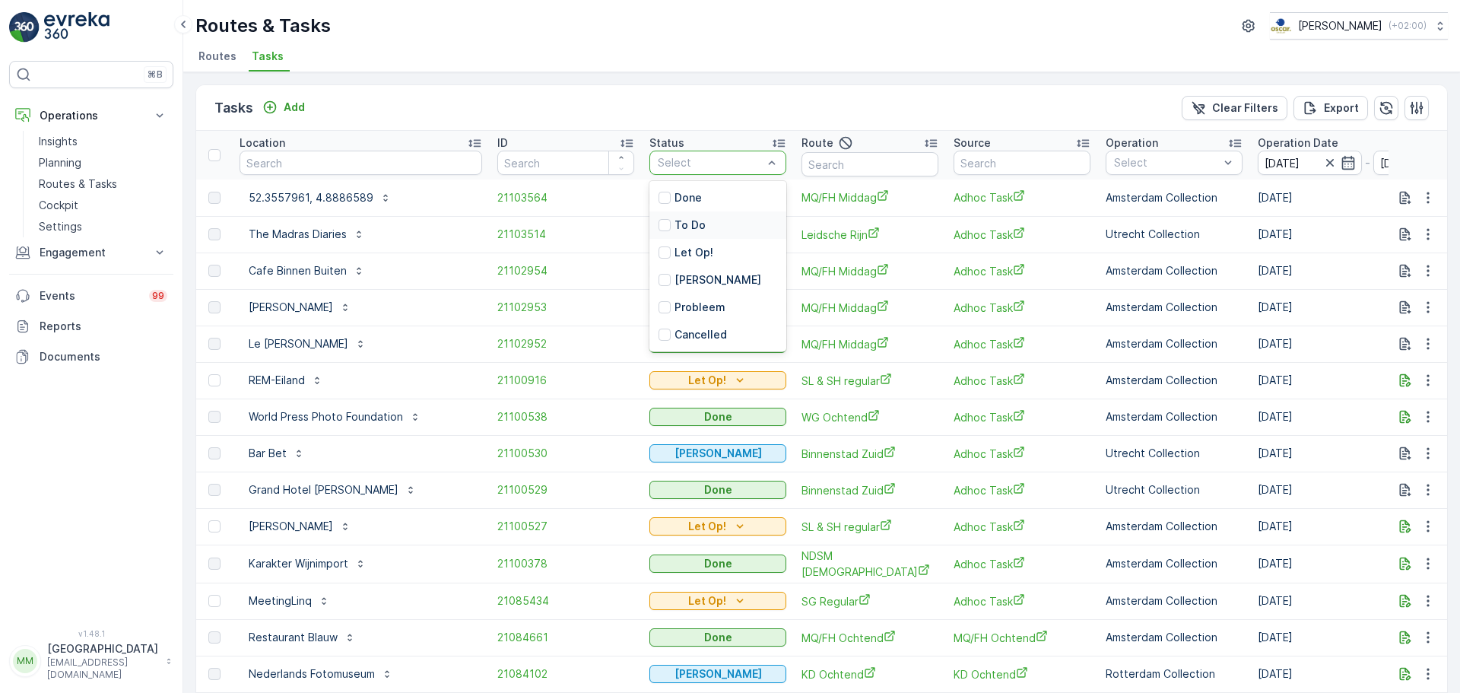
click at [692, 216] on div "To Do" at bounding box center [718, 224] width 137 height 27
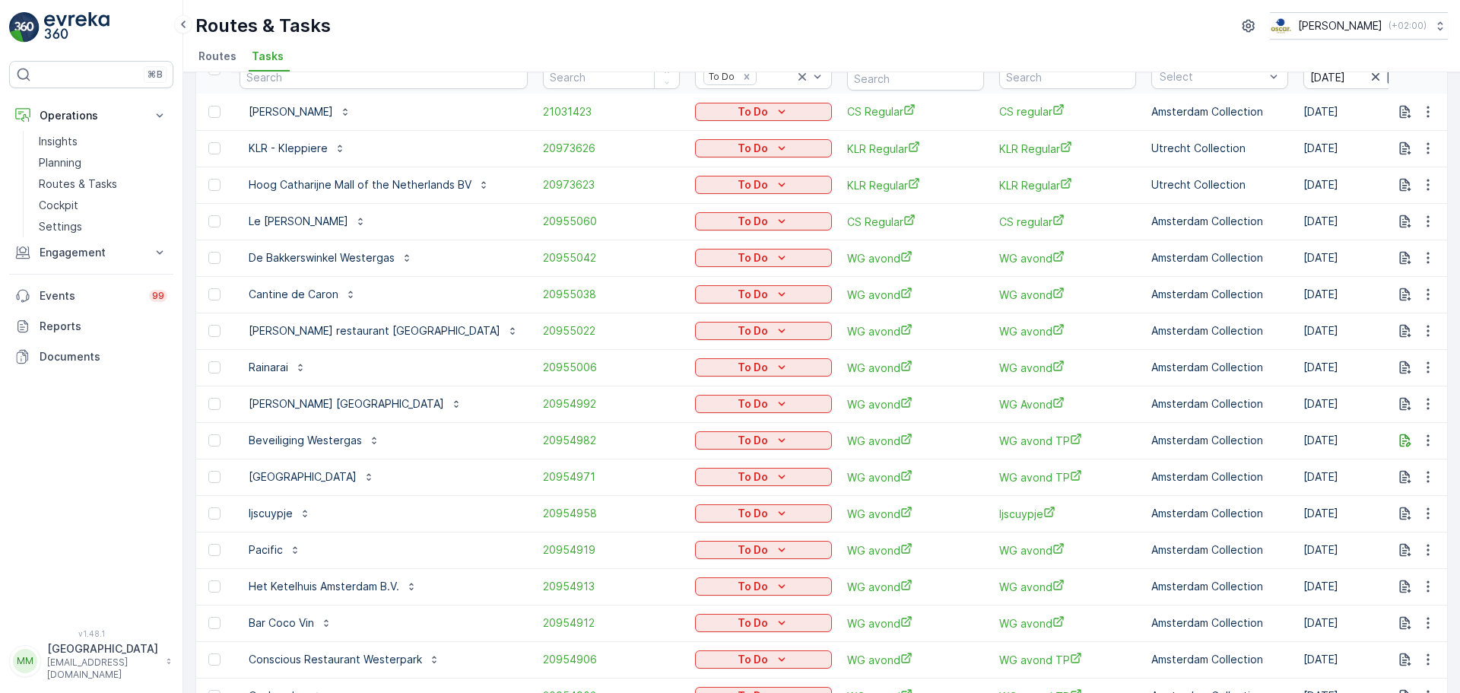
scroll to position [50, 0]
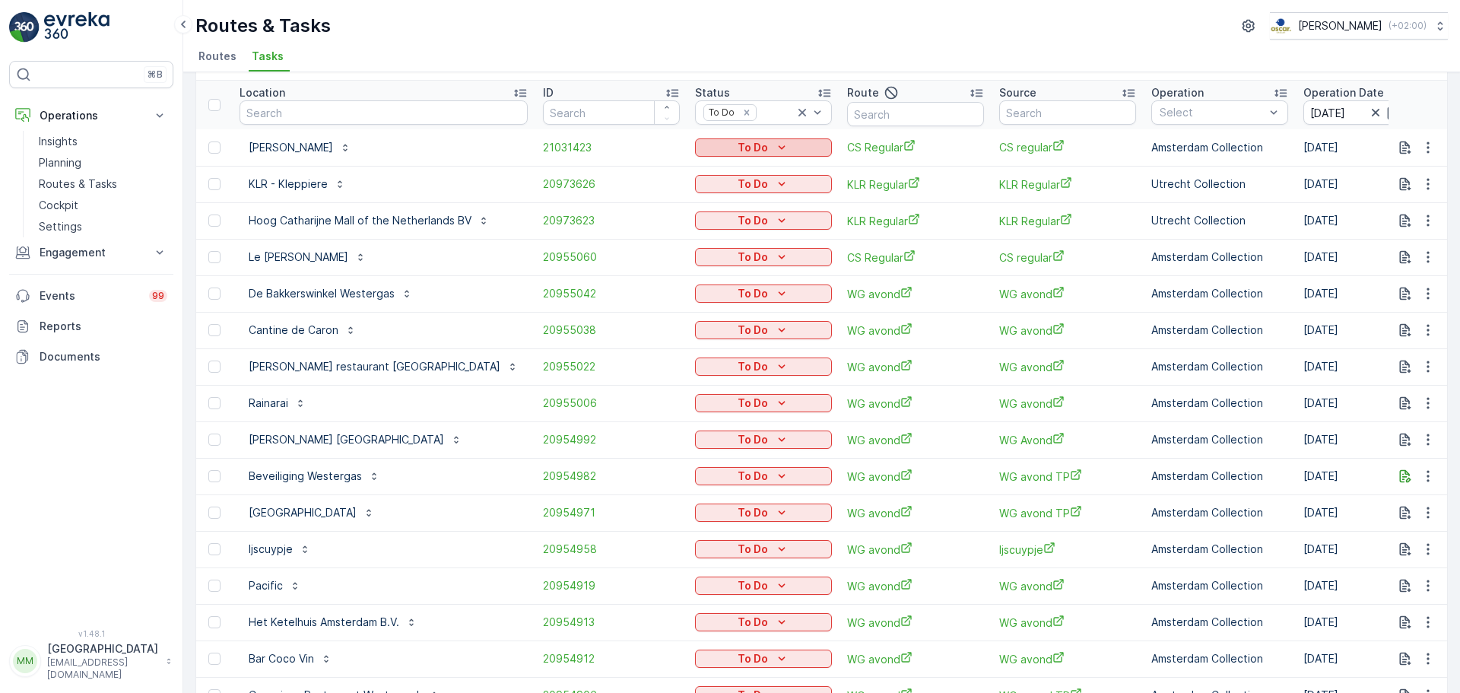
click at [738, 151] on p "To Do" at bounding box center [753, 147] width 30 height 15
click at [716, 231] on span "Cancelled" at bounding box center [697, 234] width 51 height 15
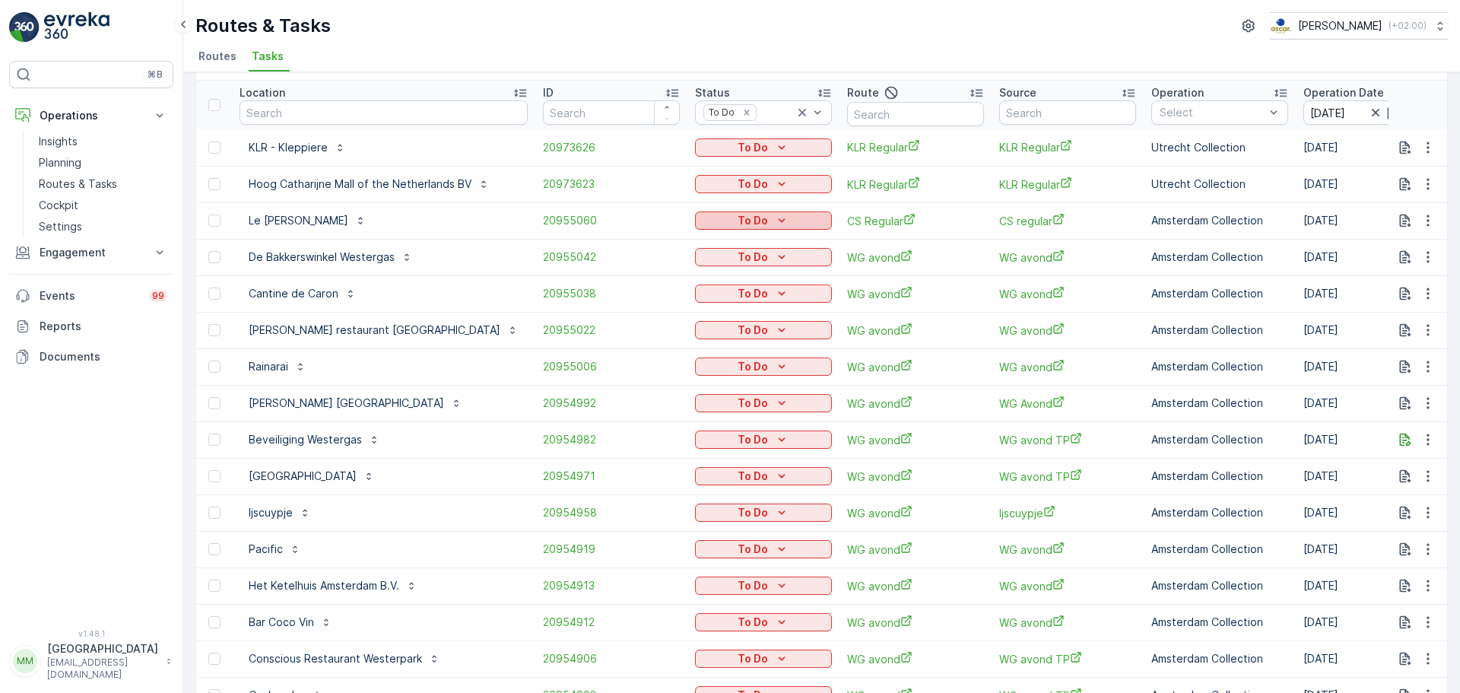
click at [738, 227] on p "To Do" at bounding box center [753, 220] width 30 height 15
click at [698, 284] on span "Done" at bounding box center [685, 285] width 27 height 15
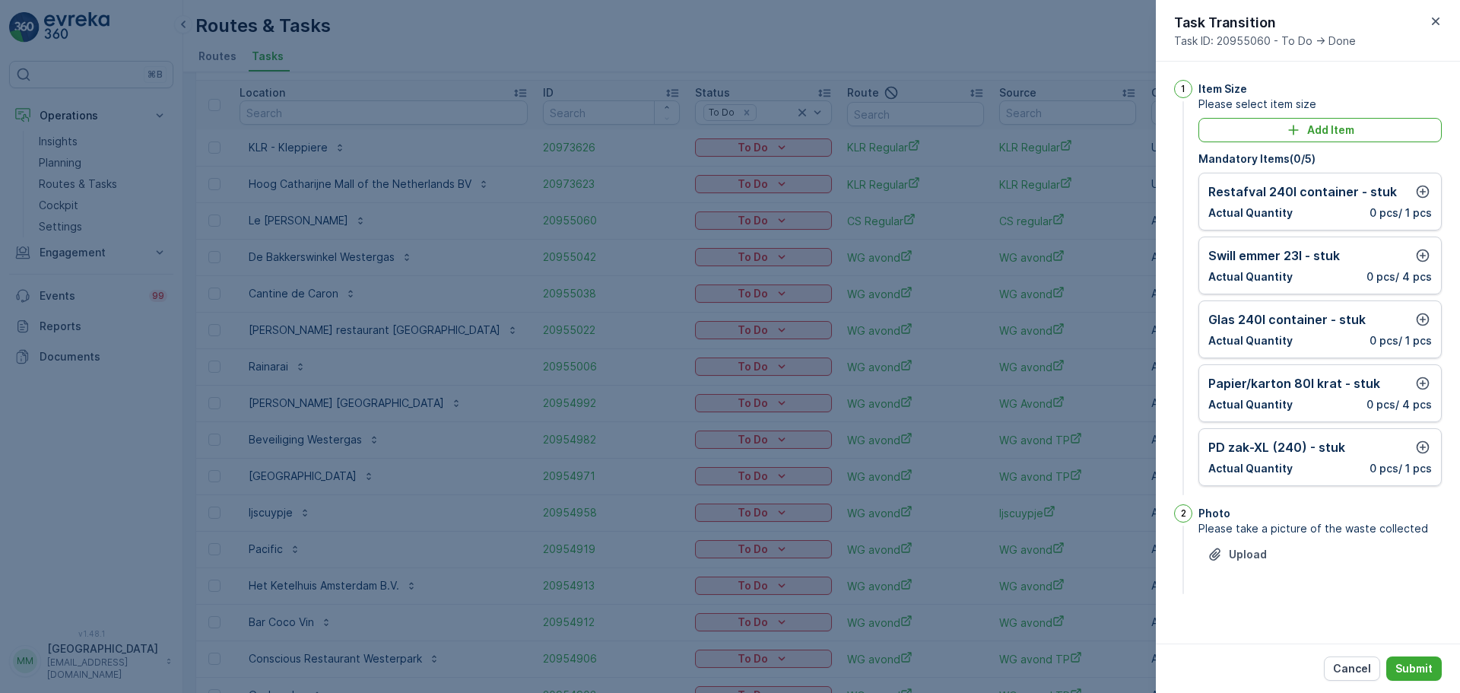
click at [1081, 539] on div at bounding box center [730, 346] width 1460 height 693
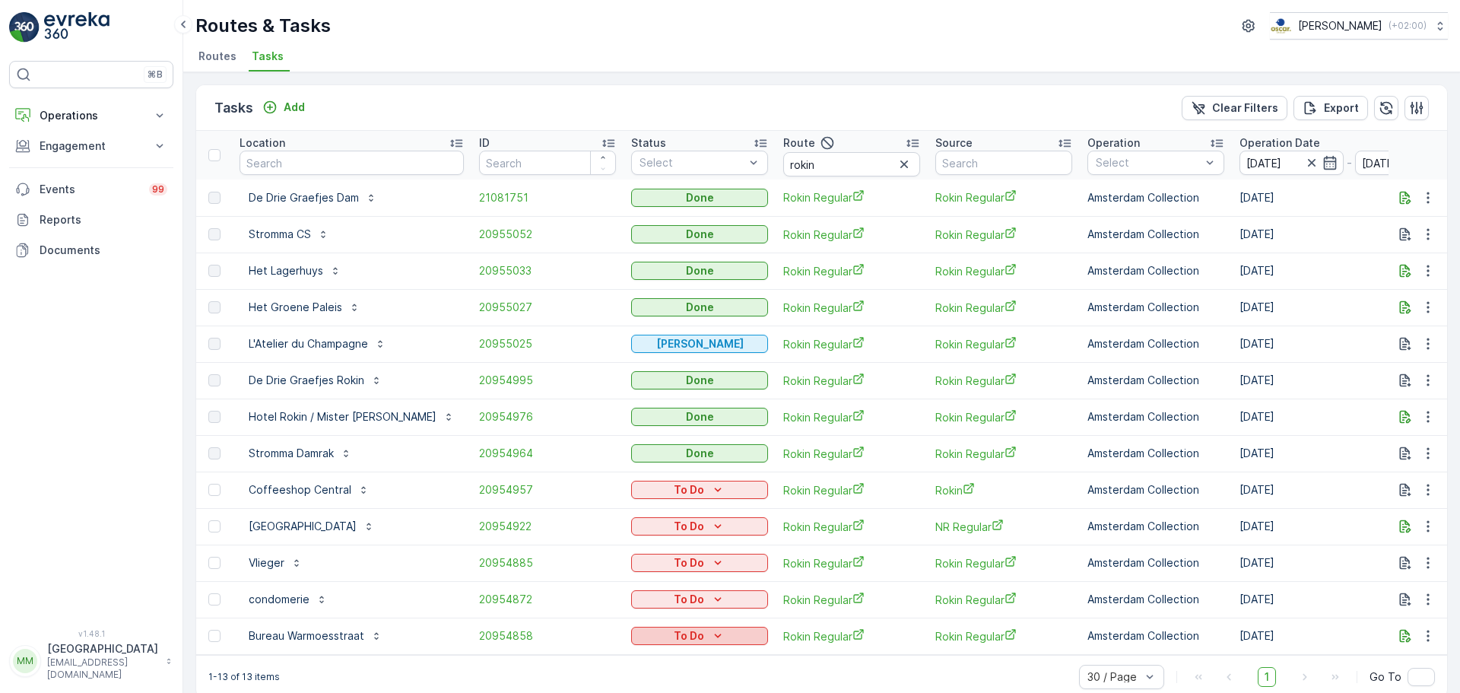
click at [710, 631] on icon "To Do" at bounding box center [717, 635] width 15 height 15
click at [631, 616] on span "Cancelled" at bounding box center [624, 612] width 51 height 15
click at [674, 491] on p "To Do" at bounding box center [689, 489] width 30 height 15
click at [631, 577] on span "Cancelled" at bounding box center [624, 576] width 51 height 15
click at [674, 532] on p "To Do" at bounding box center [689, 526] width 30 height 15
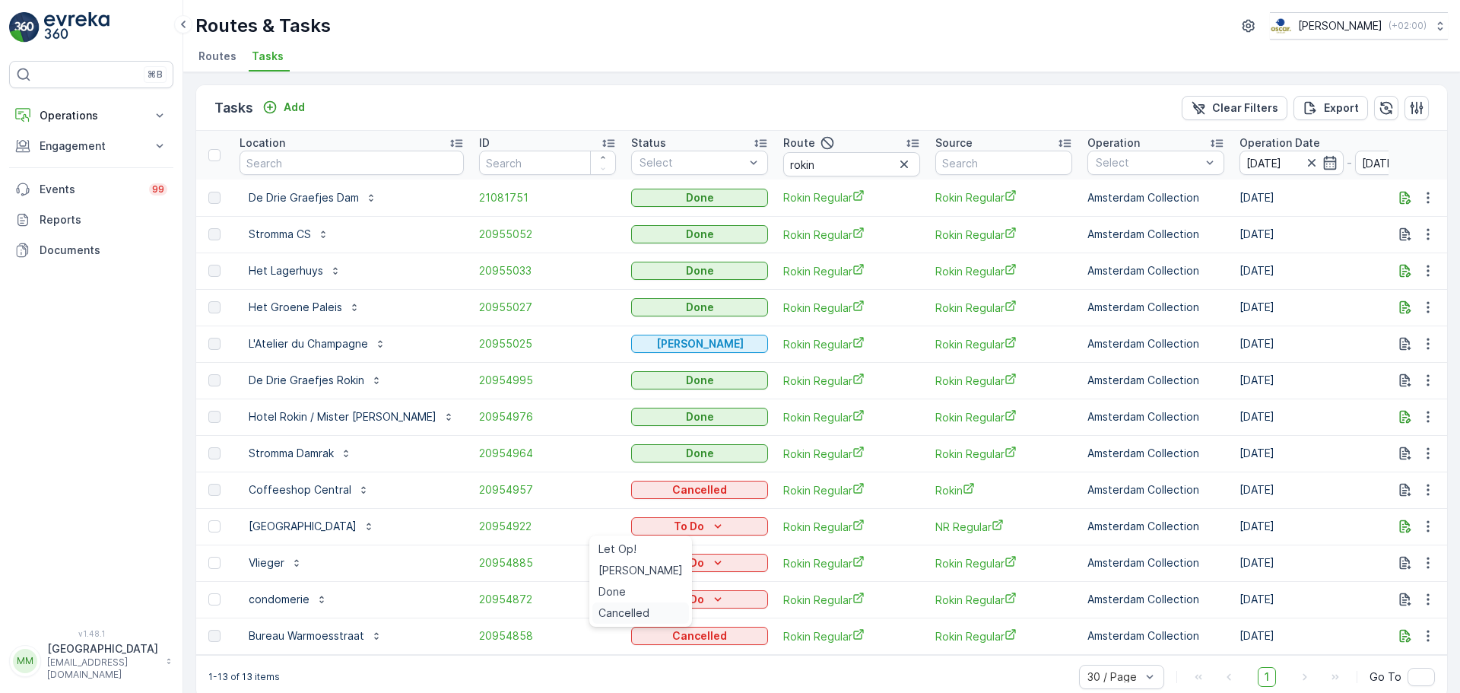
click at [625, 606] on span "Cancelled" at bounding box center [624, 612] width 51 height 15
click at [674, 565] on p "To Do" at bounding box center [689, 562] width 30 height 15
click at [621, 655] on span "Cancelled" at bounding box center [624, 649] width 51 height 15
click at [639, 589] on div "To Do" at bounding box center [699, 599] width 137 height 21
click at [674, 600] on p "To Do" at bounding box center [689, 599] width 30 height 15
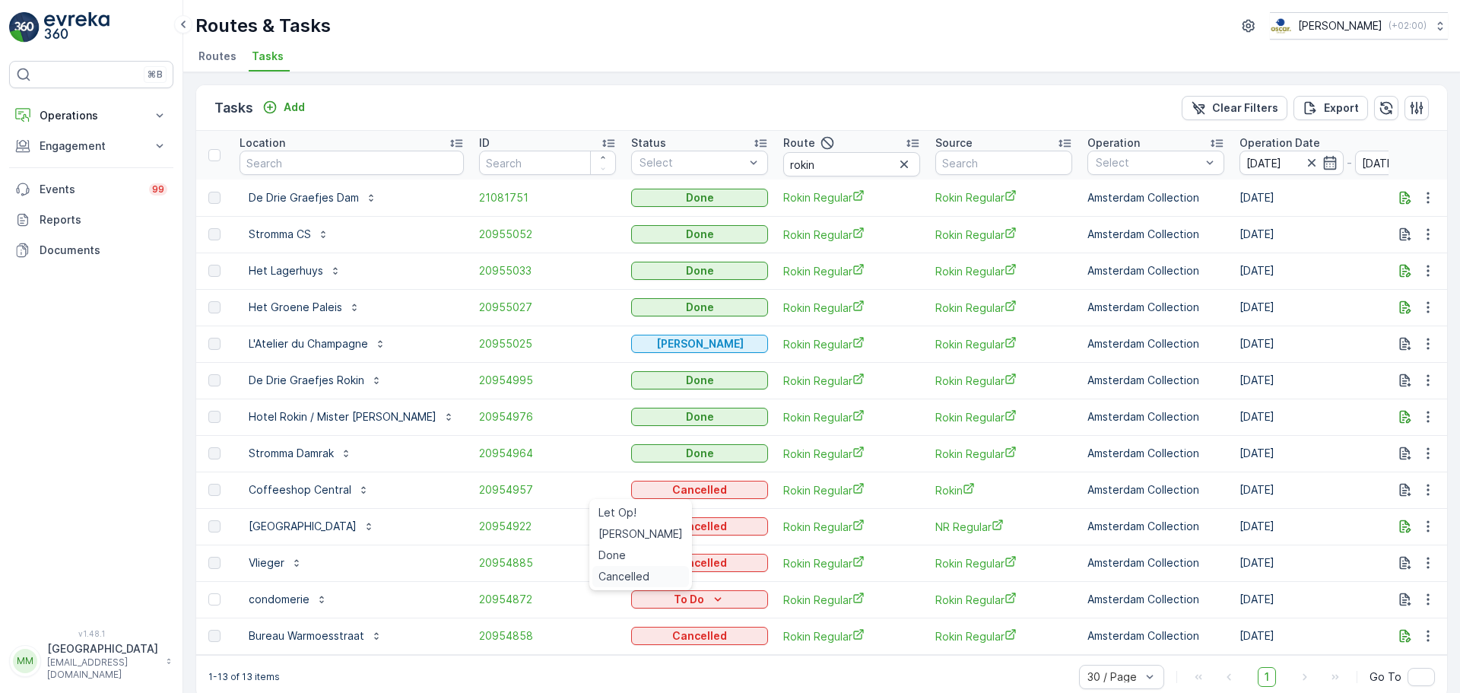
click at [616, 583] on span "Cancelled" at bounding box center [624, 576] width 51 height 15
